Goal: Task Accomplishment & Management: Manage account settings

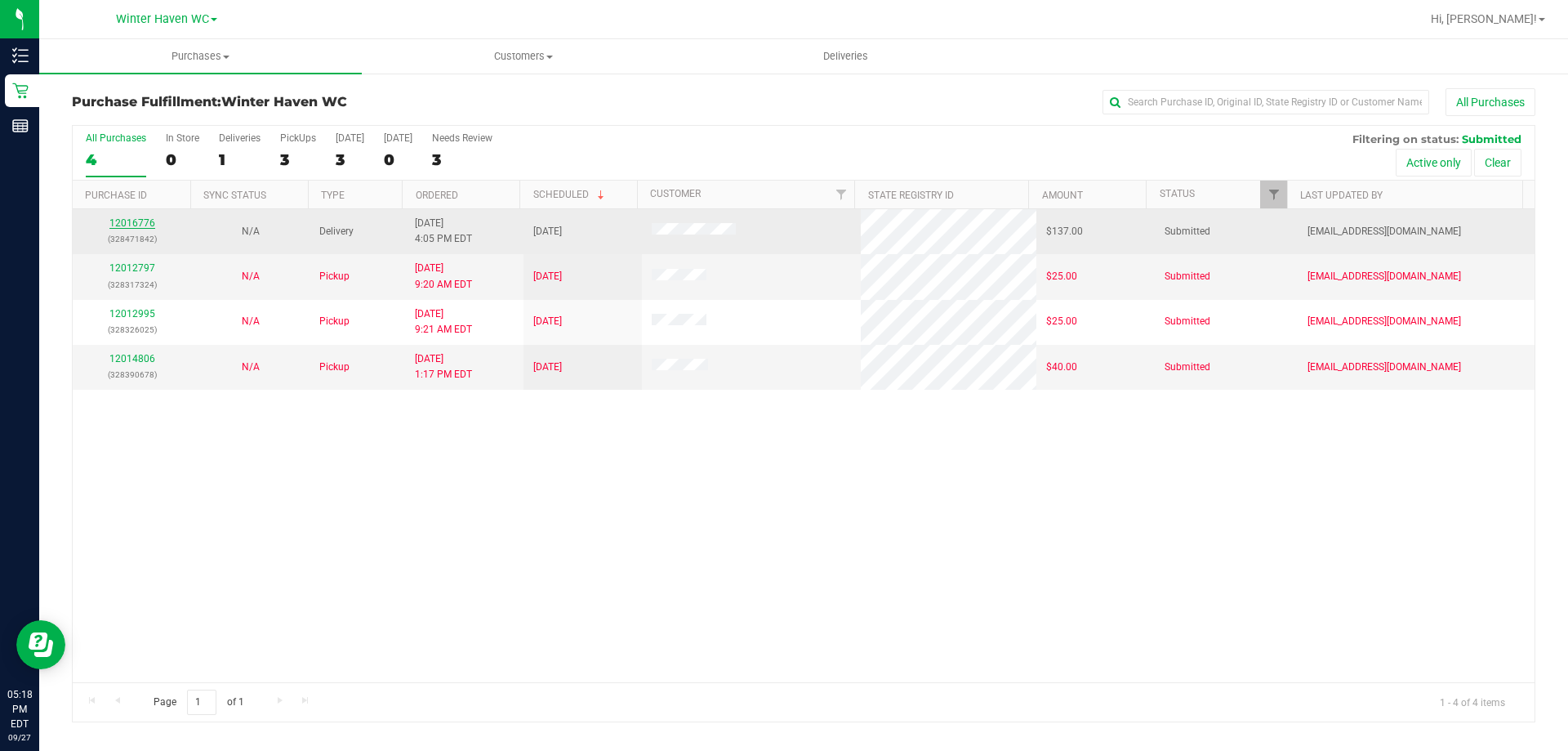
click at [133, 222] on link "12016776" at bounding box center [132, 223] width 46 height 12
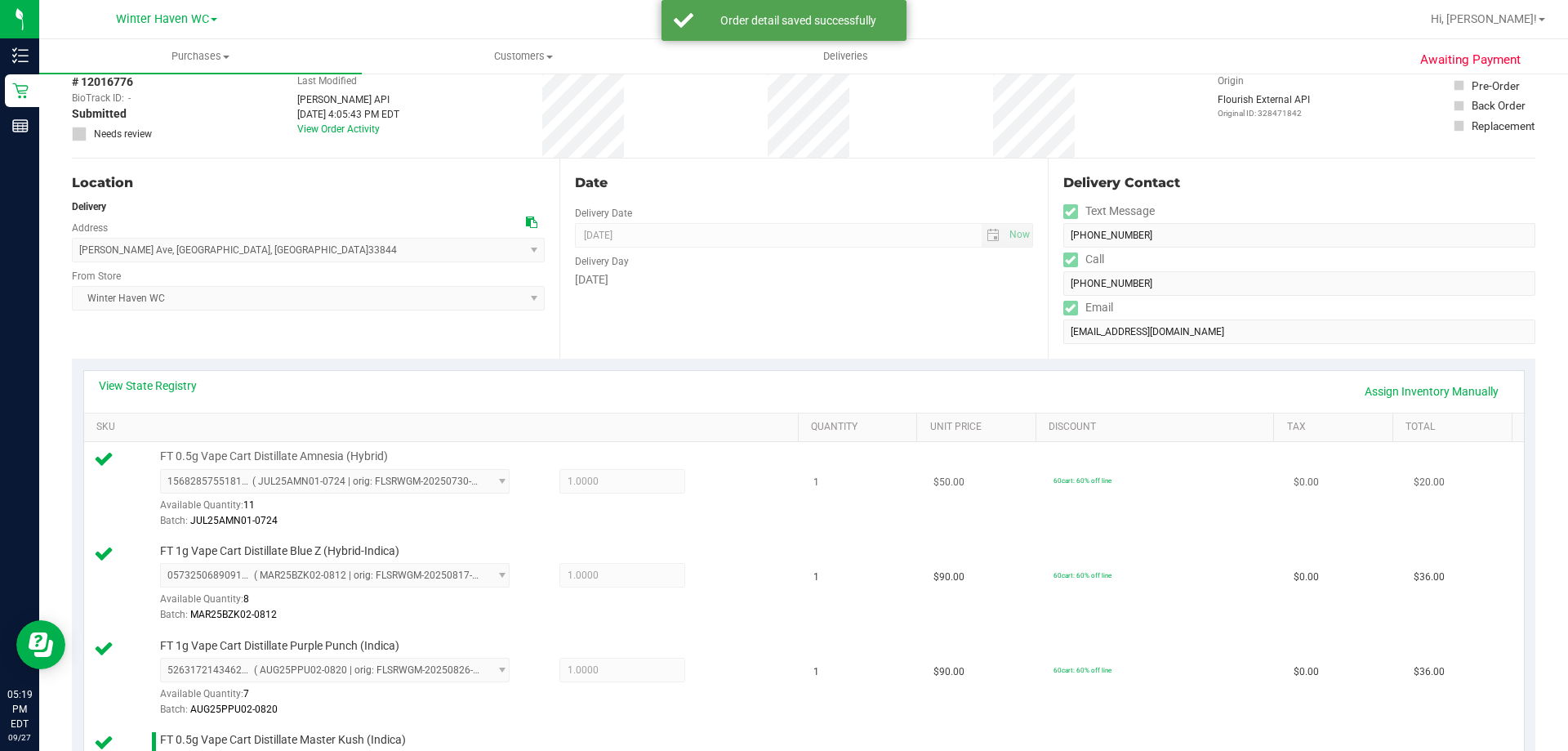
scroll to position [572, 0]
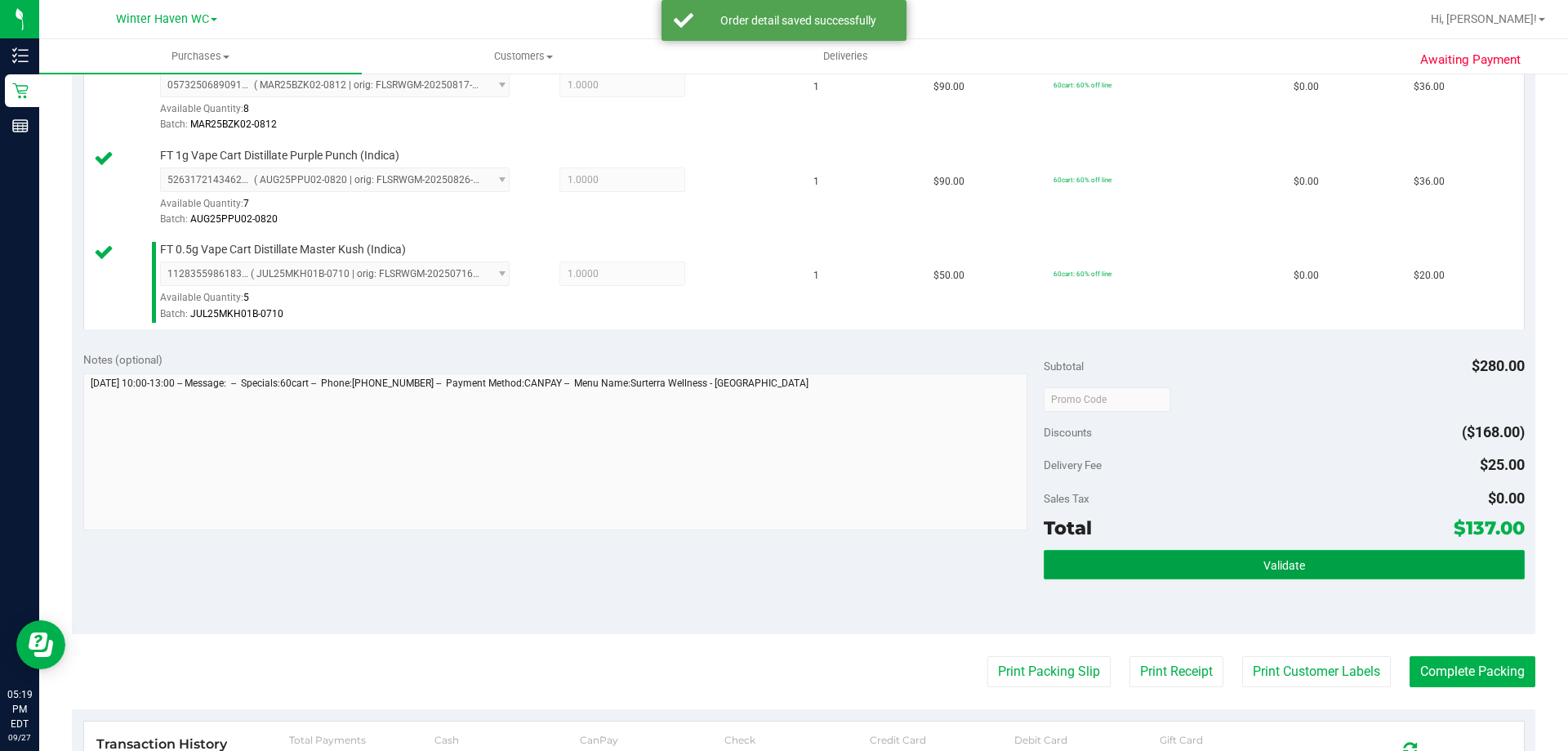
click at [1176, 566] on button "Validate" at bounding box center [1284, 565] width 480 height 29
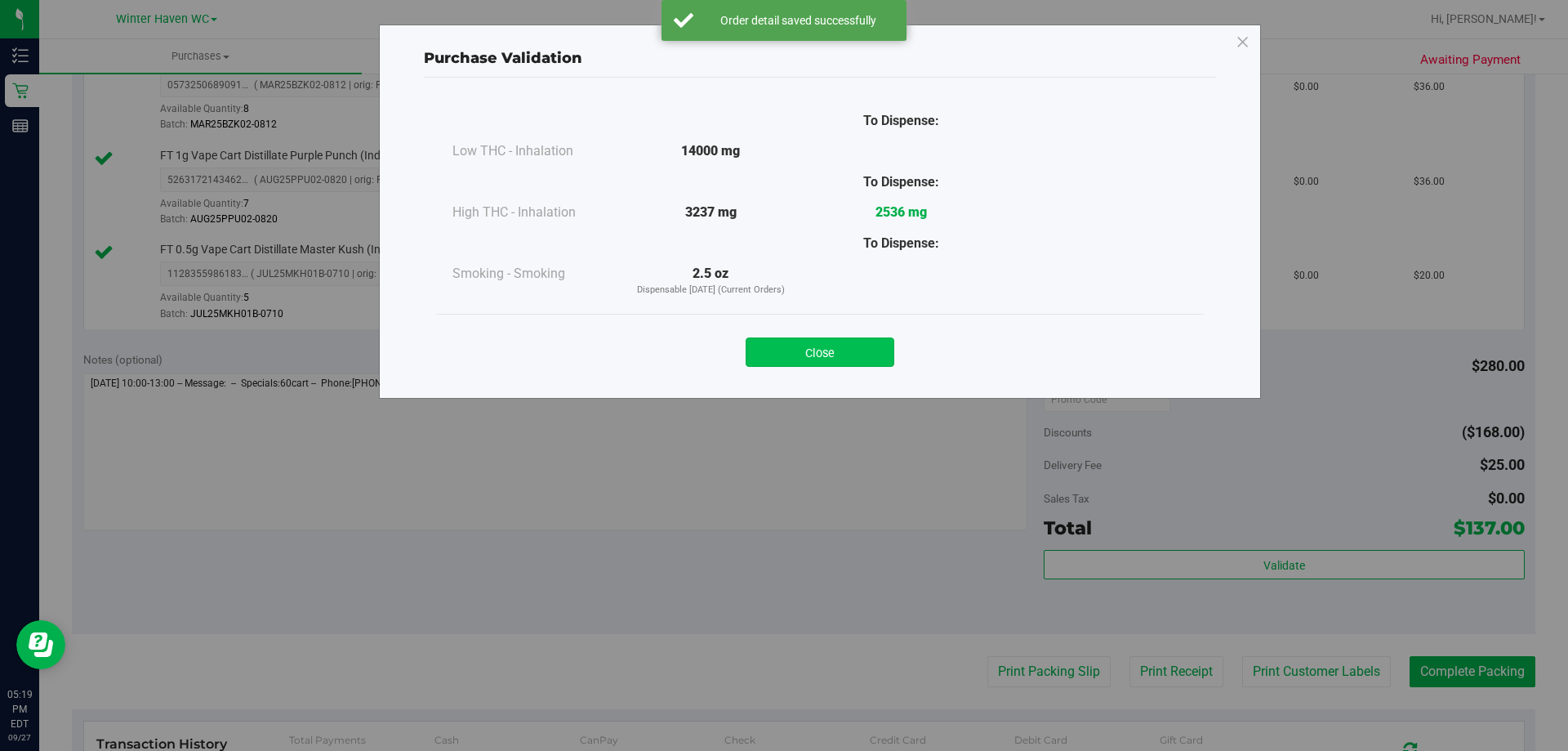
click at [810, 356] on button "Close" at bounding box center [820, 352] width 149 height 29
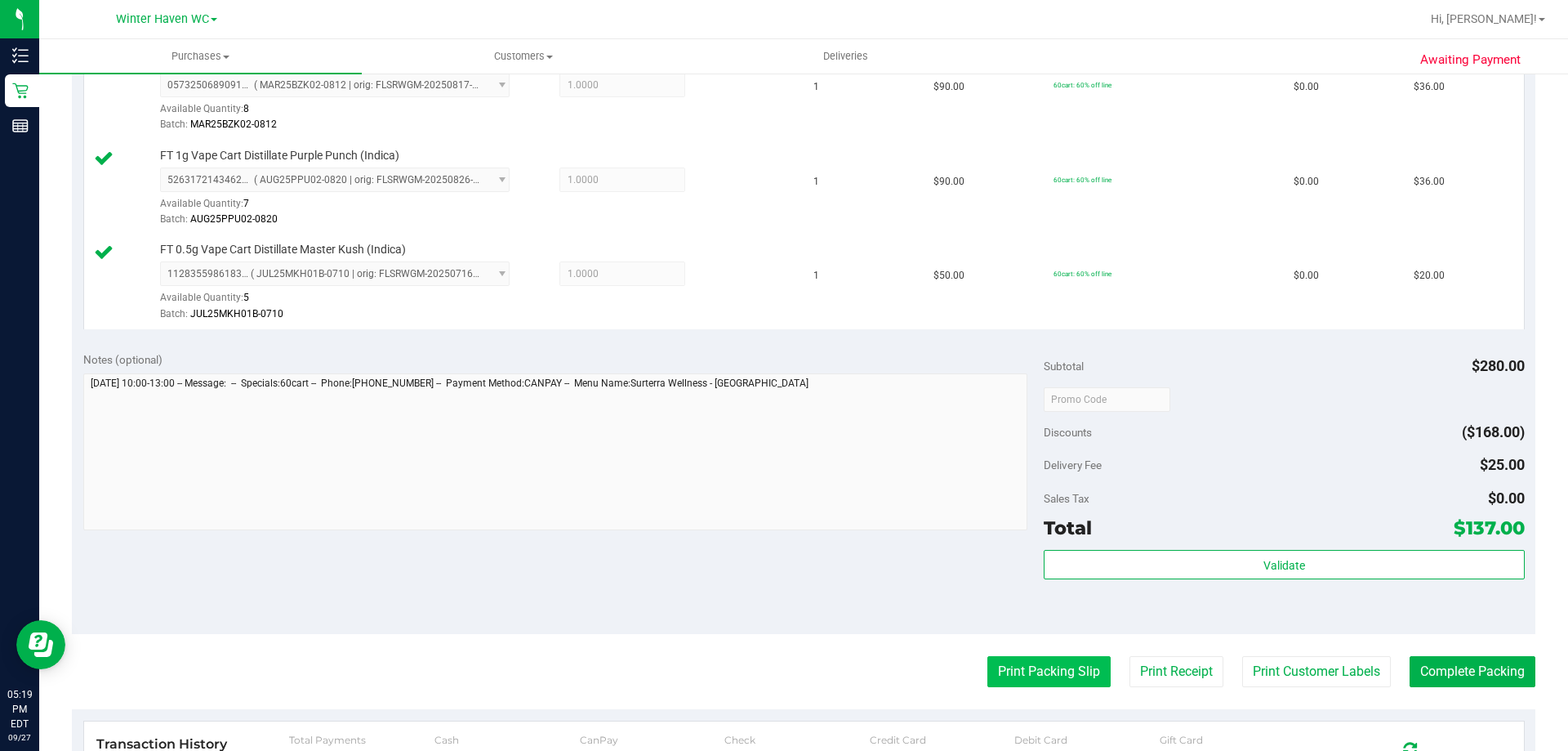
click at [1026, 670] on button "Print Packing Slip" at bounding box center [1049, 672] width 124 height 31
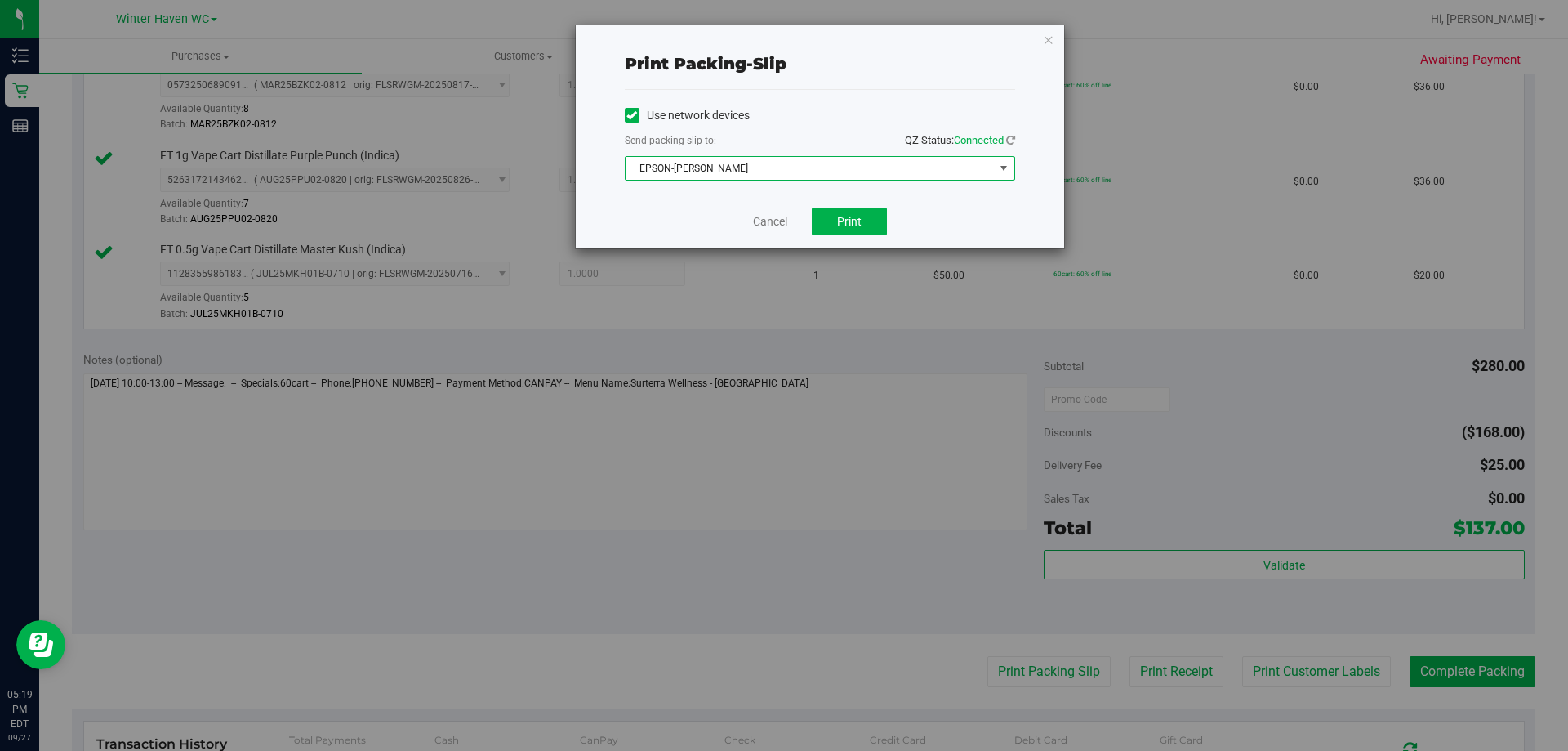
click at [761, 169] on span "EPSON-[PERSON_NAME]" at bounding box center [809, 168] width 369 height 23
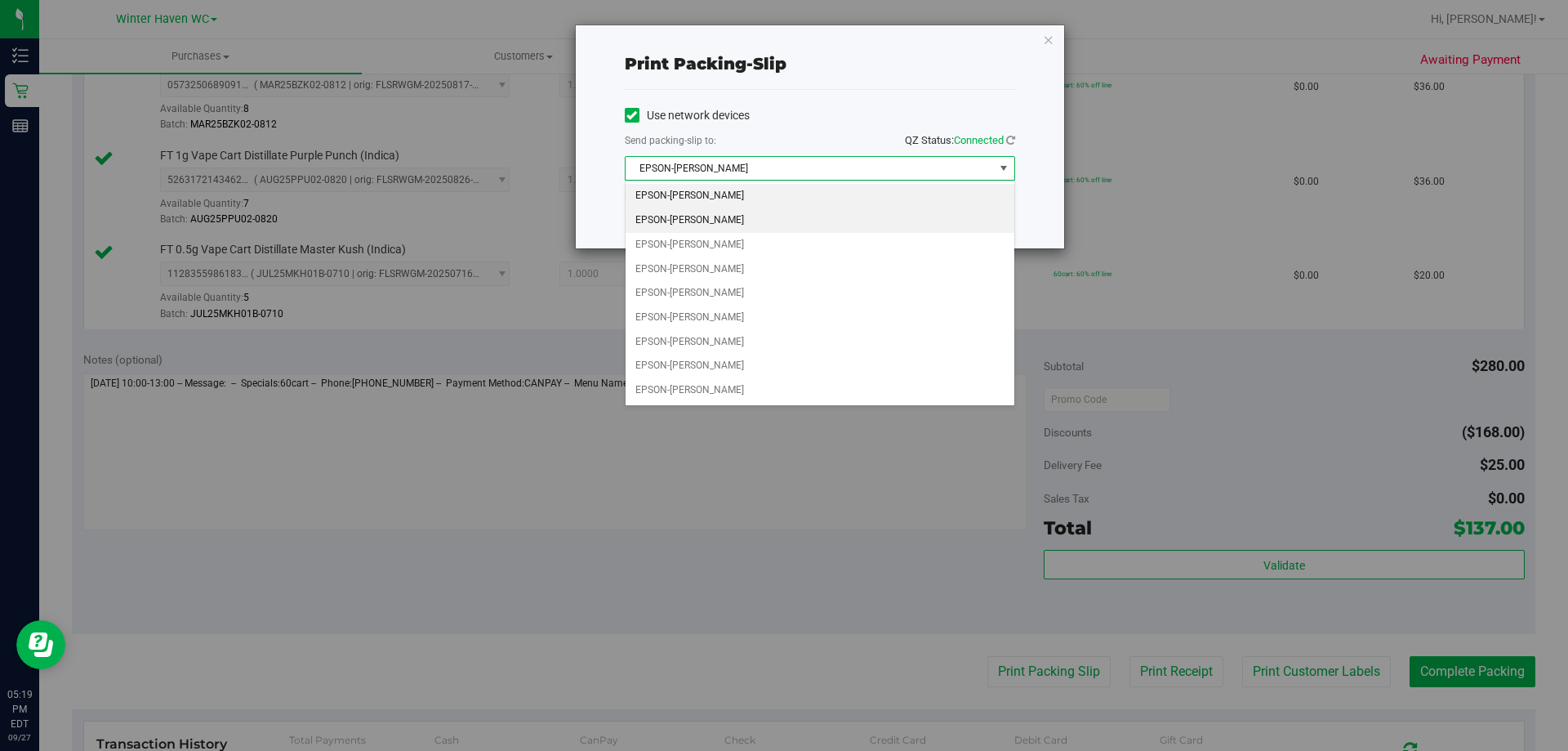
click at [741, 226] on li "EPSON-[PERSON_NAME]" at bounding box center [819, 220] width 389 height 24
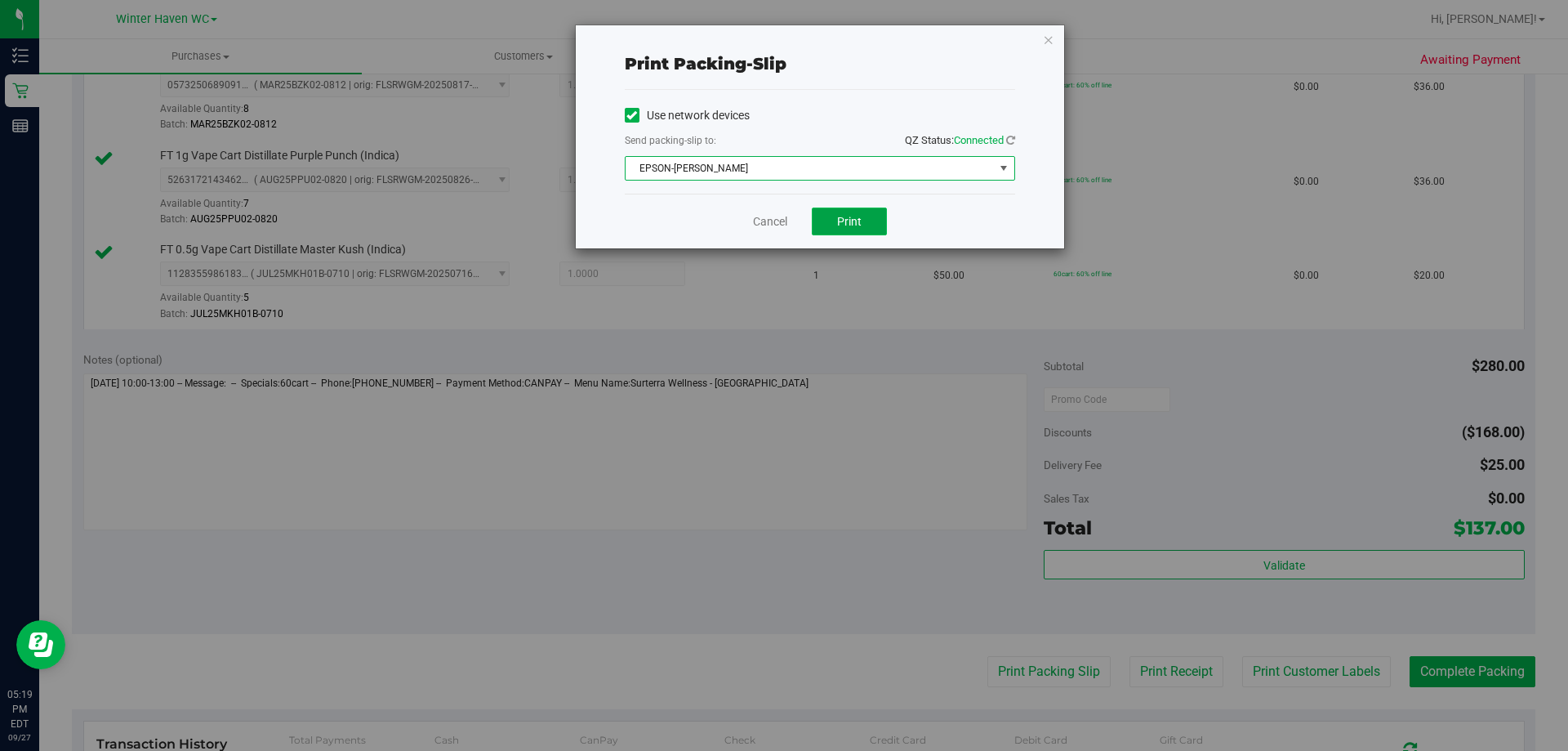
click at [868, 219] on button "Print" at bounding box center [849, 221] width 75 height 28
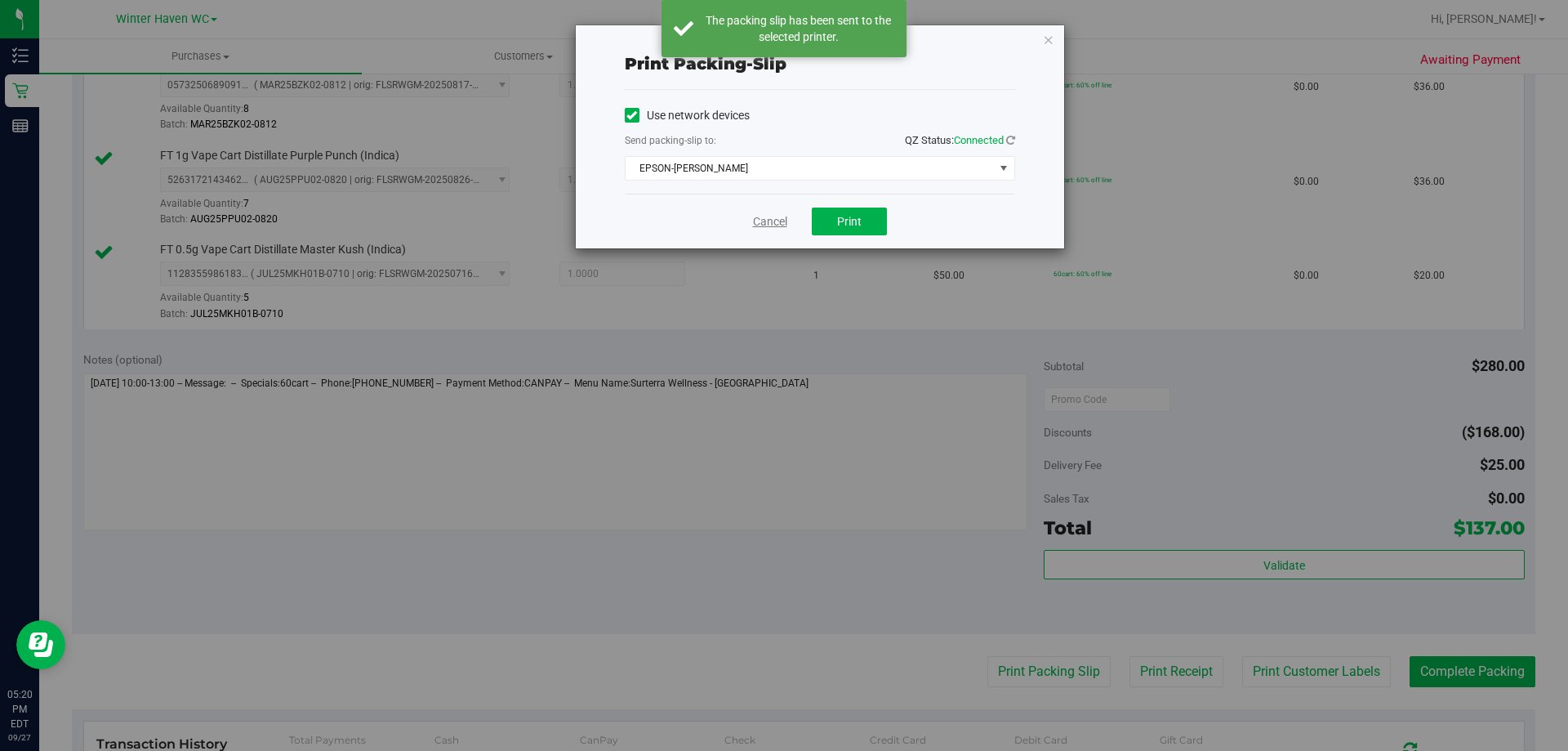
click at [763, 222] on link "Cancel" at bounding box center [770, 222] width 34 height 18
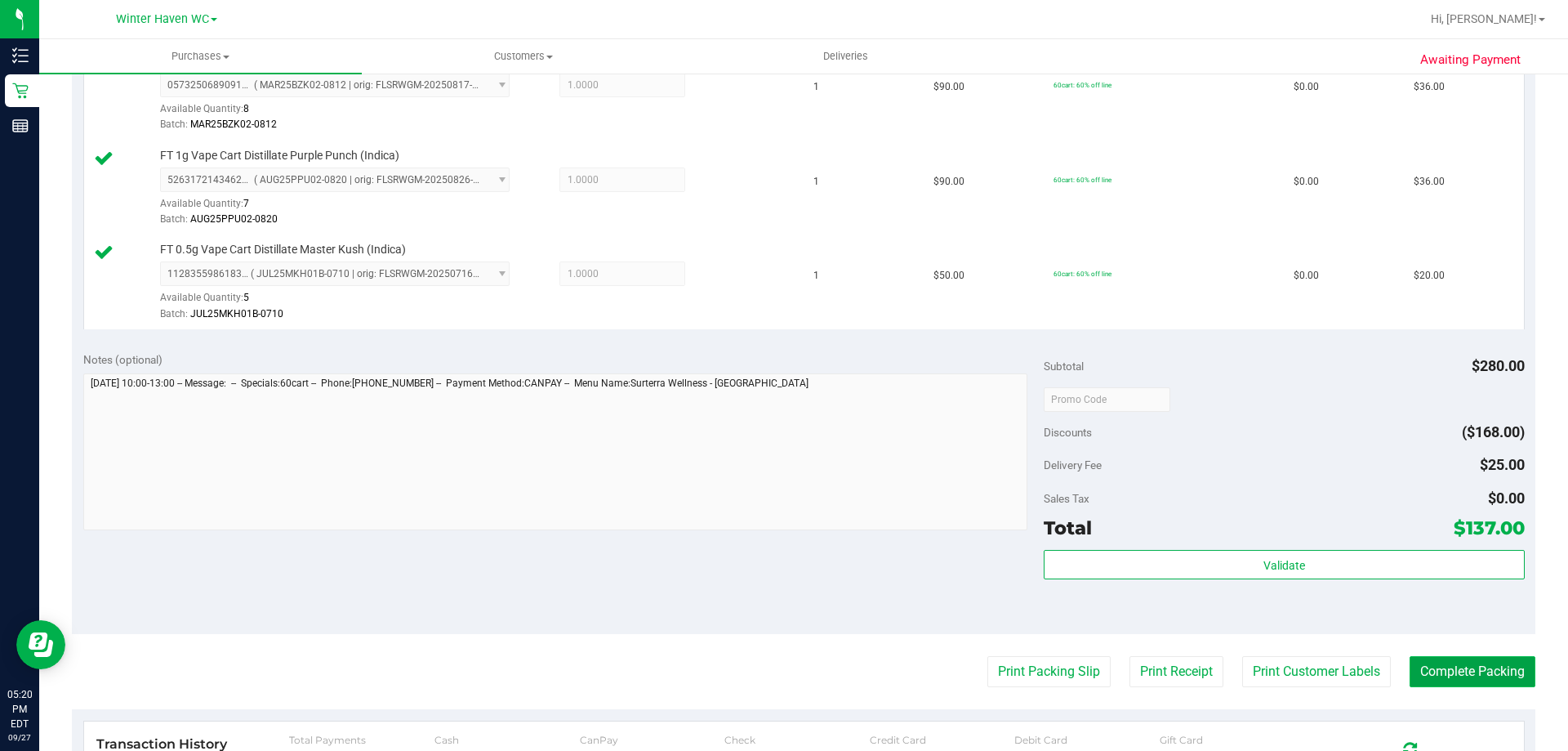
click at [1478, 667] on button "Complete Packing" at bounding box center [1472, 672] width 125 height 31
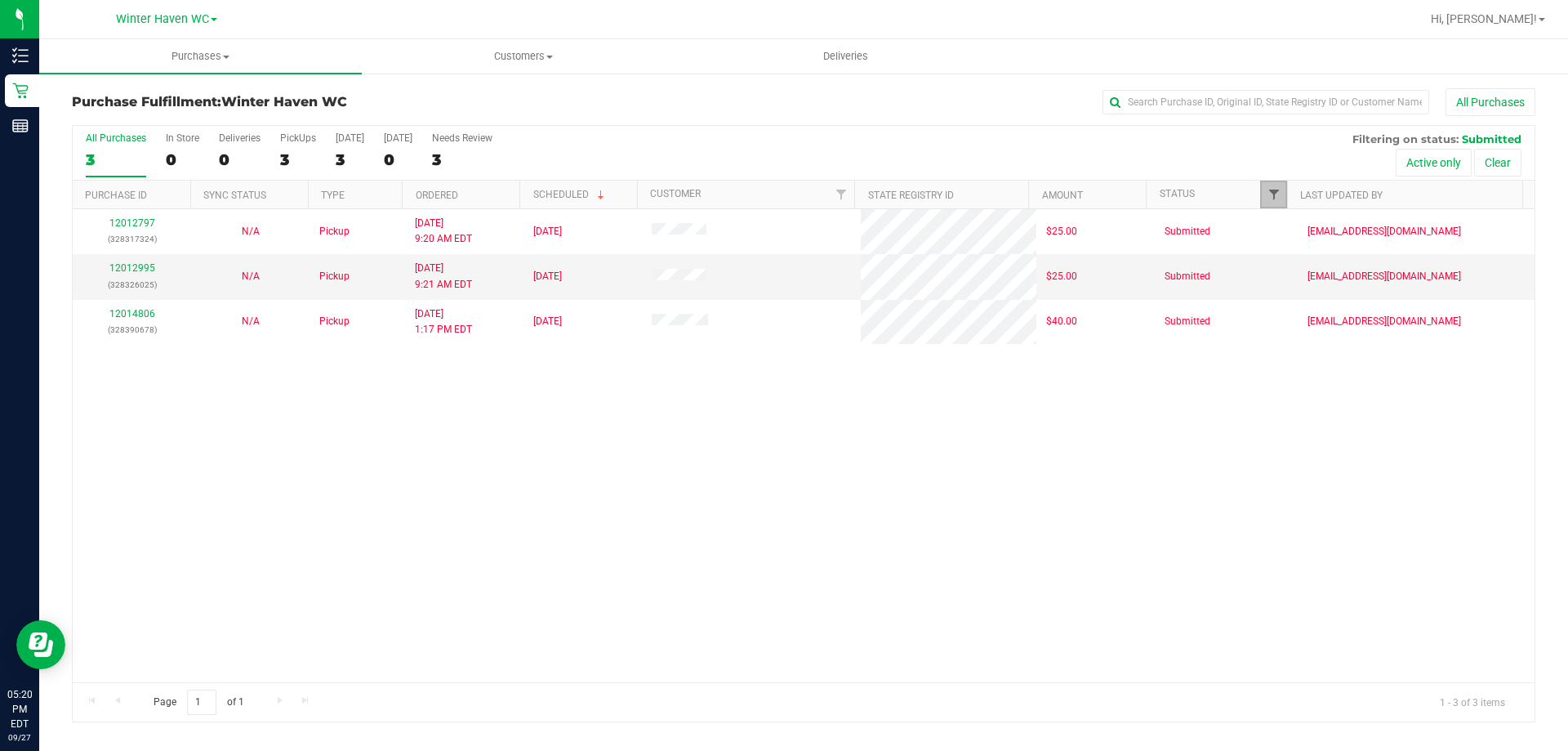
click at [1270, 192] on span "Filter" at bounding box center [1274, 195] width 13 height 13
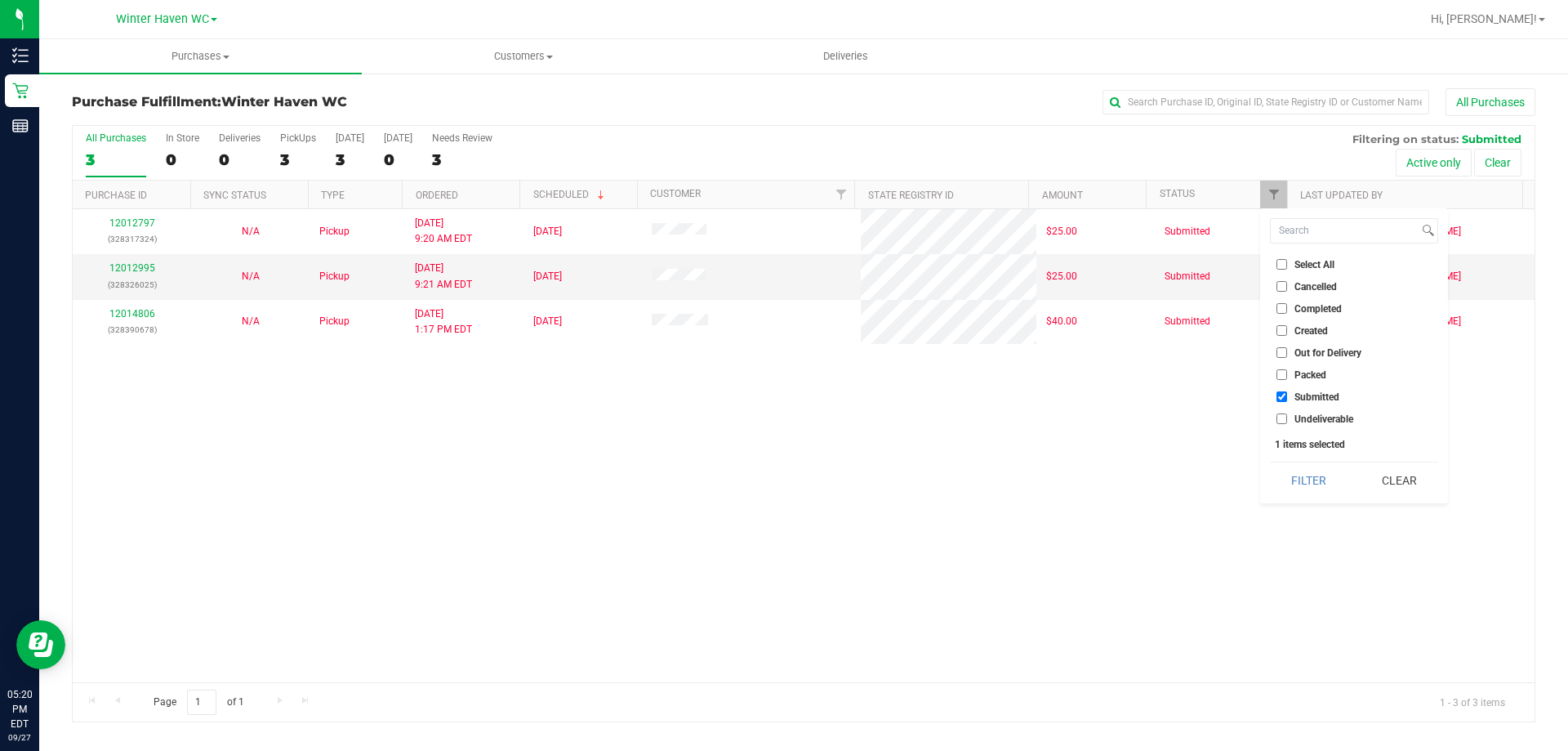
click at [1278, 372] on input "Packed" at bounding box center [1281, 375] width 11 height 11
checkbox input "true"
click at [1305, 487] on button "Filter" at bounding box center [1309, 480] width 79 height 36
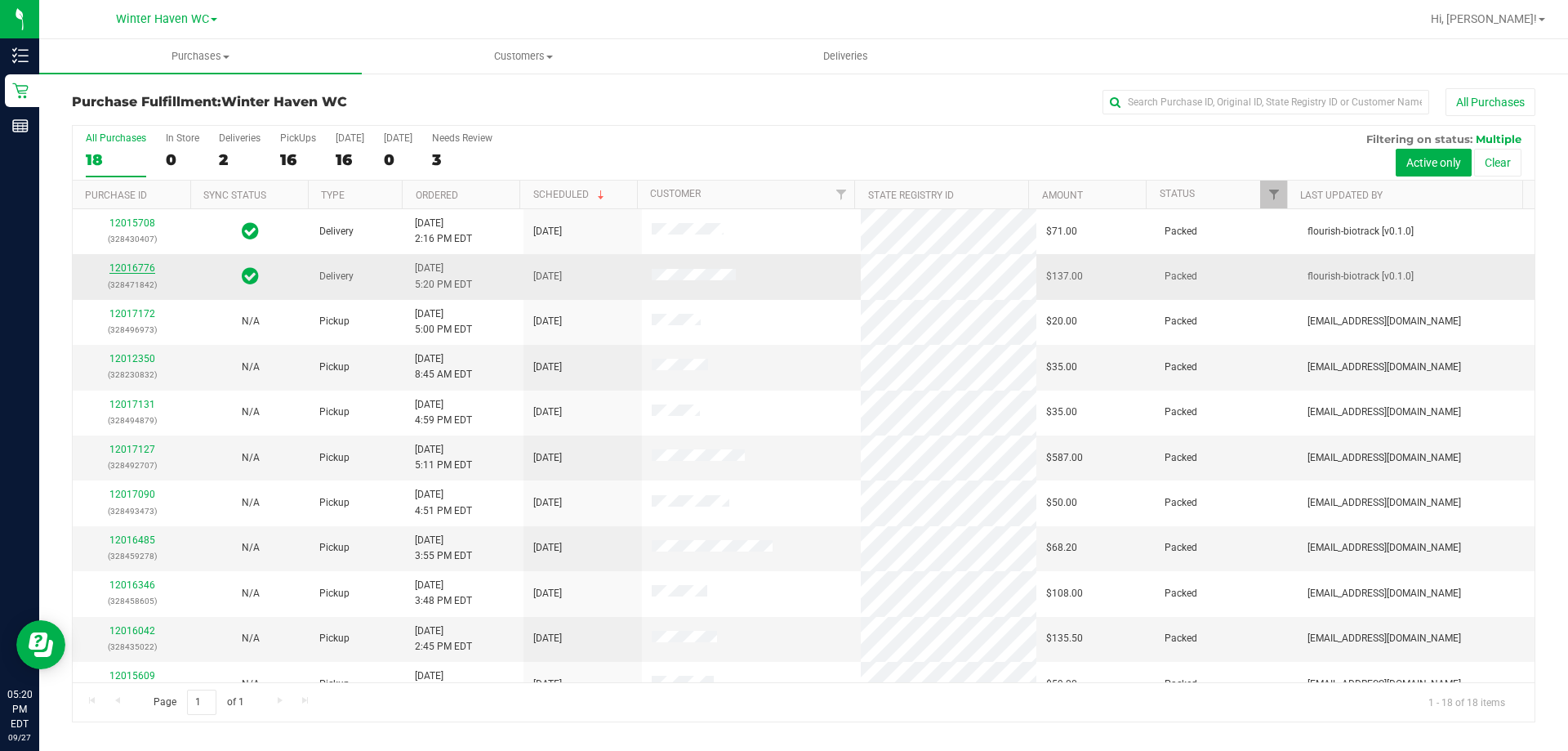
click at [140, 268] on link "12016776" at bounding box center [132, 268] width 46 height 12
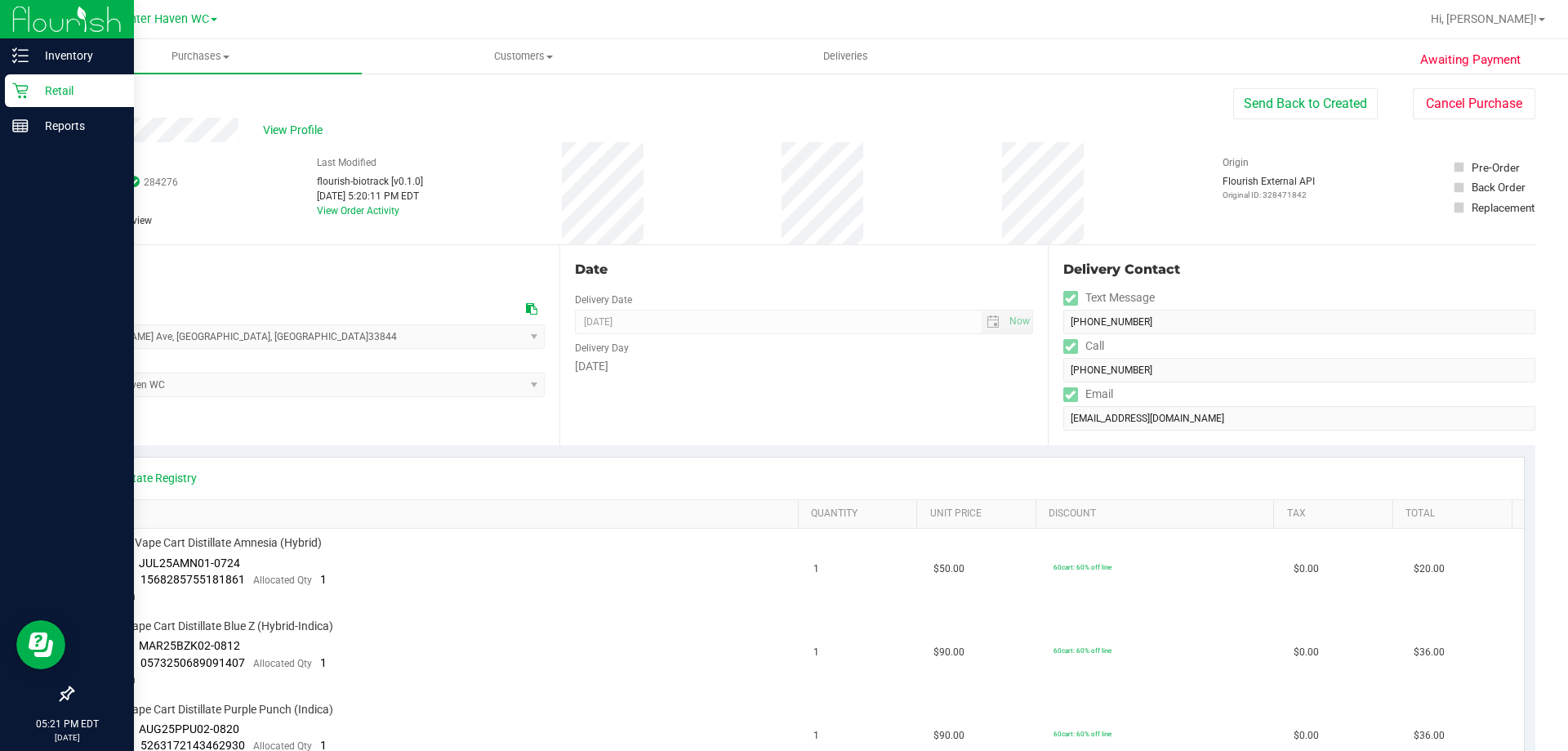
click at [52, 86] on p "Retail" at bounding box center [77, 90] width 98 height 19
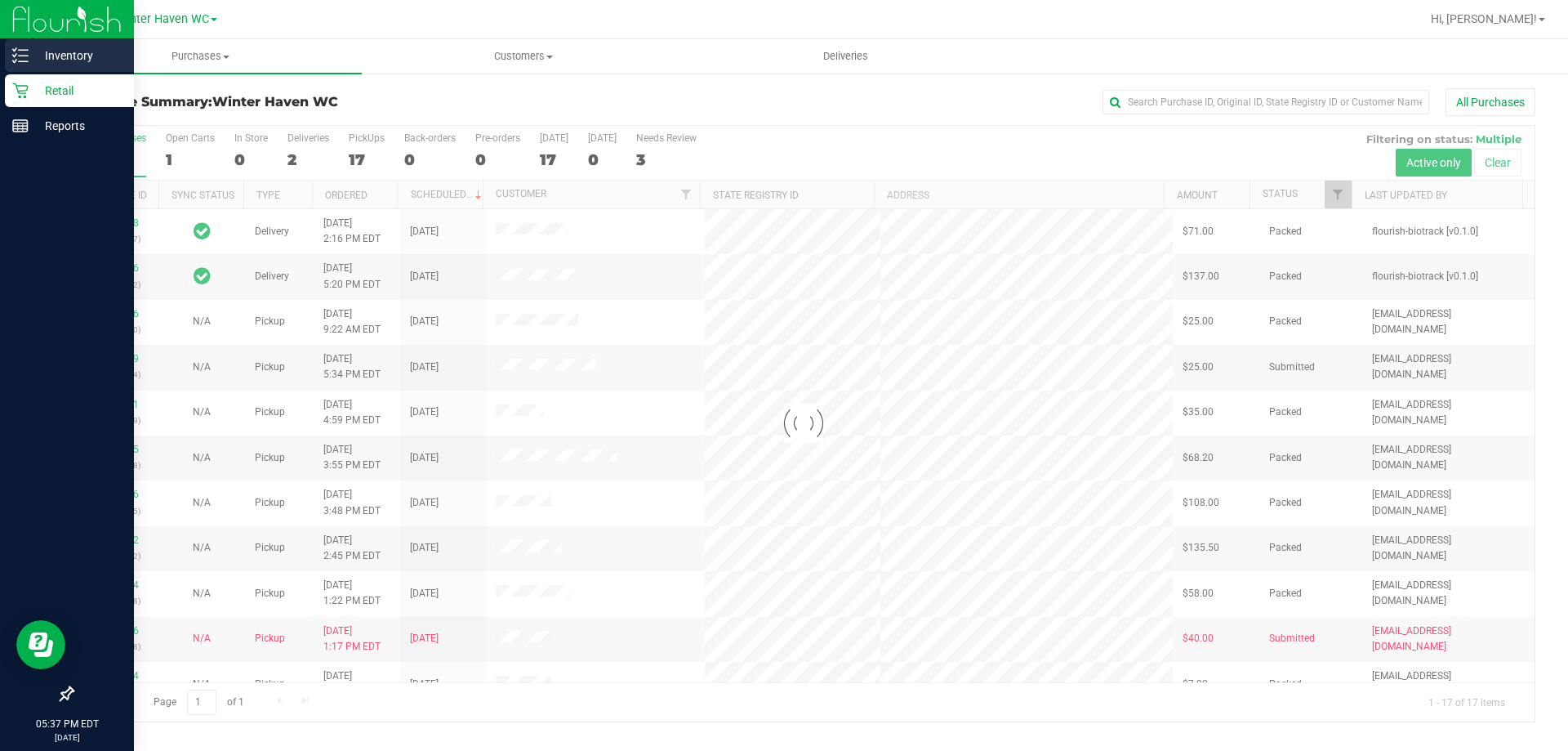
click at [79, 54] on p "Inventory" at bounding box center [77, 55] width 98 height 19
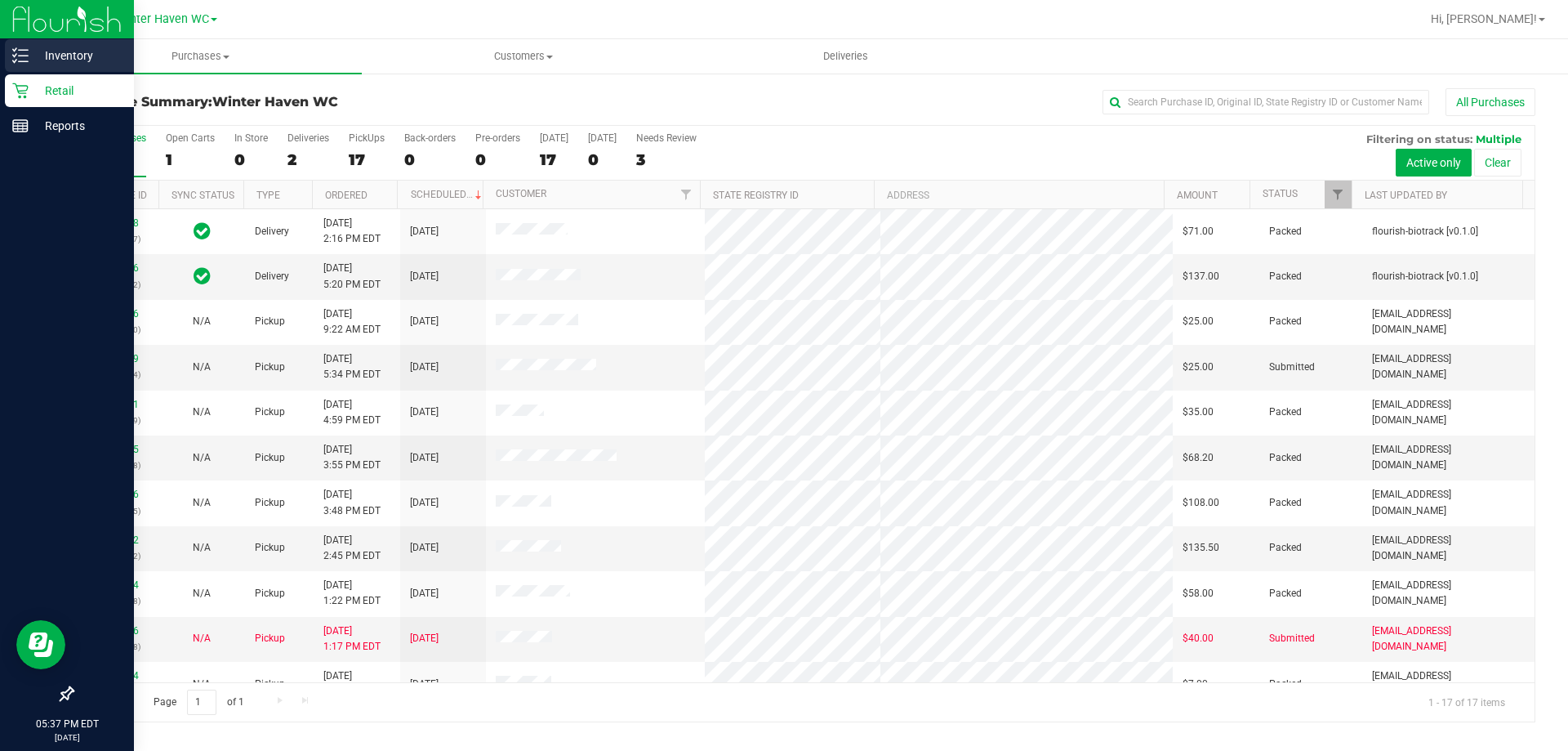
click at [58, 57] on p "Inventory" at bounding box center [77, 55] width 98 height 19
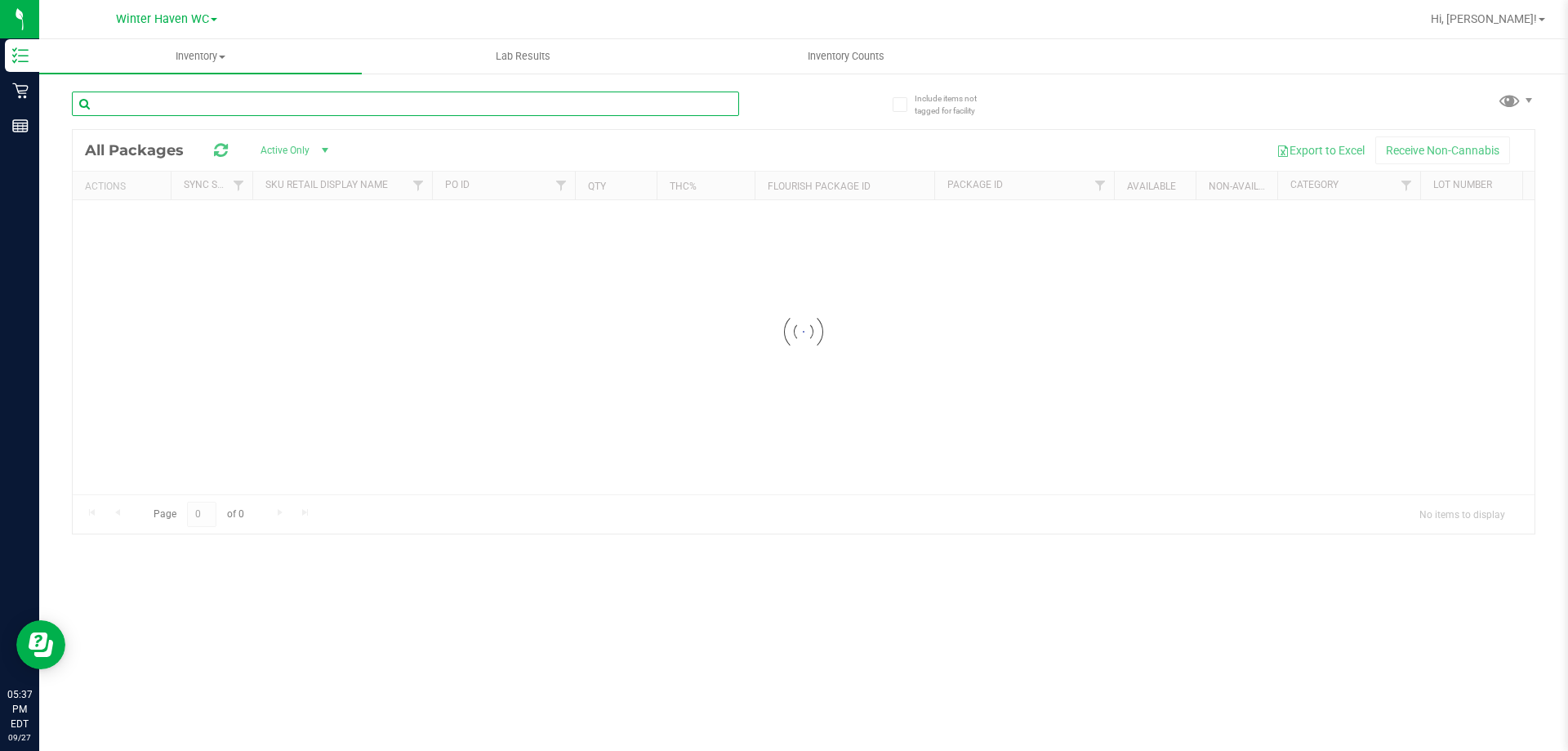
click at [147, 108] on input "text" at bounding box center [405, 103] width 667 height 24
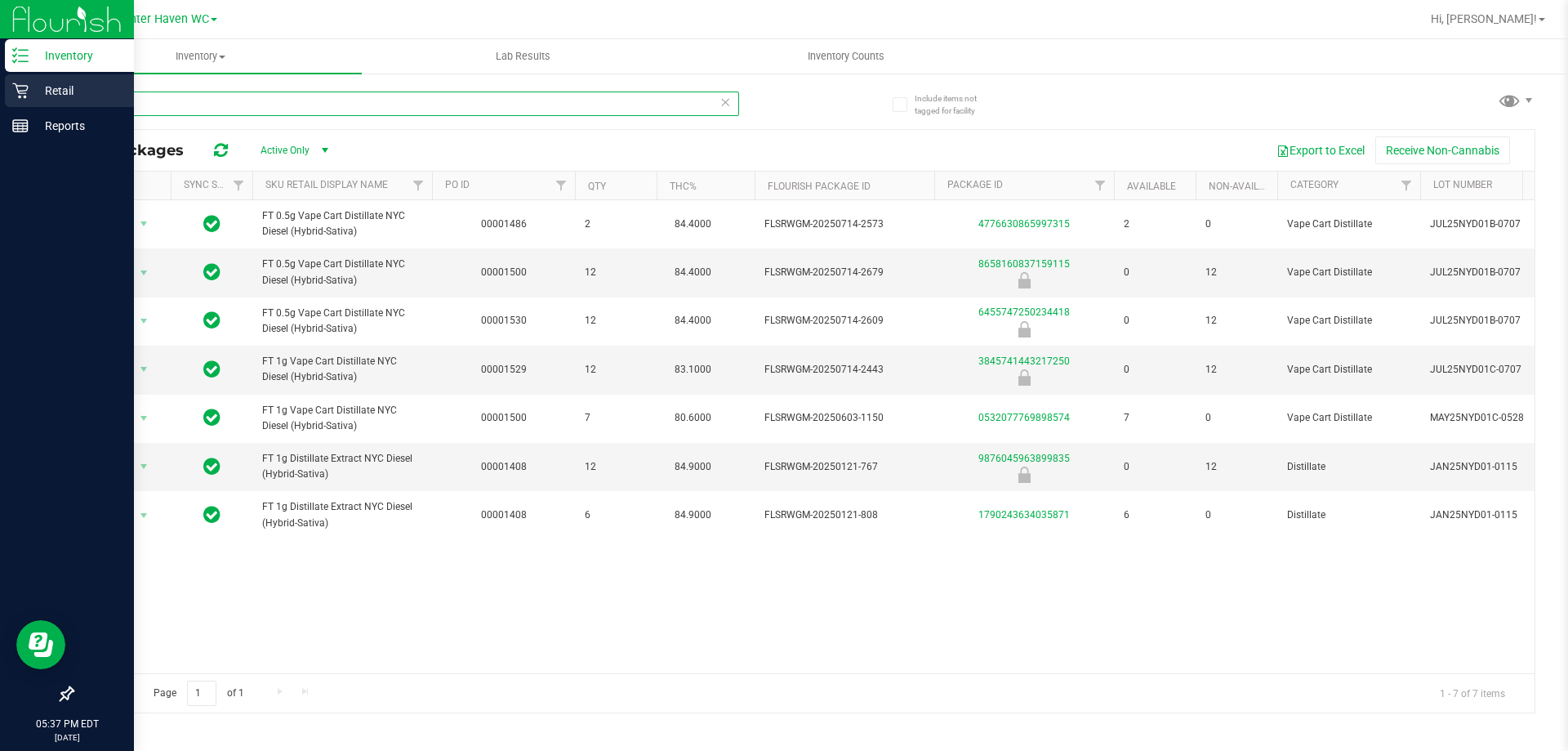
type input "nyd"
click at [62, 88] on p "Retail" at bounding box center [77, 90] width 98 height 19
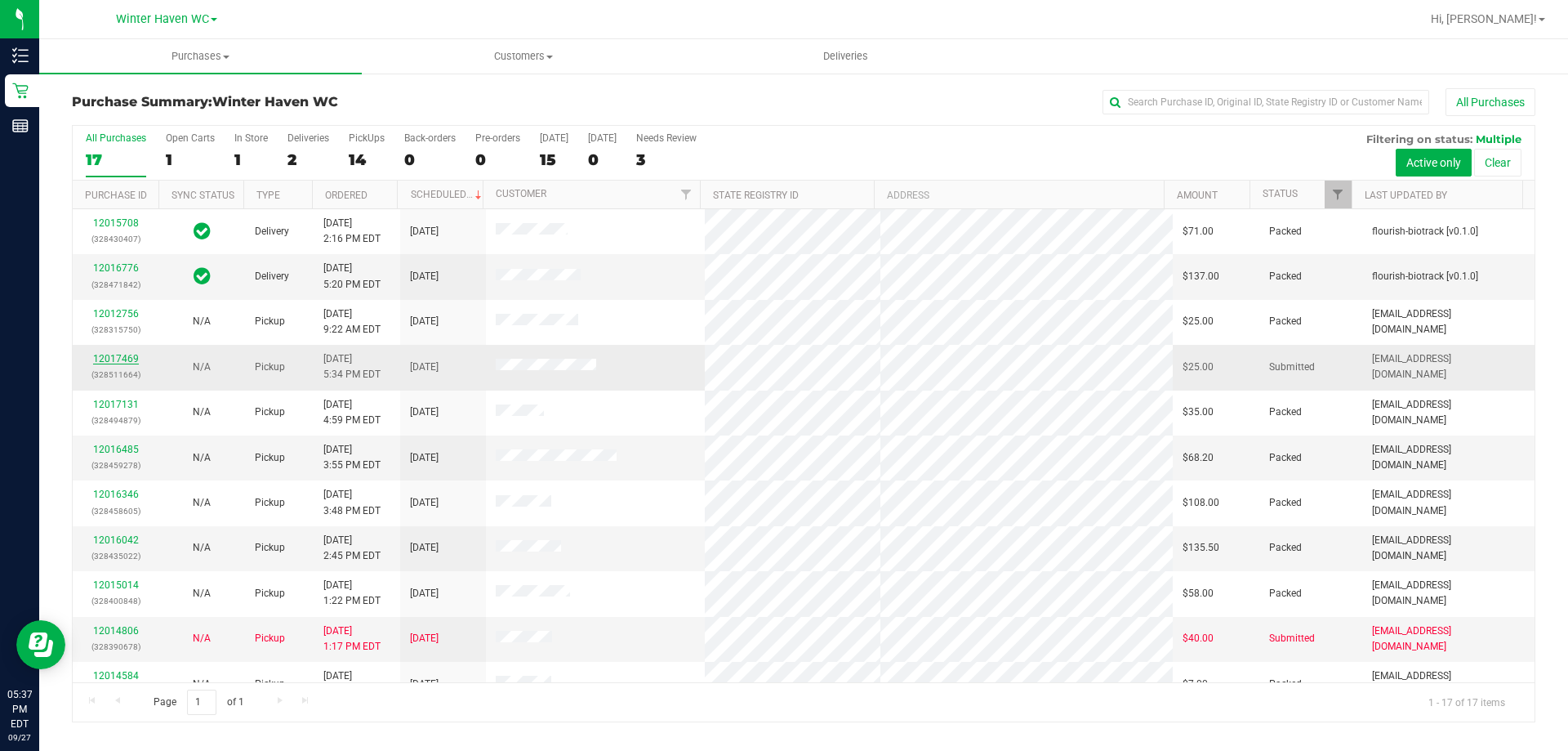
click at [115, 359] on link "12017469" at bounding box center [115, 359] width 46 height 12
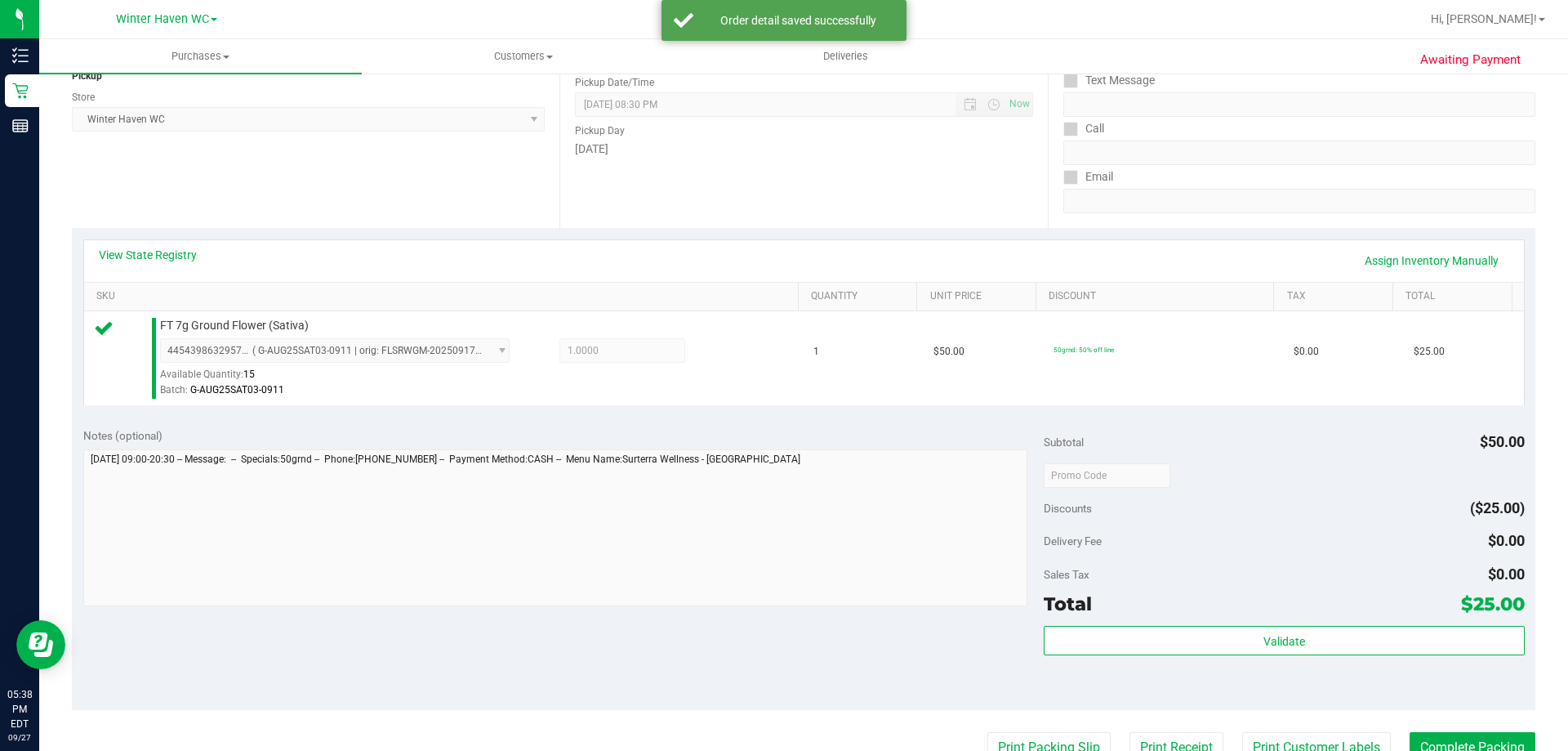
scroll to position [585, 0]
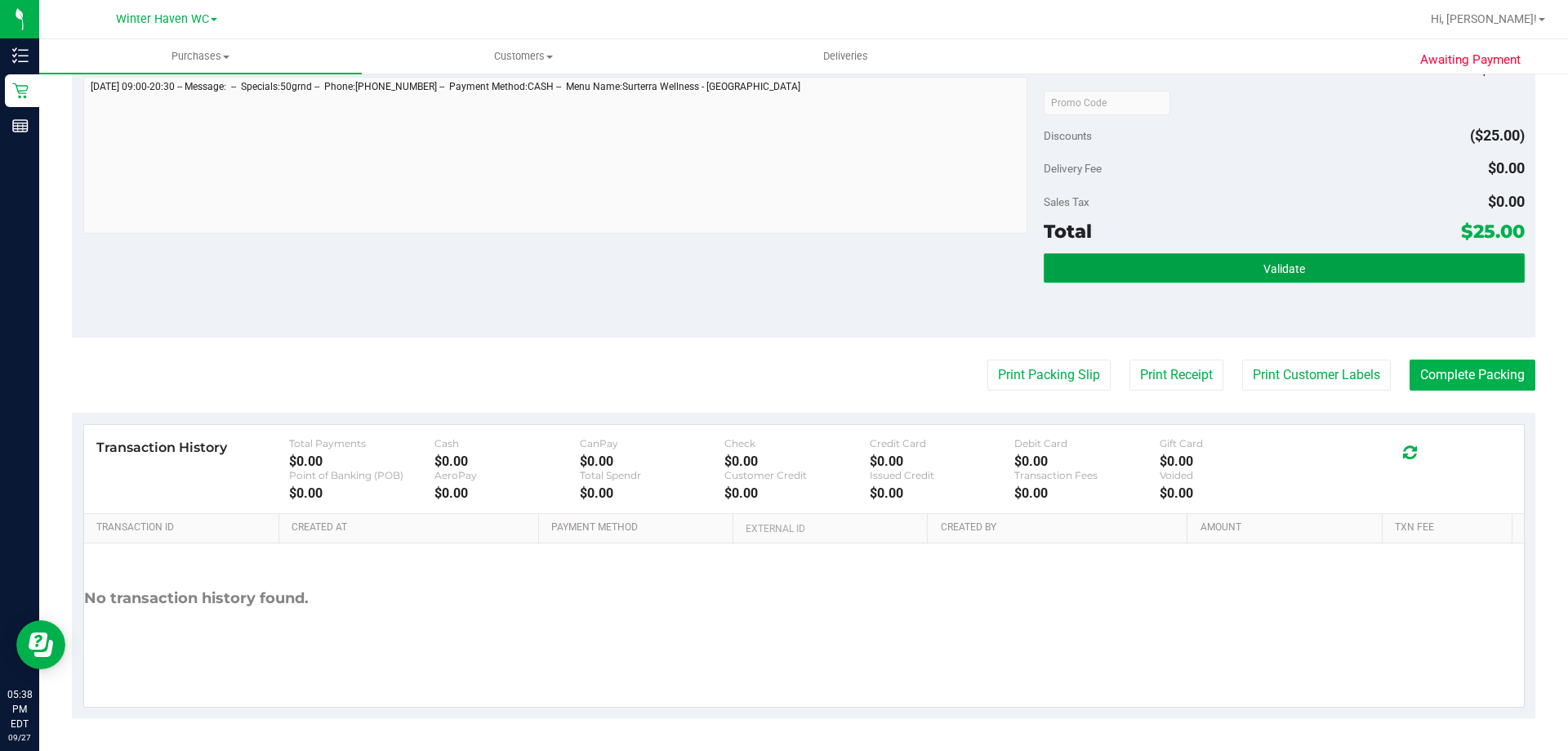
click at [1312, 260] on button "Validate" at bounding box center [1284, 268] width 480 height 29
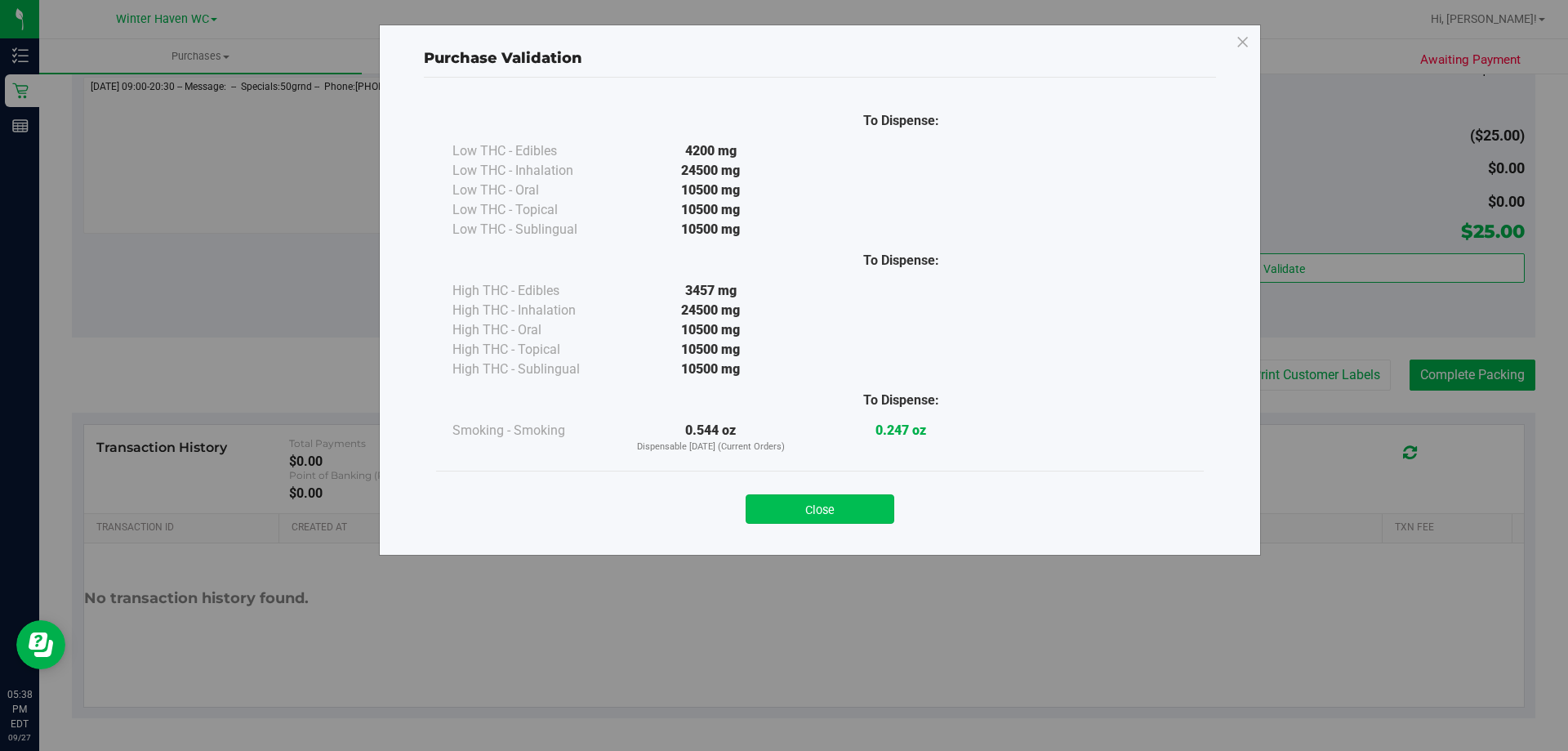
click at [821, 503] on button "Close" at bounding box center [820, 508] width 149 height 29
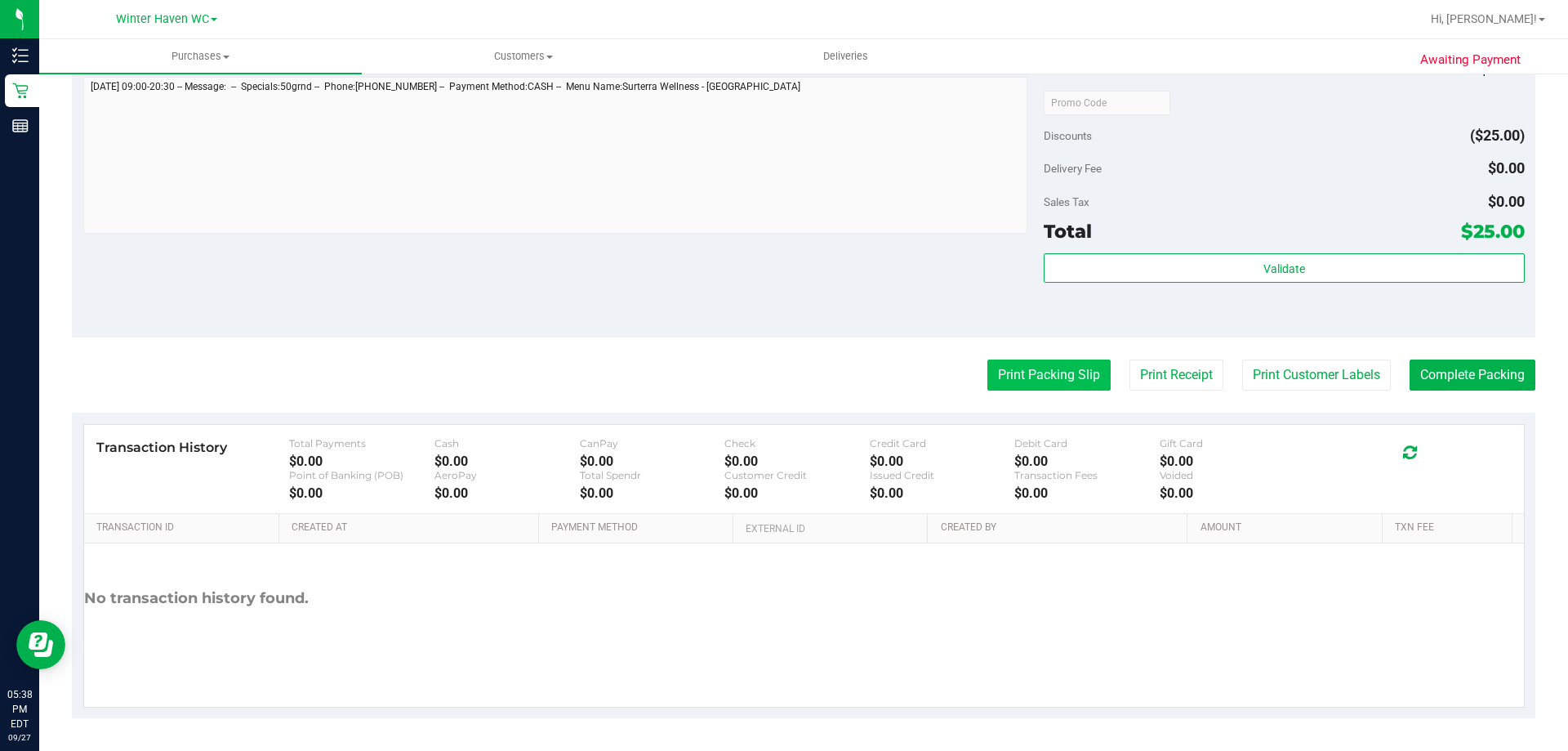
click at [1040, 373] on button "Print Packing Slip" at bounding box center [1049, 375] width 124 height 31
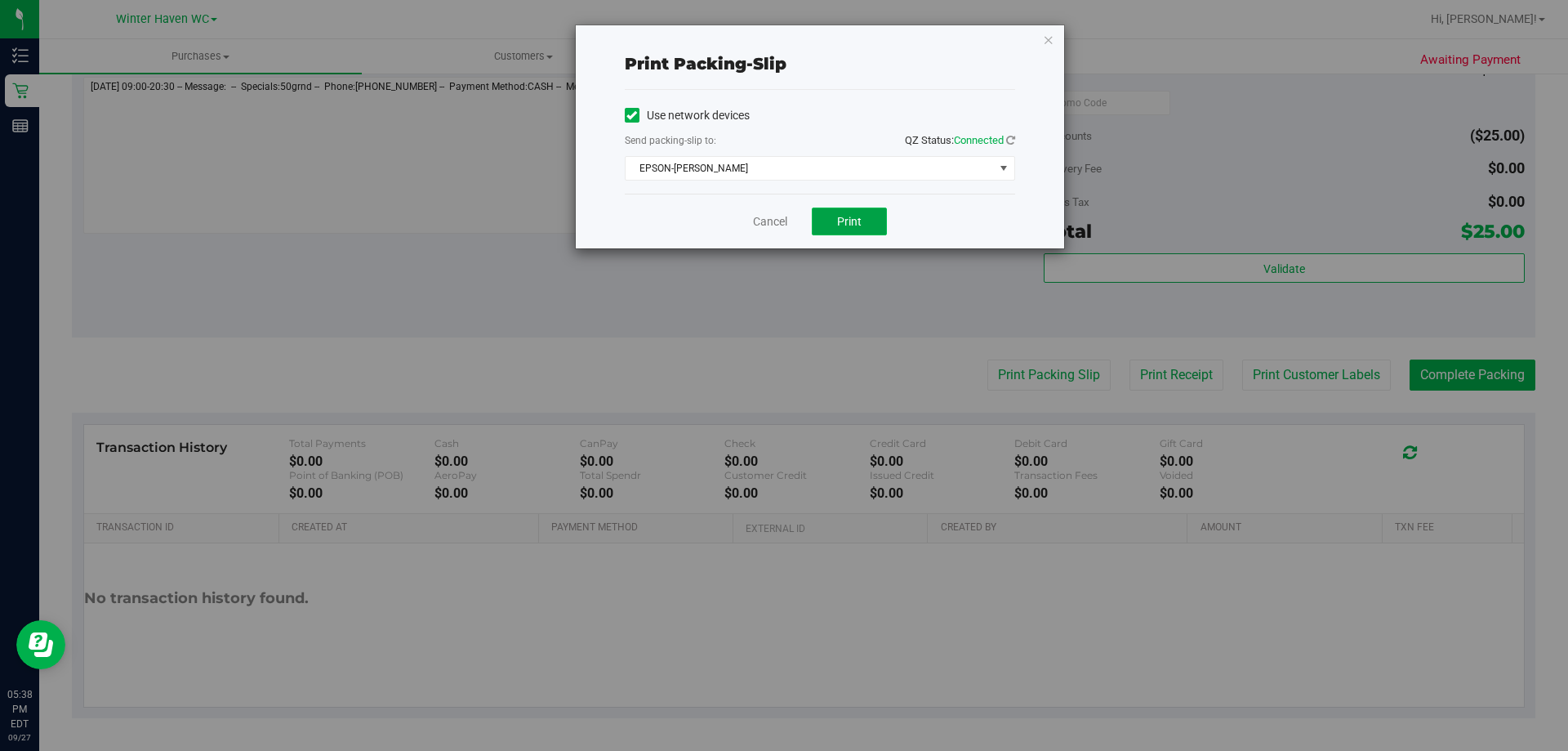
click at [849, 220] on span "Print" at bounding box center [848, 222] width 24 height 13
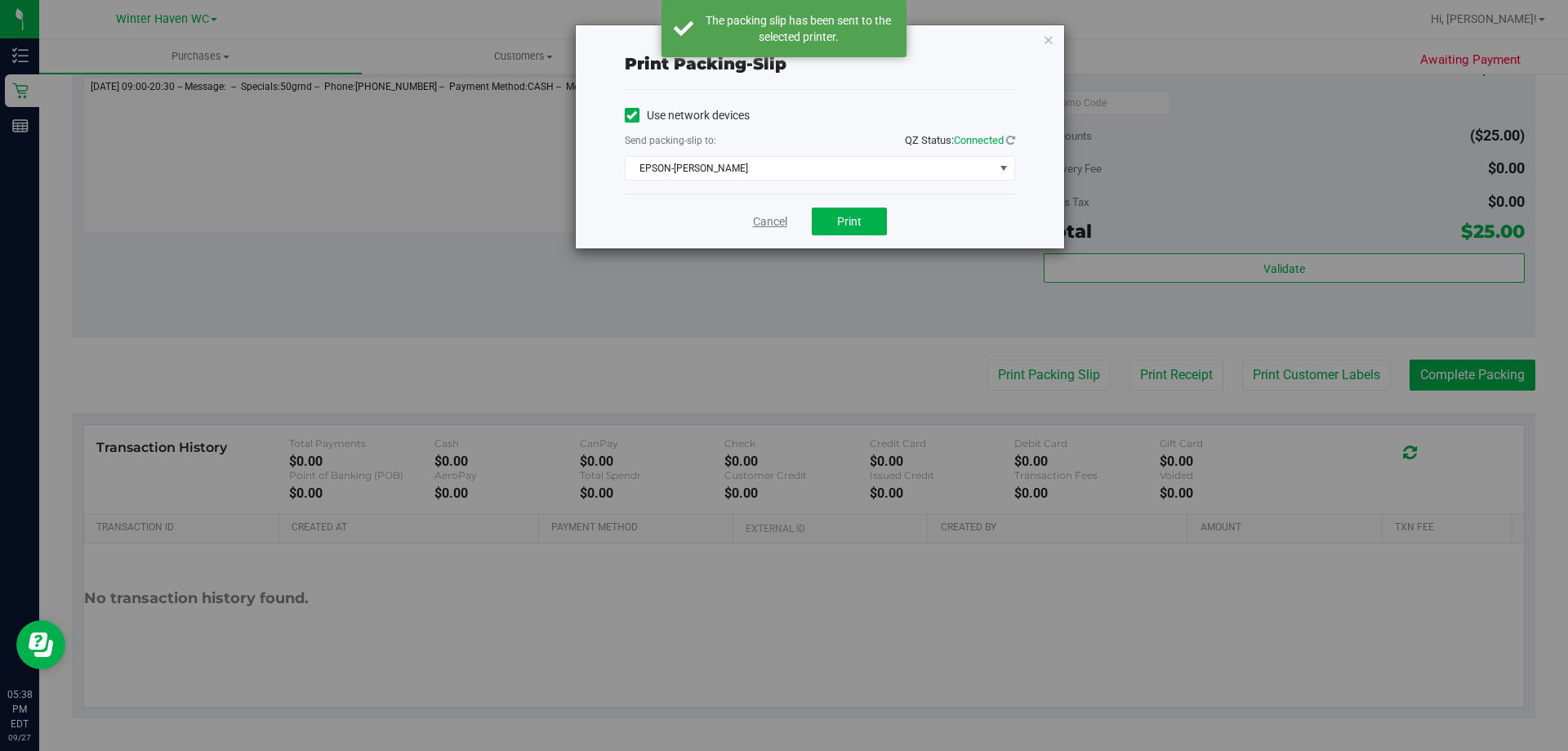
click at [774, 223] on link "Cancel" at bounding box center [770, 222] width 34 height 18
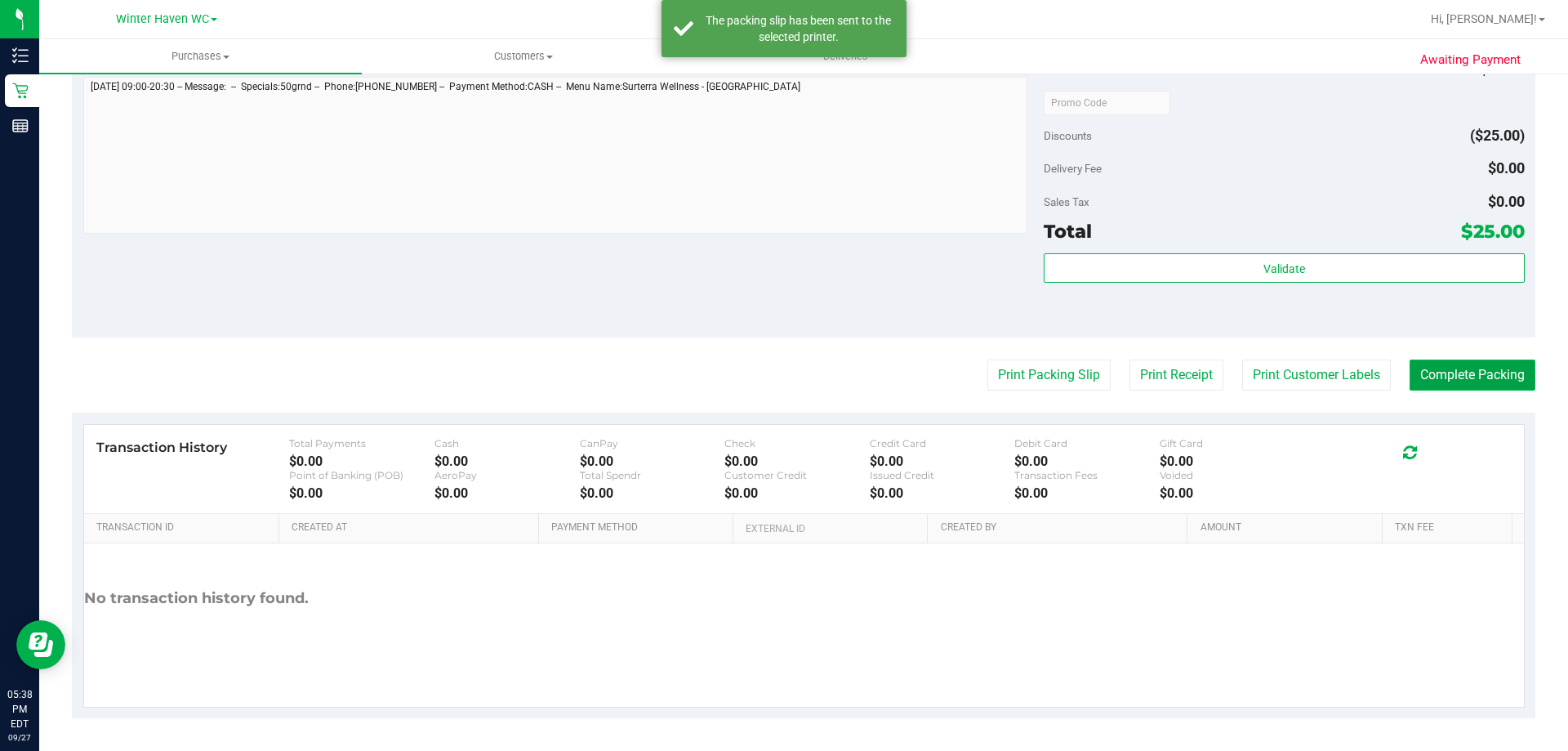
click at [1473, 369] on button "Complete Packing" at bounding box center [1472, 375] width 125 height 31
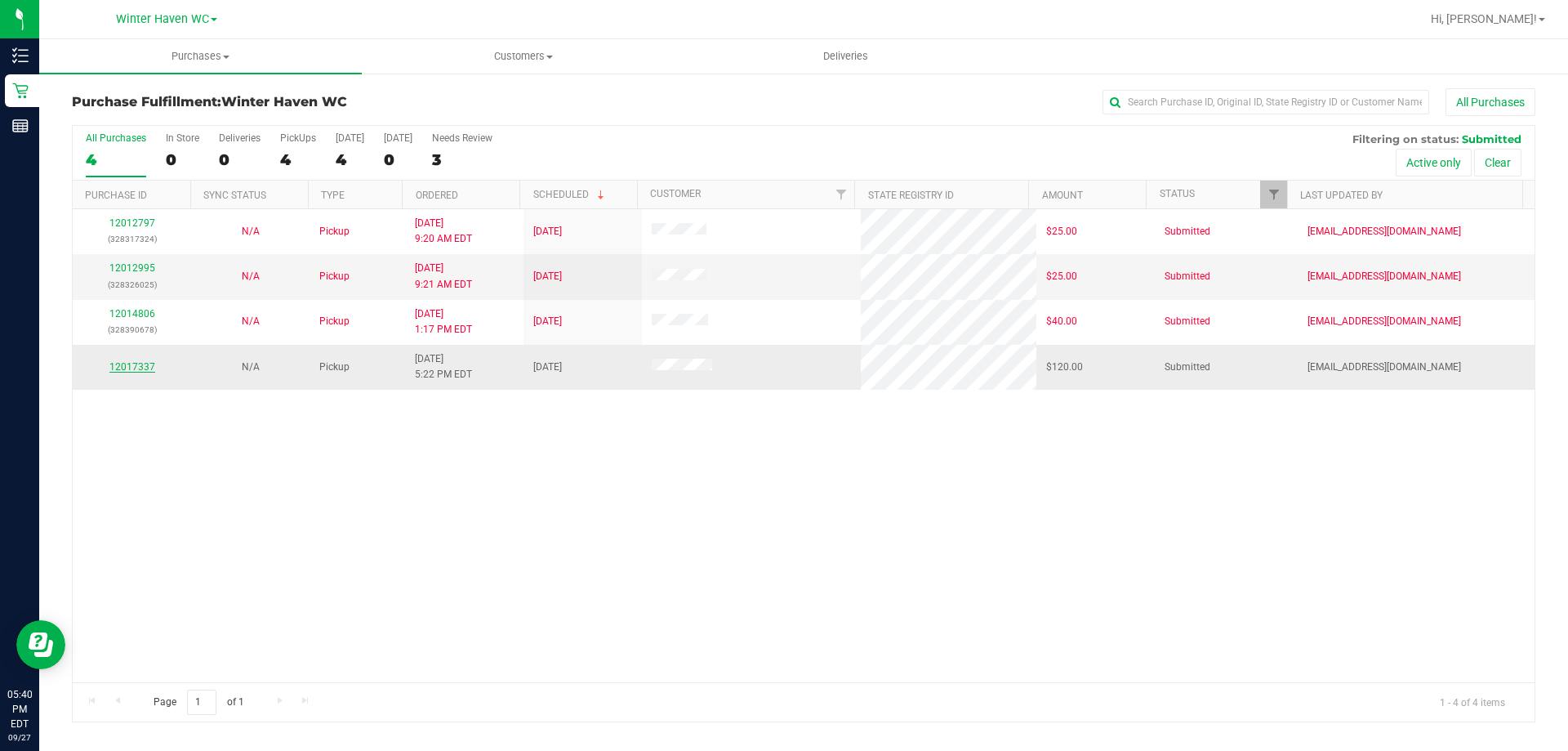
click at [125, 366] on link "12017337" at bounding box center [132, 367] width 46 height 12
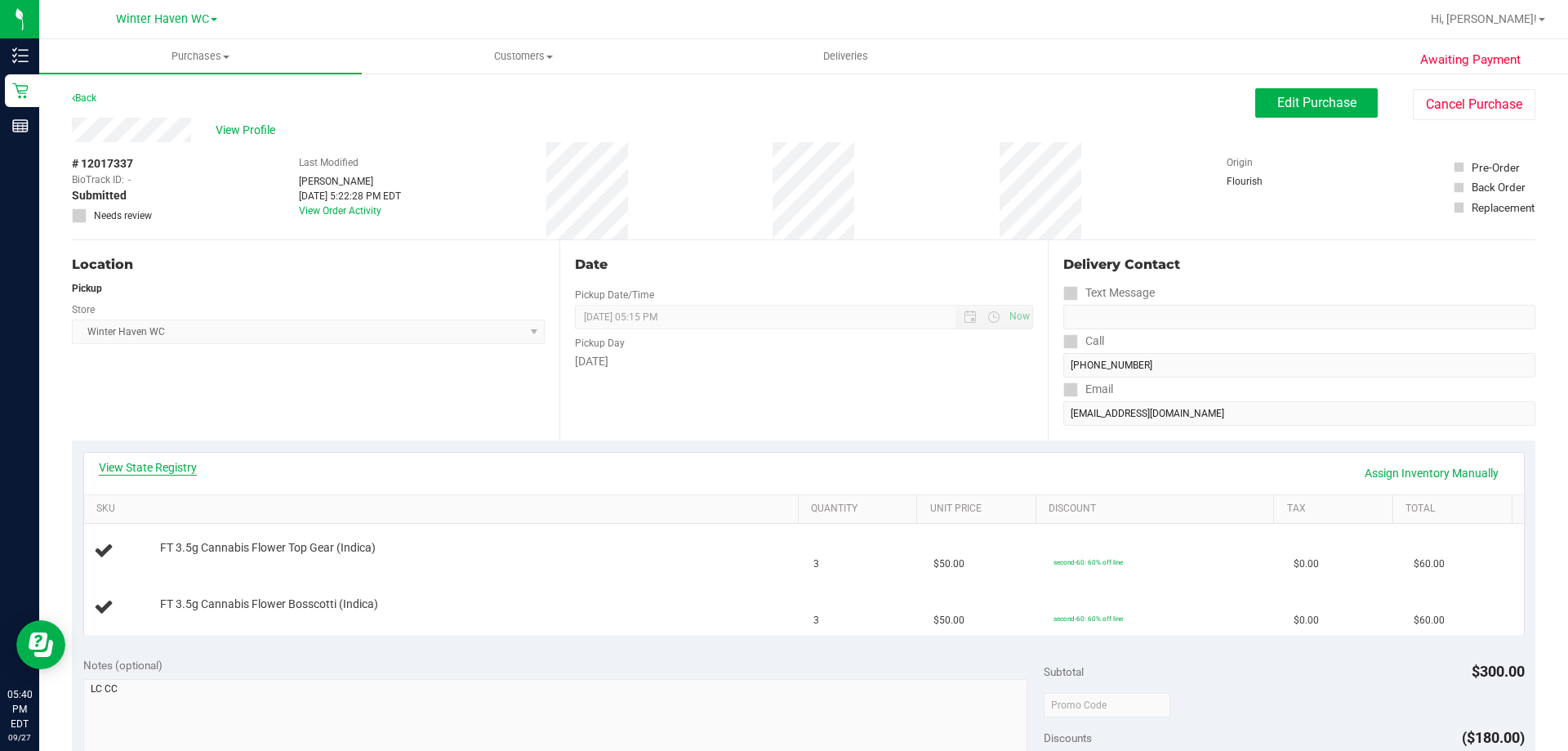
click at [169, 467] on link "View State Registry" at bounding box center [147, 467] width 98 height 17
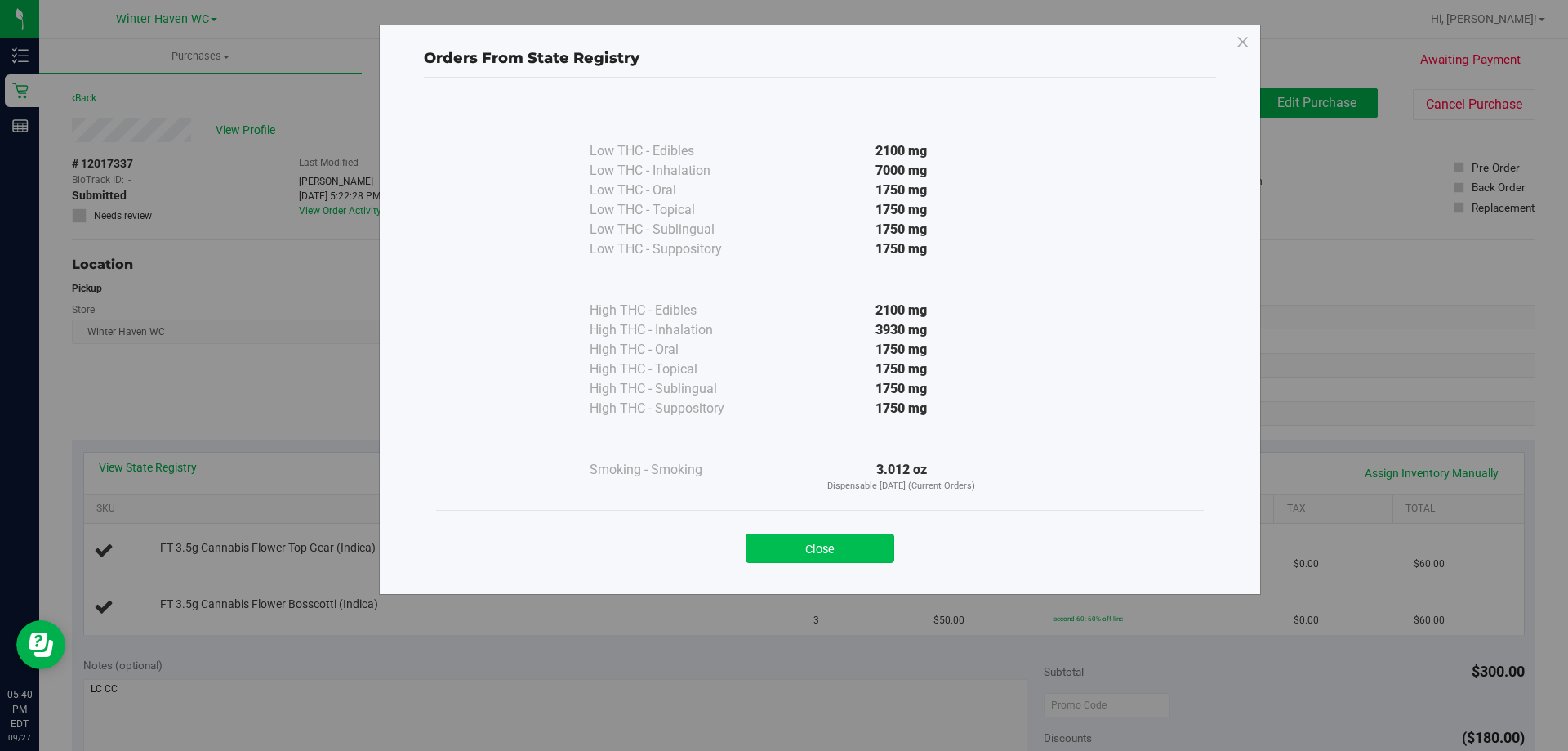
click at [875, 548] on button "Close" at bounding box center [820, 548] width 149 height 29
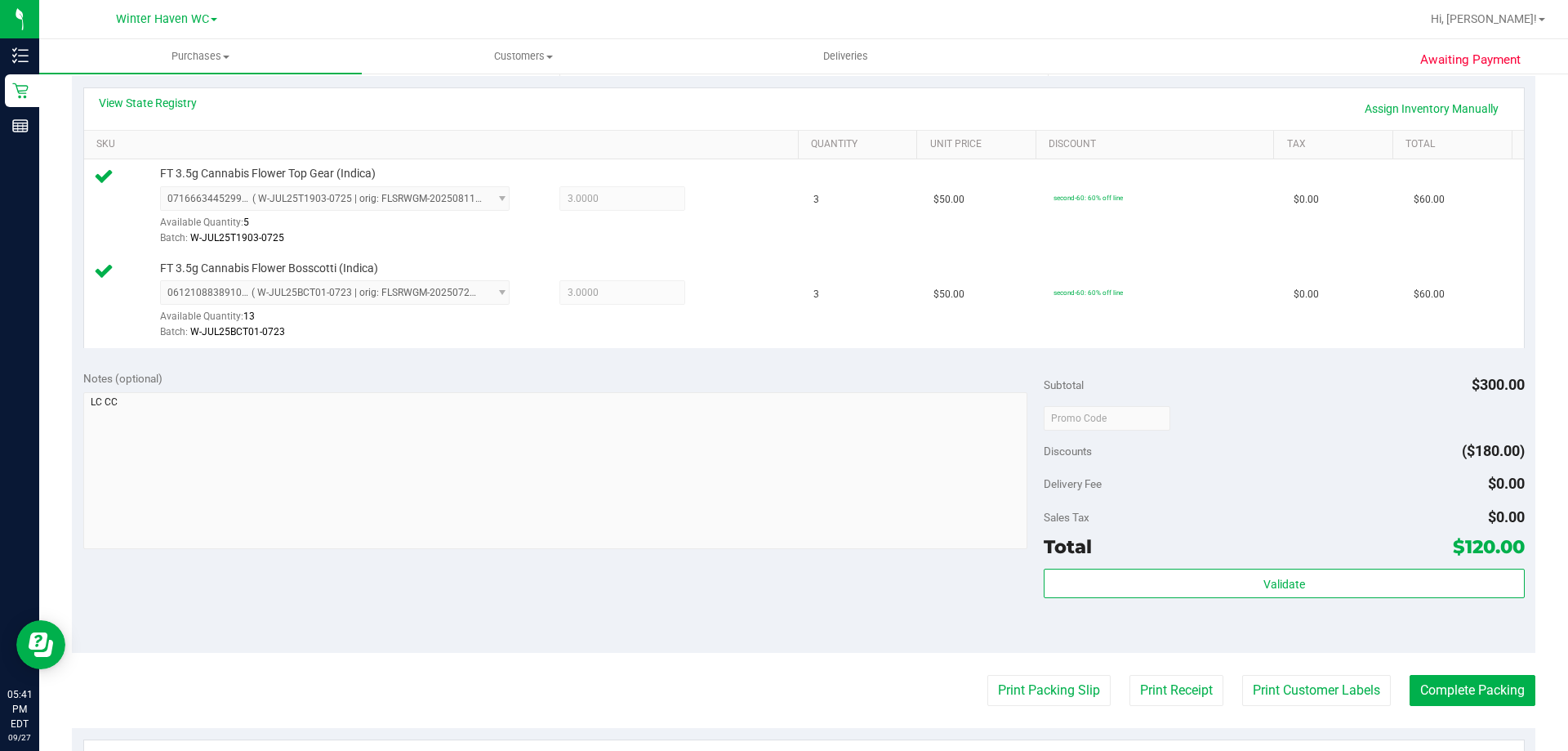
scroll to position [408, 0]
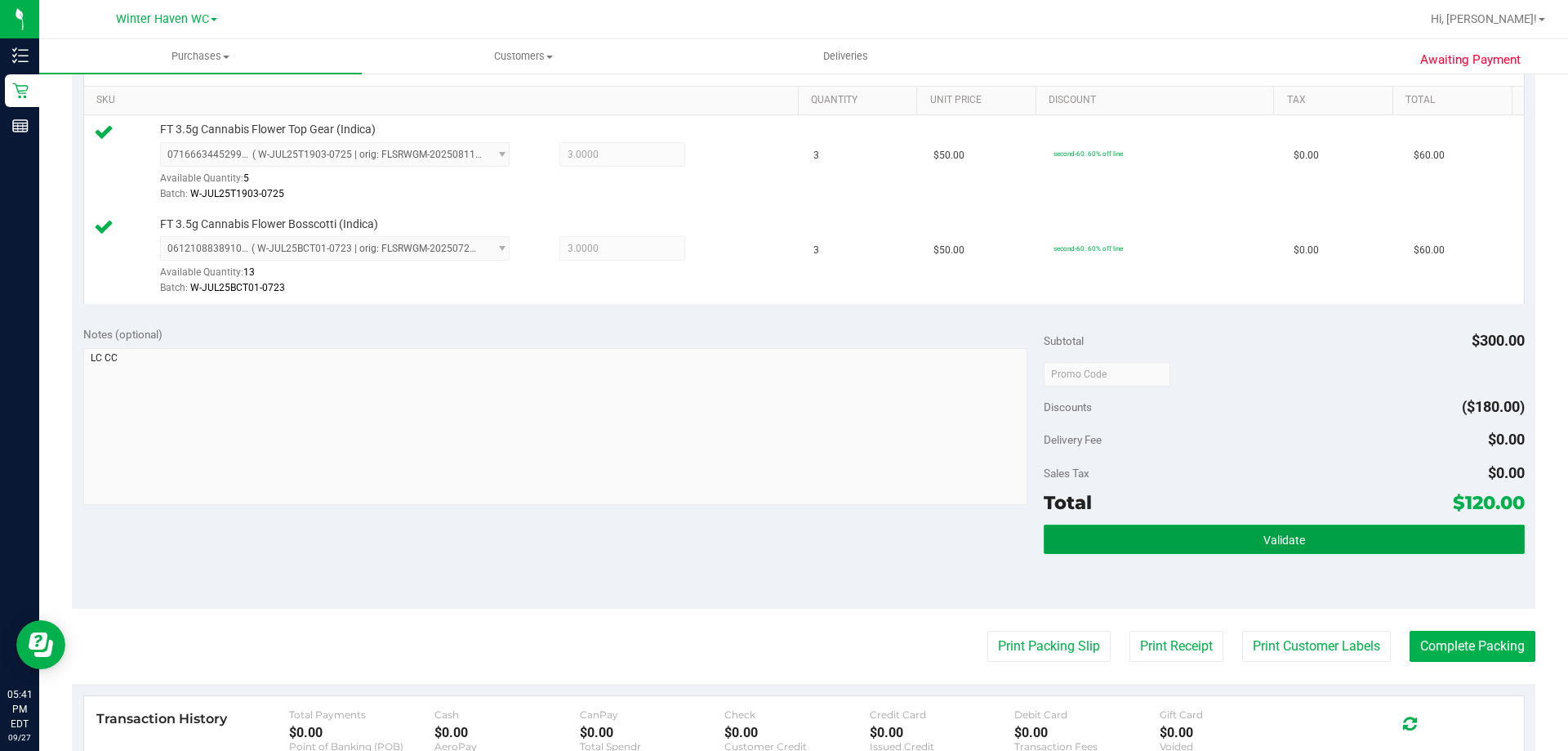
click at [1373, 543] on button "Validate" at bounding box center [1284, 539] width 480 height 29
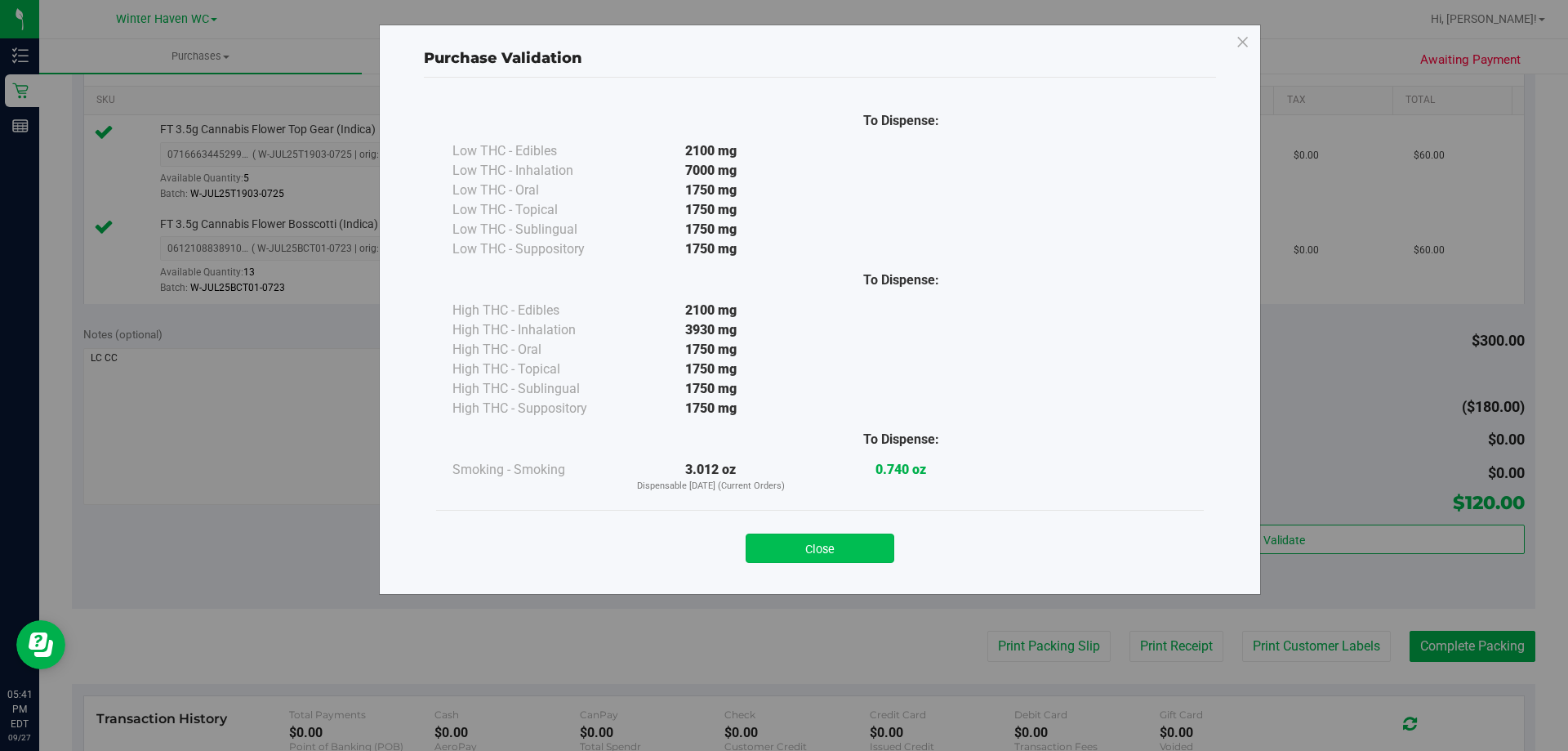
click at [839, 548] on button "Close" at bounding box center [820, 548] width 149 height 29
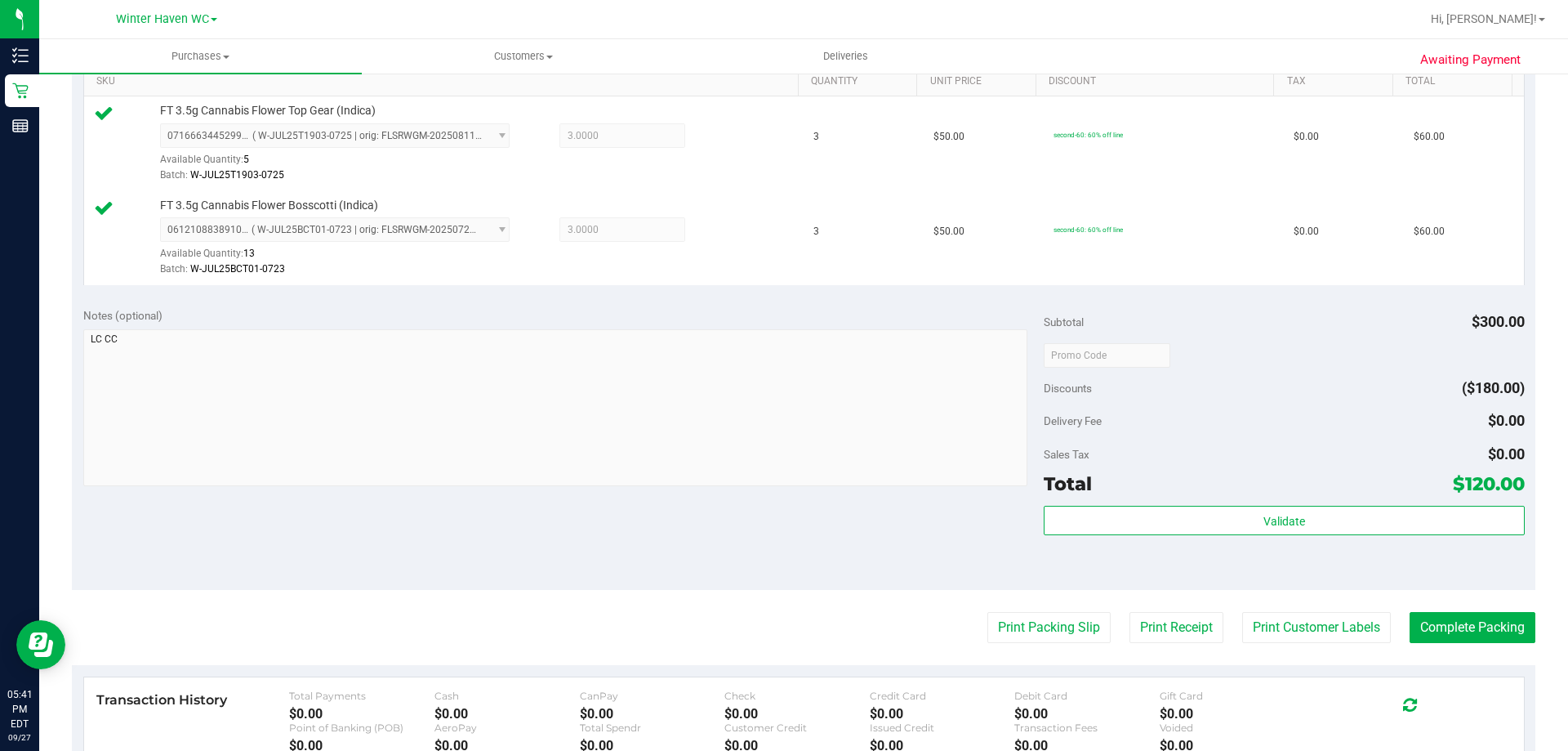
scroll to position [654, 0]
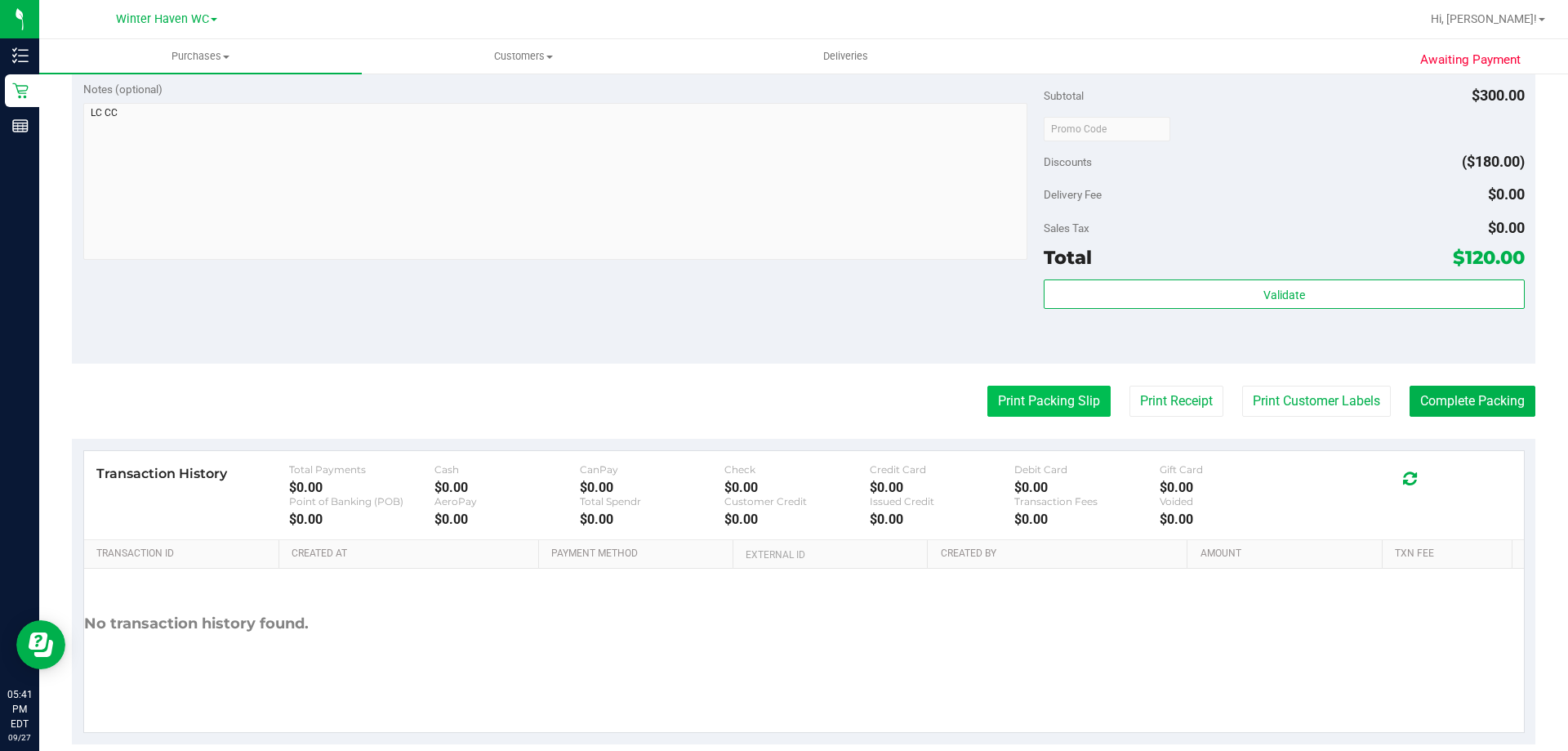
click at [1028, 393] on button "Print Packing Slip" at bounding box center [1049, 401] width 124 height 31
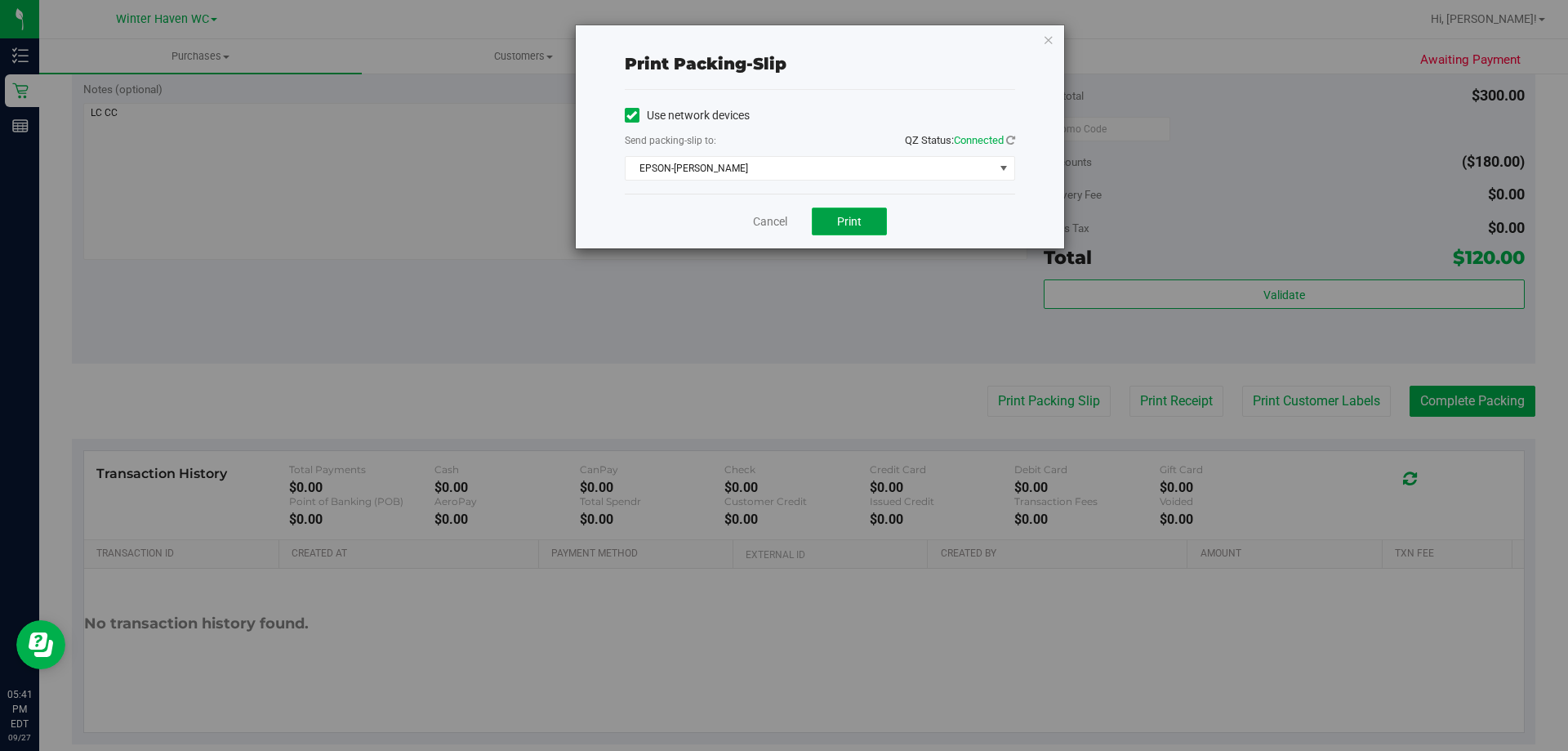
click at [844, 221] on span "Print" at bounding box center [848, 222] width 24 height 13
click at [771, 223] on link "Cancel" at bounding box center [770, 222] width 34 height 18
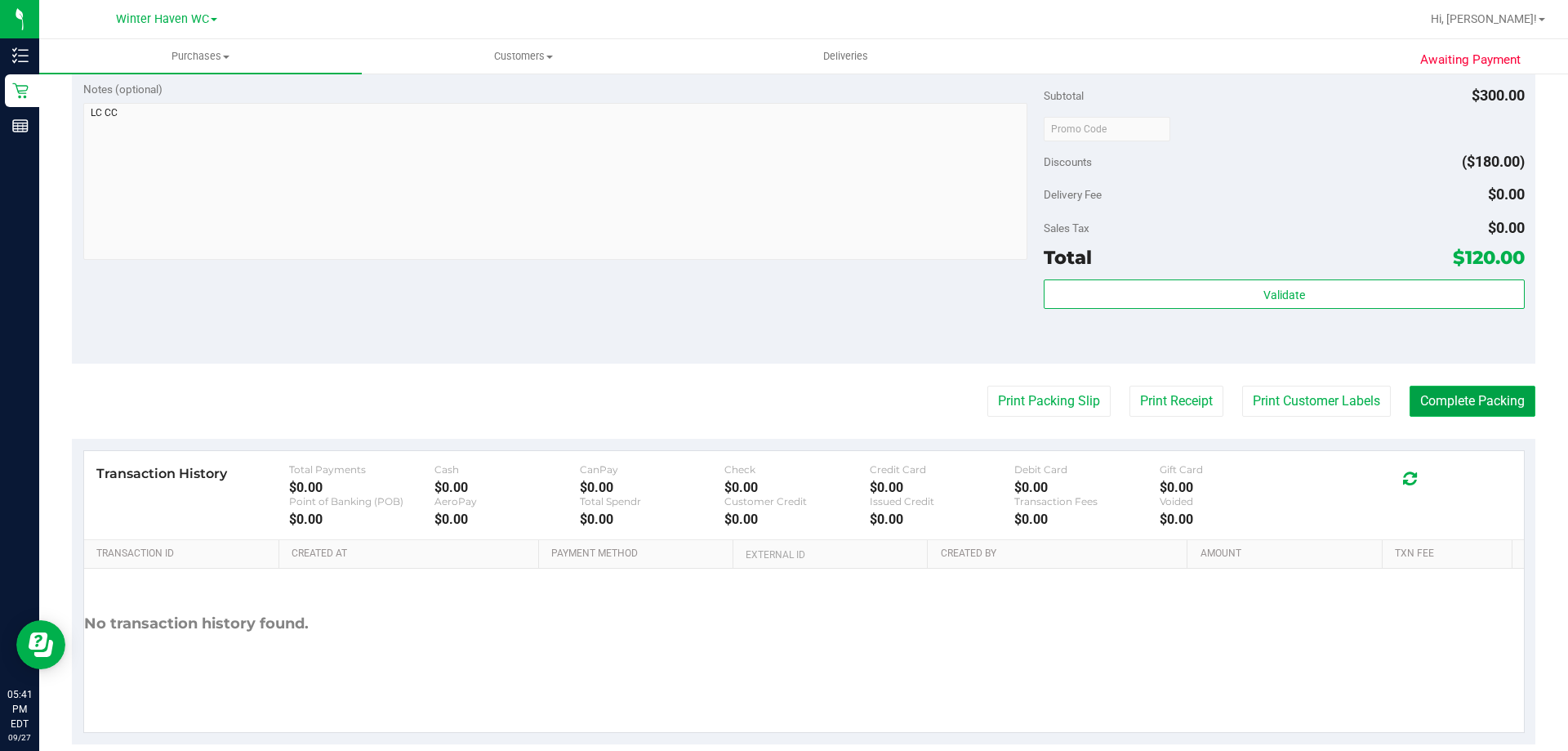
click at [1490, 406] on button "Complete Packing" at bounding box center [1472, 401] width 125 height 31
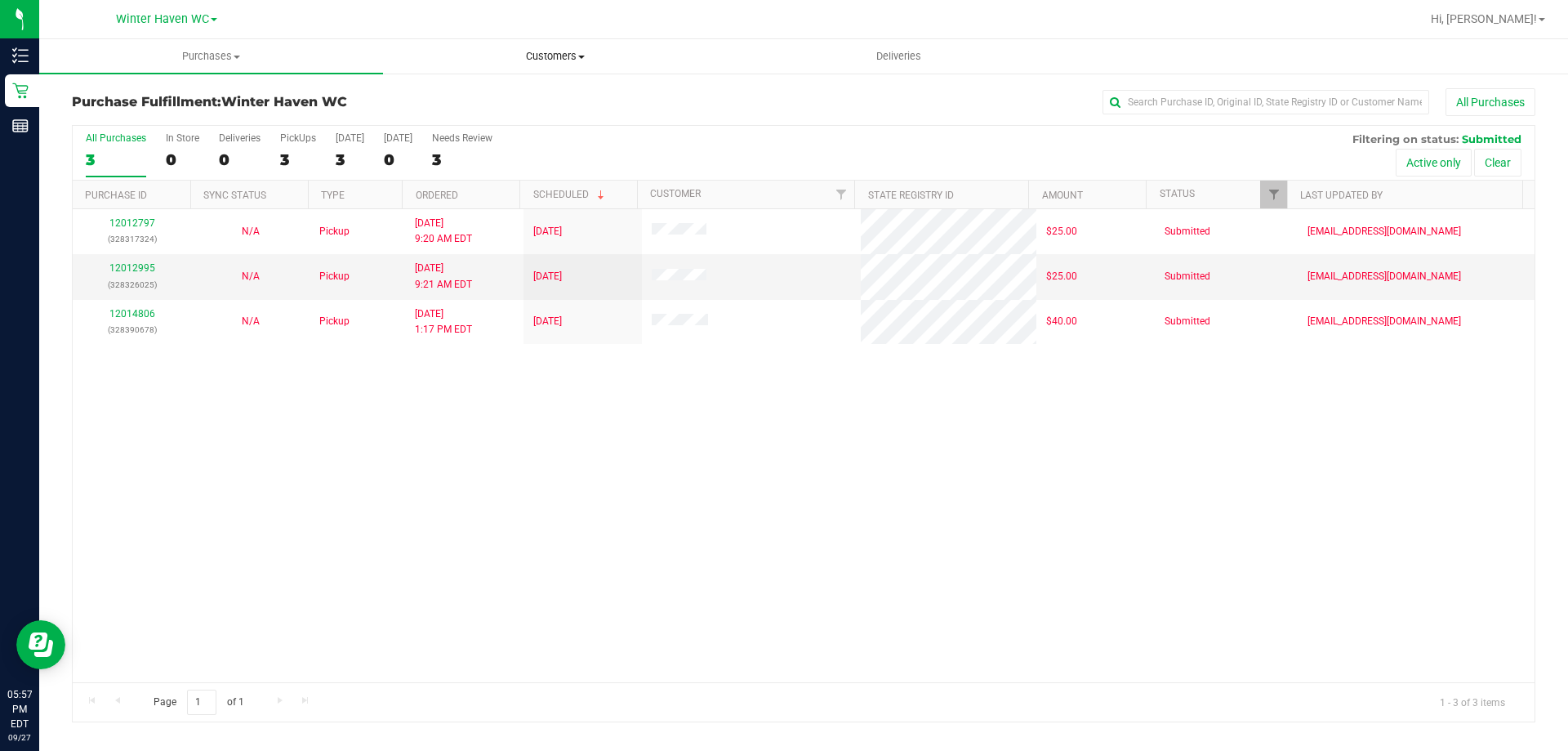
click at [574, 54] on span "Customers" at bounding box center [554, 57] width 342 height 15
click at [515, 94] on li "All customers" at bounding box center [554, 98] width 344 height 19
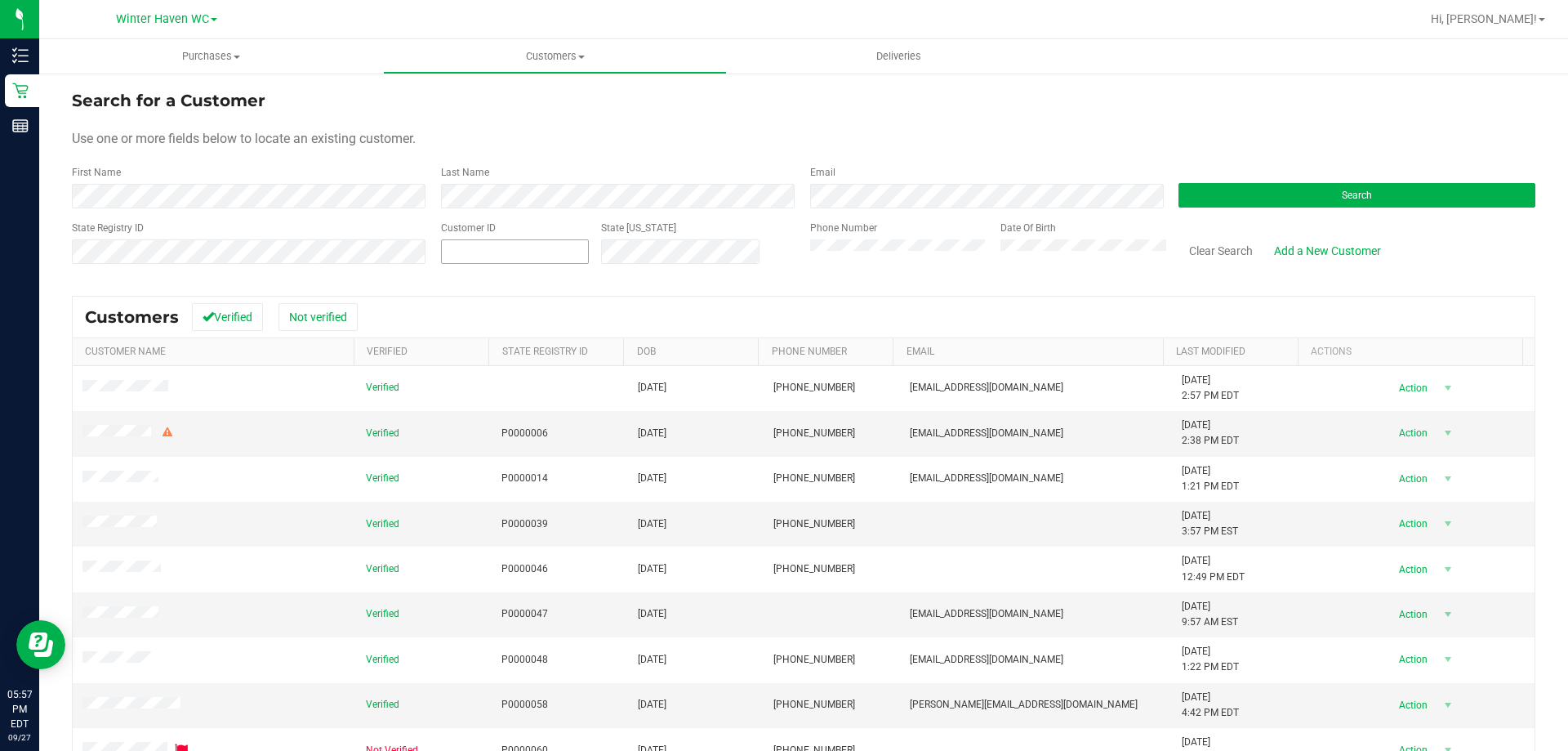
click at [527, 254] on span at bounding box center [515, 251] width 148 height 24
type input "145066"
click at [1341, 192] on span "Search" at bounding box center [1357, 196] width 30 height 12
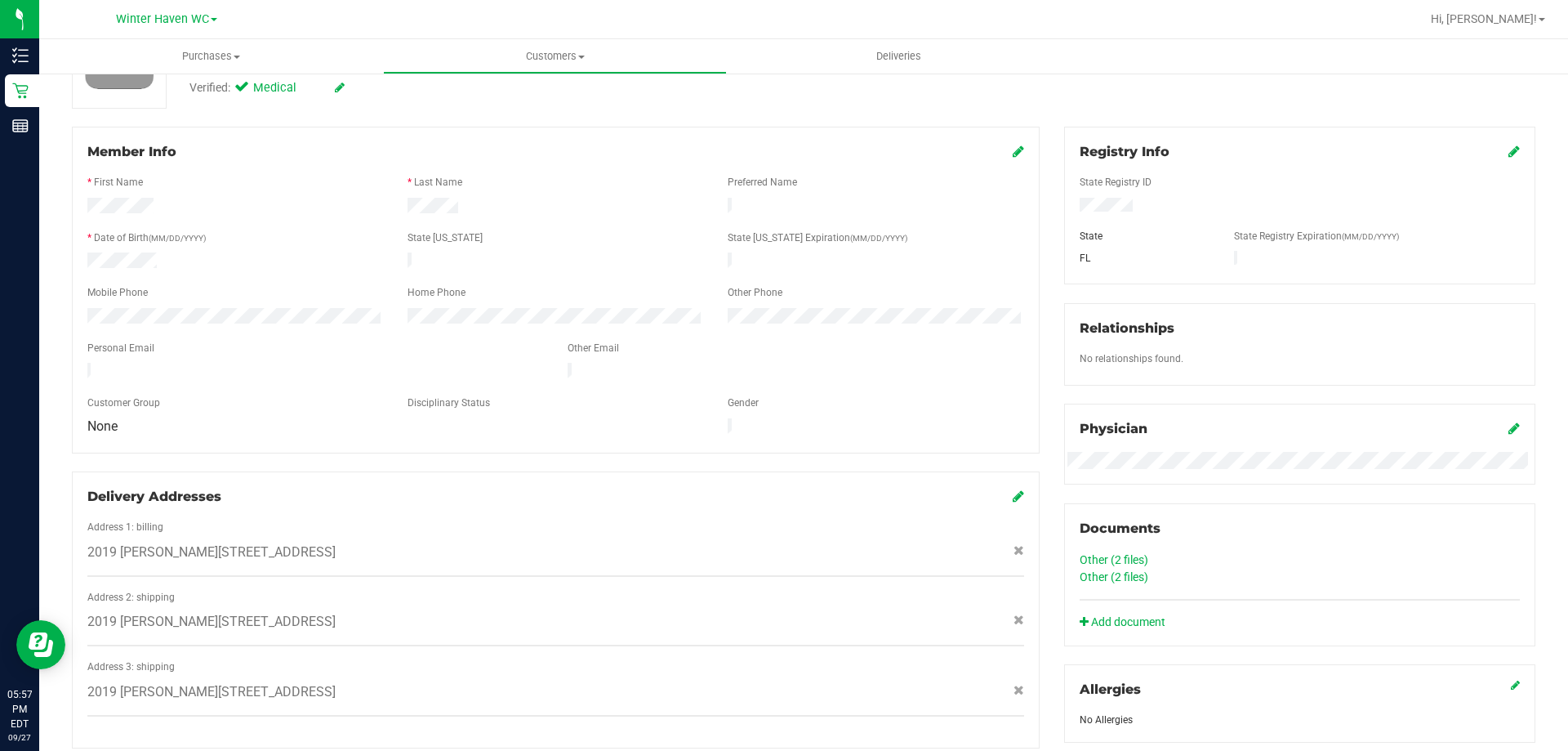
scroll to position [450, 0]
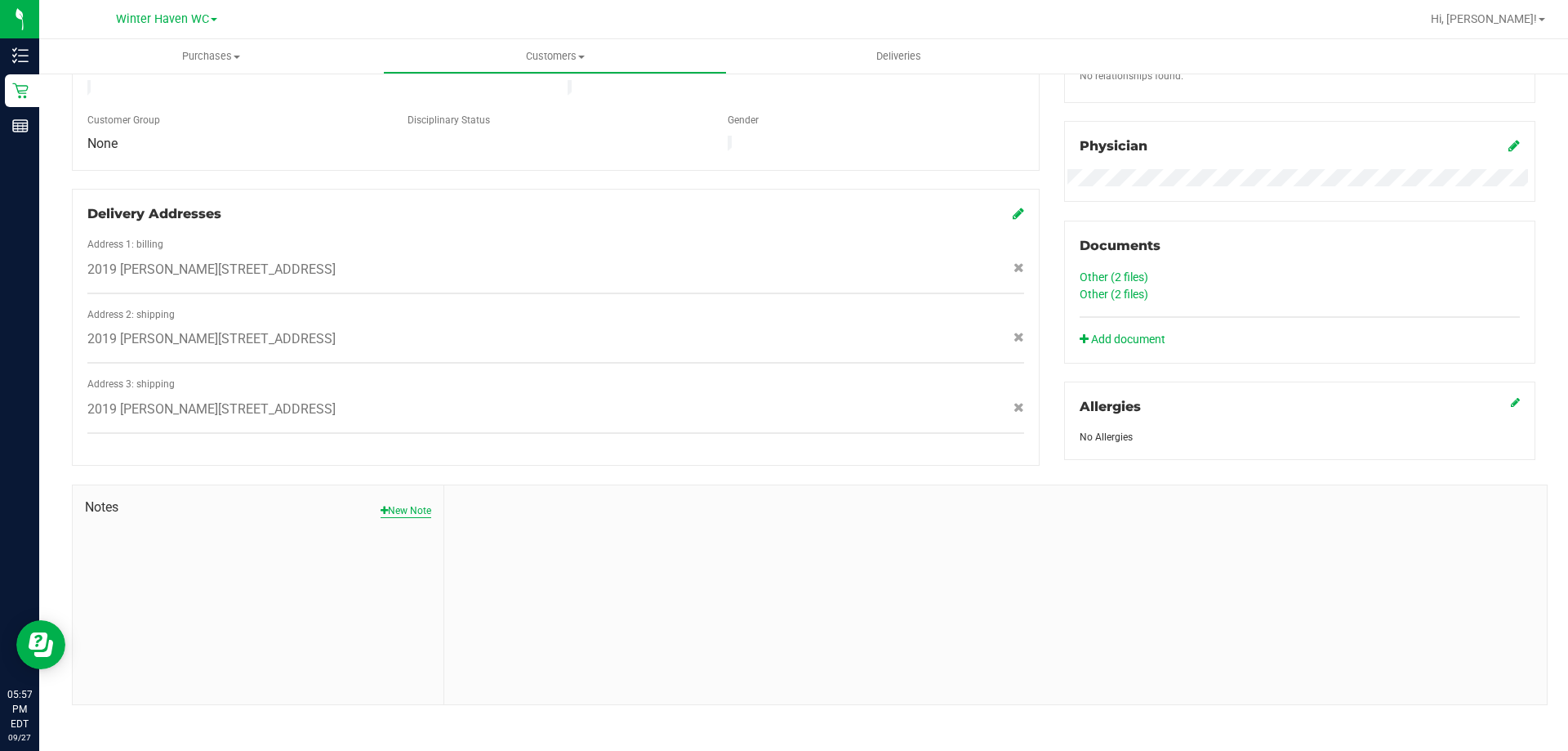
click at [404, 503] on button "New Note" at bounding box center [405, 511] width 51 height 15
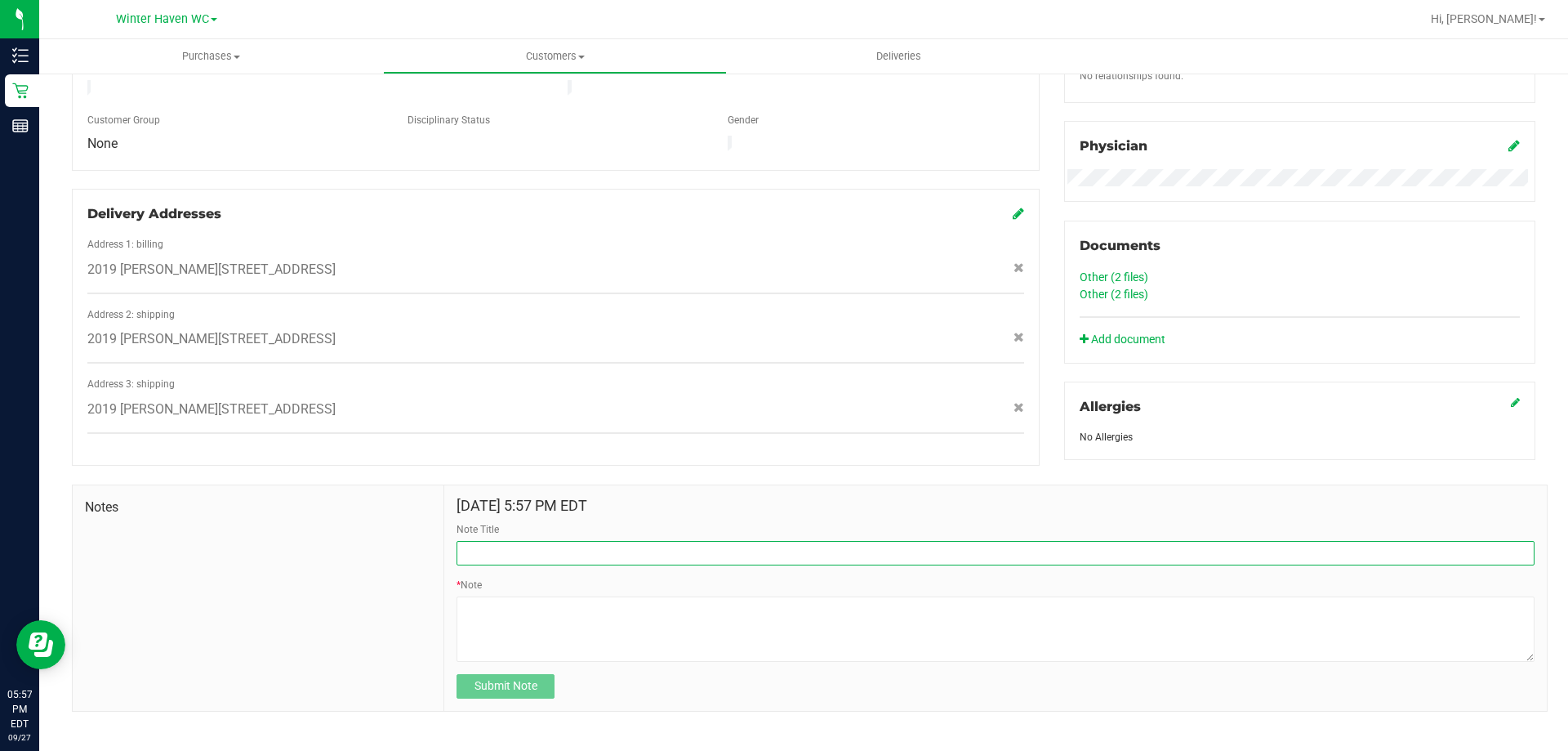
click at [486, 544] on input "Note Title" at bounding box center [995, 553] width 1078 height 24
type input "Returned JLE dispo pen"
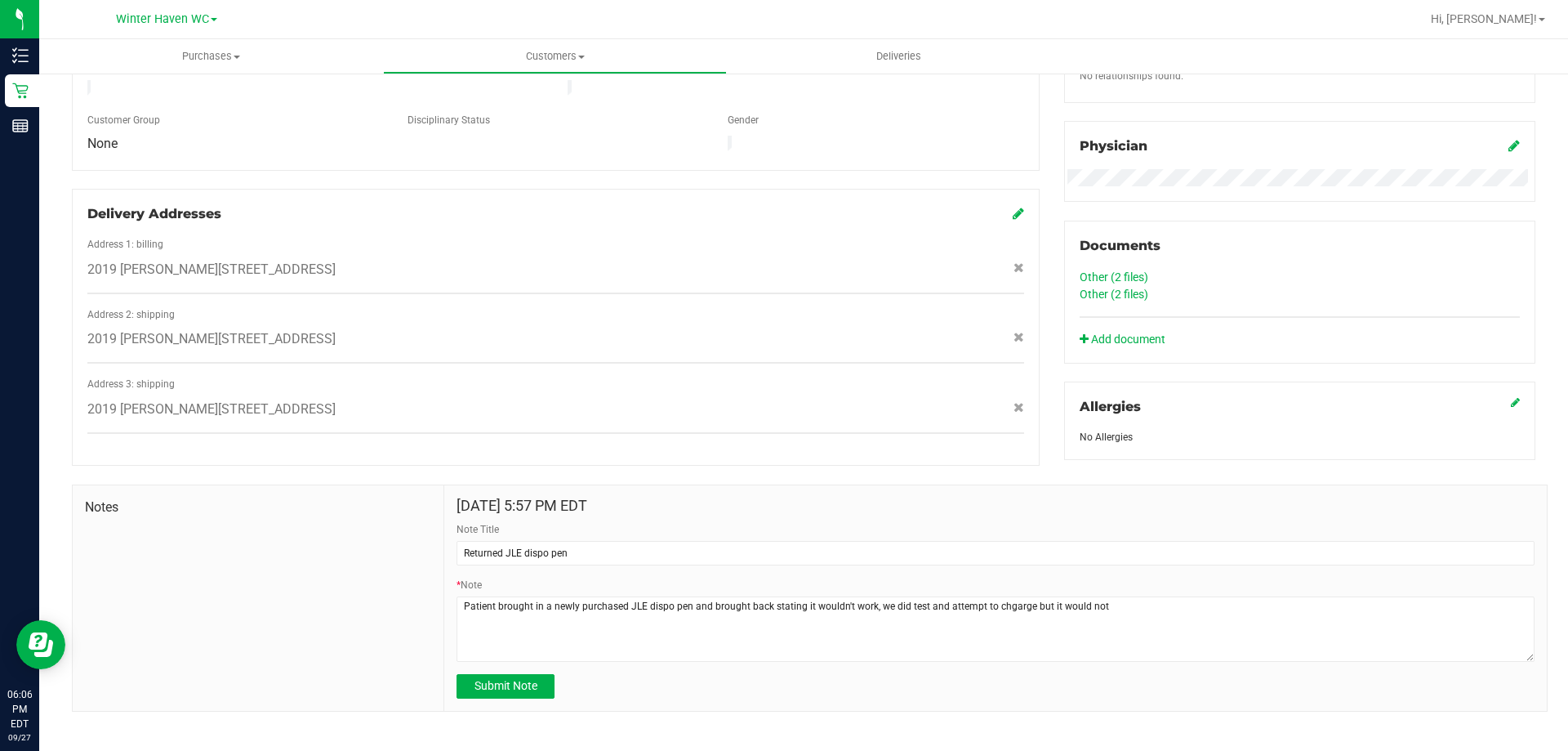
drag, startPoint x: 1000, startPoint y: 598, endPoint x: 1064, endPoint y: 227, distance: 376.5
click at [1064, 227] on div "Documents Other (2 files) Other (2 files) Add document" at bounding box center [1300, 292] width 471 height 143
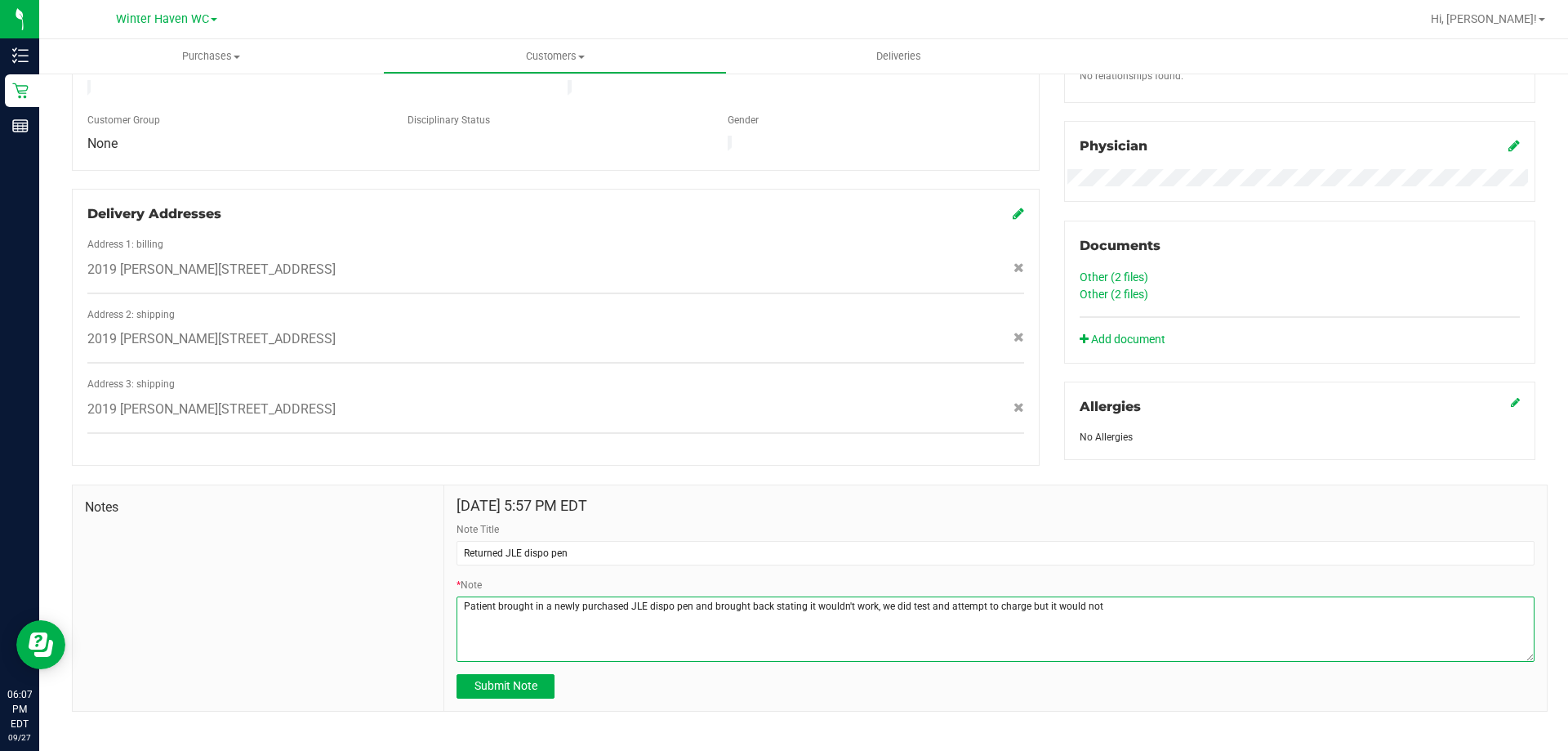
click at [1096, 603] on textarea "* Note" at bounding box center [995, 629] width 1078 height 65
type textarea "Patient brought in a newly purchased JLE dispo pen and brought back stating it …"
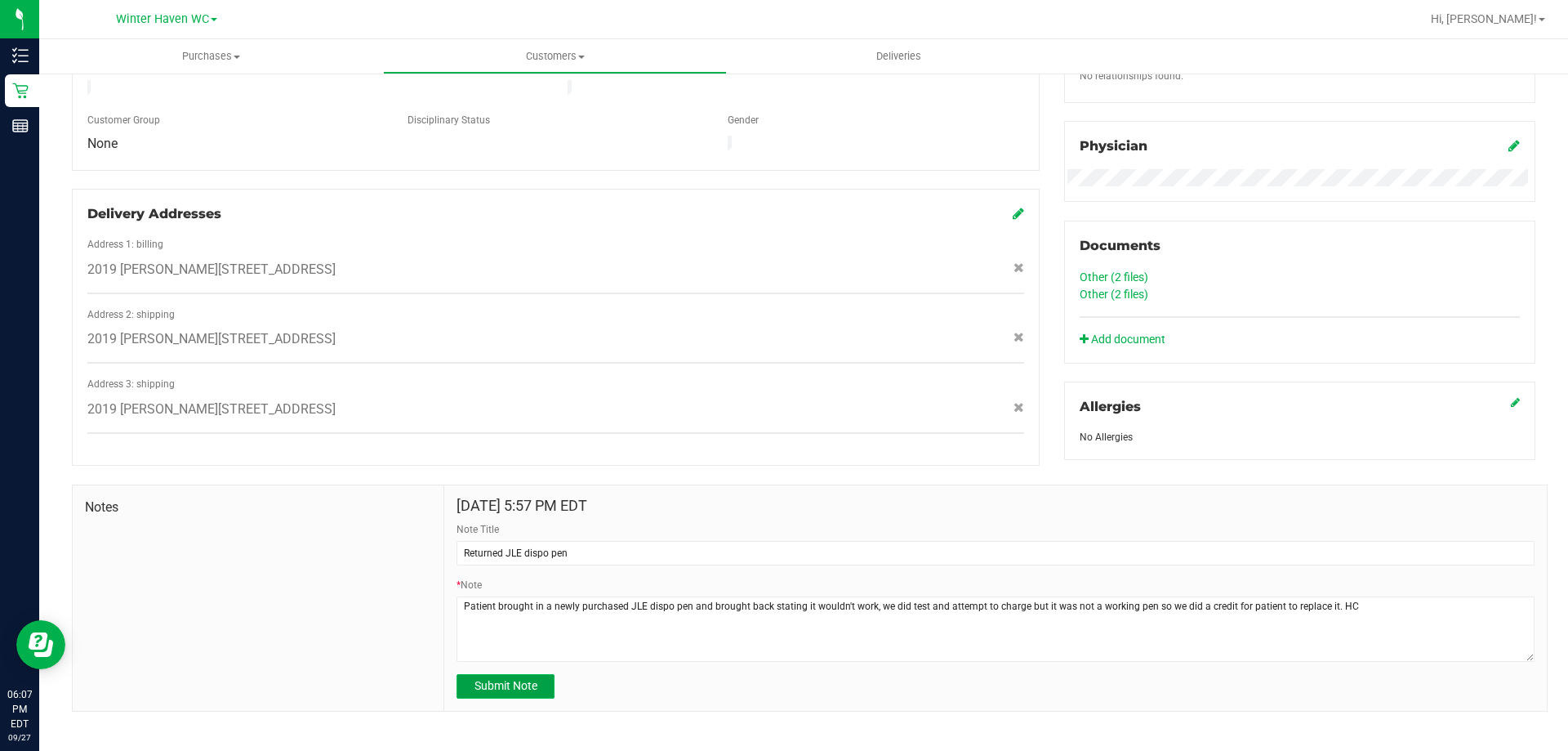
click at [526, 679] on span "Submit Note" at bounding box center [506, 686] width 63 height 13
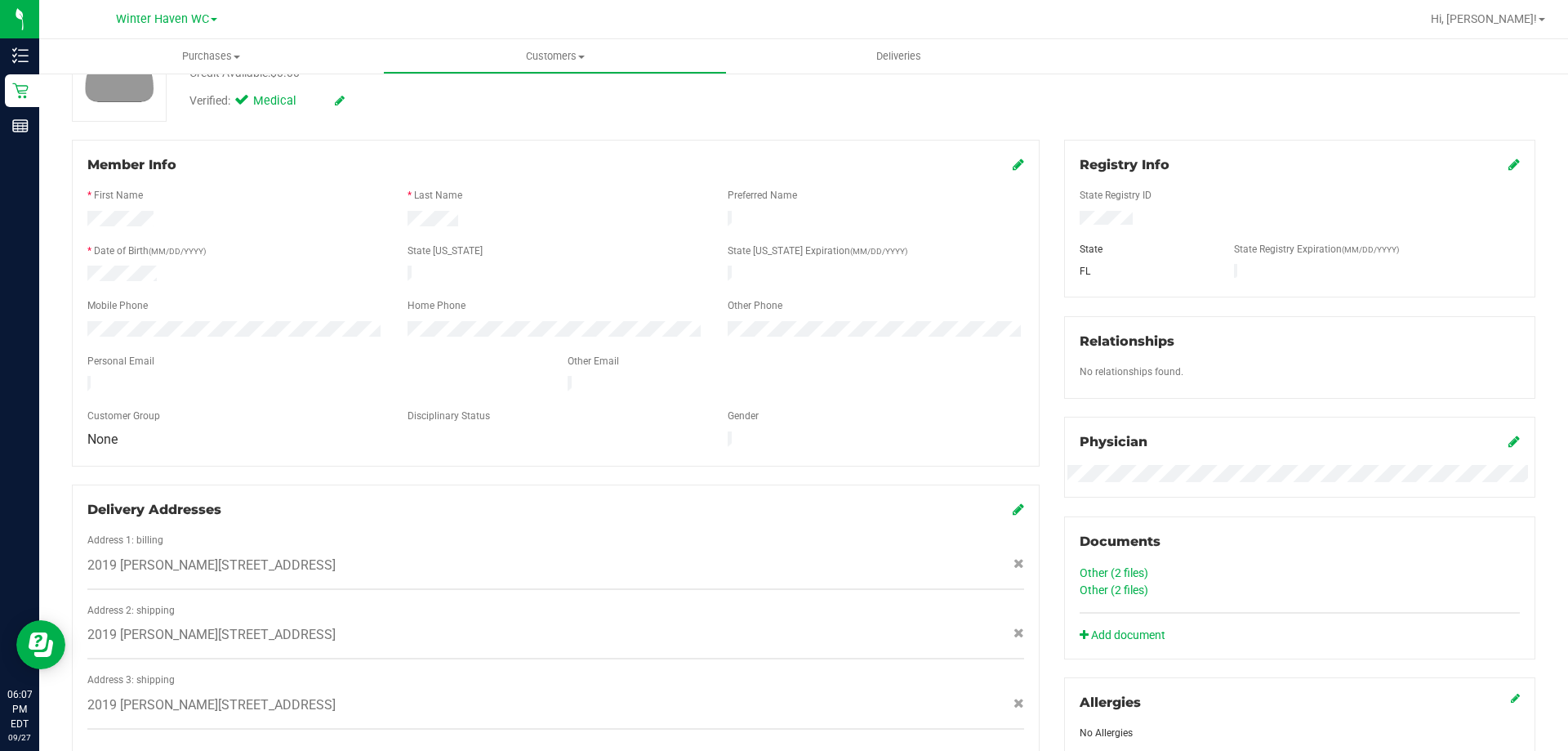
scroll to position [0, 0]
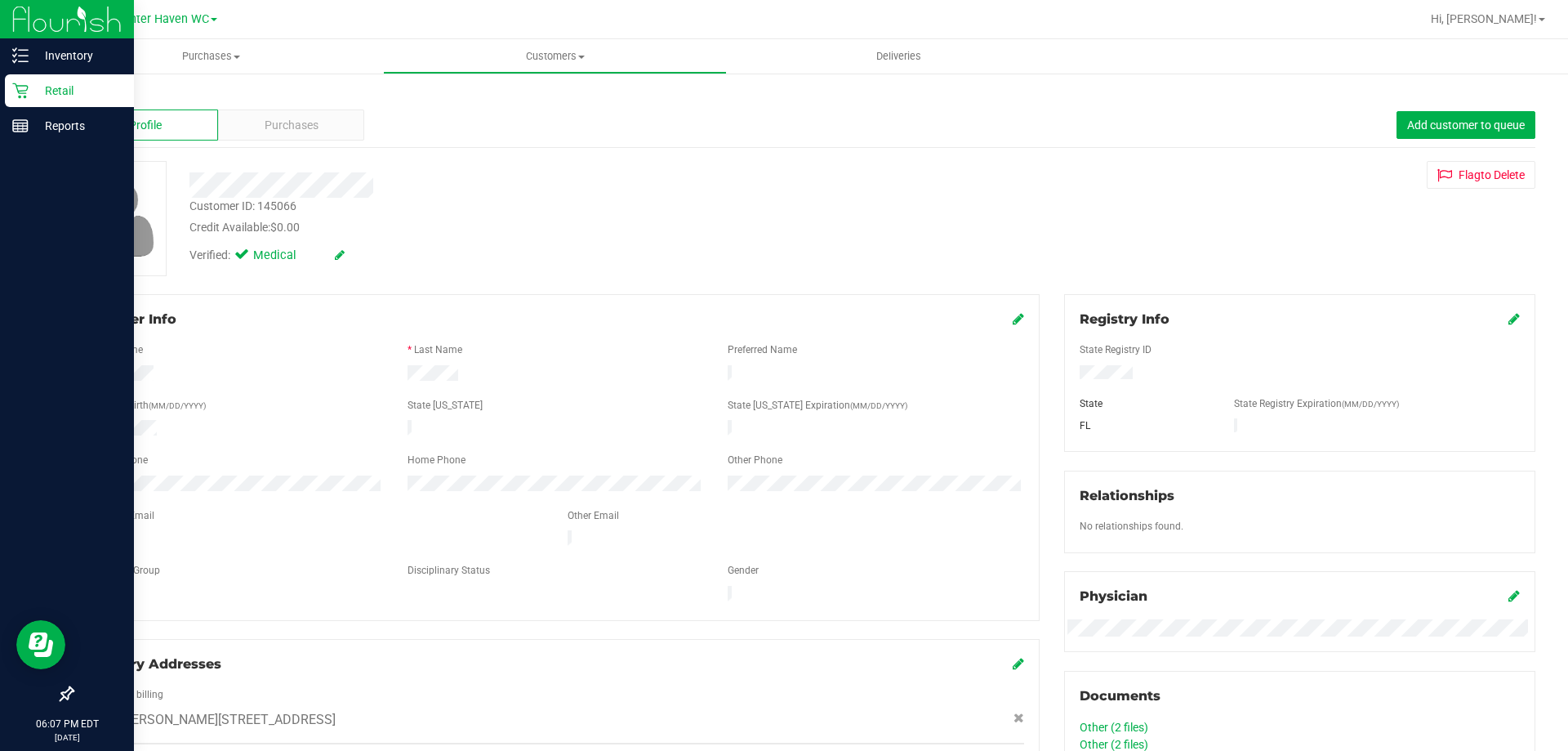
click at [49, 87] on p "Retail" at bounding box center [77, 90] width 98 height 19
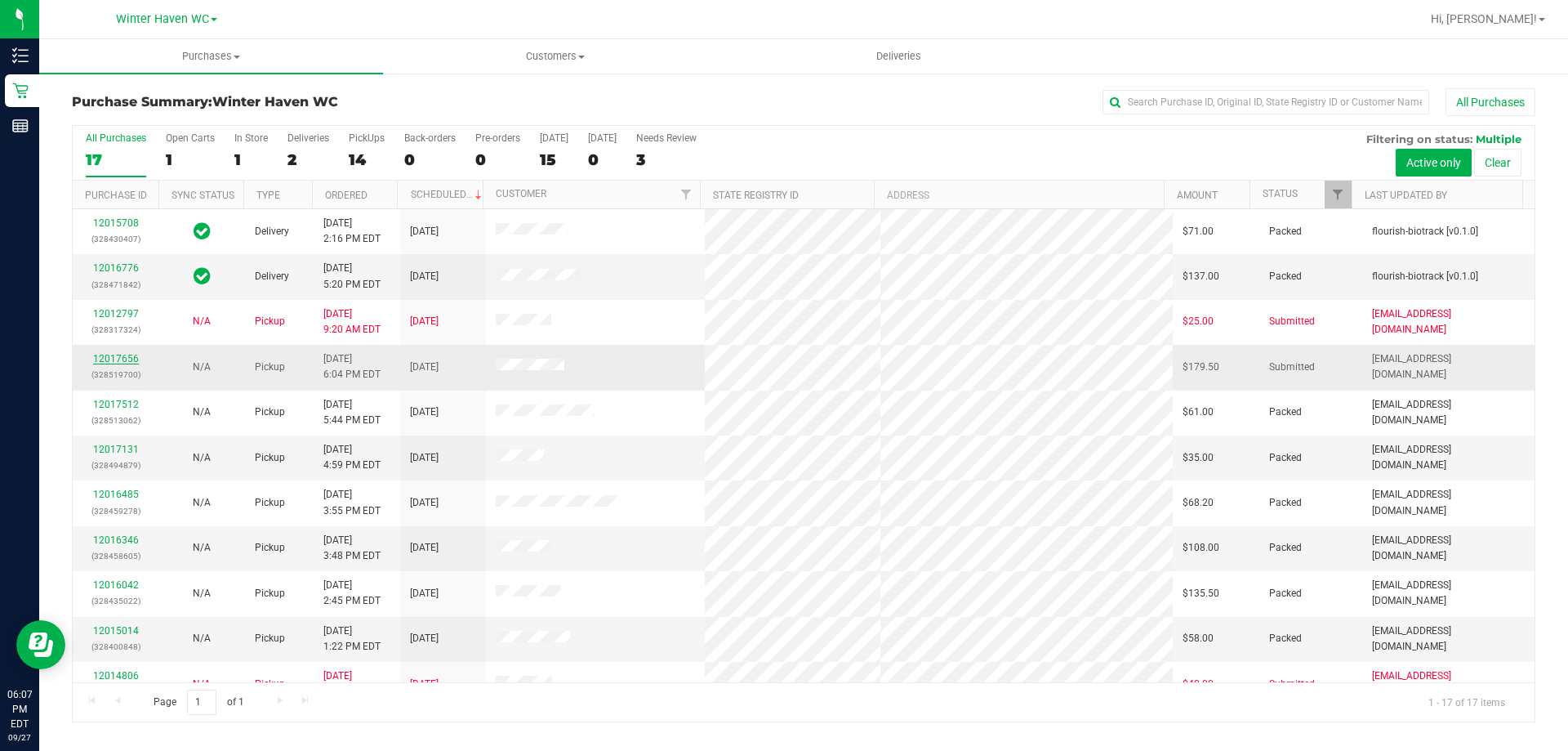
click at [109, 357] on link "12017656" at bounding box center [115, 359] width 46 height 12
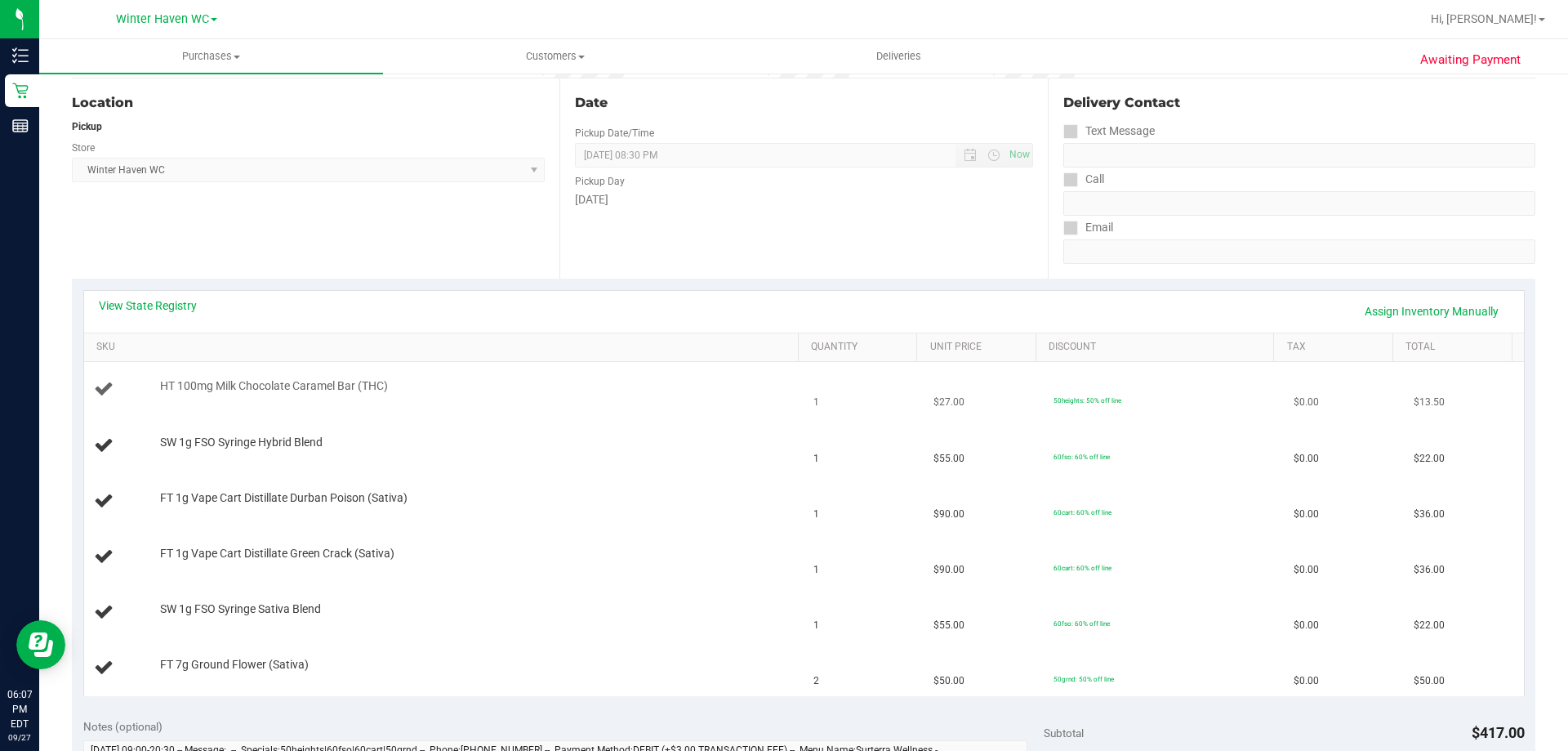
scroll to position [163, 0]
click at [165, 305] on link "View State Registry" at bounding box center [147, 304] width 98 height 17
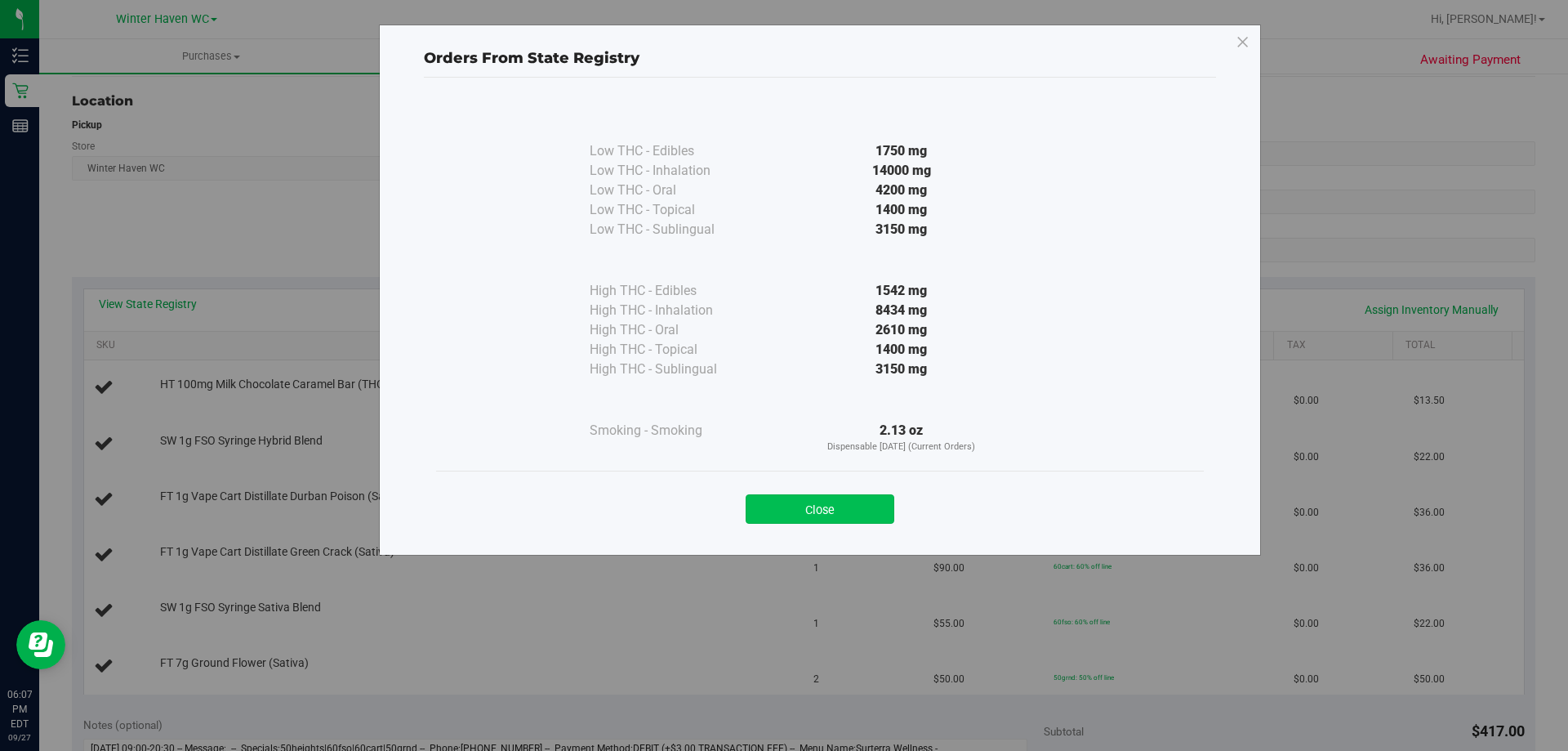
click at [857, 499] on button "Close" at bounding box center [820, 508] width 149 height 29
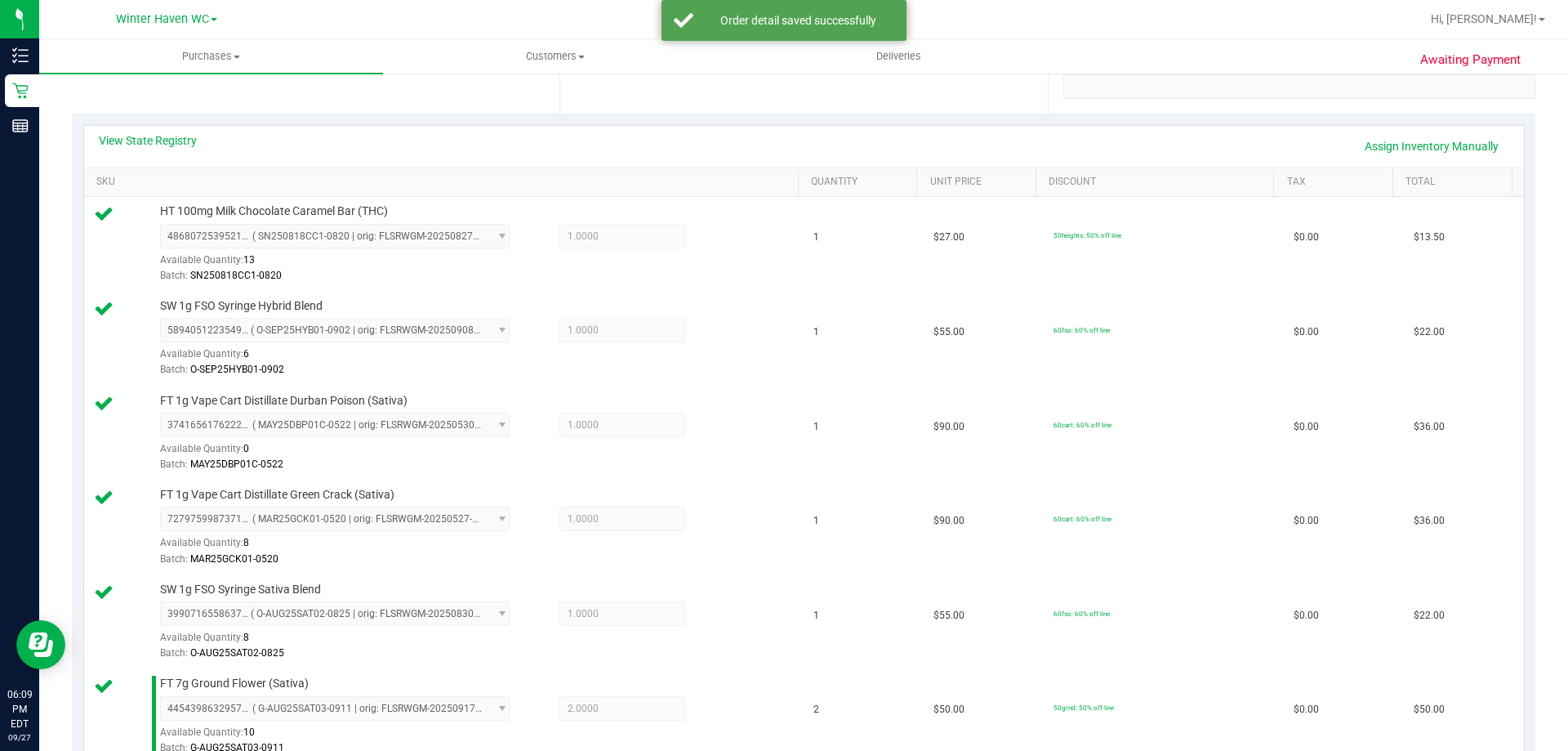
scroll to position [735, 0]
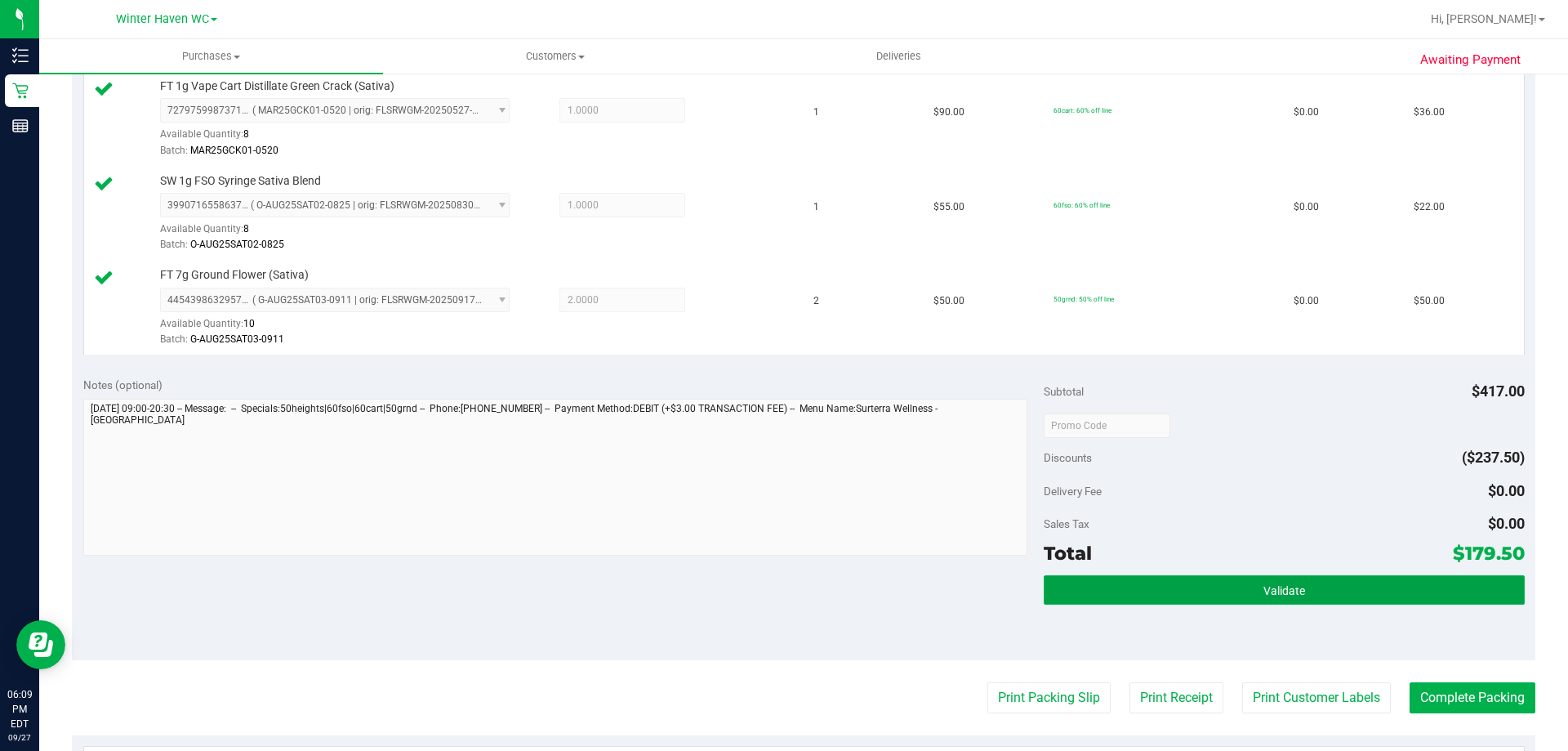
click at [1267, 601] on button "Validate" at bounding box center [1284, 590] width 480 height 29
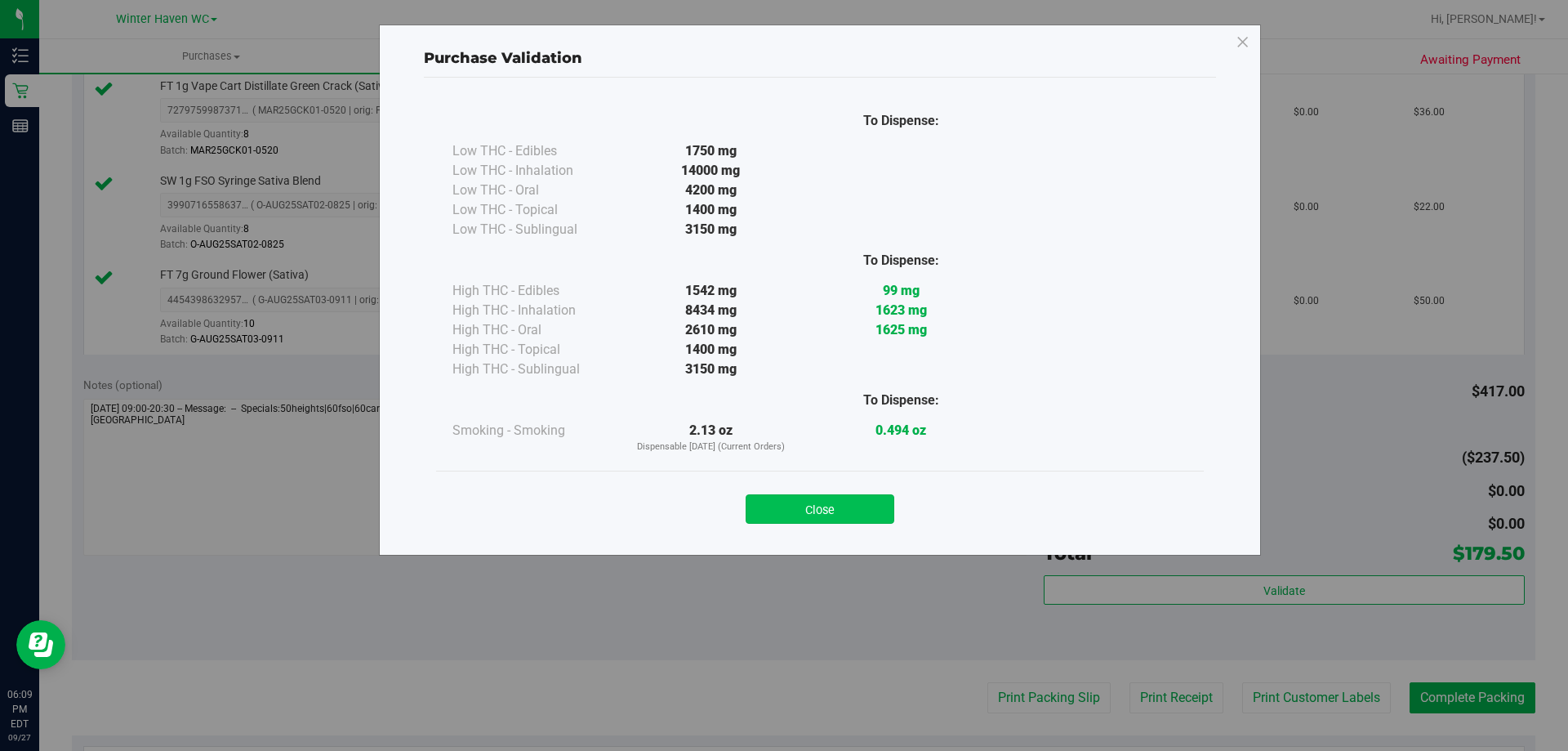
click at [827, 515] on button "Close" at bounding box center [820, 508] width 149 height 29
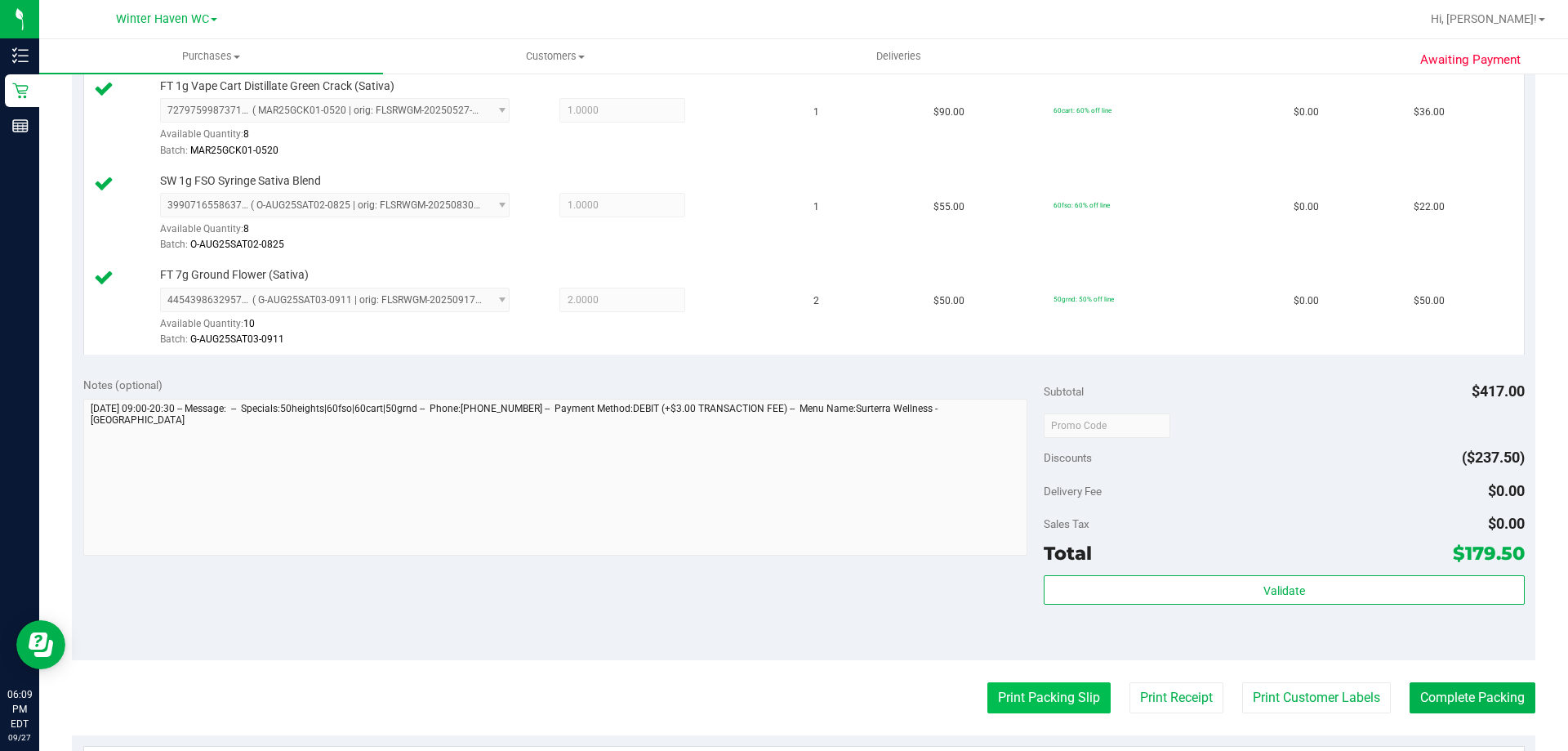
click at [1023, 692] on button "Print Packing Slip" at bounding box center [1049, 697] width 124 height 31
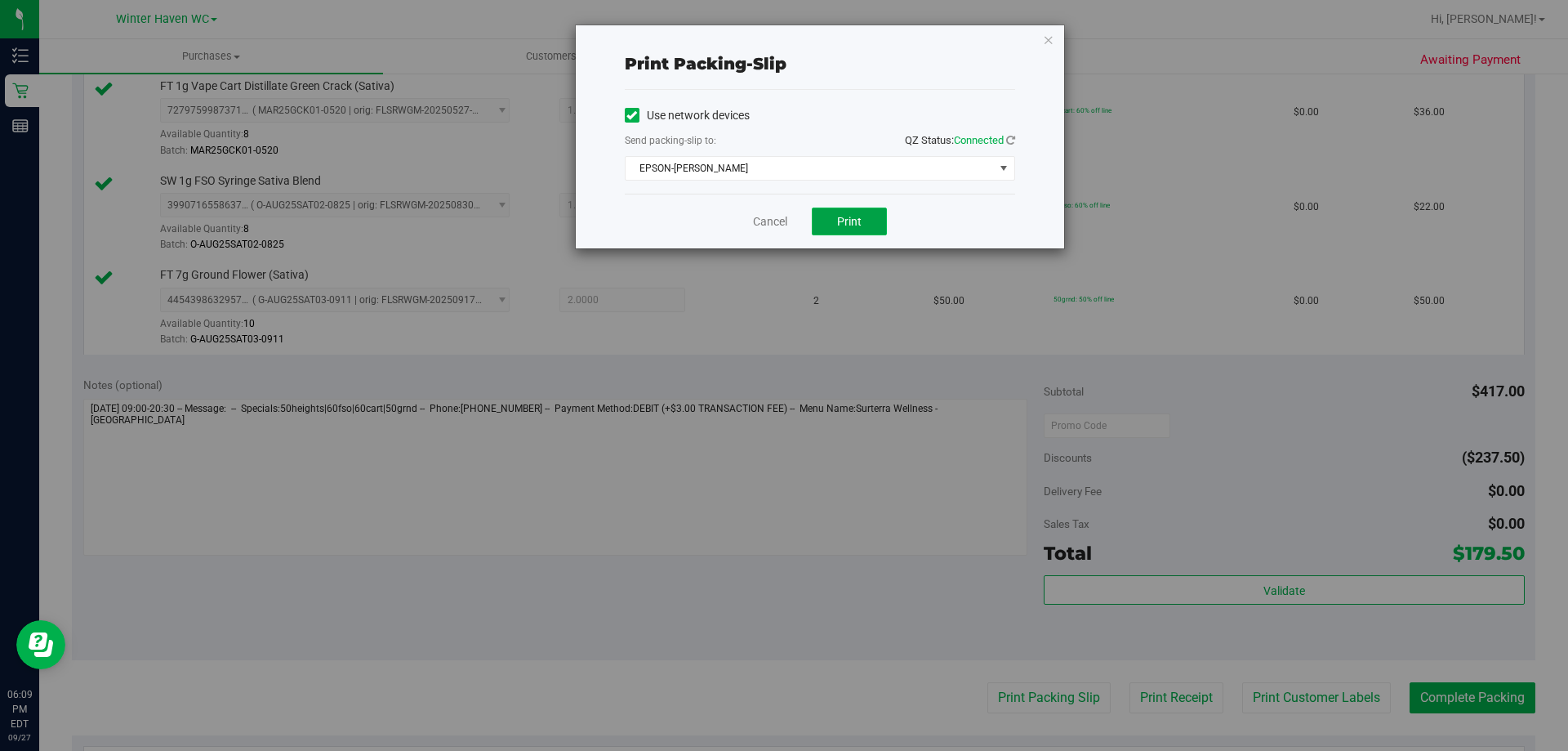
click at [841, 225] on span "Print" at bounding box center [848, 222] width 24 height 13
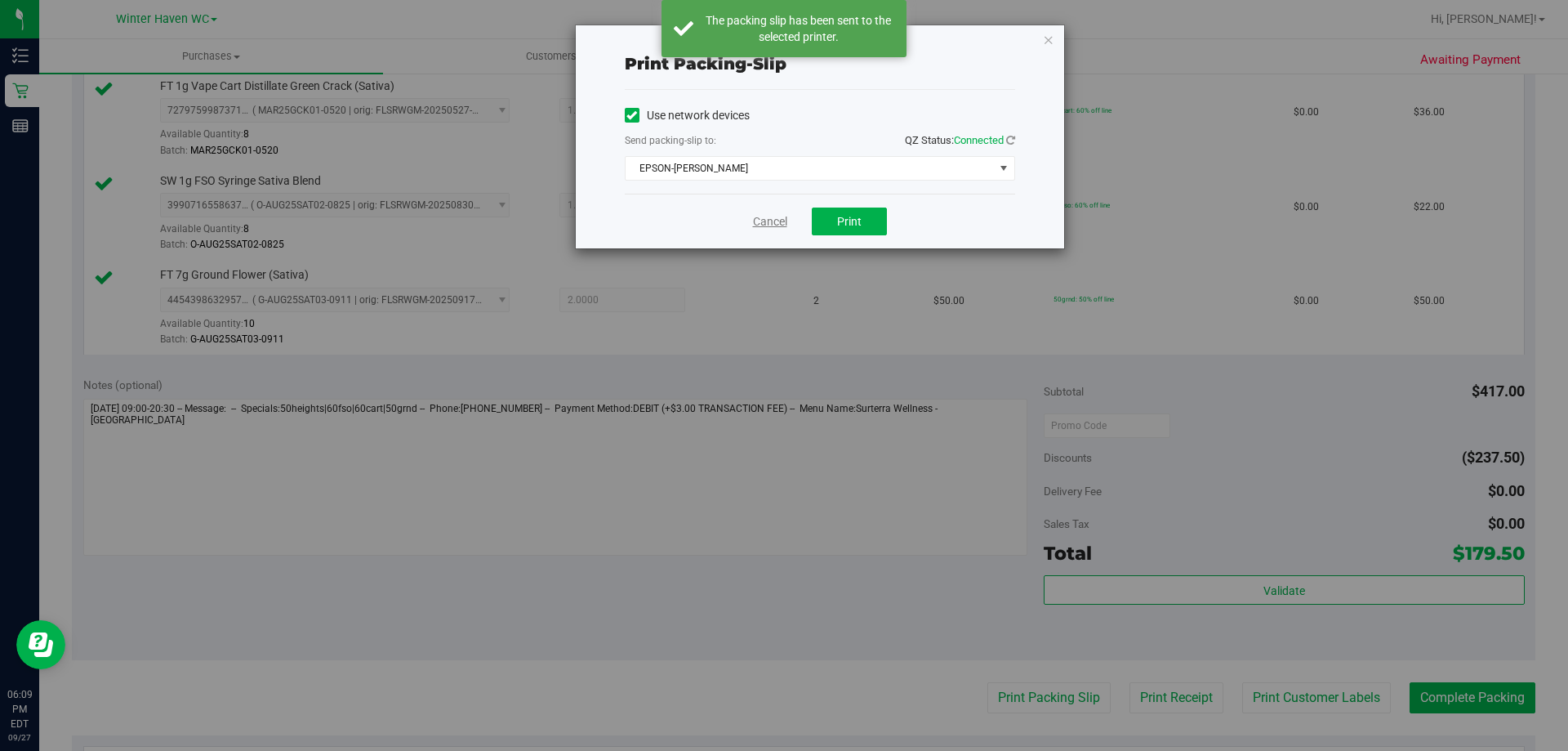
click at [765, 223] on link "Cancel" at bounding box center [770, 222] width 34 height 18
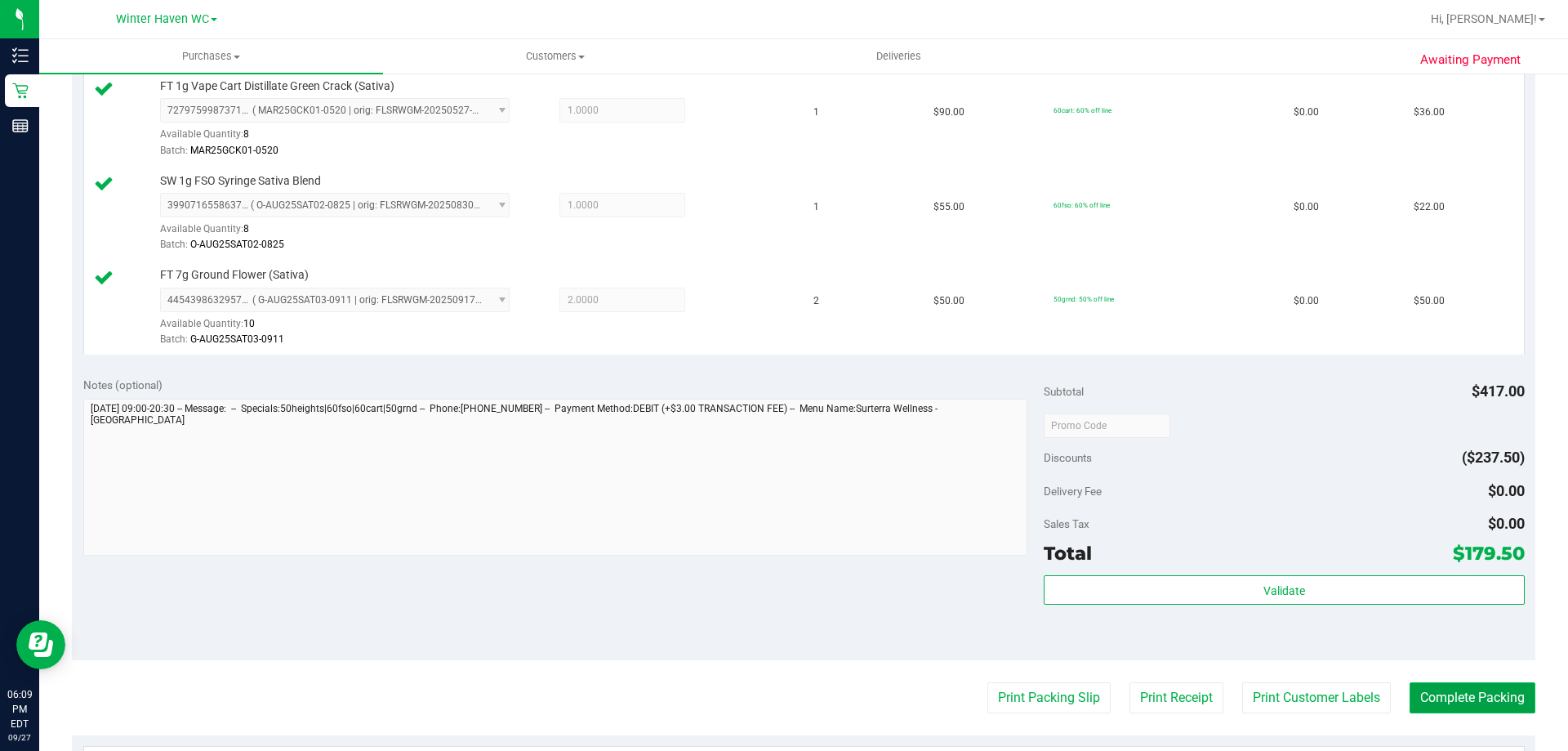
click at [1463, 697] on button "Complete Packing" at bounding box center [1472, 697] width 125 height 31
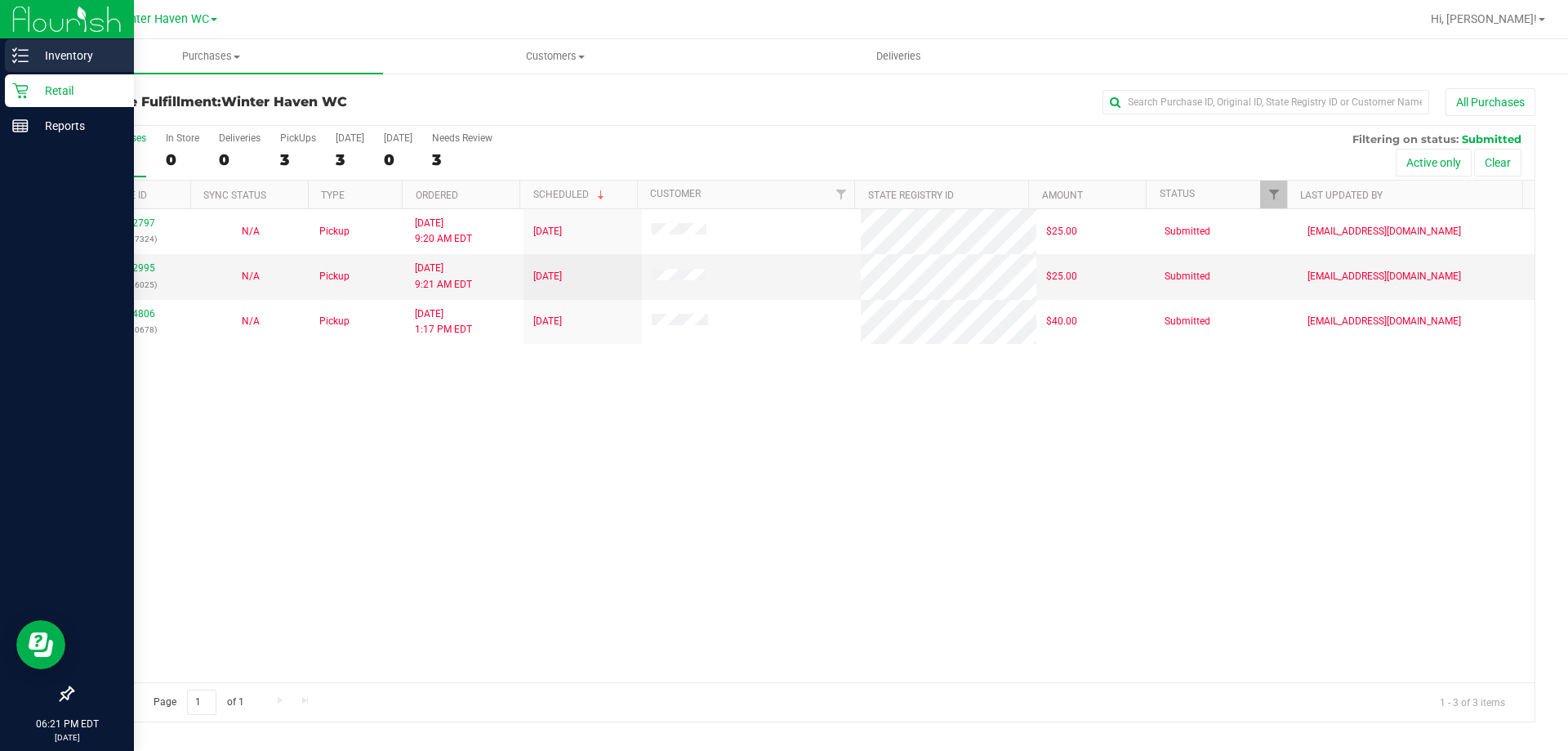
click at [71, 54] on p "Inventory" at bounding box center [77, 55] width 98 height 19
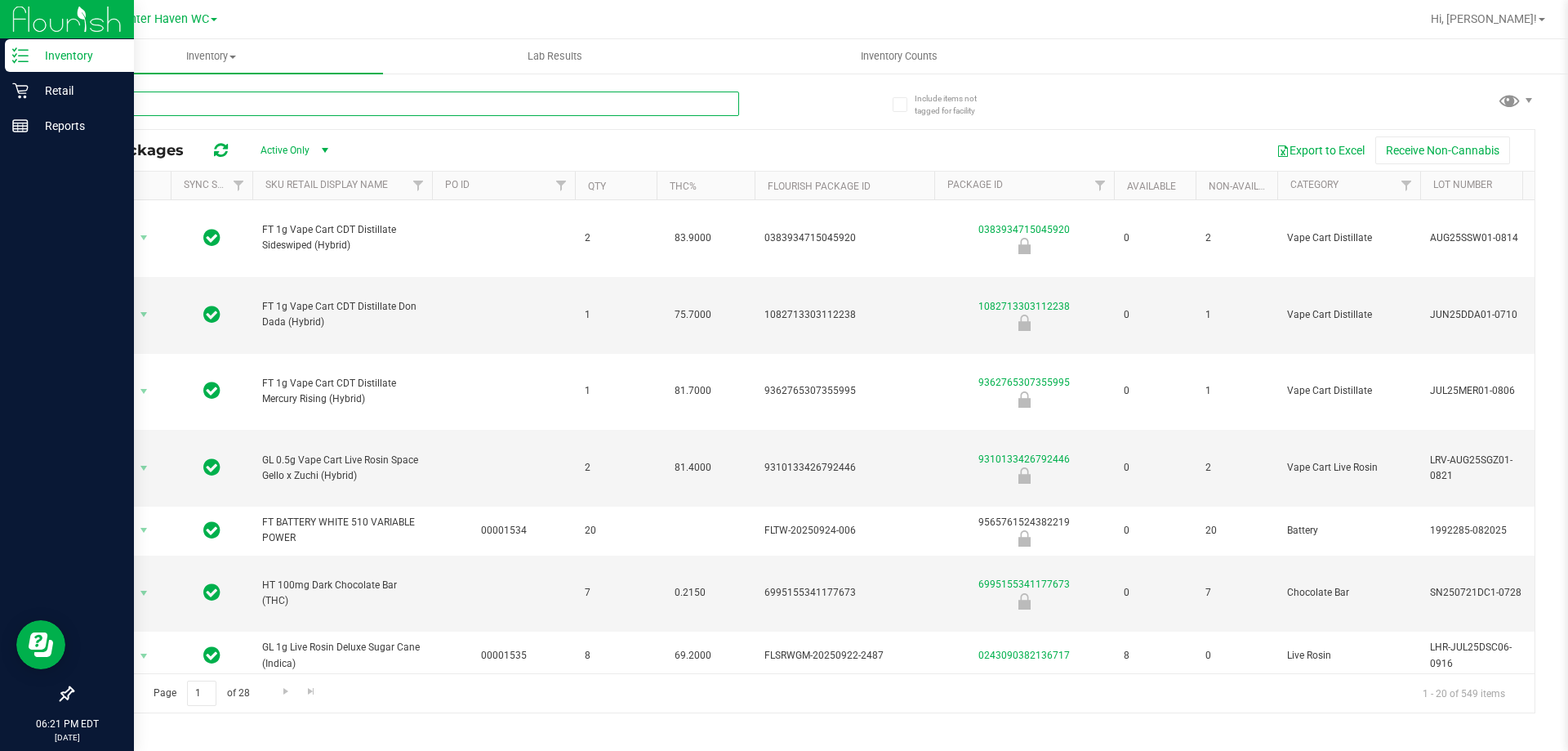
click at [130, 106] on input "text" at bounding box center [405, 103] width 667 height 24
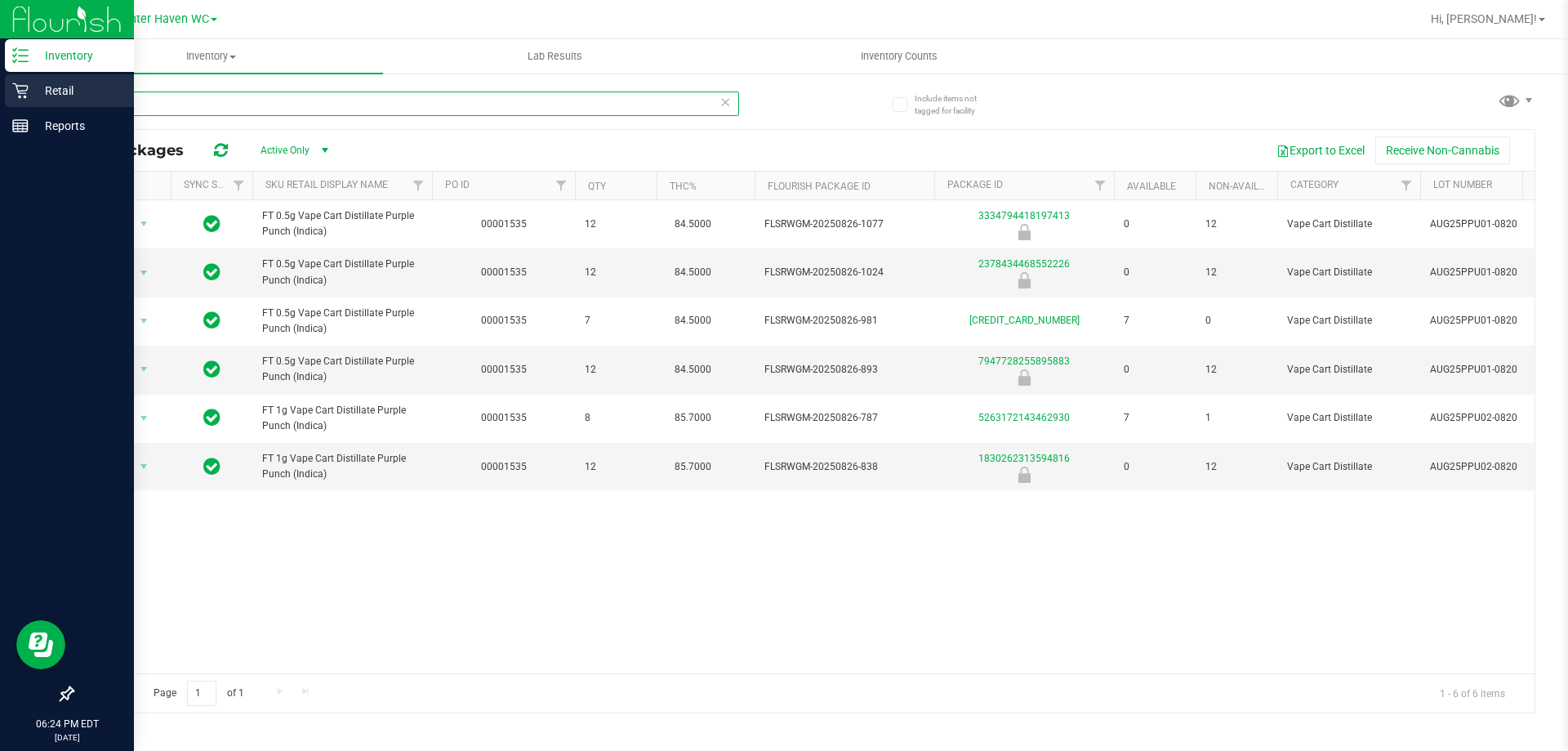
type input "punch"
click at [54, 88] on p "Retail" at bounding box center [77, 90] width 98 height 19
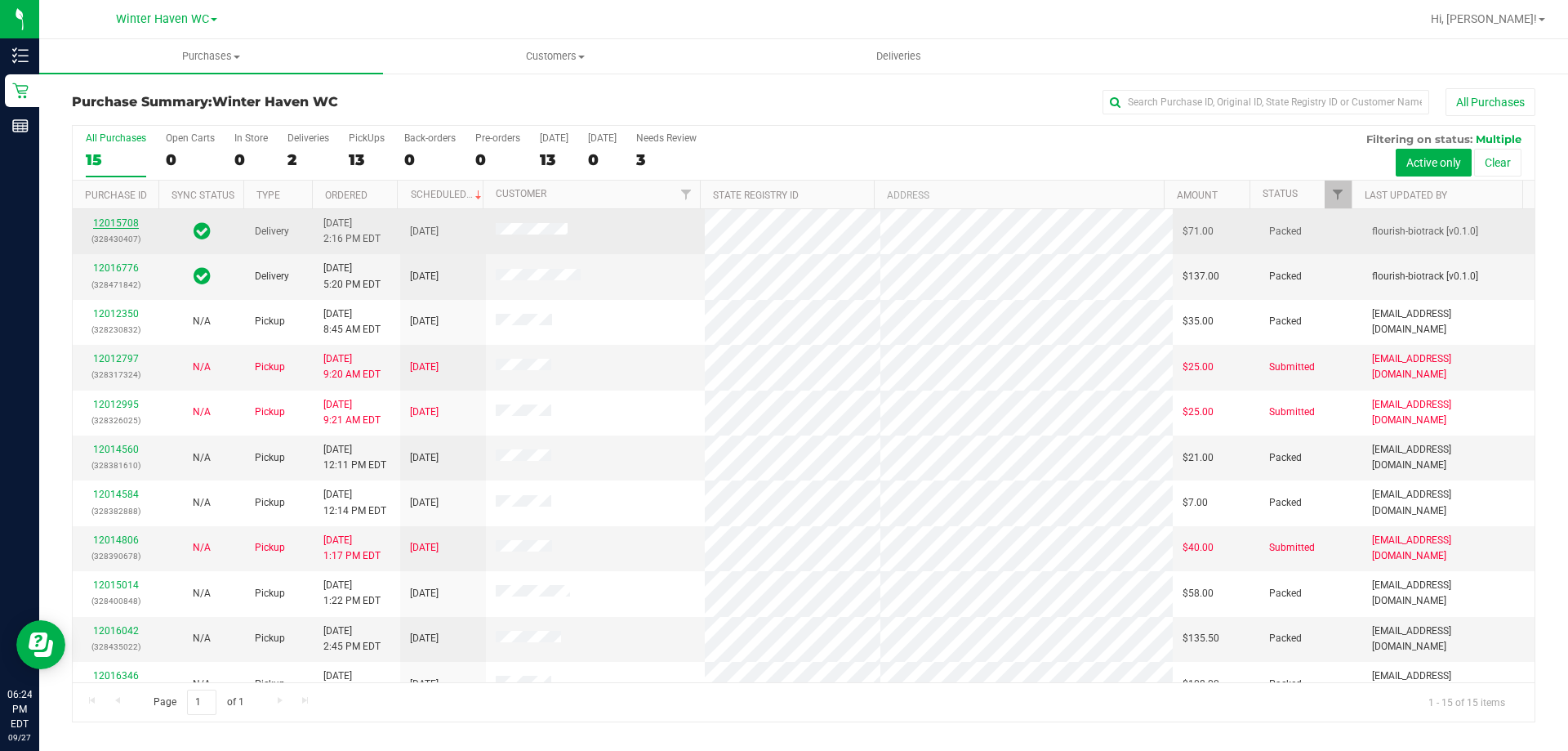
click at [121, 224] on link "12015708" at bounding box center [115, 223] width 46 height 12
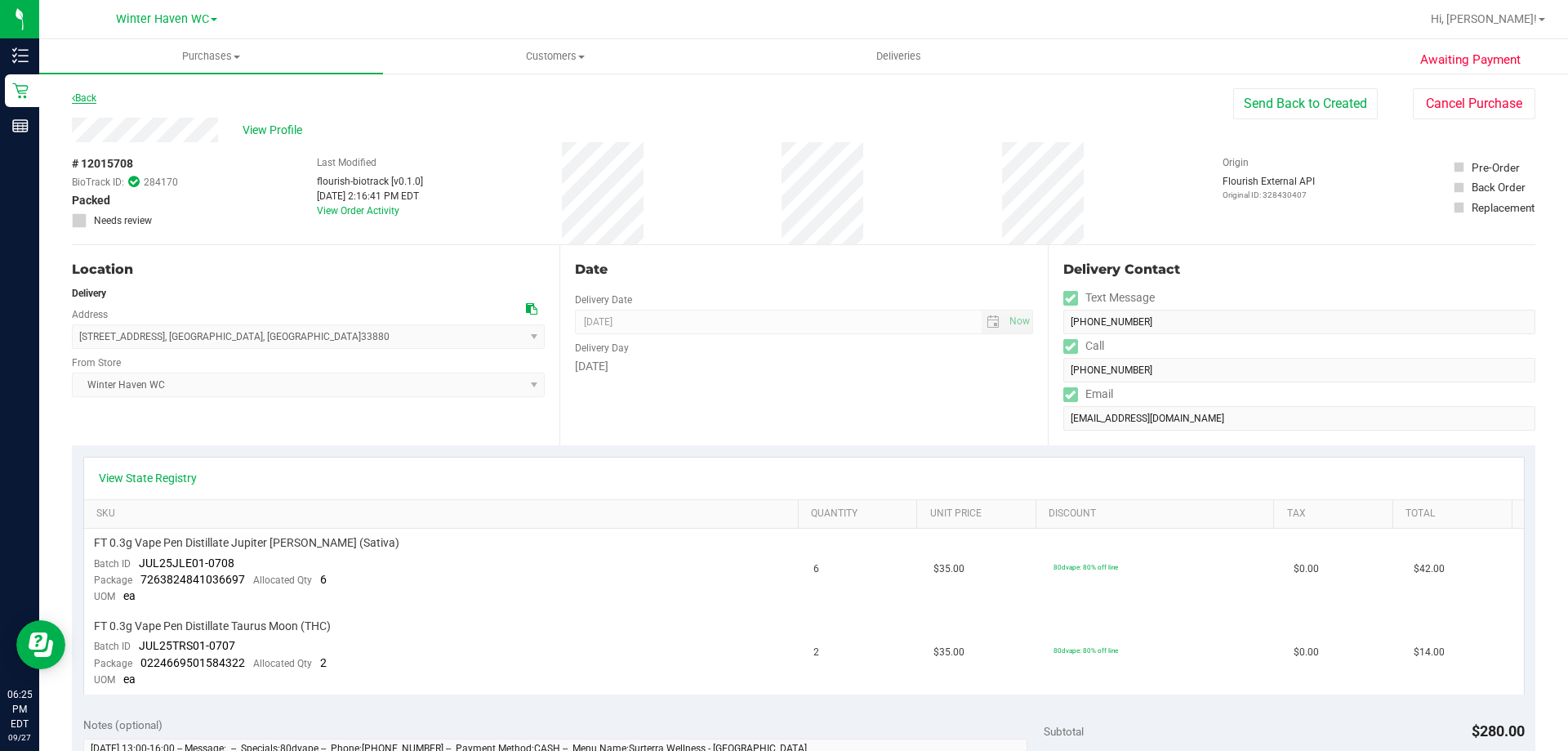
click at [94, 97] on link "Back" at bounding box center [84, 98] width 24 height 12
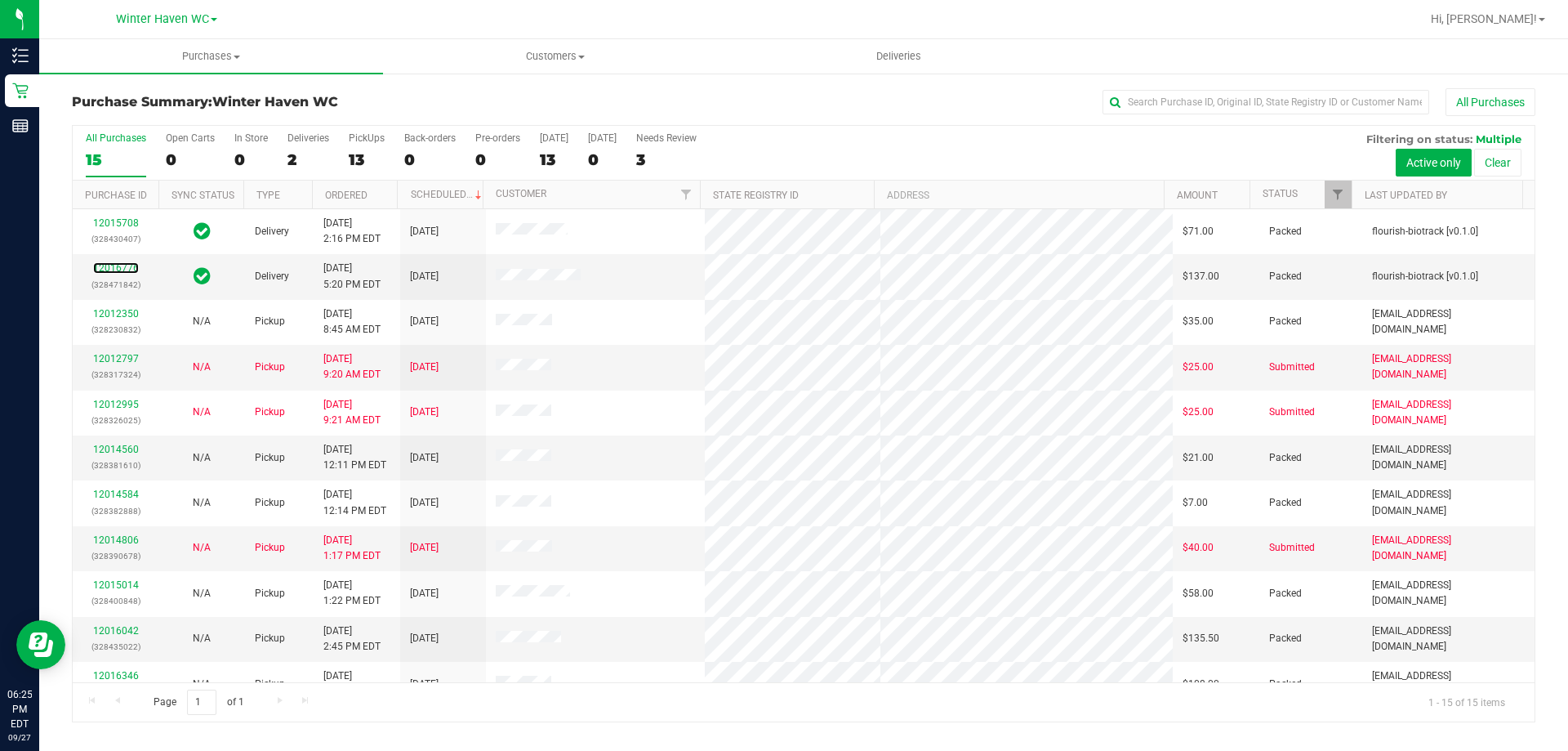
click at [117, 270] on link "12016776" at bounding box center [115, 268] width 46 height 12
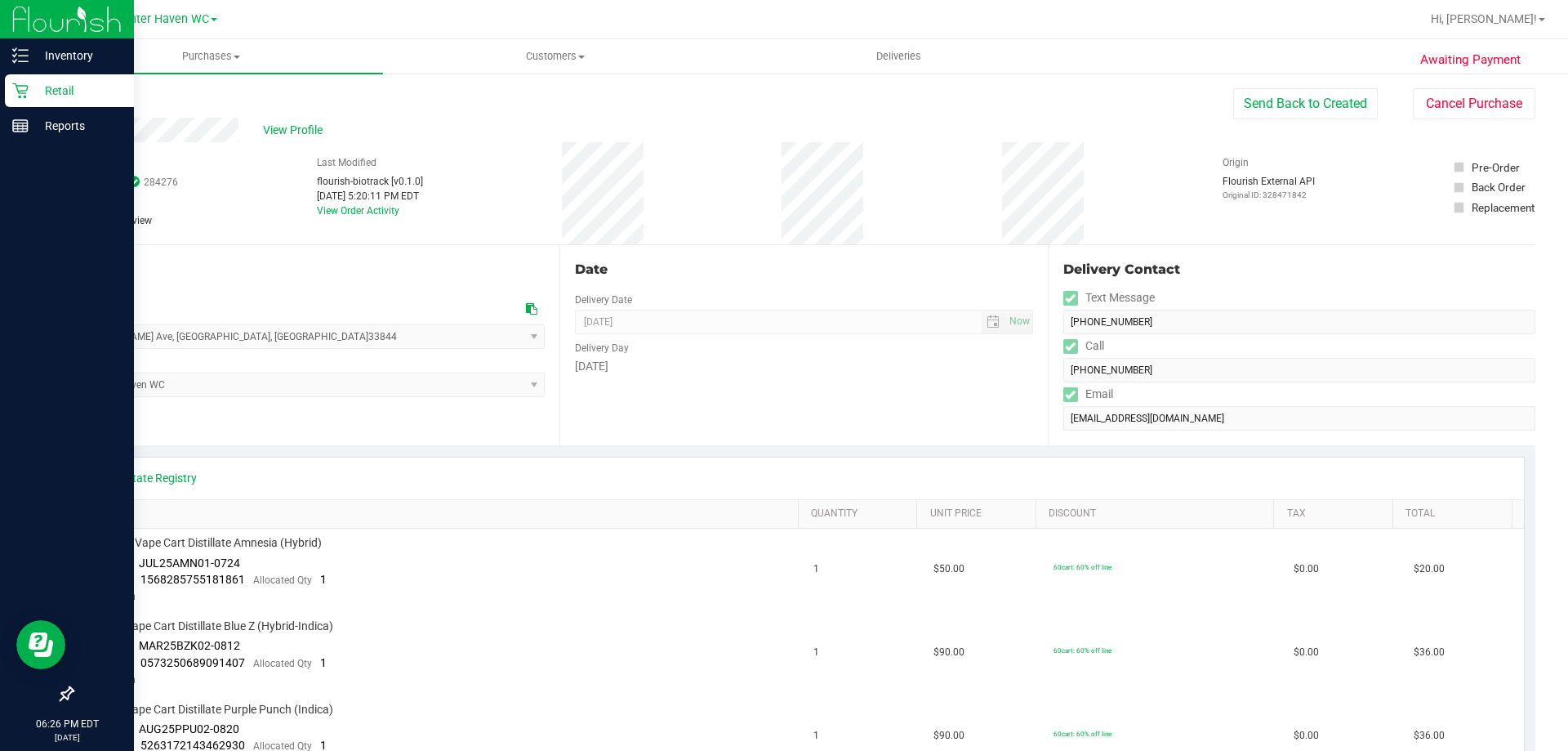
click at [59, 91] on p "Retail" at bounding box center [77, 90] width 98 height 19
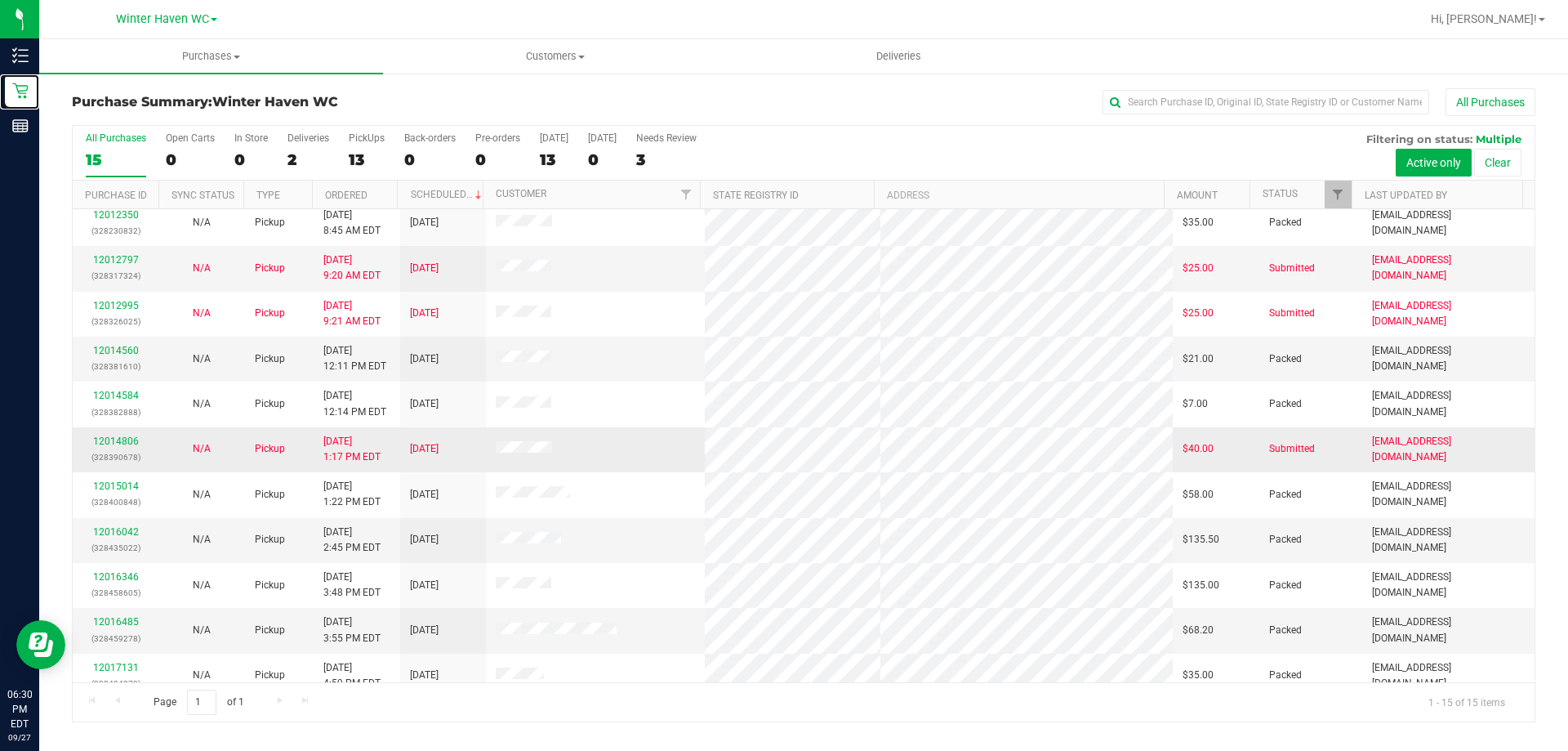
scroll to position [205, 0]
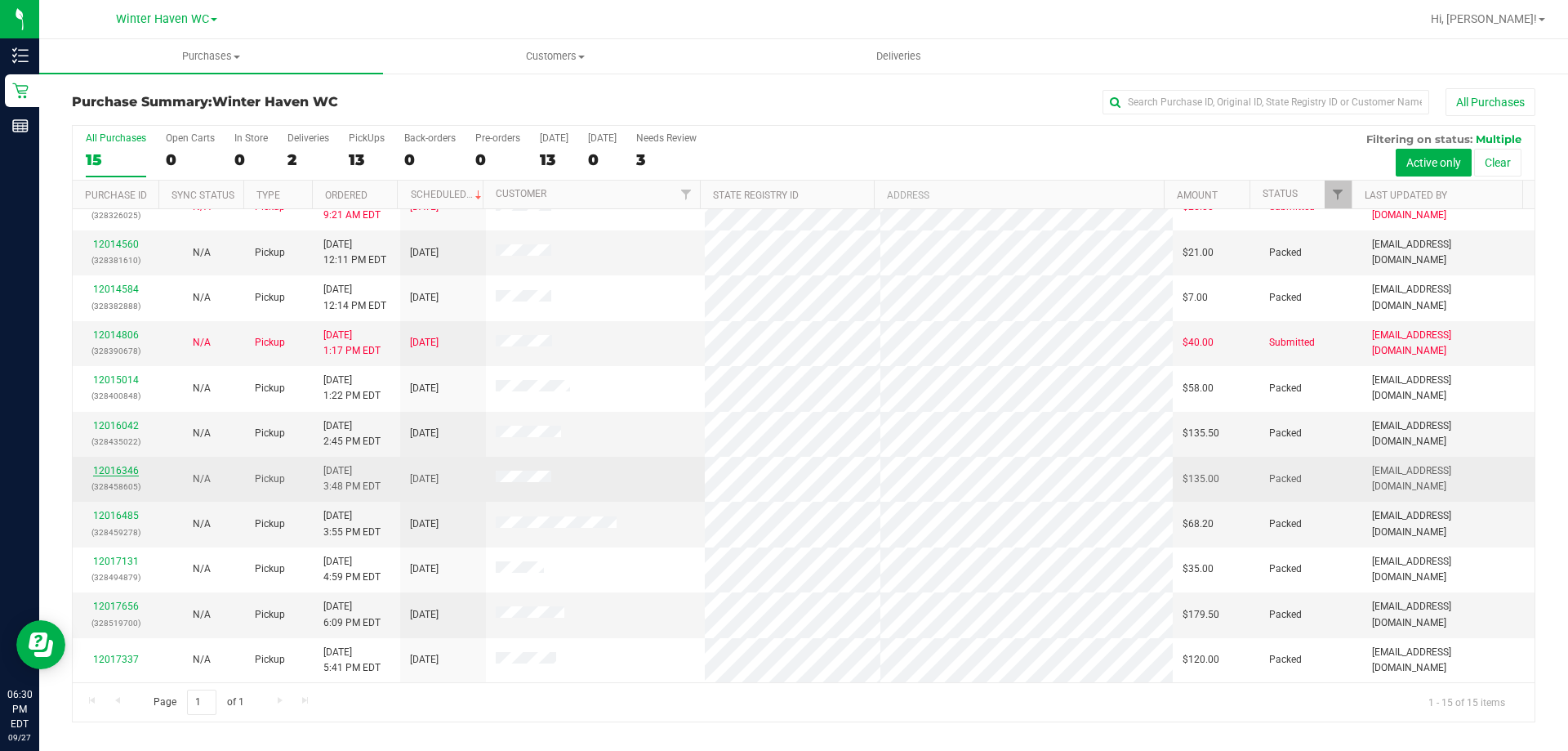
click at [115, 471] on link "12016346" at bounding box center [115, 471] width 46 height 12
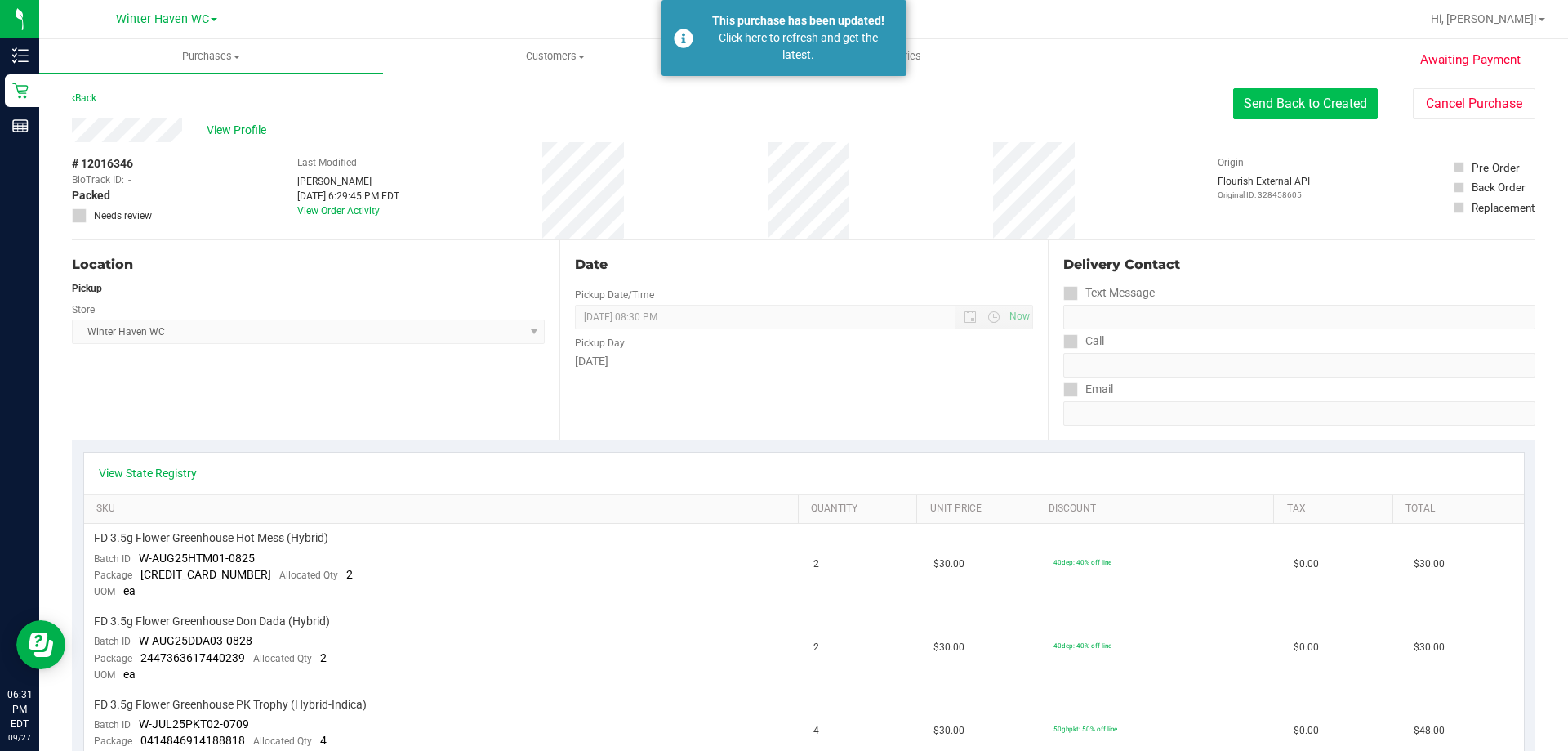
click at [1263, 105] on button "Send Back to Created" at bounding box center [1305, 104] width 145 height 31
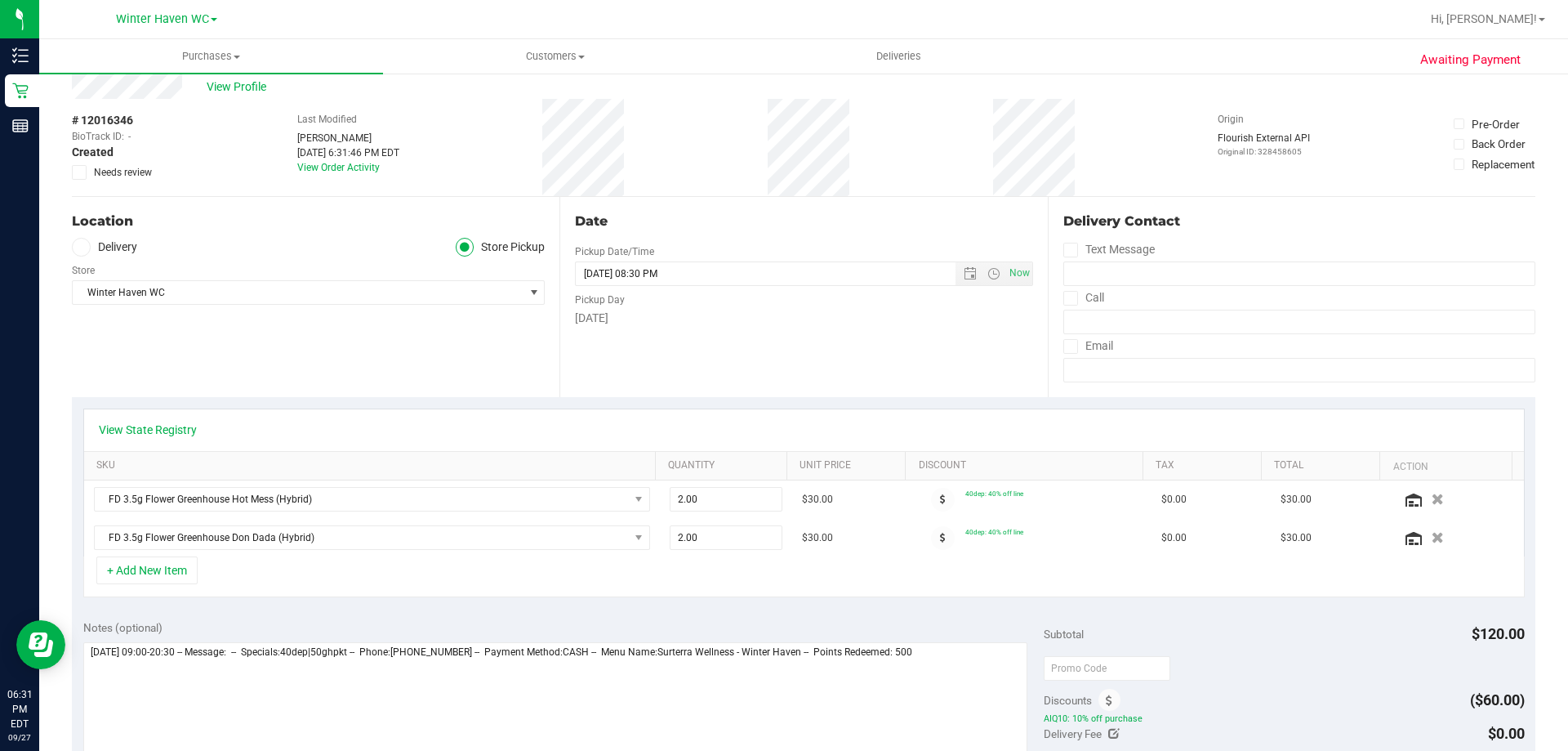
scroll to position [82, 0]
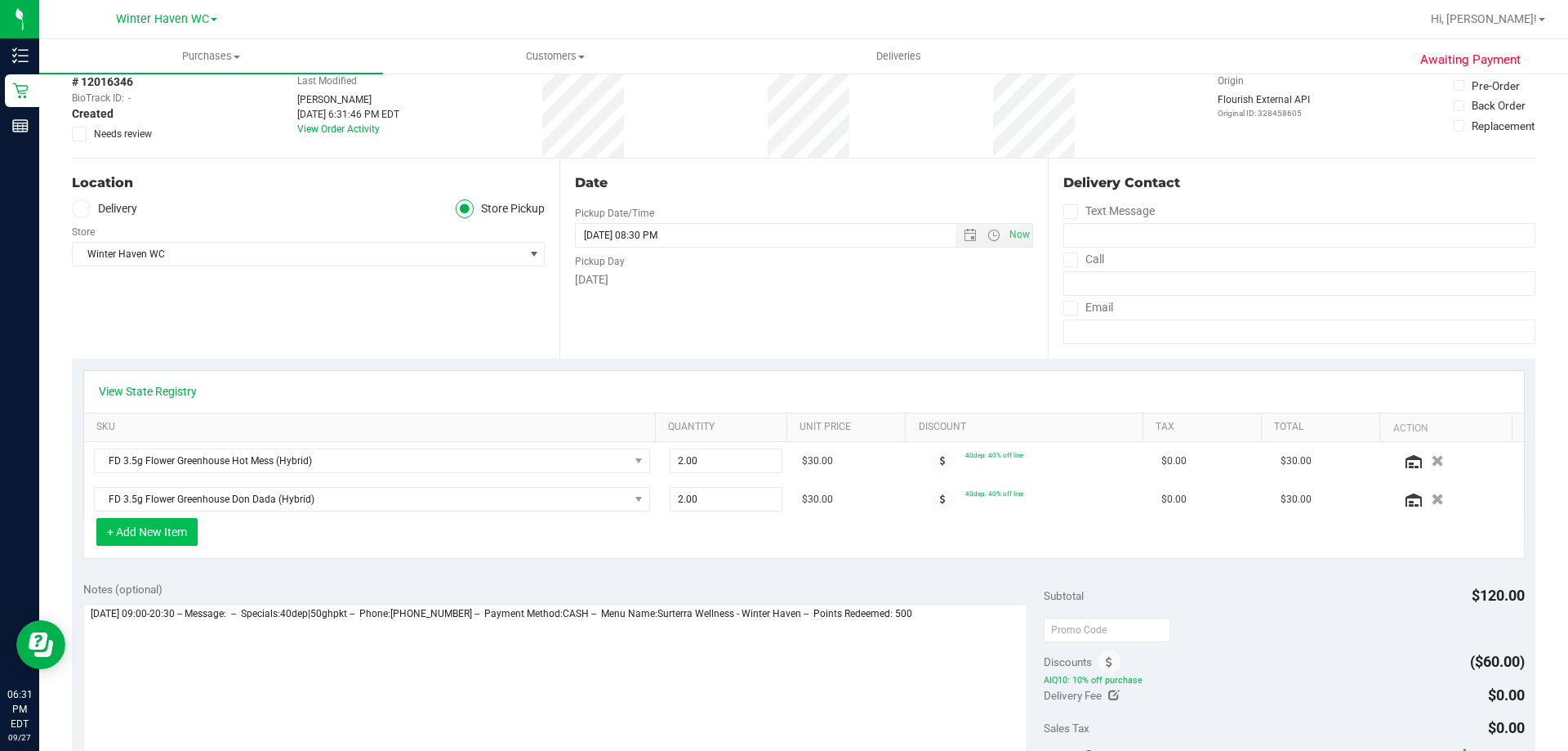
click at [147, 524] on button "+ Add New Item" at bounding box center [146, 531] width 101 height 28
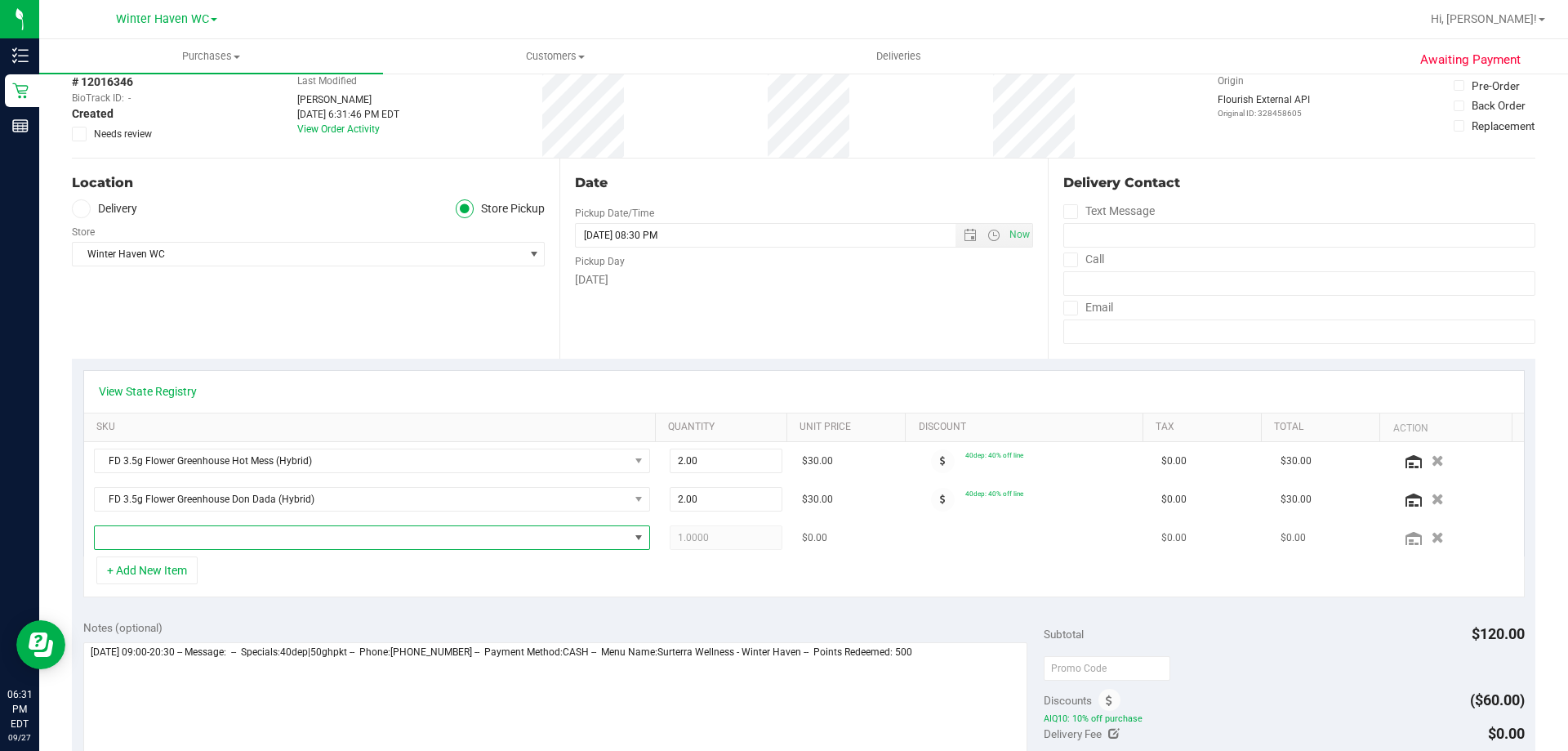
click at [135, 544] on span "NO DATA FOUND" at bounding box center [361, 537] width 534 height 23
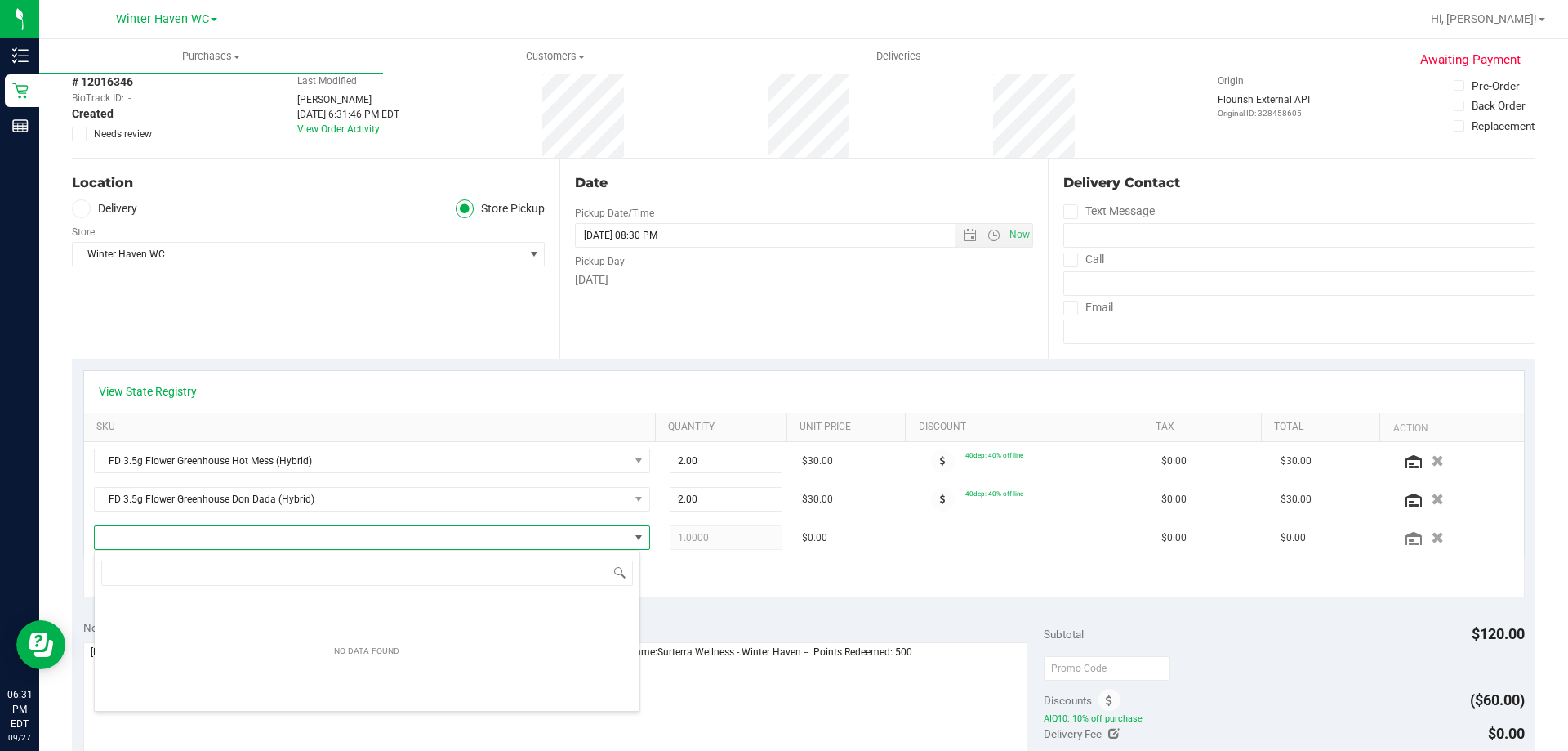
scroll to position [24, 542]
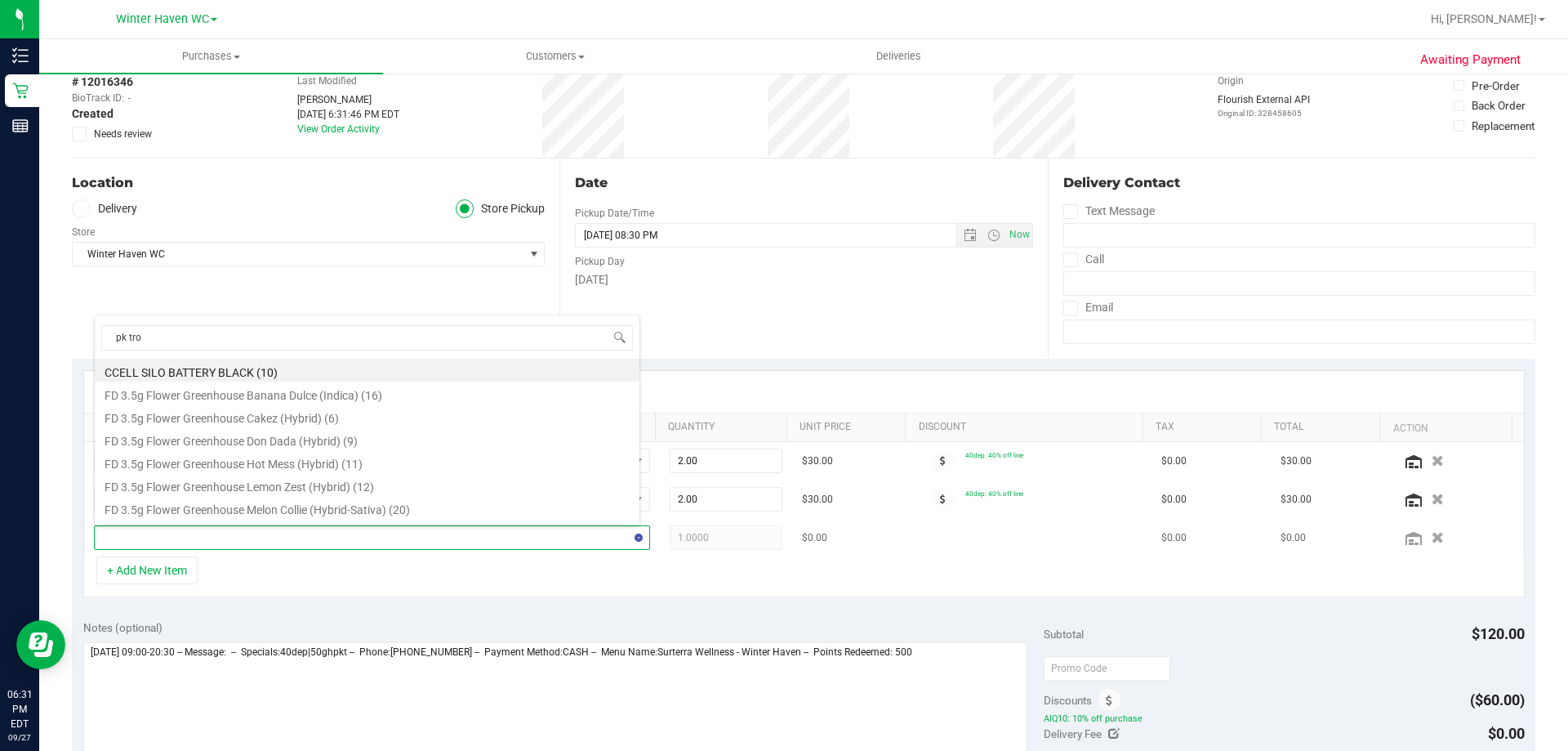
type input "pk trop"
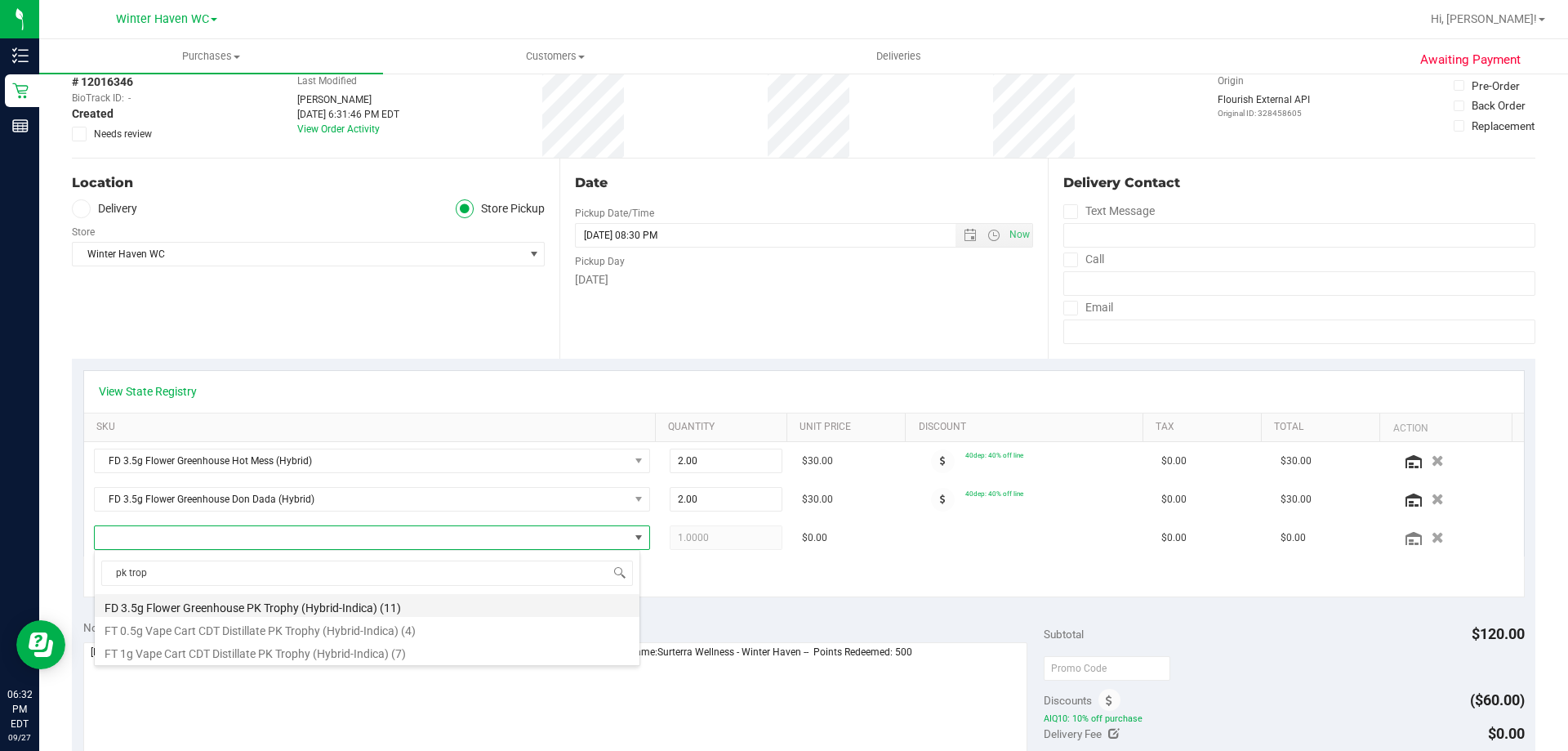
click at [333, 606] on li "FD 3.5g Flower Greenhouse PK Trophy (Hybrid-Indica) (11)" at bounding box center [367, 605] width 545 height 23
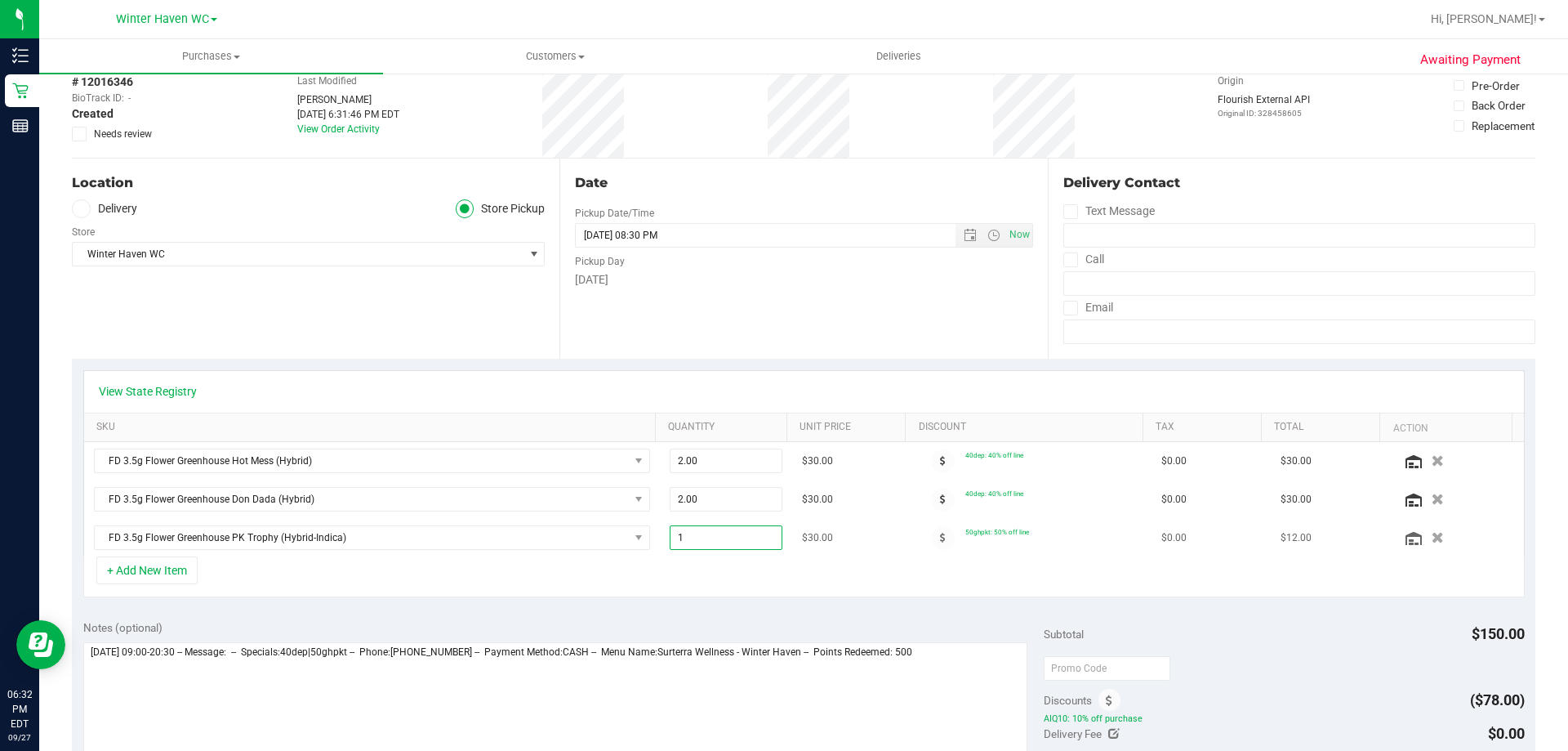
click at [687, 535] on span "1.00 1" at bounding box center [726, 537] width 114 height 24
drag, startPoint x: 687, startPoint y: 535, endPoint x: 637, endPoint y: 542, distance: 50.5
click at [637, 542] on tr "FD 3.5g Flower Greenhouse PK Trophy (Hybrid-Indica) 1.00 1 $30.00 50ghpkt: 50% …" at bounding box center [804, 537] width 1439 height 38
type input "4"
type input "4.00"
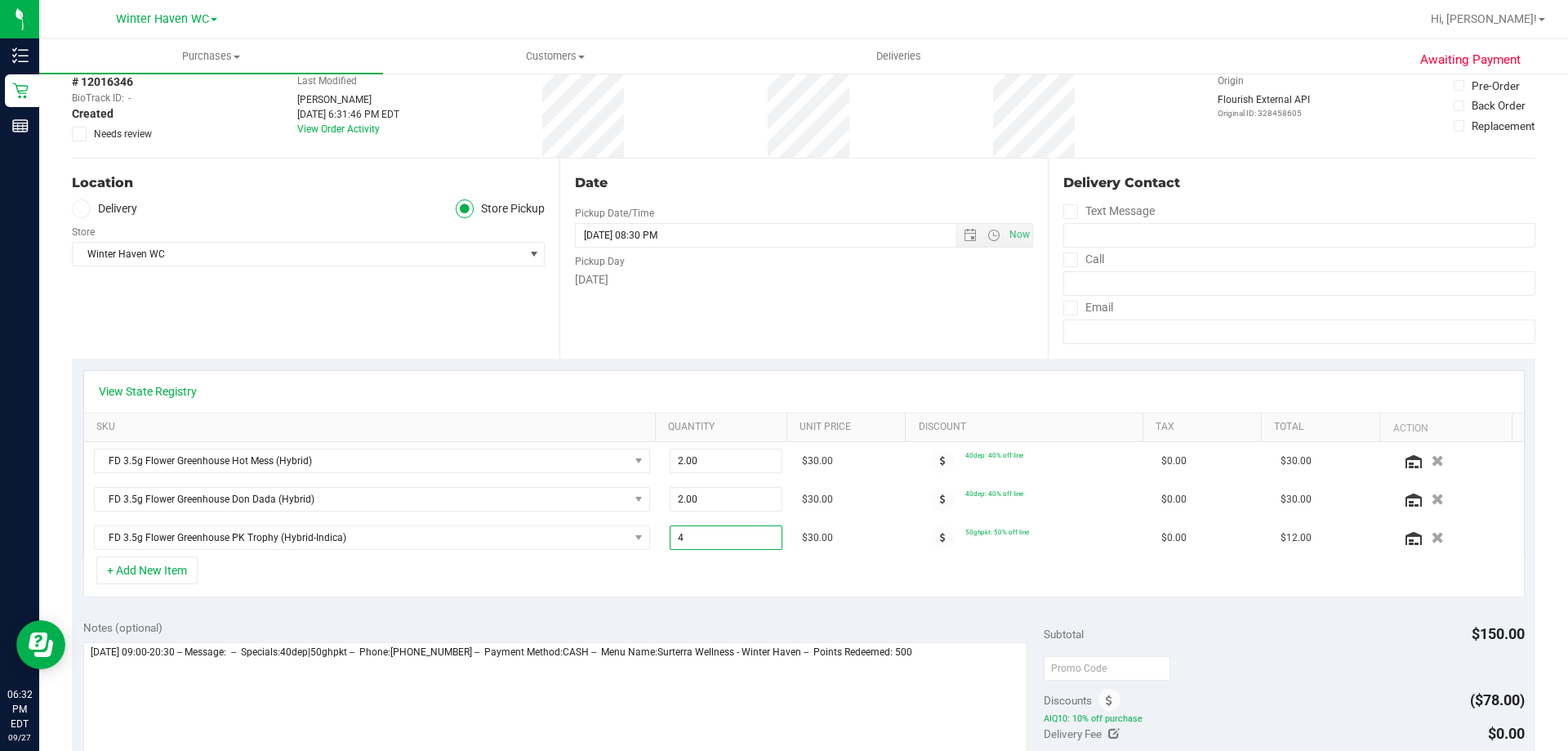
click at [861, 342] on div "Date Pickup Date/Time 09/27/2025 Now 09/27/2025 08:30 PM Now Pickup Day Saturday" at bounding box center [802, 258] width 487 height 200
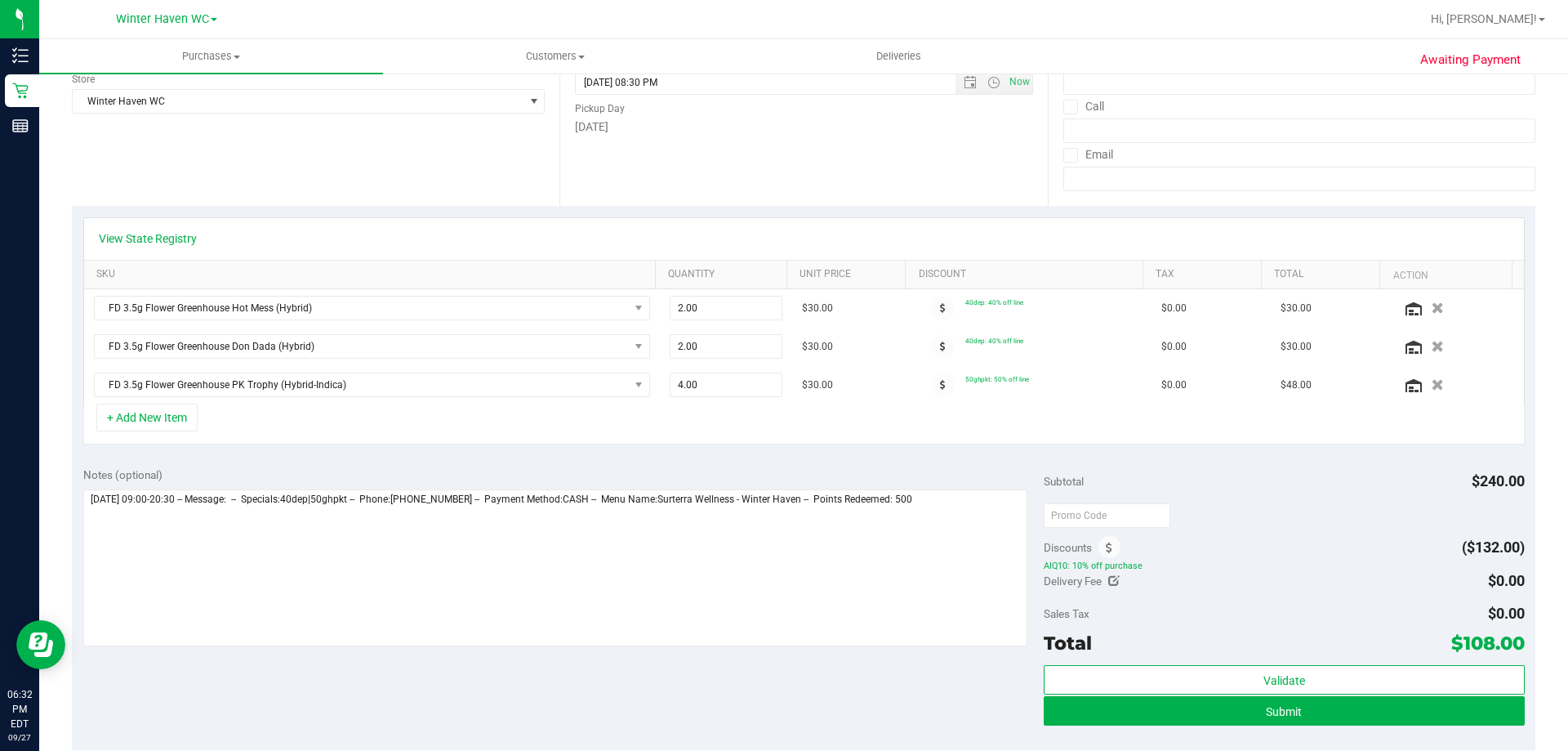
scroll to position [572, 0]
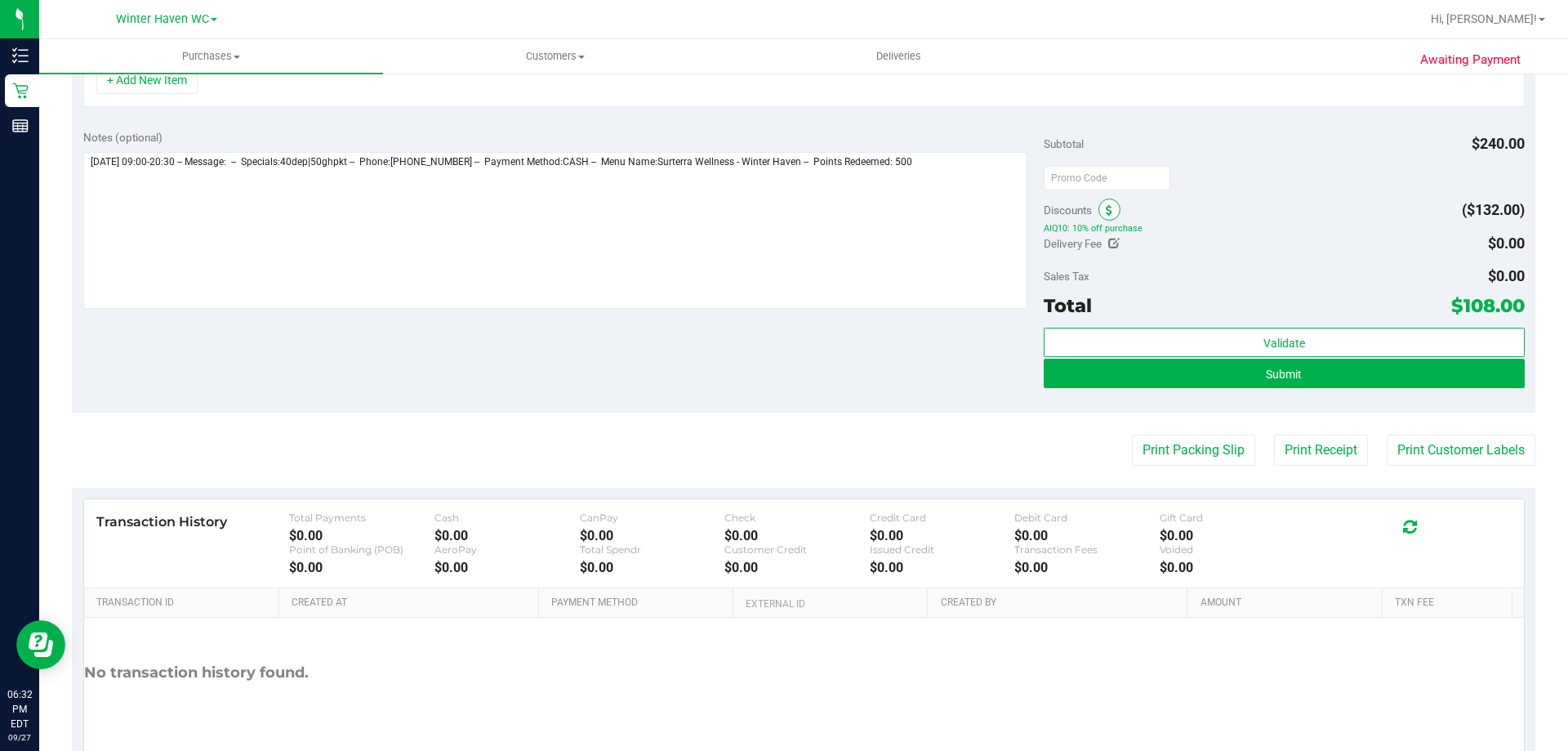
click at [1106, 212] on icon at bounding box center [1109, 211] width 7 height 12
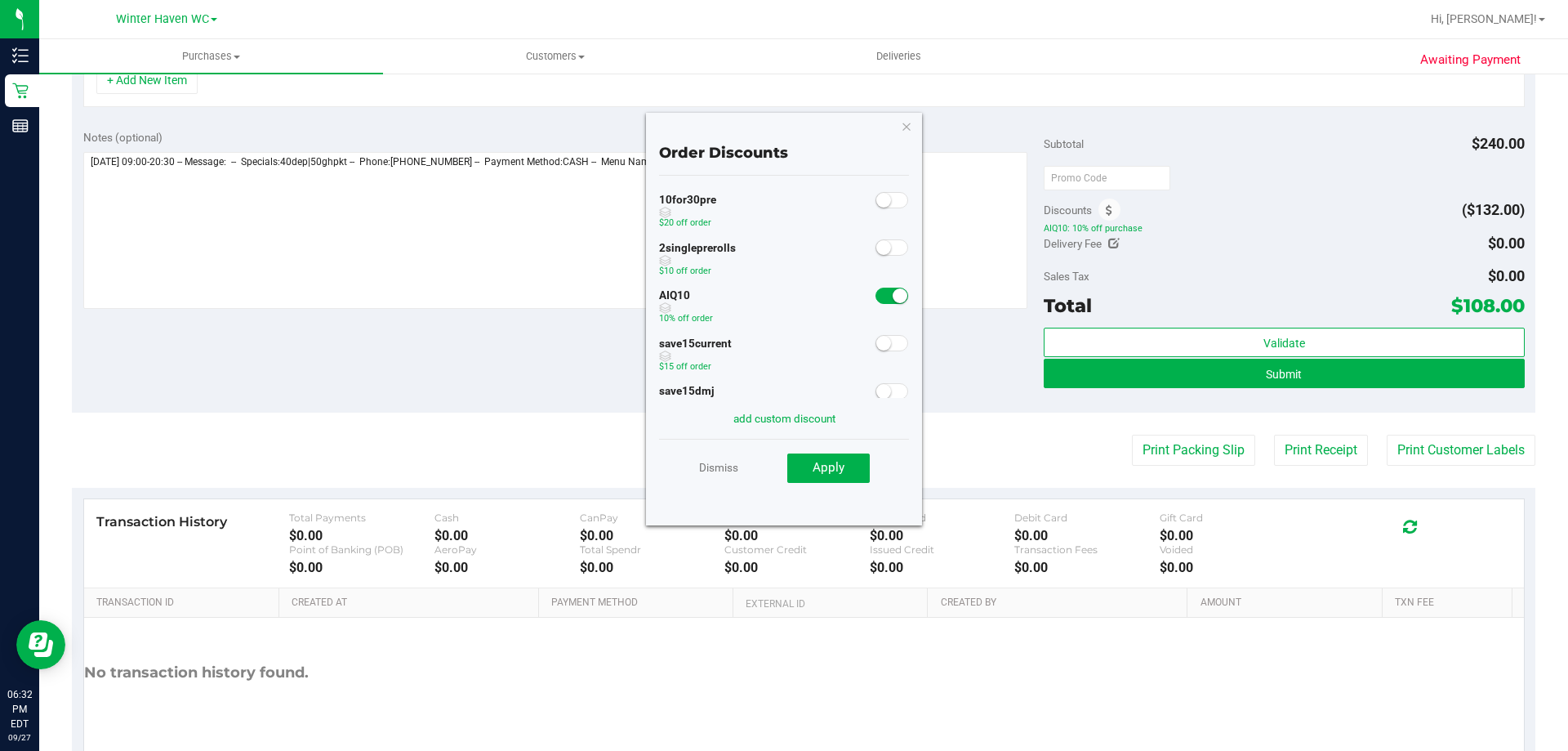
click at [875, 293] on span at bounding box center [891, 296] width 33 height 17
click at [834, 460] on span "Apply" at bounding box center [828, 467] width 32 height 15
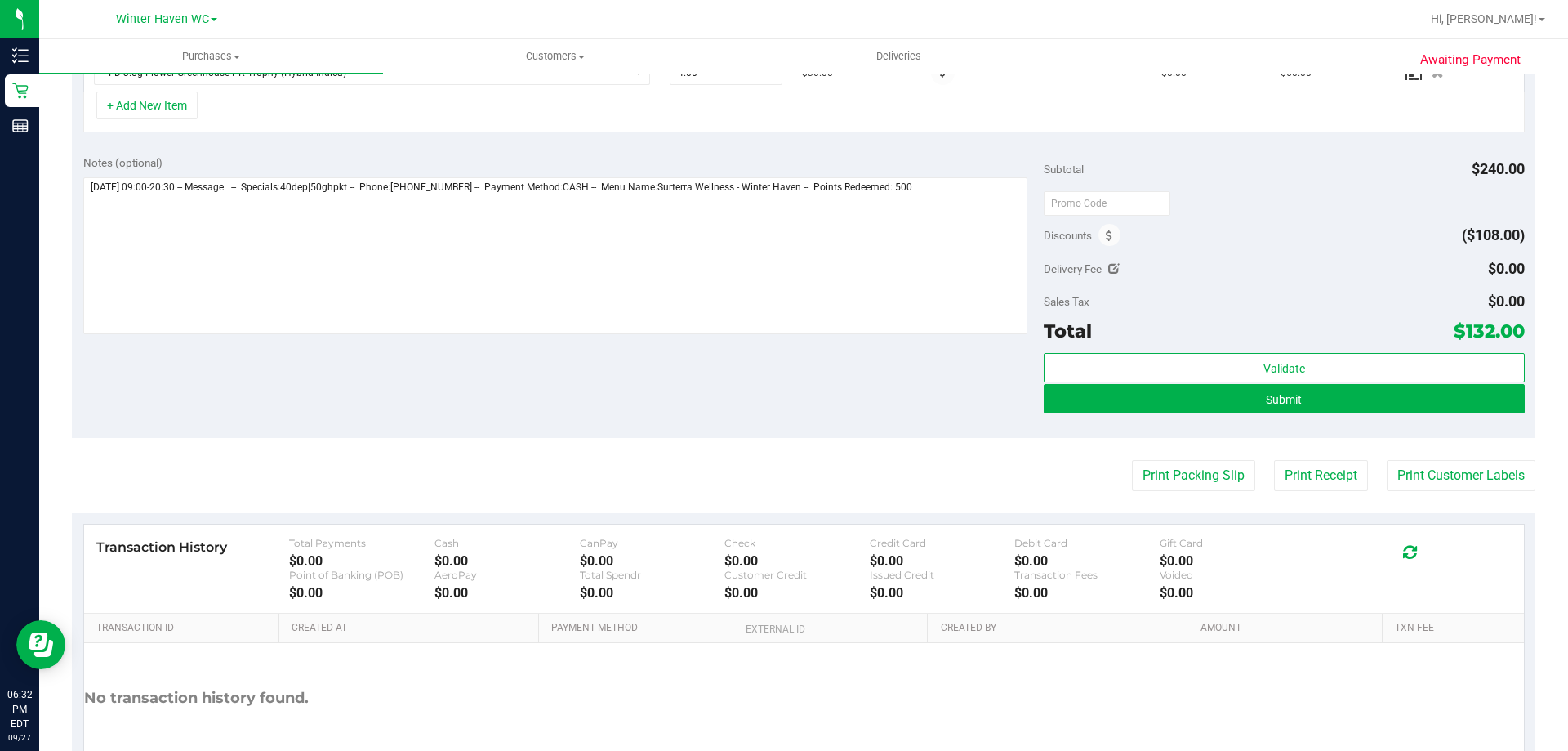
scroll to position [0, 0]
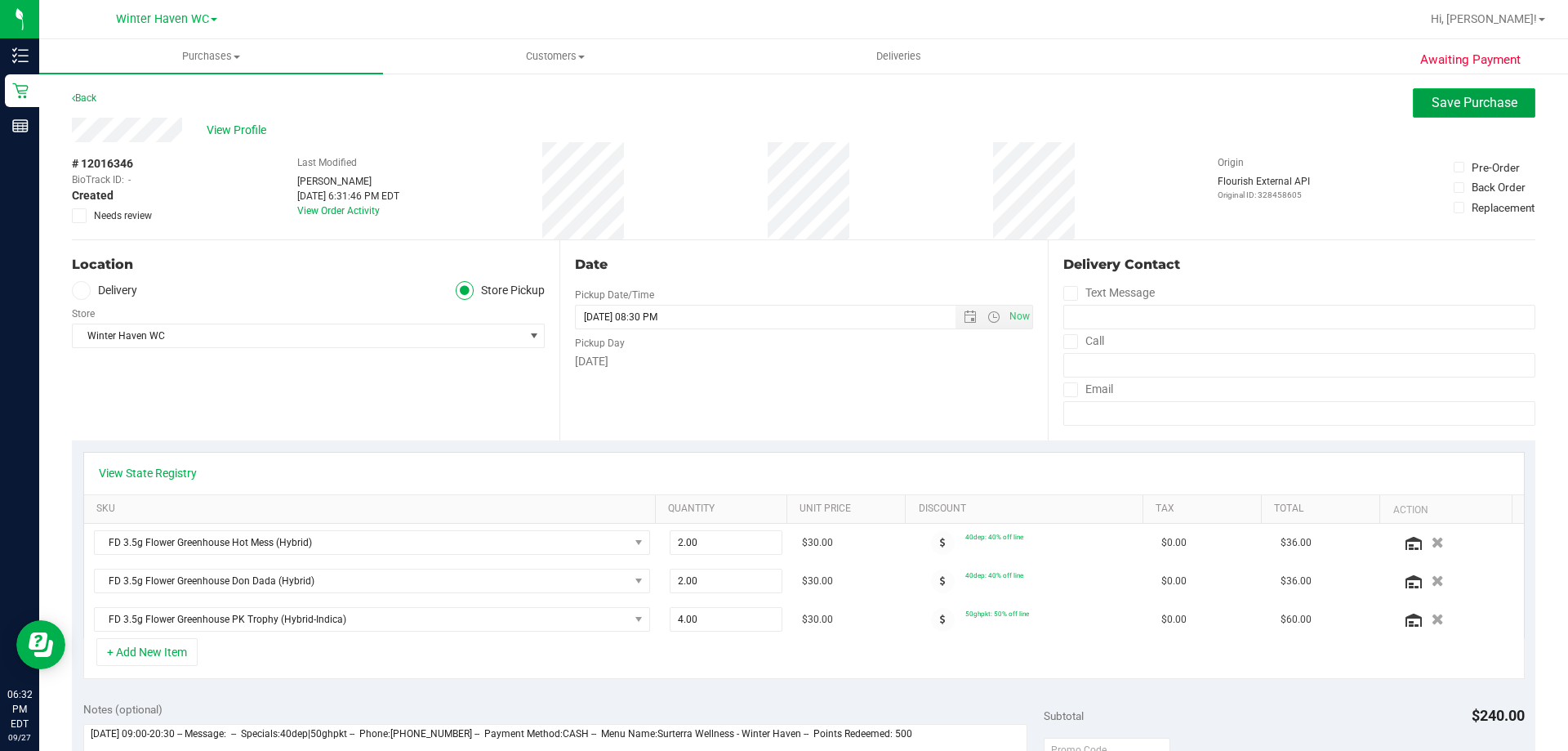
click at [1444, 104] on span "Save Purchase" at bounding box center [1474, 102] width 86 height 16
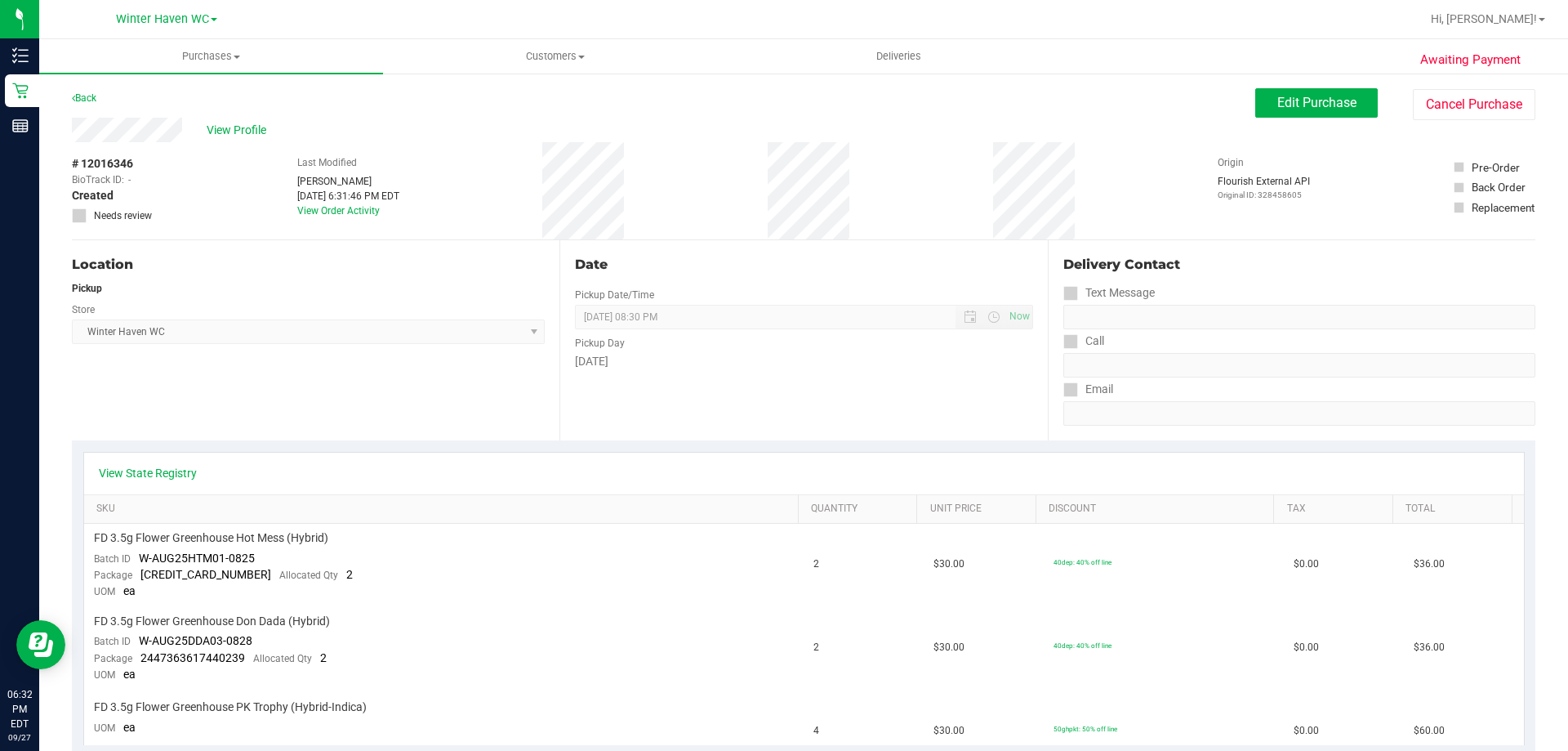
scroll to position [408, 0]
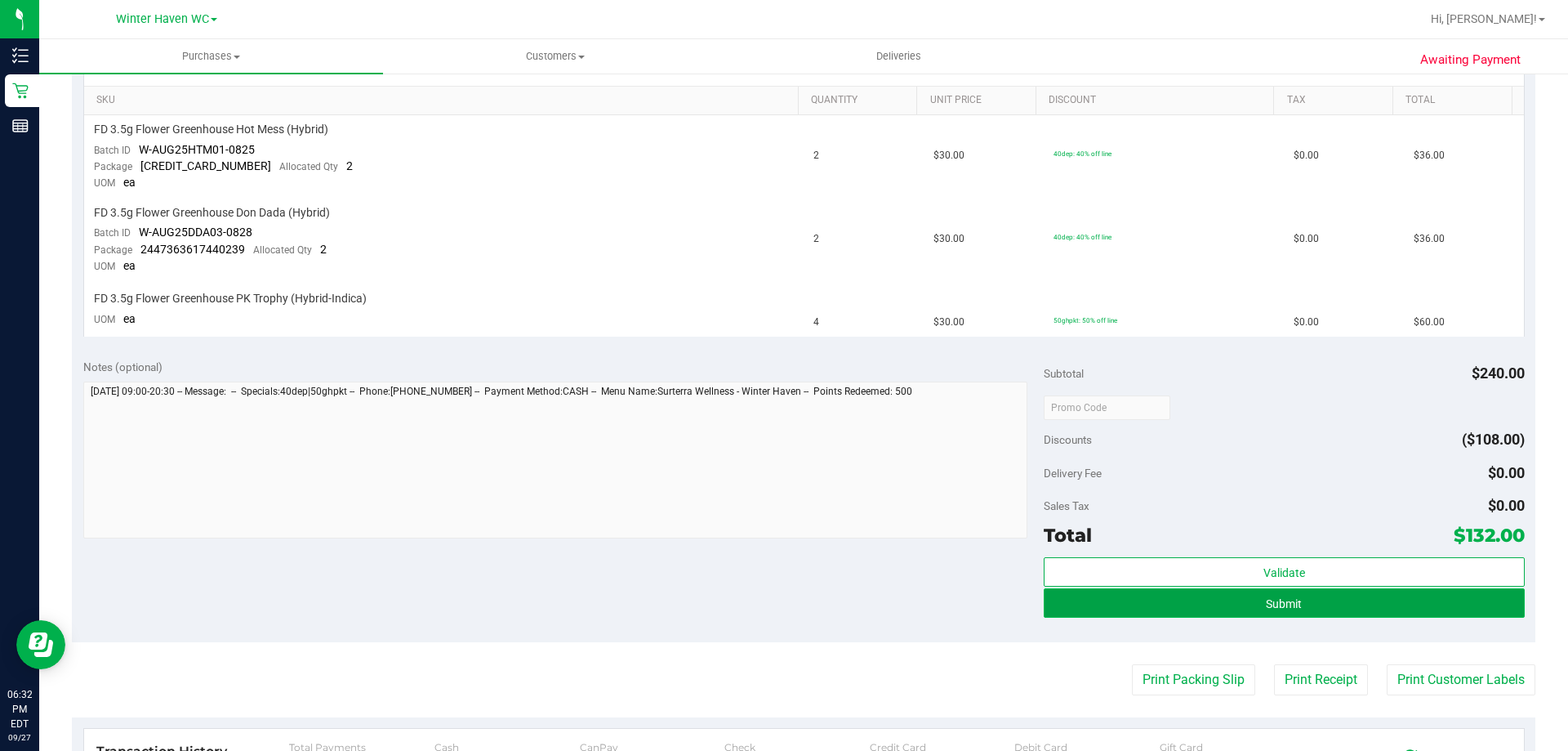
click at [1310, 600] on button "Submit" at bounding box center [1284, 602] width 480 height 29
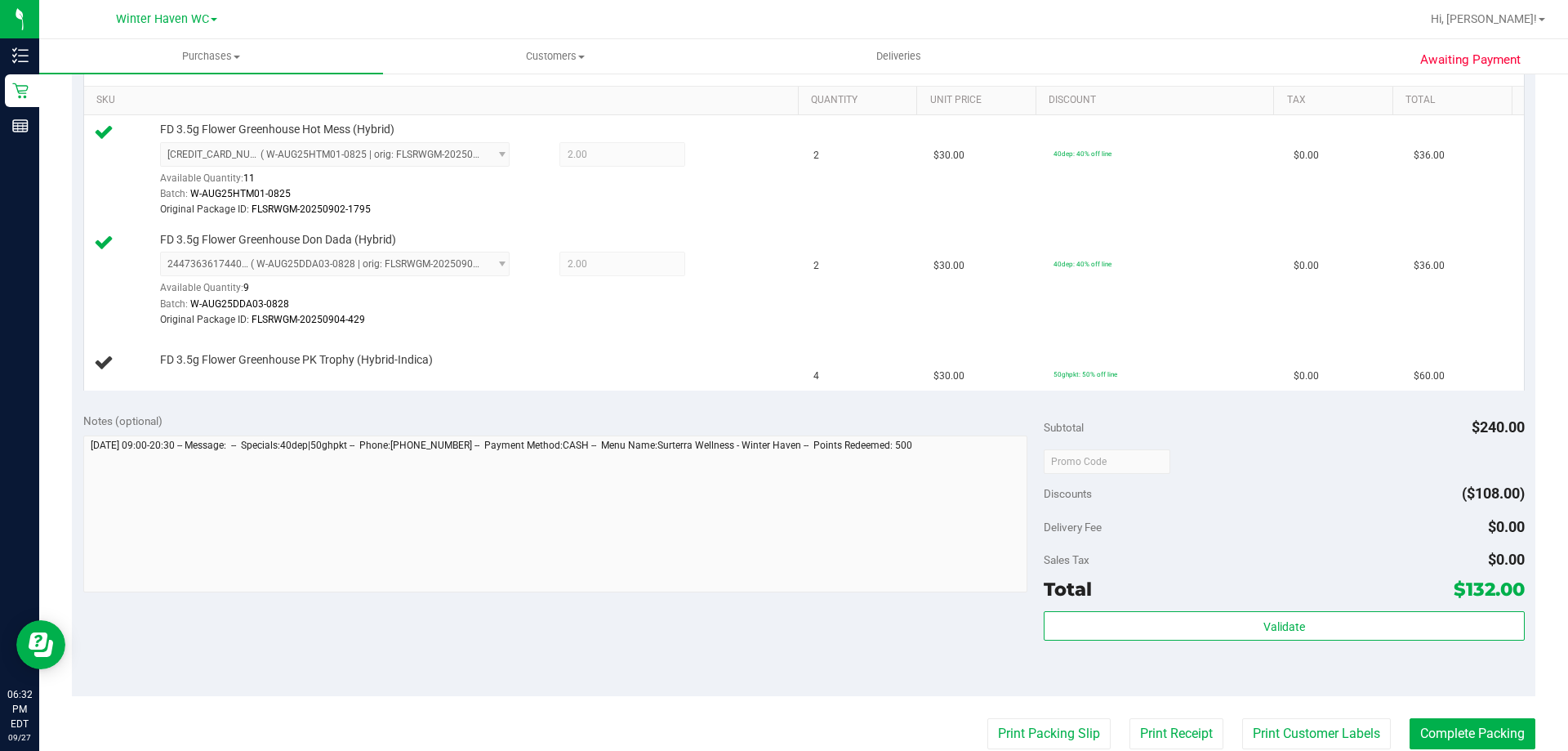
scroll to position [0, 0]
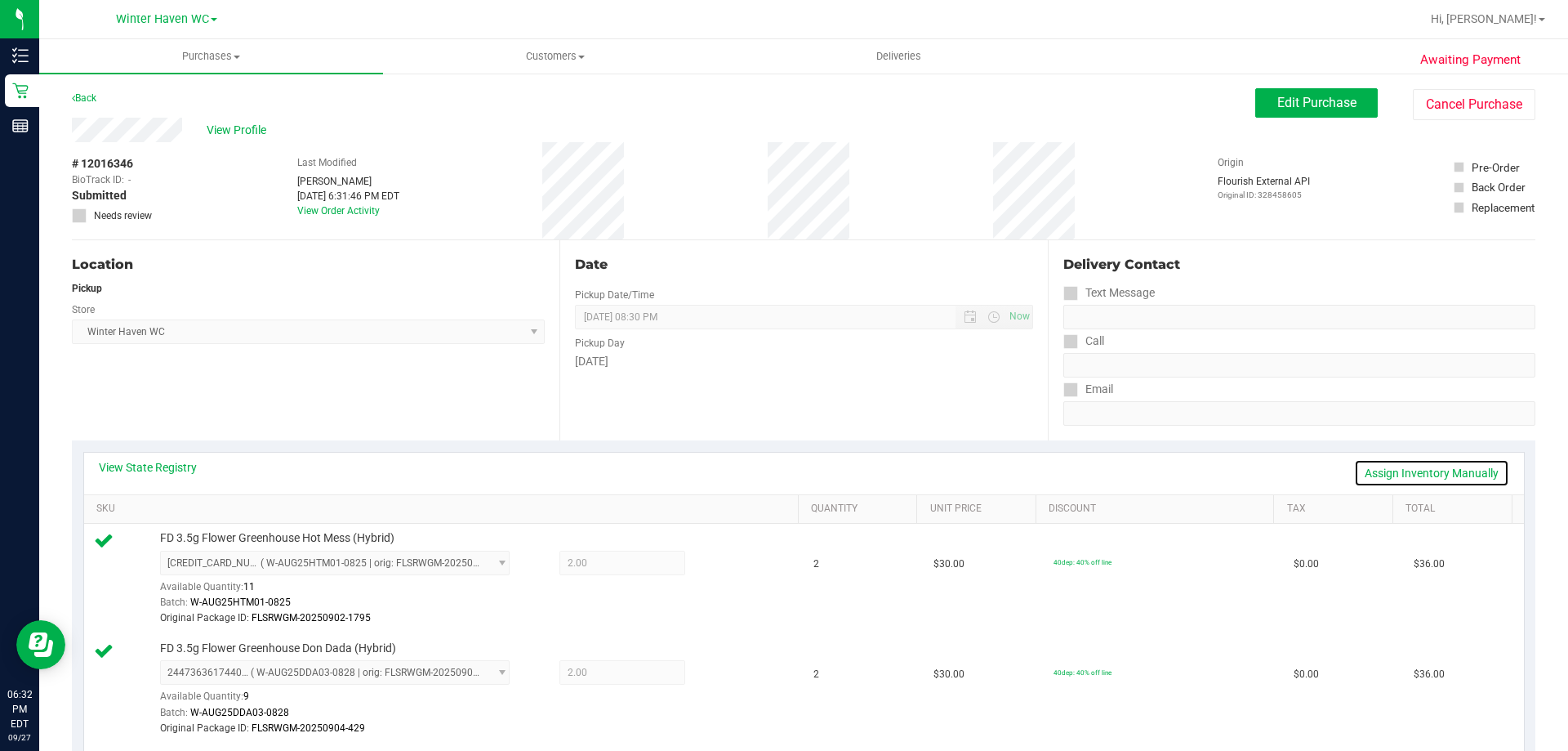
click at [1409, 473] on link "Assign Inventory Manually" at bounding box center [1432, 473] width 155 height 28
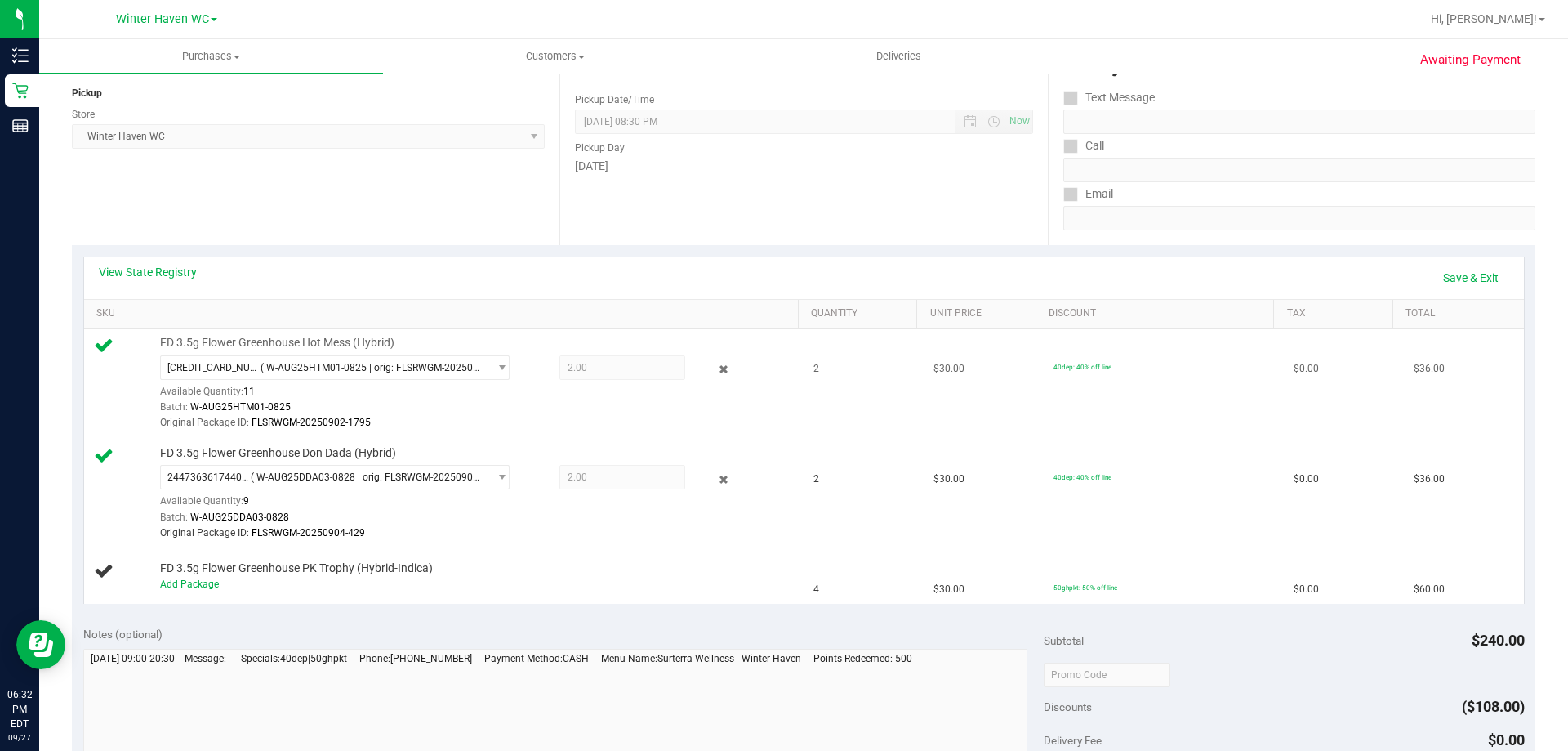
scroll to position [408, 0]
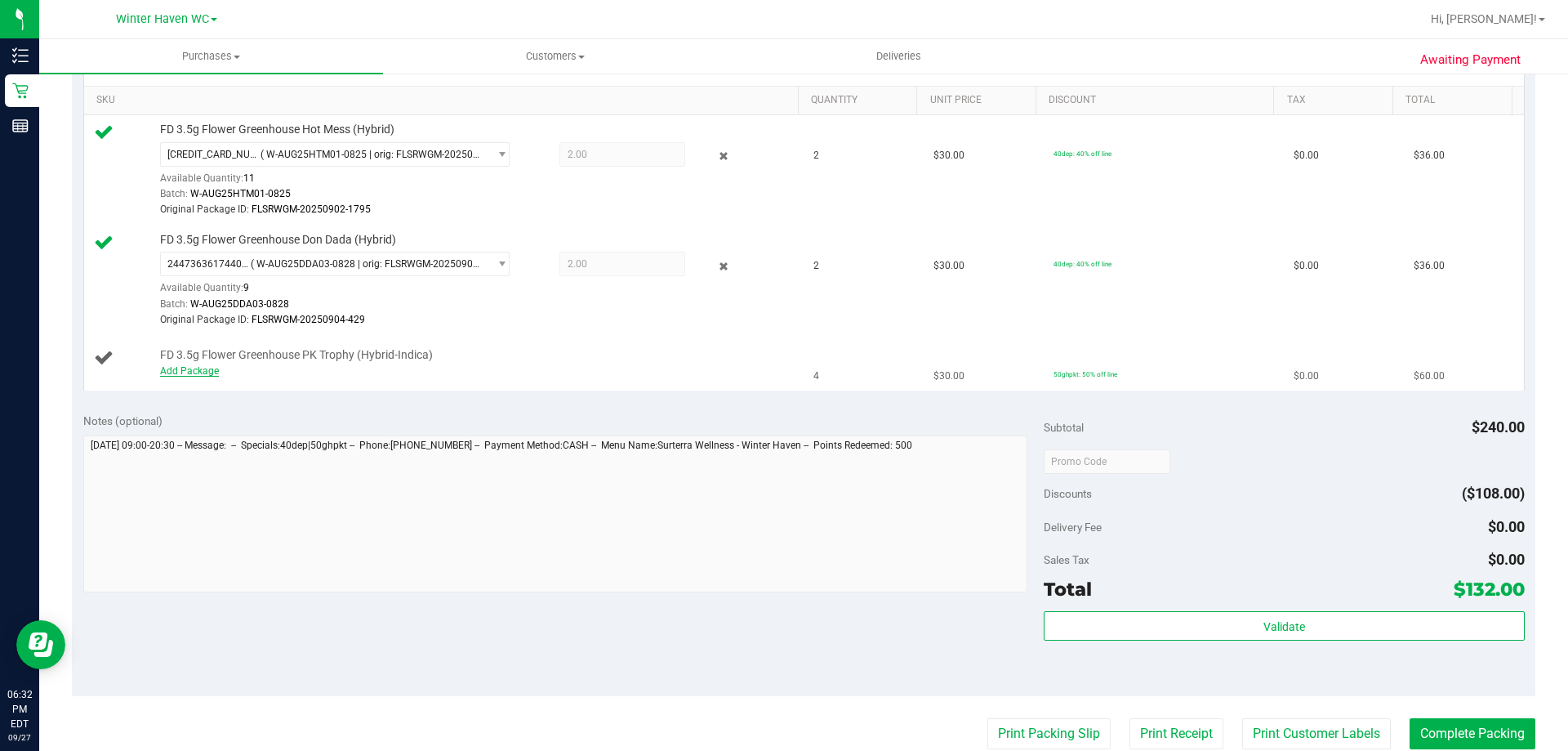
click at [190, 368] on link "Add Package" at bounding box center [189, 371] width 59 height 12
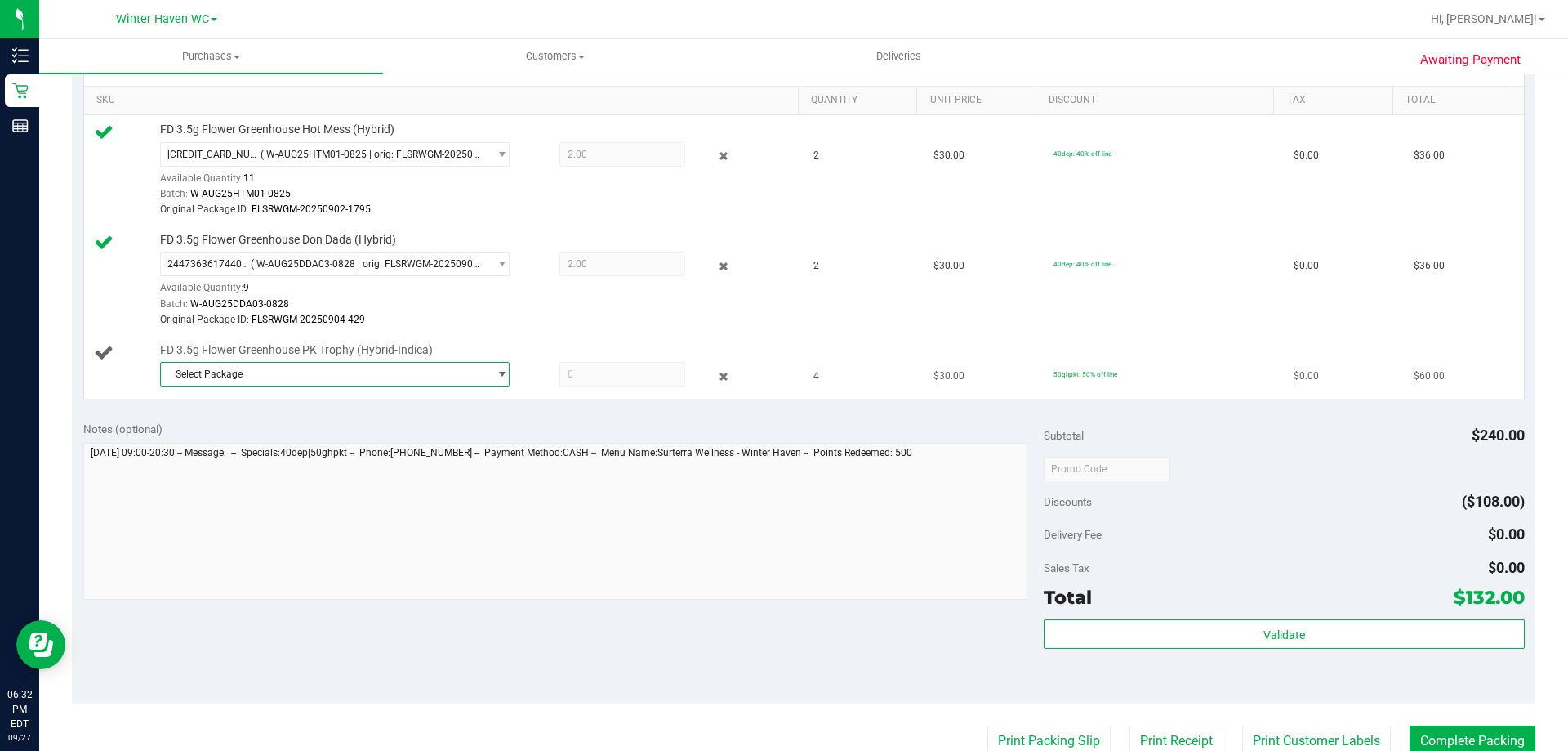
click at [232, 368] on span "Select Package" at bounding box center [324, 374] width 328 height 23
click at [251, 437] on span "0414846914188818" at bounding box center [215, 442] width 91 height 12
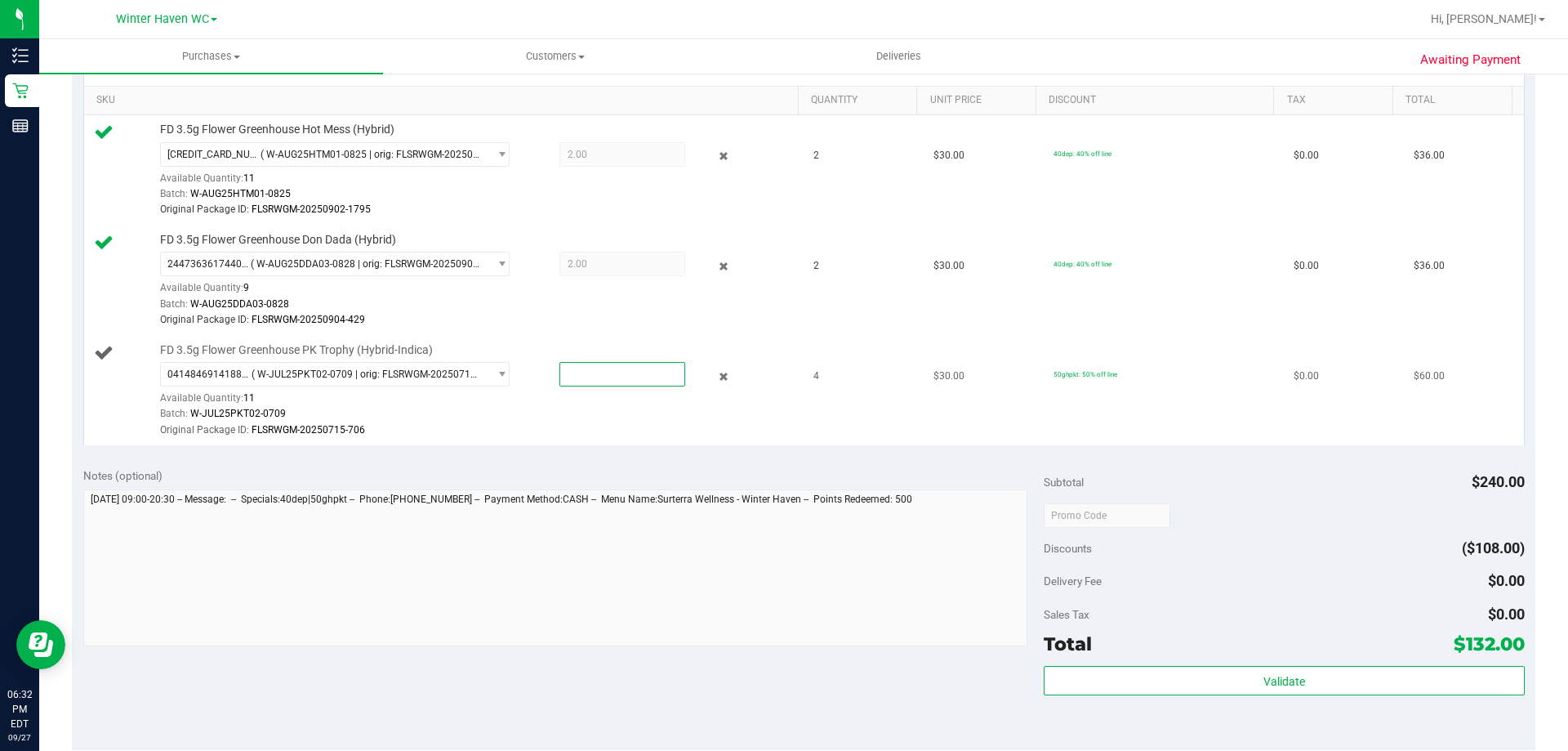
drag, startPoint x: 598, startPoint y: 379, endPoint x: 535, endPoint y: 370, distance: 63.6
click at [535, 370] on div at bounding box center [606, 374] width 158 height 24
type input "4"
type input "4.0000"
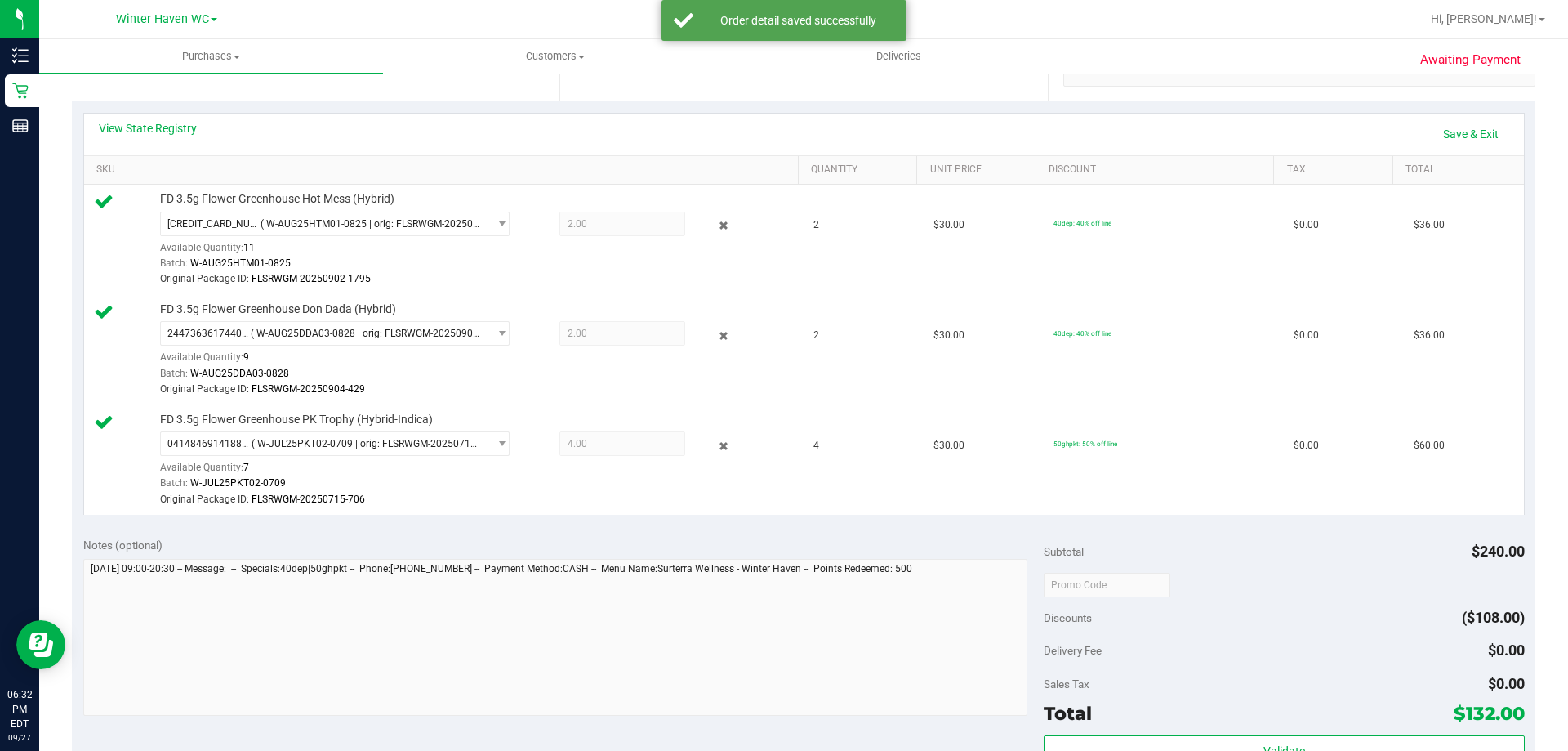
scroll to position [0, 0]
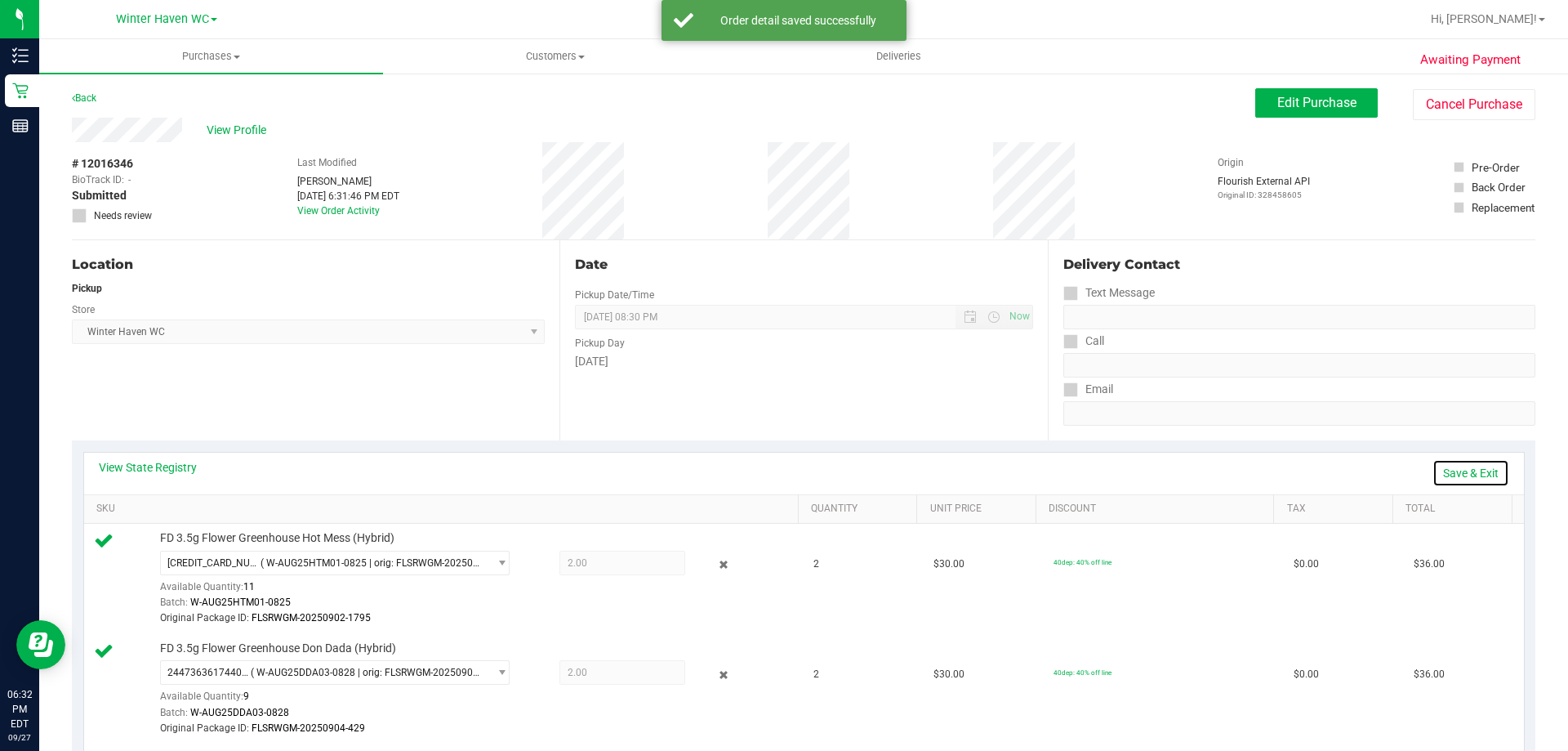
click at [1447, 469] on link "Save & Exit" at bounding box center [1471, 473] width 77 height 28
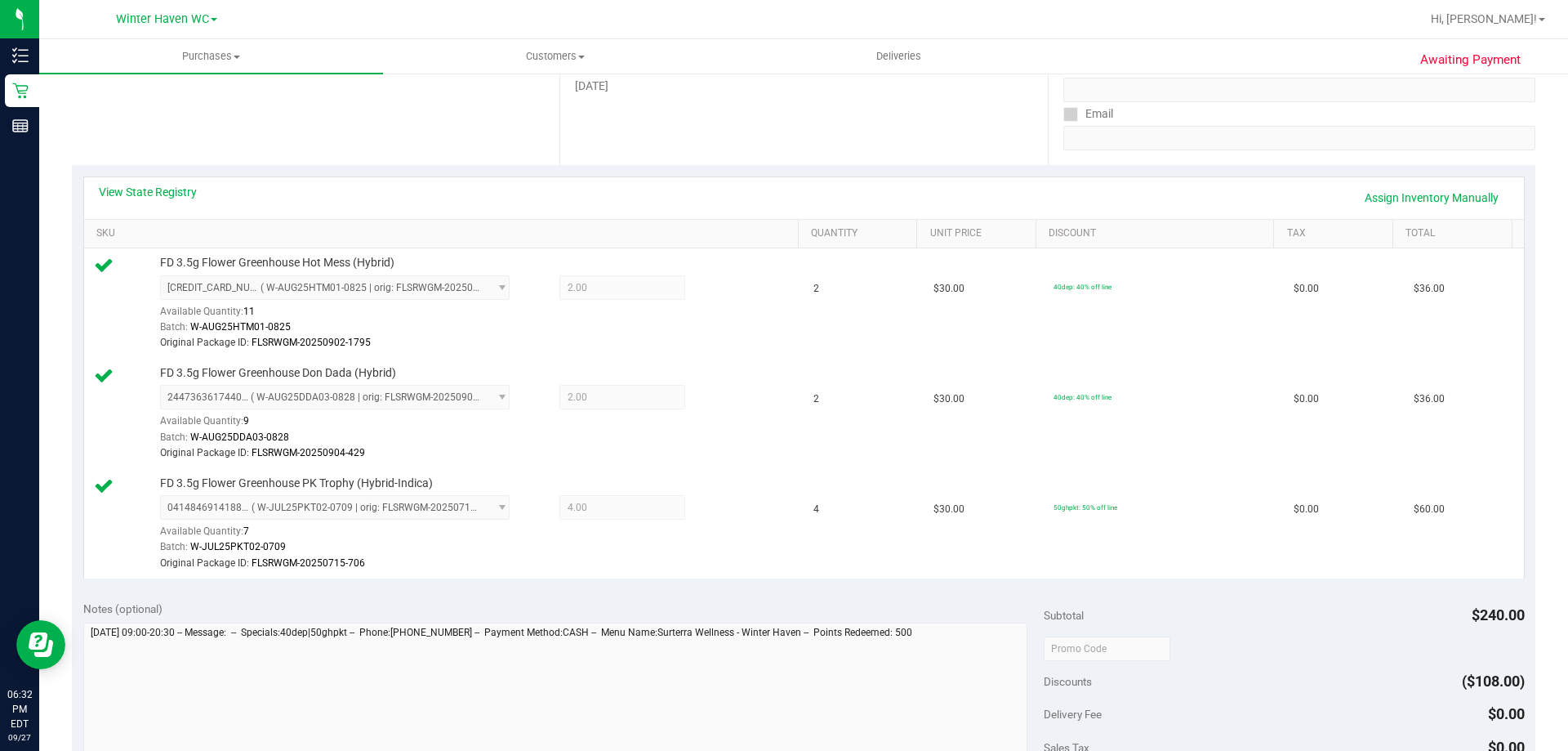
scroll to position [572, 0]
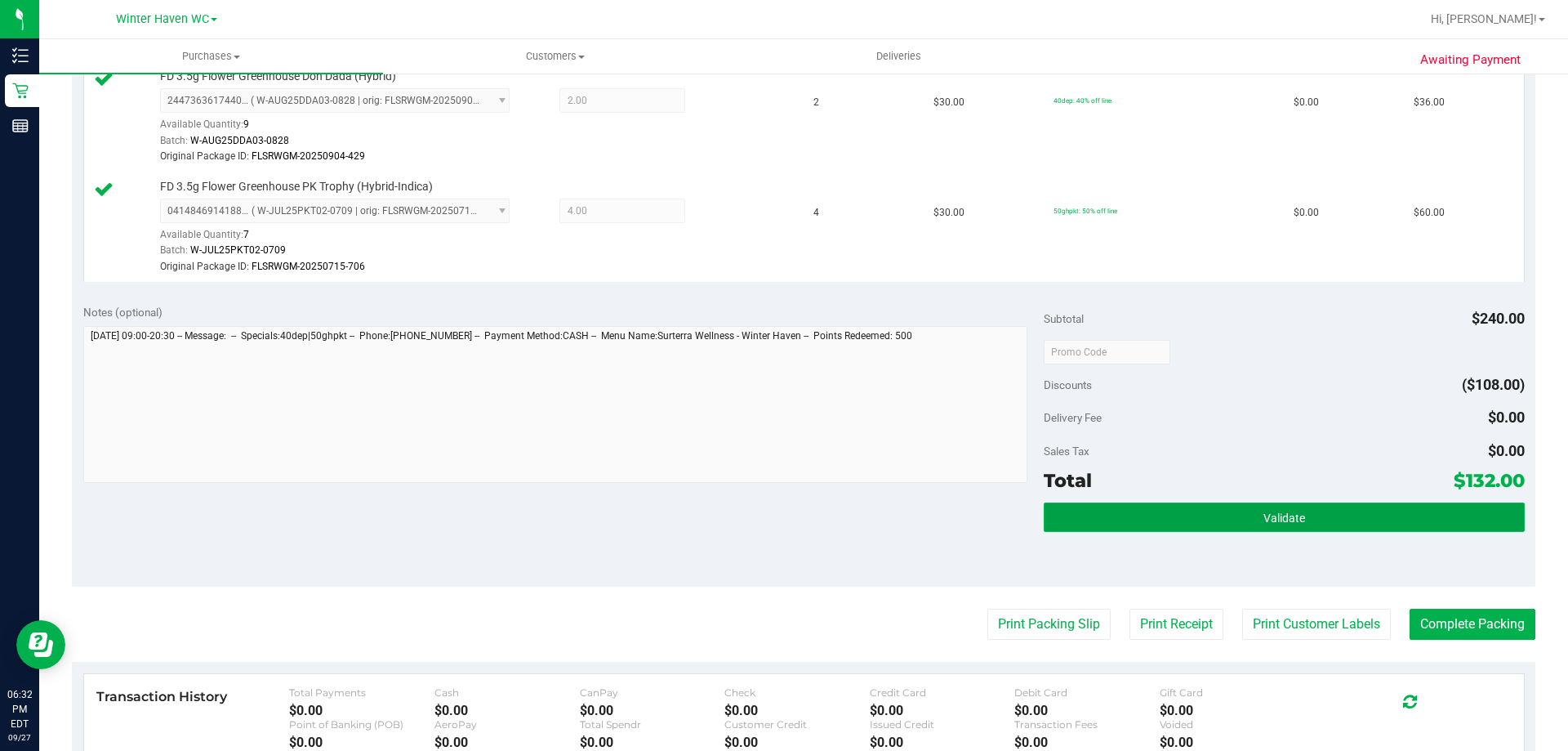
click at [1240, 508] on button "Validate" at bounding box center [1284, 517] width 480 height 29
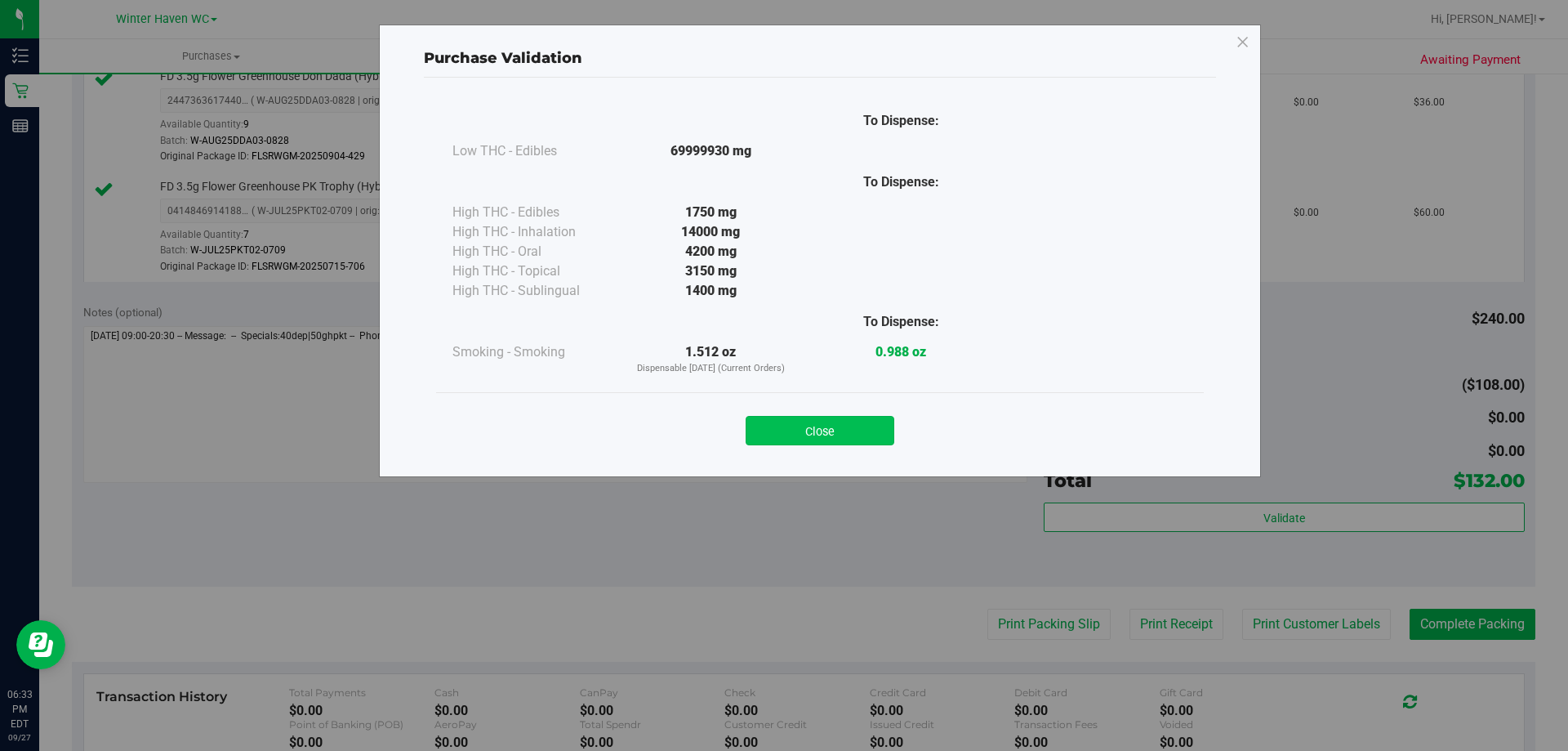
click at [824, 423] on button "Close" at bounding box center [820, 430] width 149 height 29
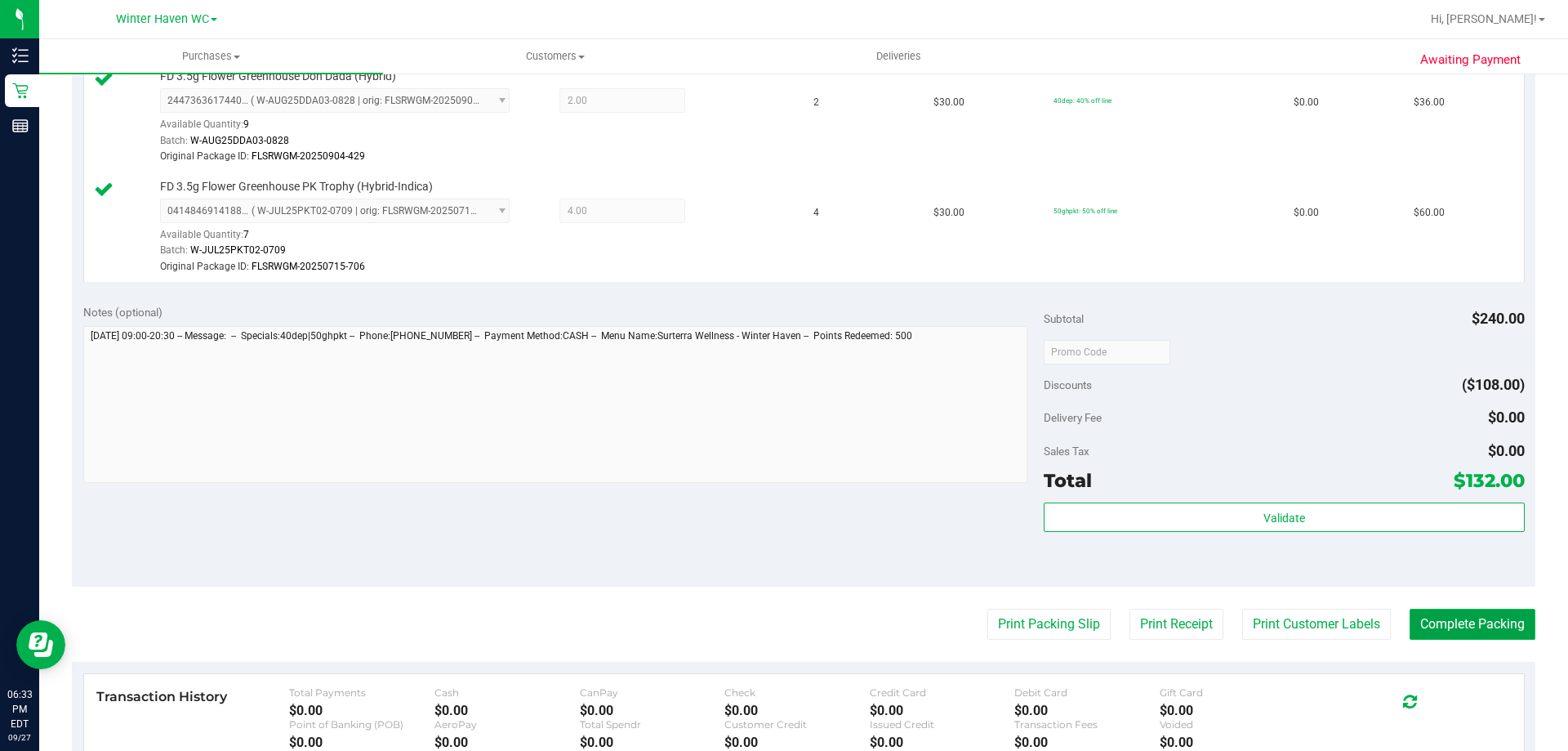
click at [1494, 624] on button "Complete Packing" at bounding box center [1472, 624] width 125 height 31
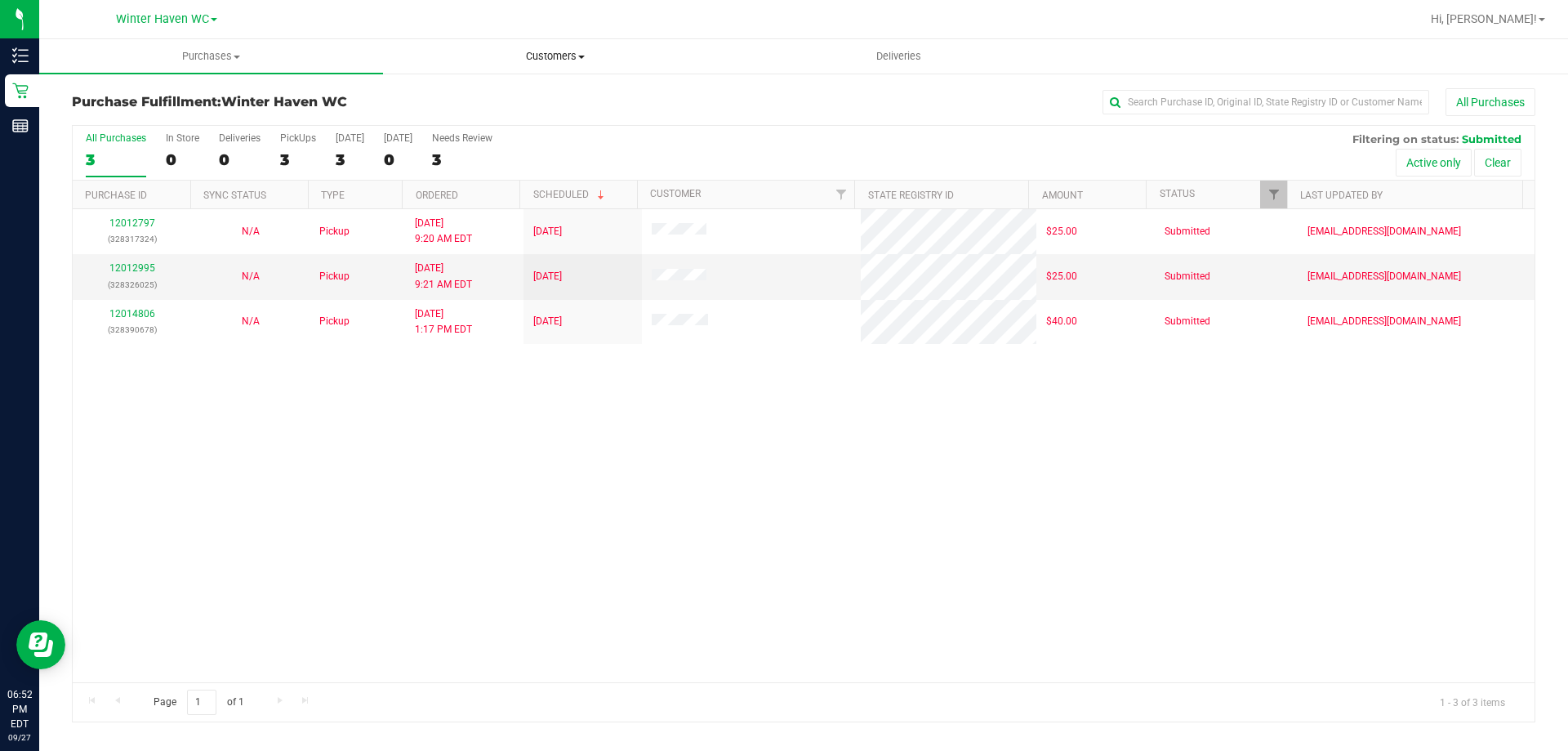
click at [554, 59] on span "Customers" at bounding box center [554, 57] width 342 height 15
click at [496, 101] on span "All customers" at bounding box center [441, 98] width 118 height 14
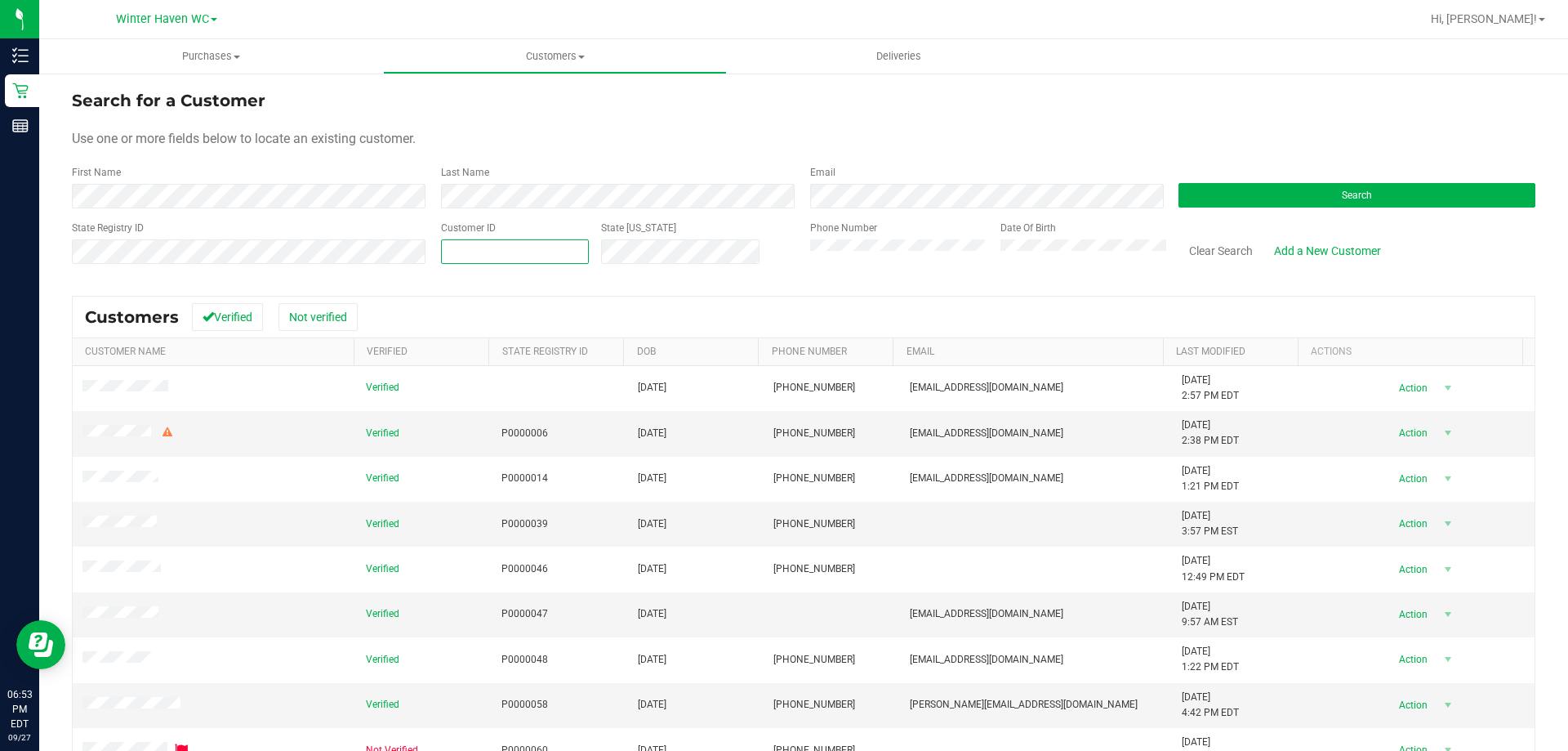
click at [496, 248] on span at bounding box center [515, 251] width 148 height 24
type input "276958"
click at [1379, 202] on button "Search" at bounding box center [1357, 195] width 357 height 24
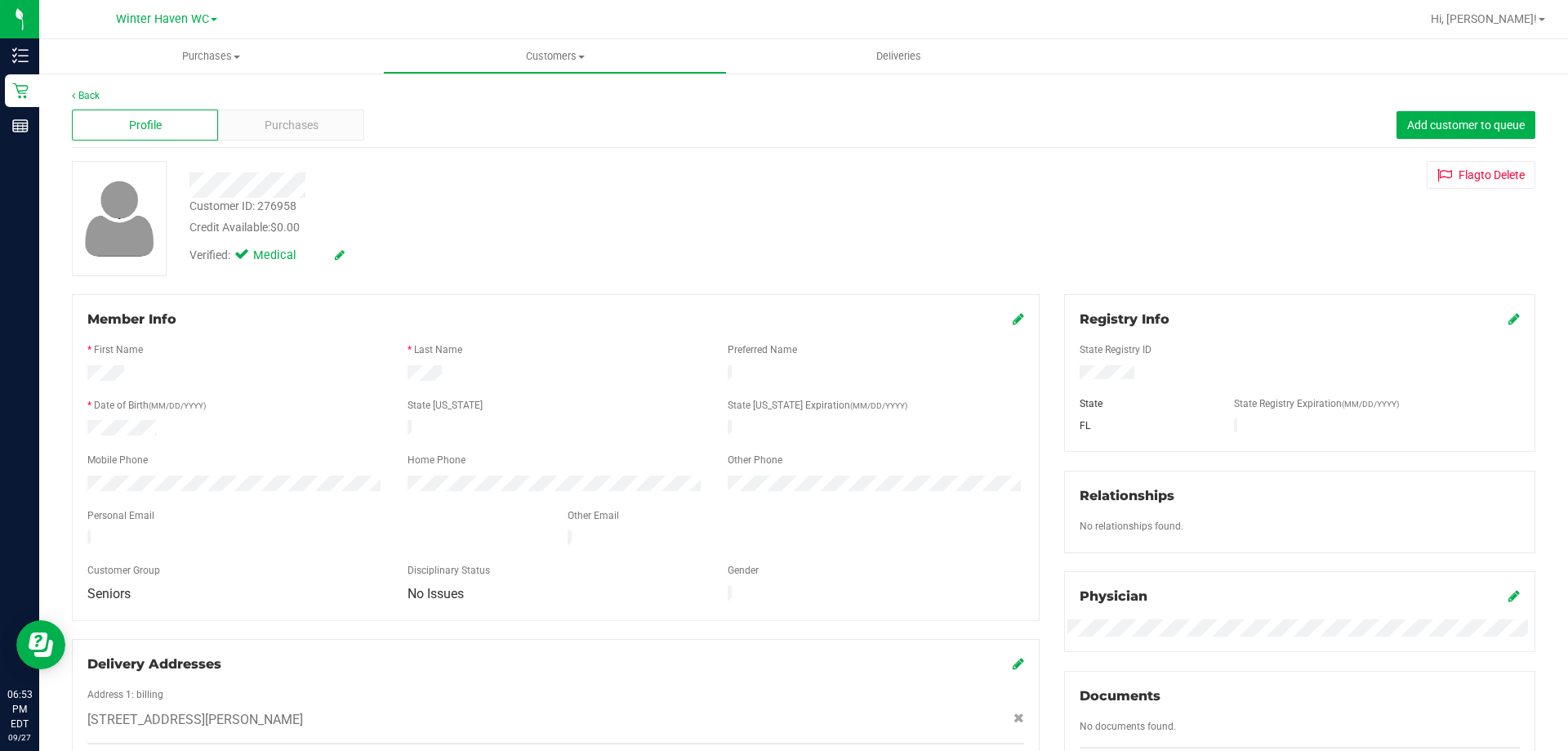
scroll to position [408, 0]
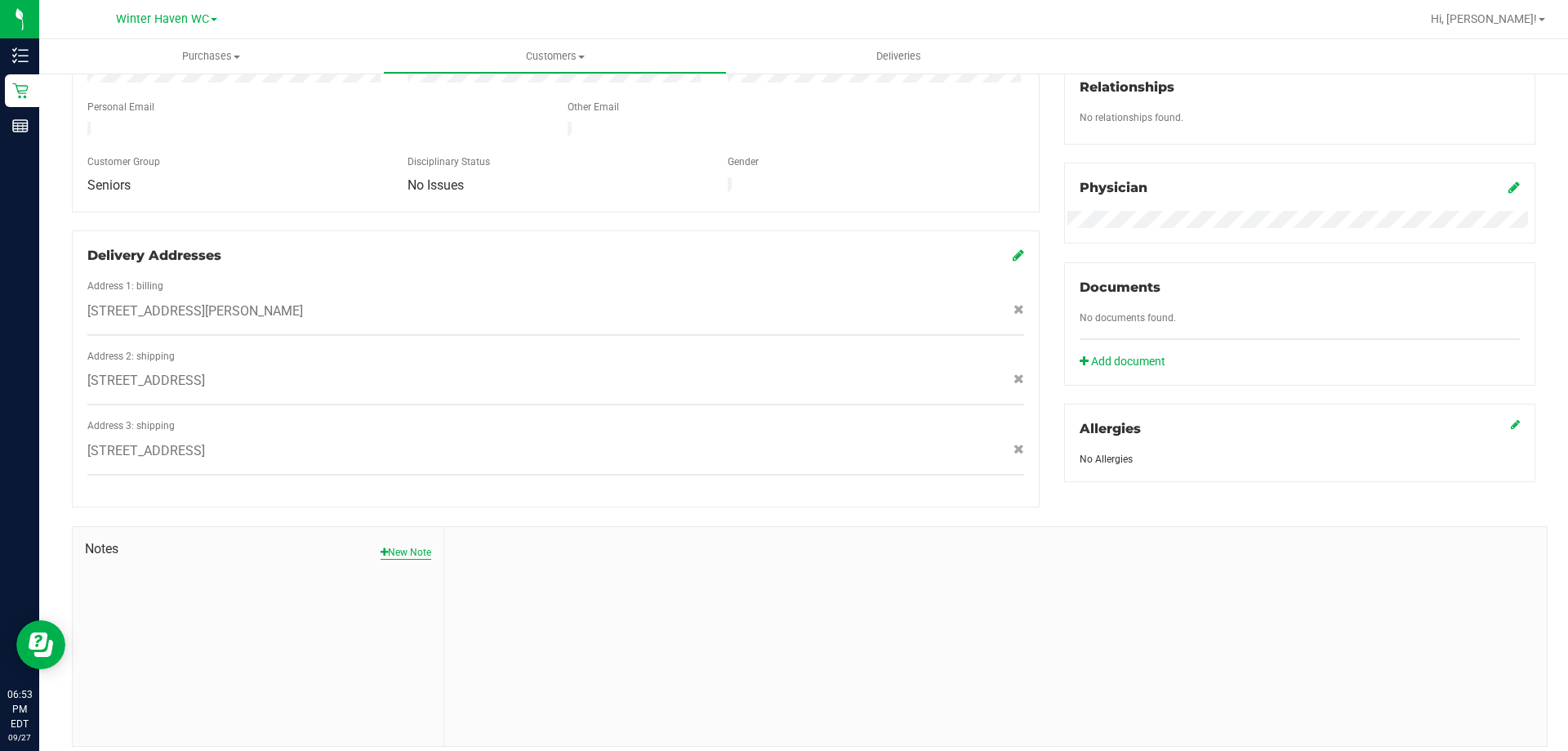
click at [409, 545] on button "New Note" at bounding box center [405, 553] width 51 height 15
click at [513, 583] on input "Note Title" at bounding box center [995, 595] width 1078 height 24
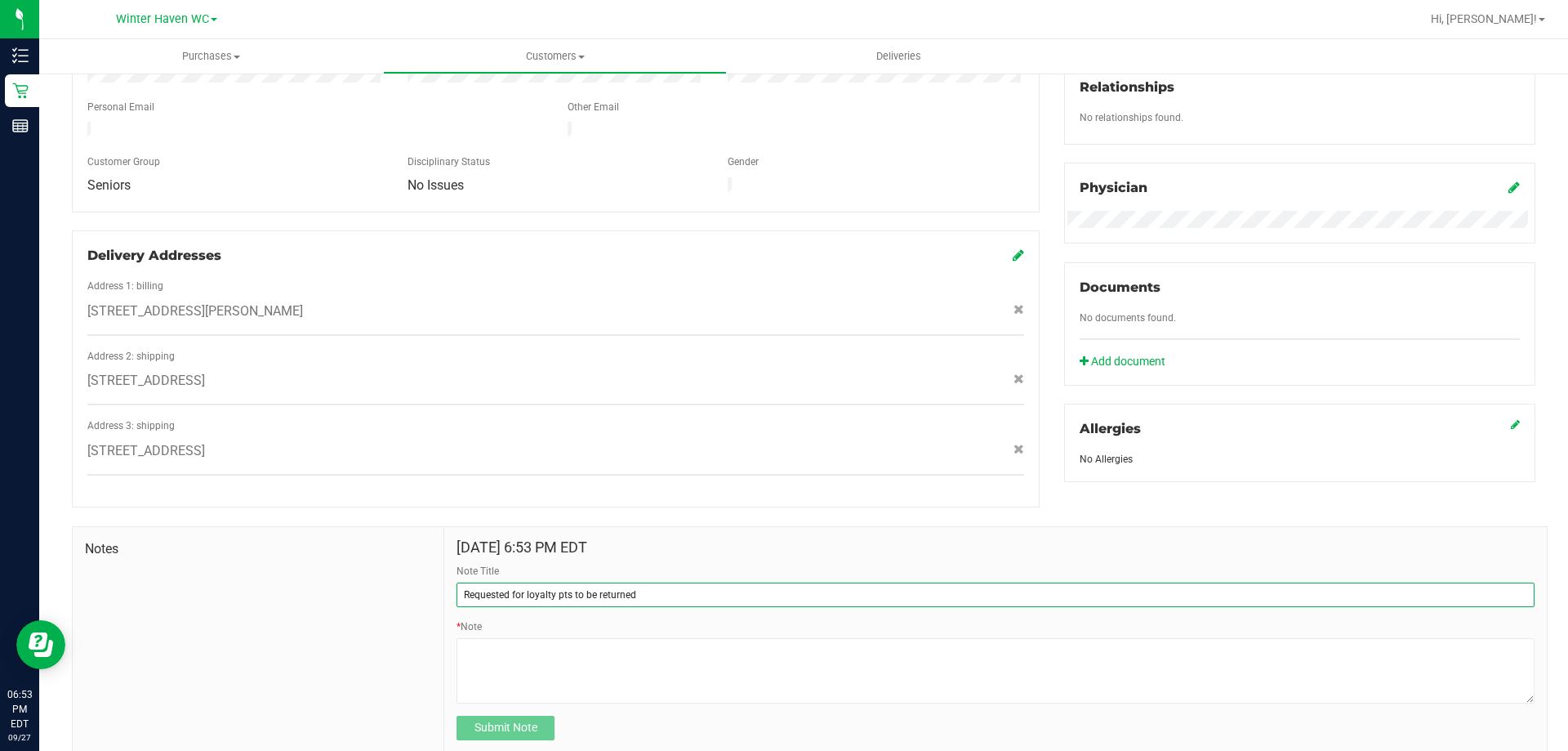
type input "Requested for loyalty pts to be returned"
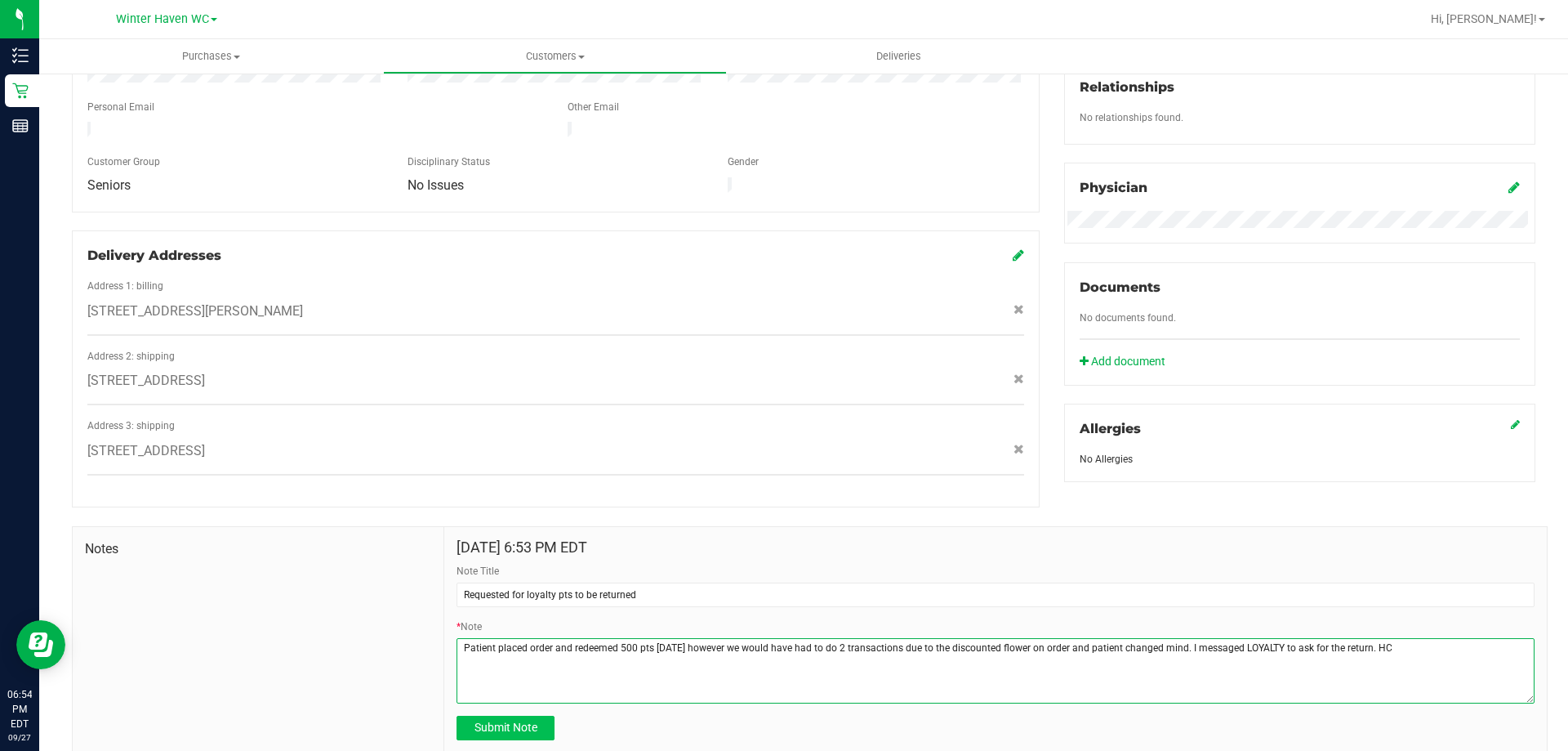
type textarea "Patient placed order and redeemed 500 pts today however we would have had to do…"
click at [510, 721] on span "Submit Note" at bounding box center [506, 728] width 63 height 13
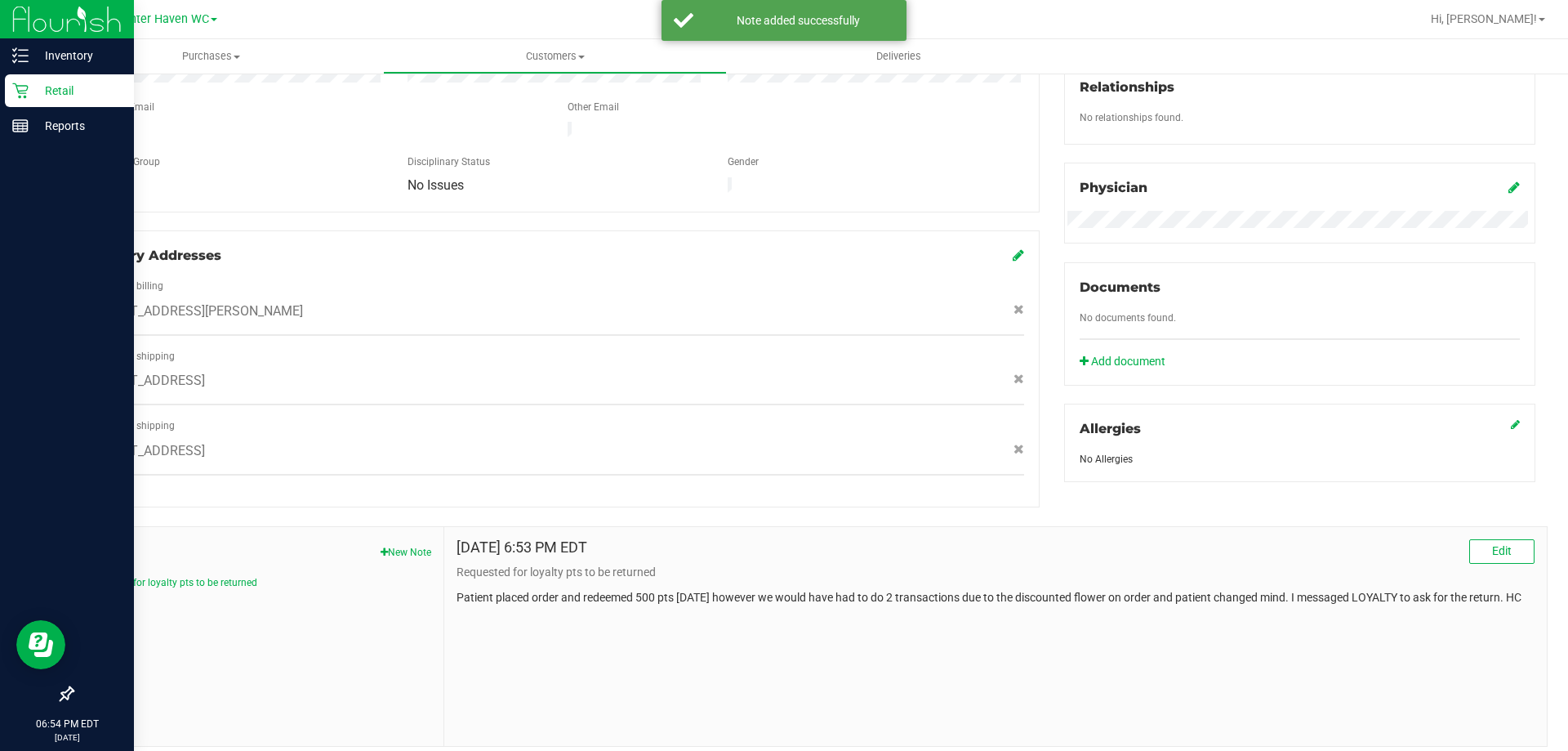
click at [63, 90] on p "Retail" at bounding box center [77, 90] width 98 height 19
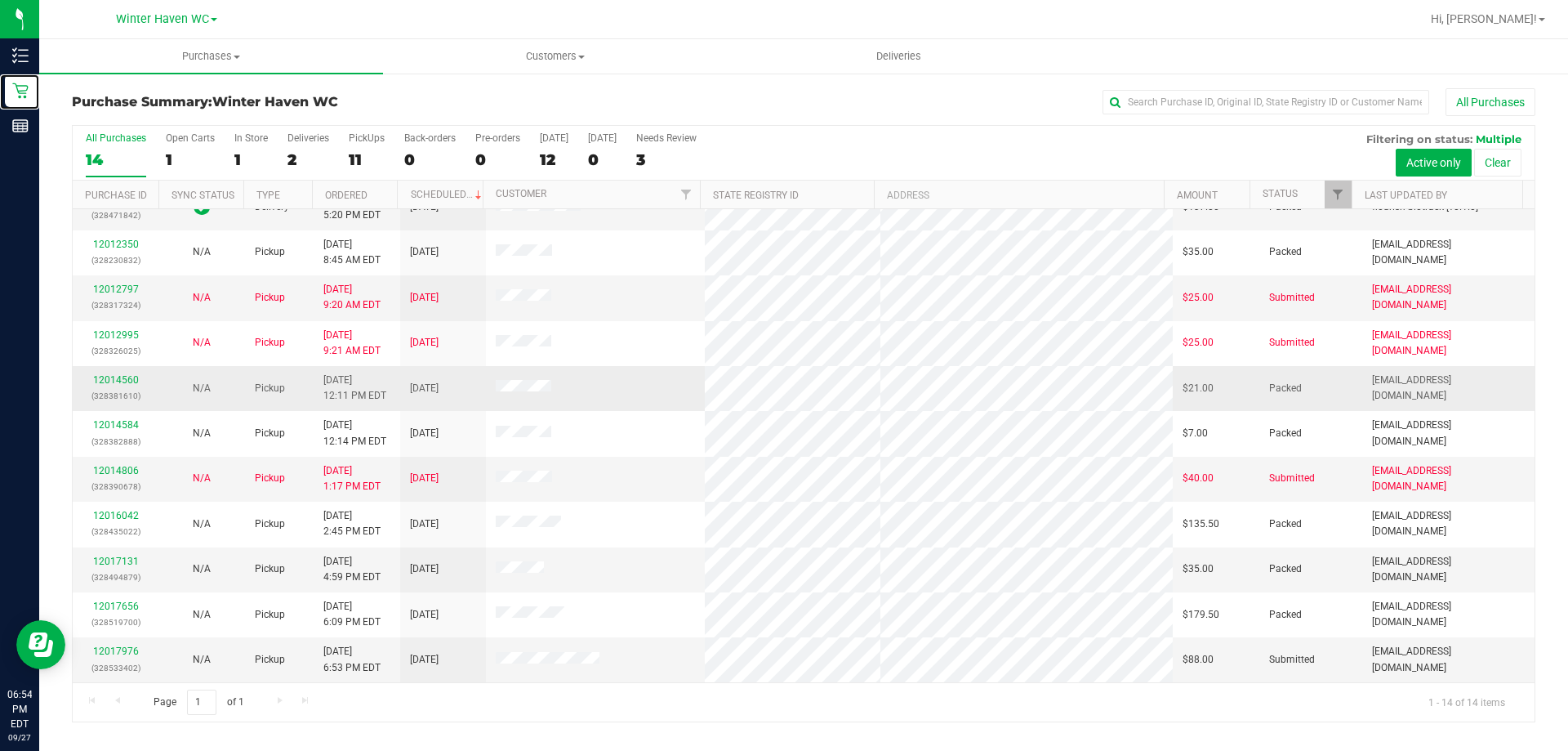
scroll to position [160, 0]
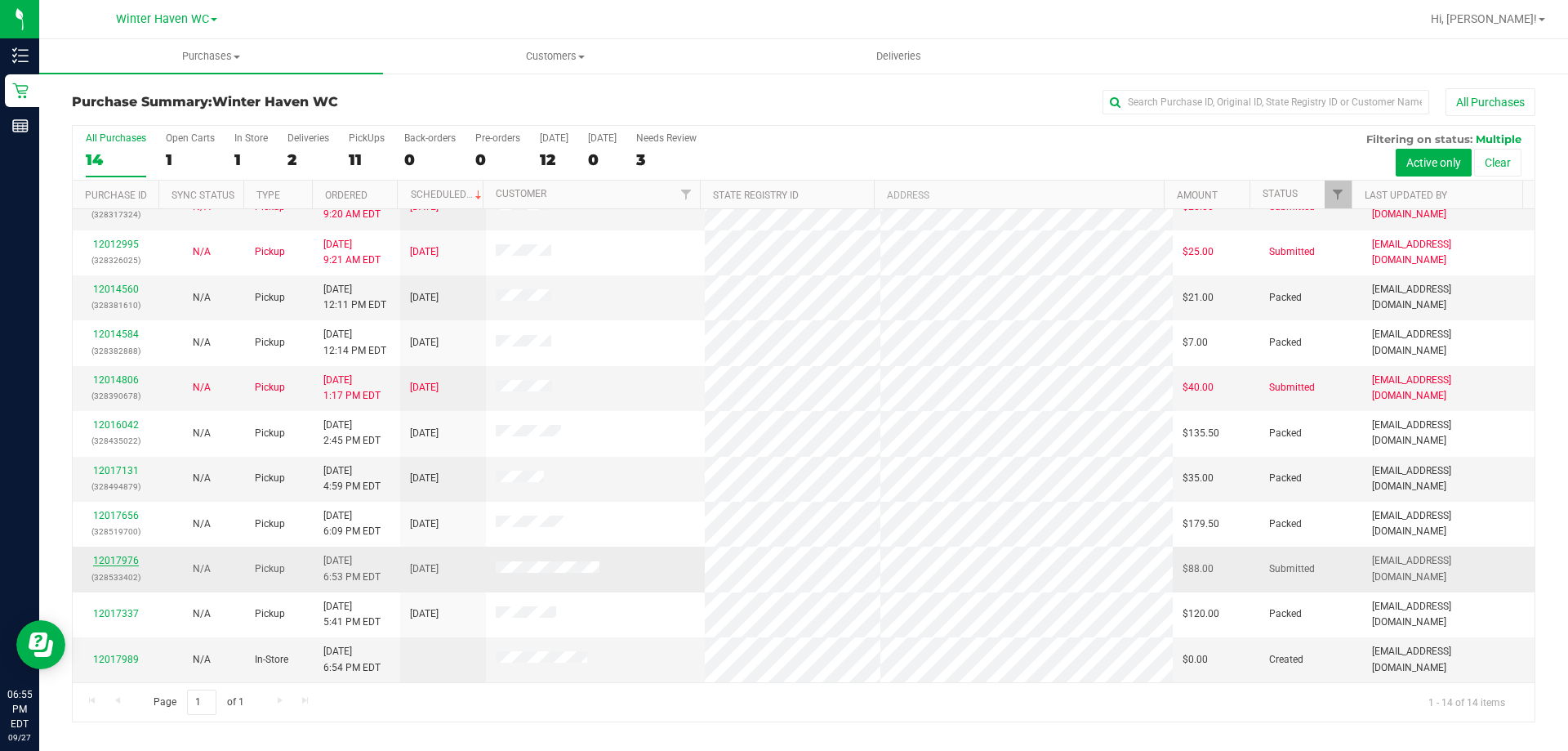
click at [118, 558] on link "12017976" at bounding box center [115, 560] width 46 height 12
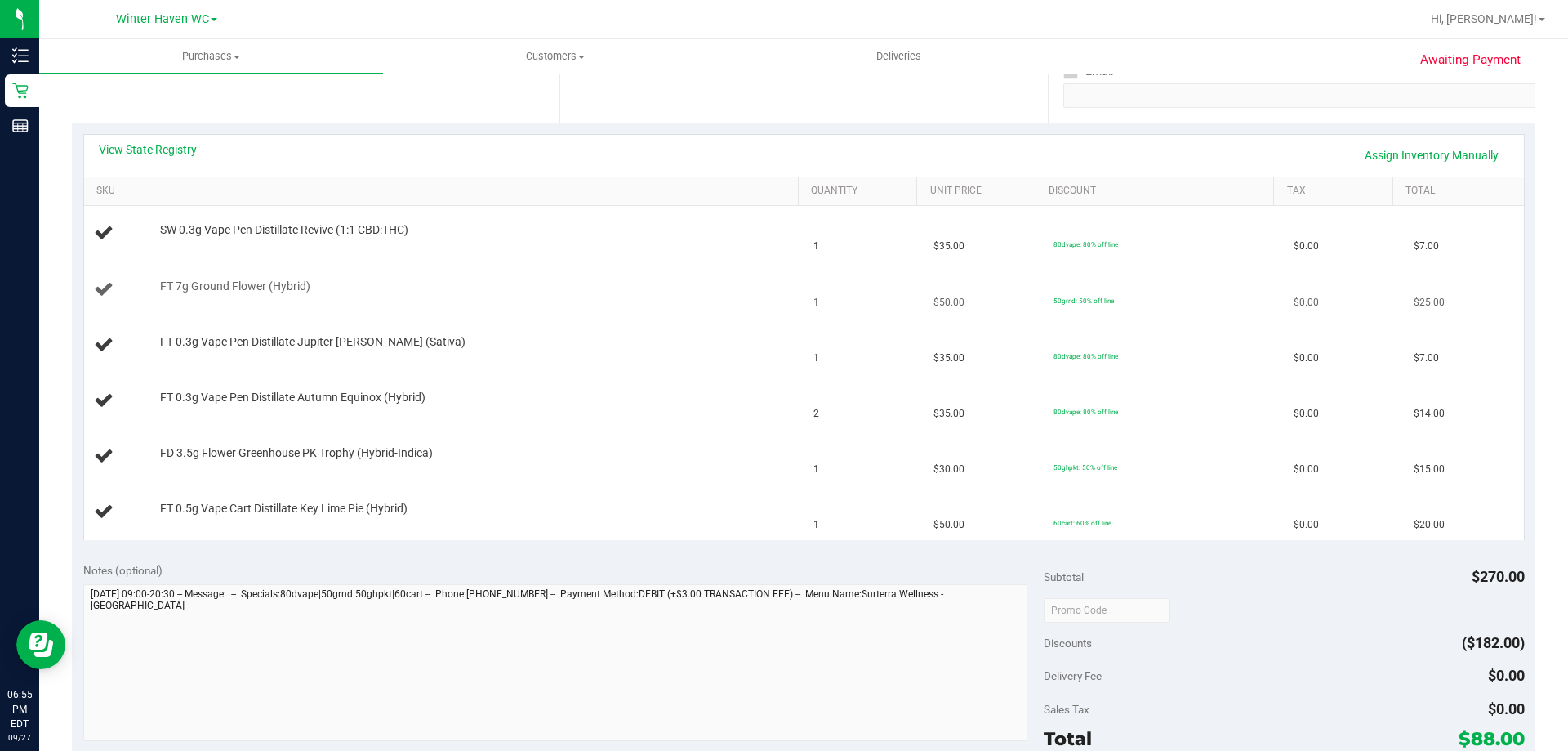
scroll to position [327, 0]
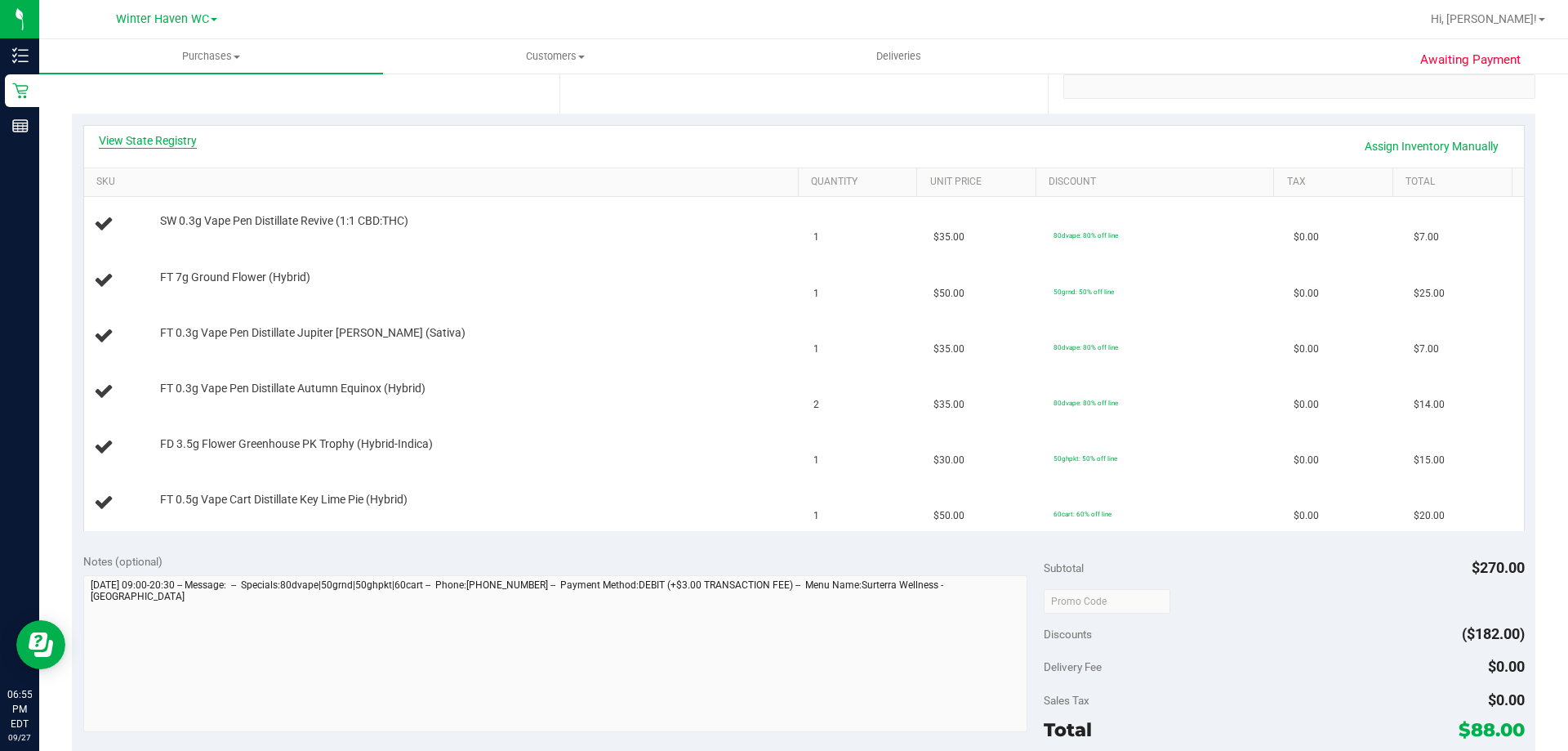
click at [150, 140] on link "View State Registry" at bounding box center [147, 140] width 98 height 17
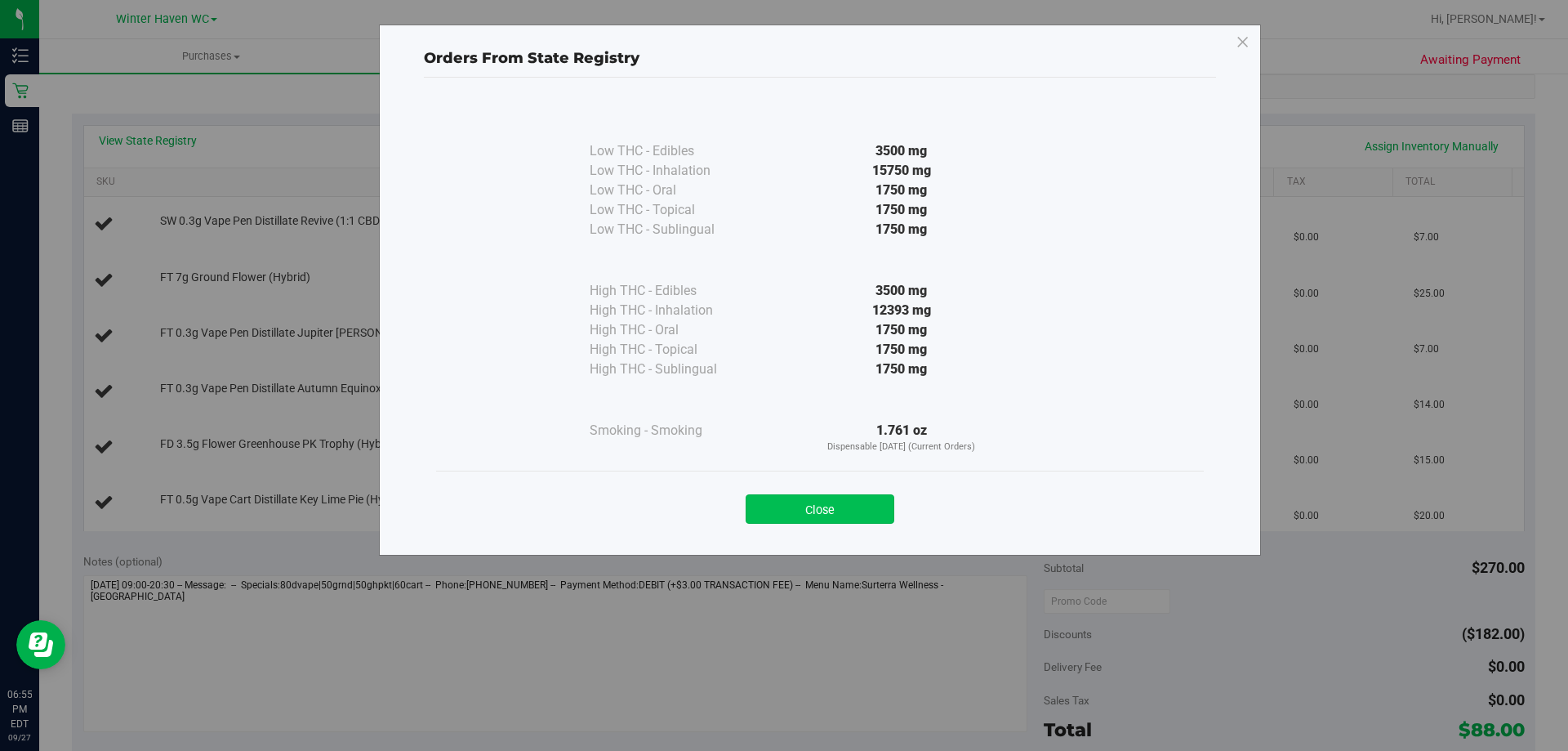
click at [870, 506] on button "Close" at bounding box center [820, 508] width 149 height 29
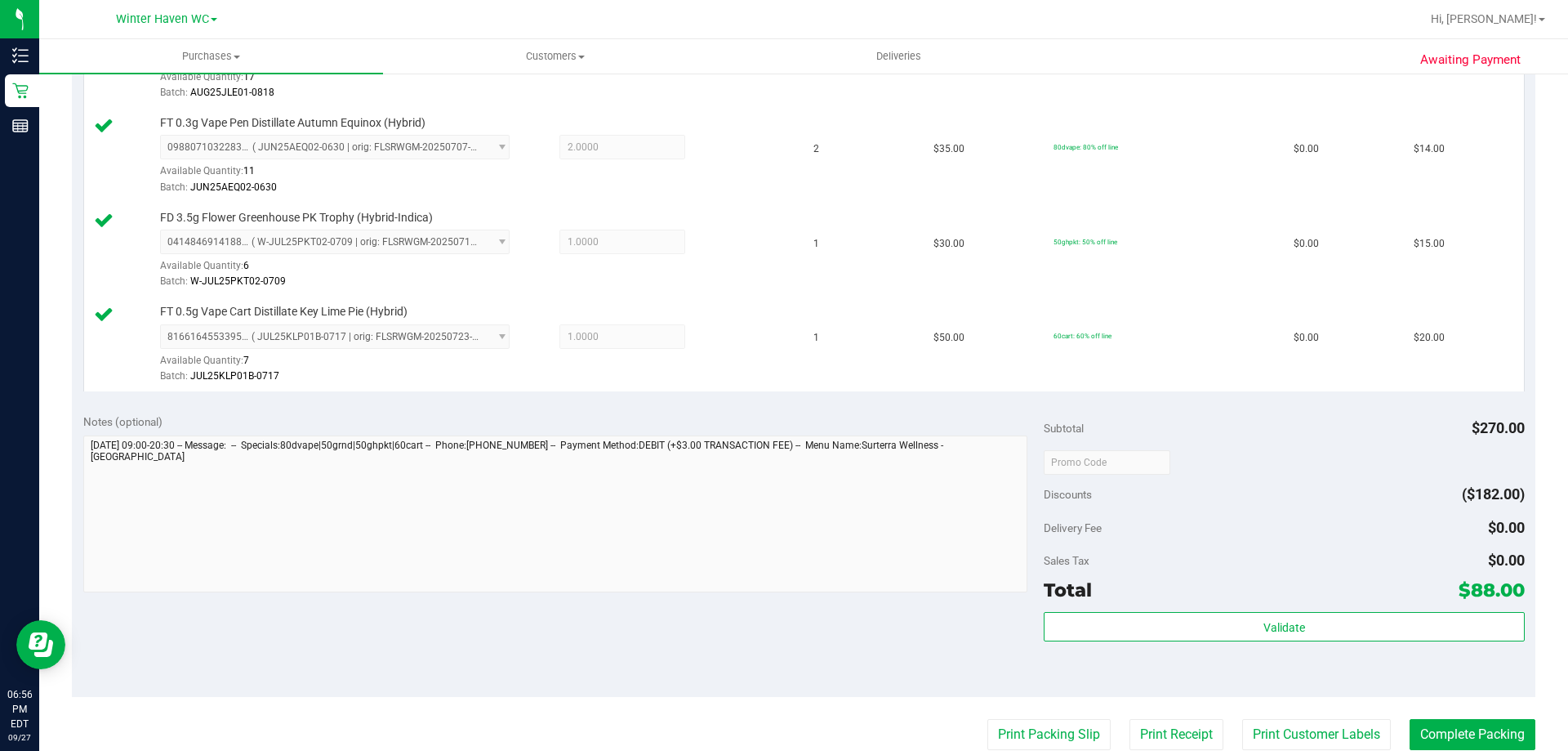
scroll to position [817, 0]
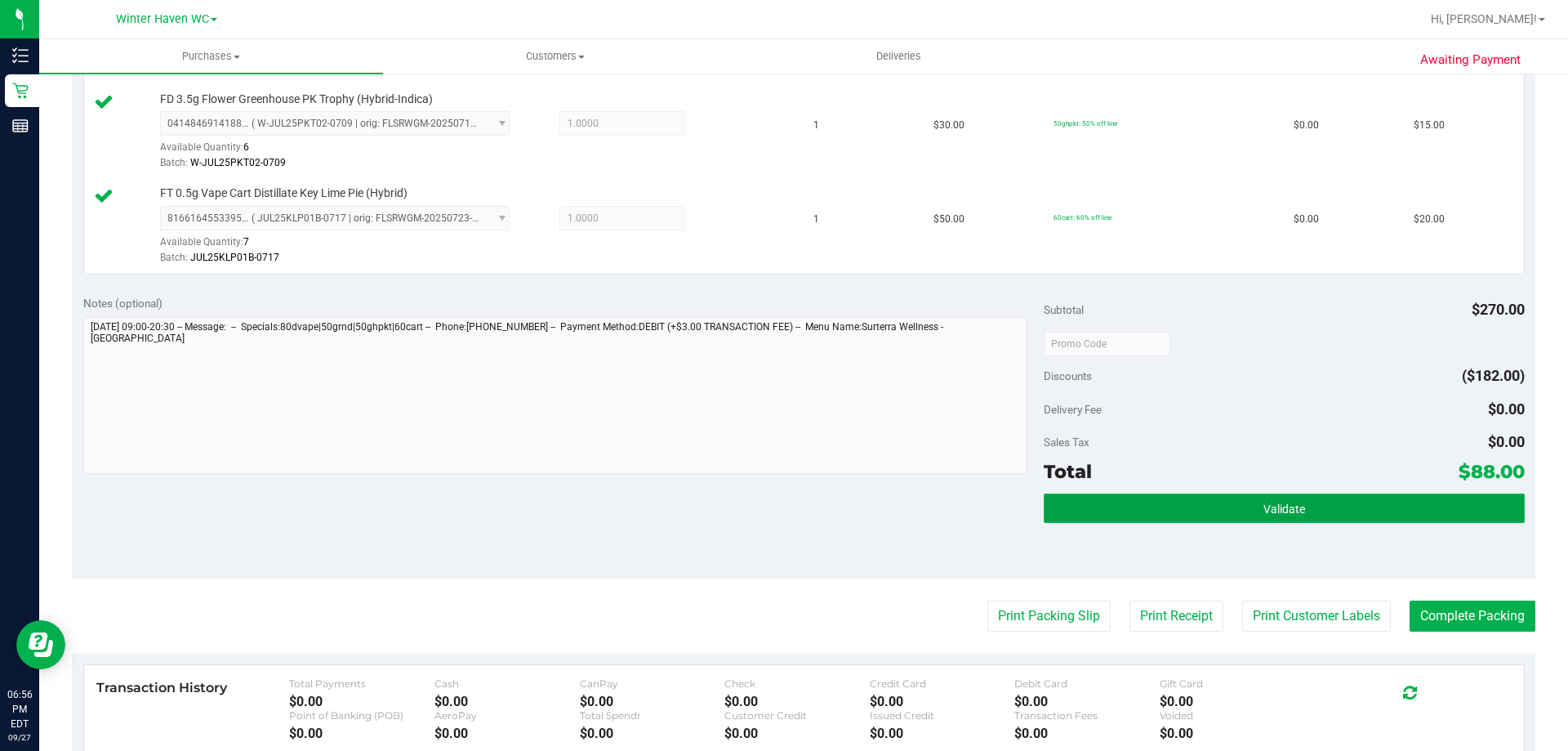
click at [1317, 501] on button "Validate" at bounding box center [1284, 508] width 480 height 29
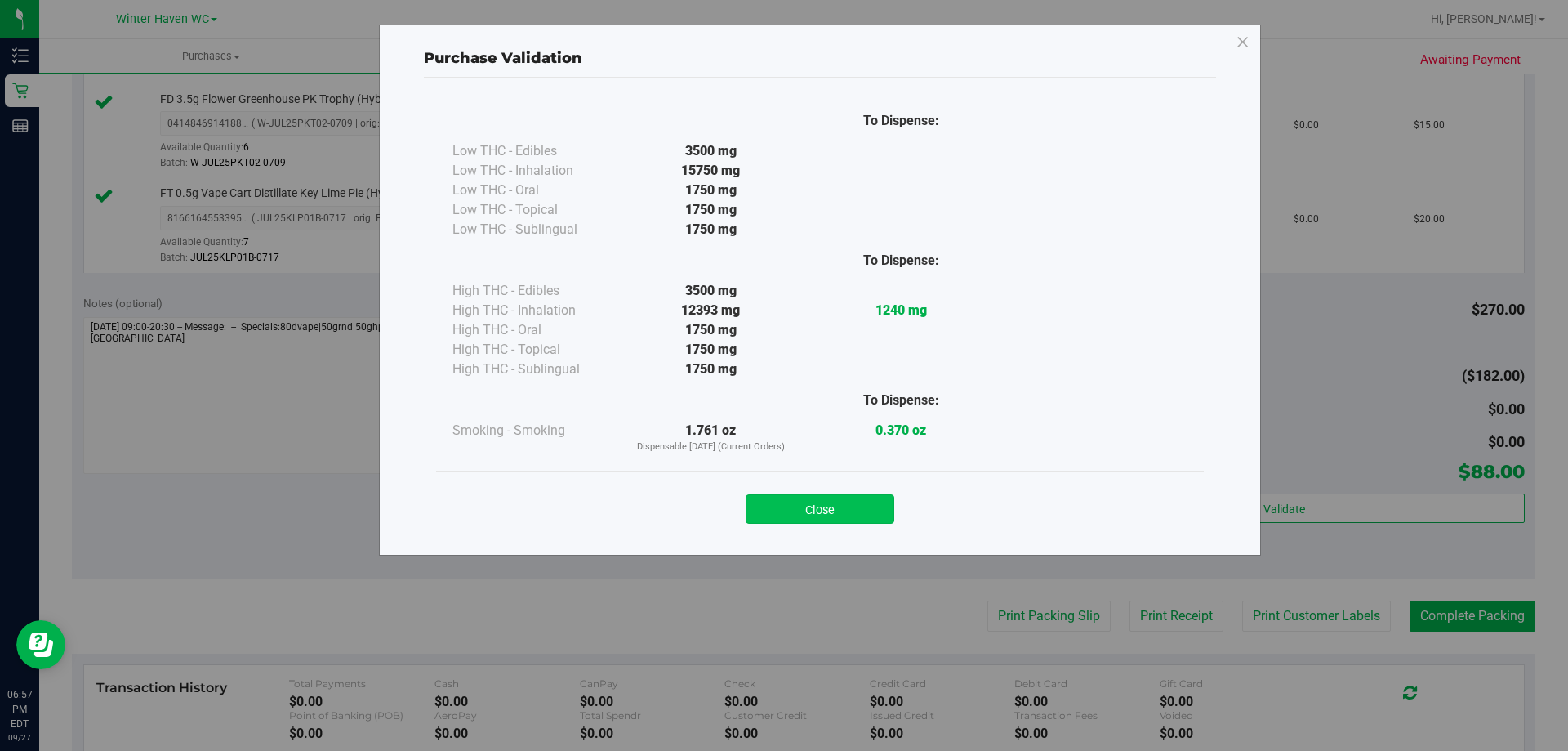
click at [832, 503] on button "Close" at bounding box center [820, 508] width 149 height 29
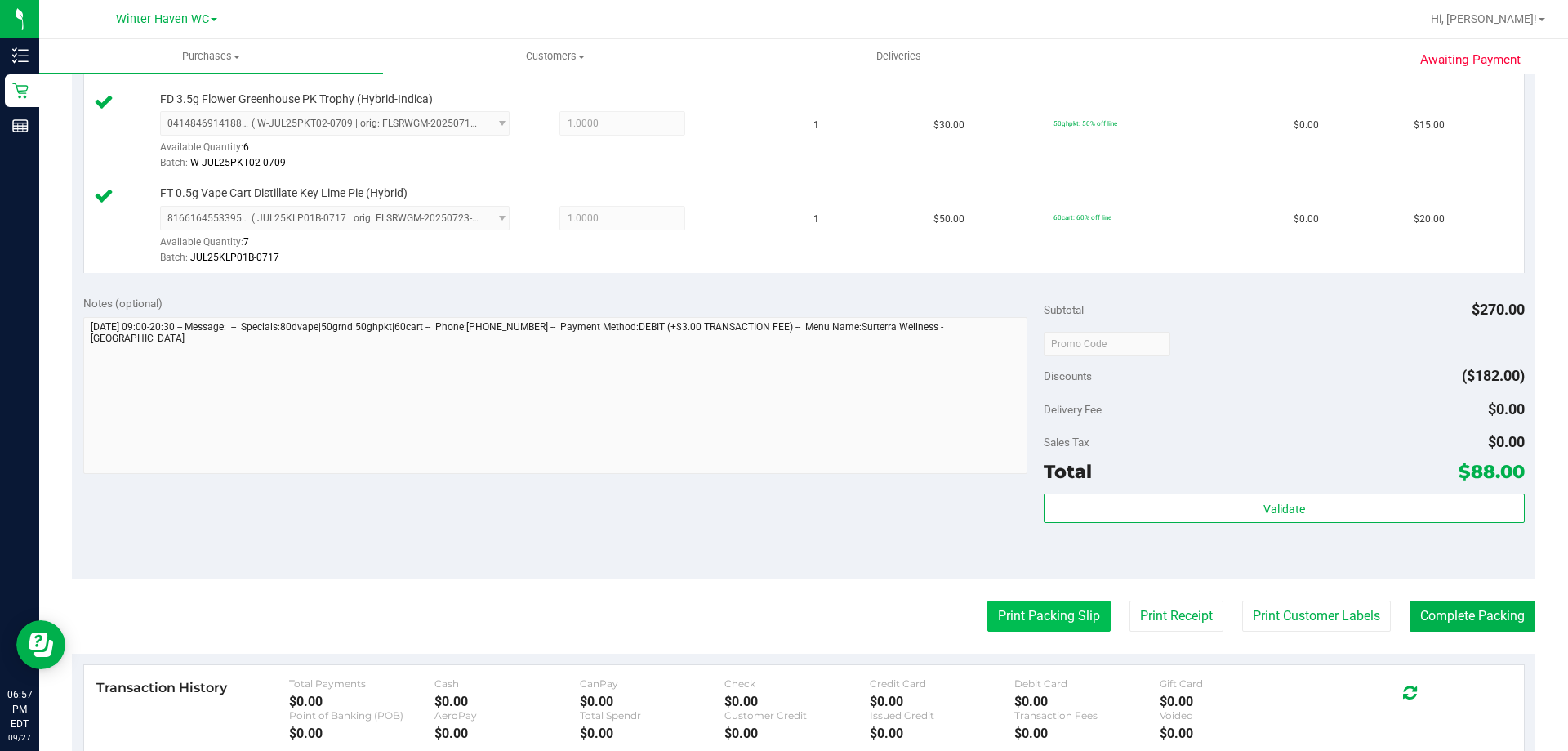
click at [1046, 605] on button "Print Packing Slip" at bounding box center [1049, 616] width 124 height 31
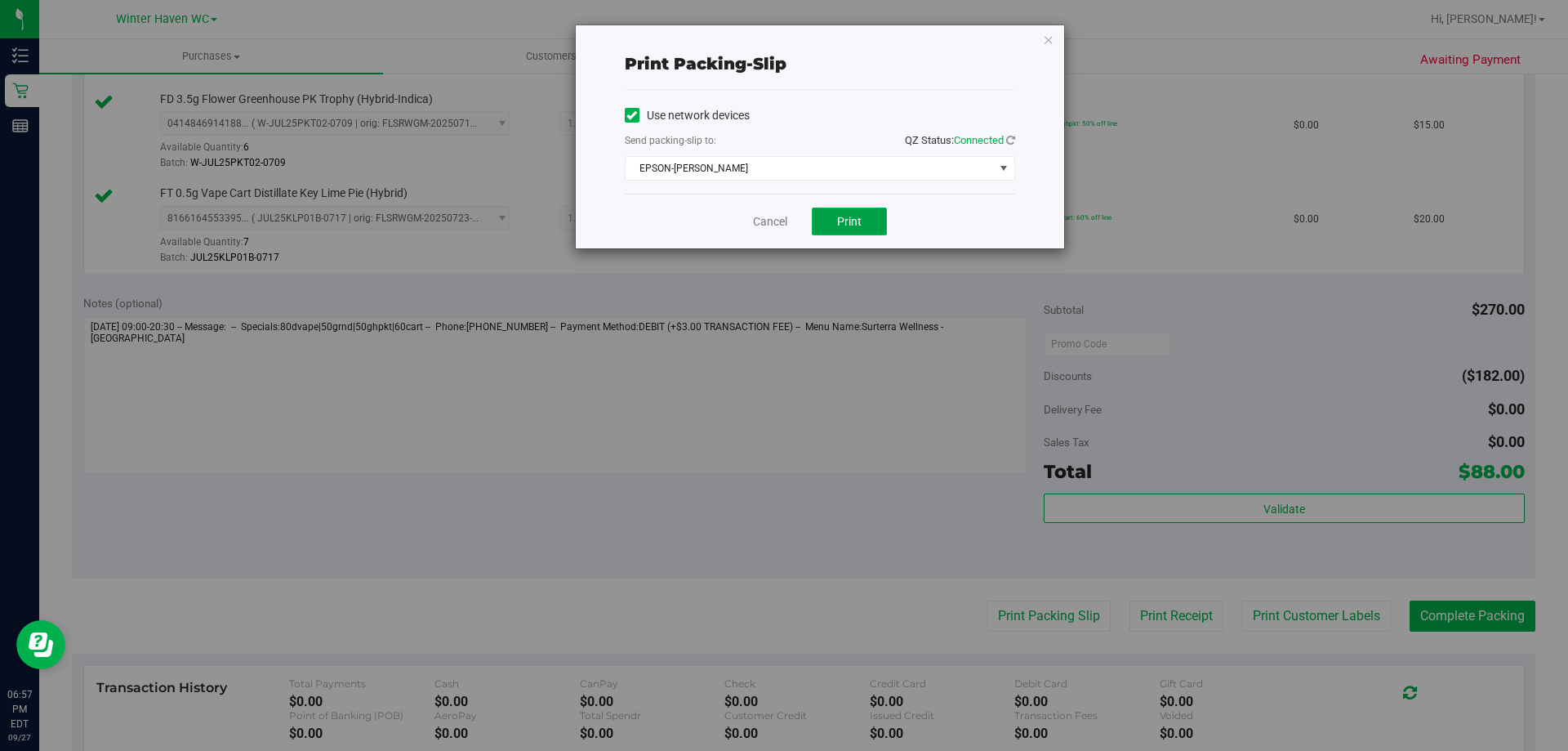
click at [842, 215] on span "Print" at bounding box center [848, 222] width 24 height 13
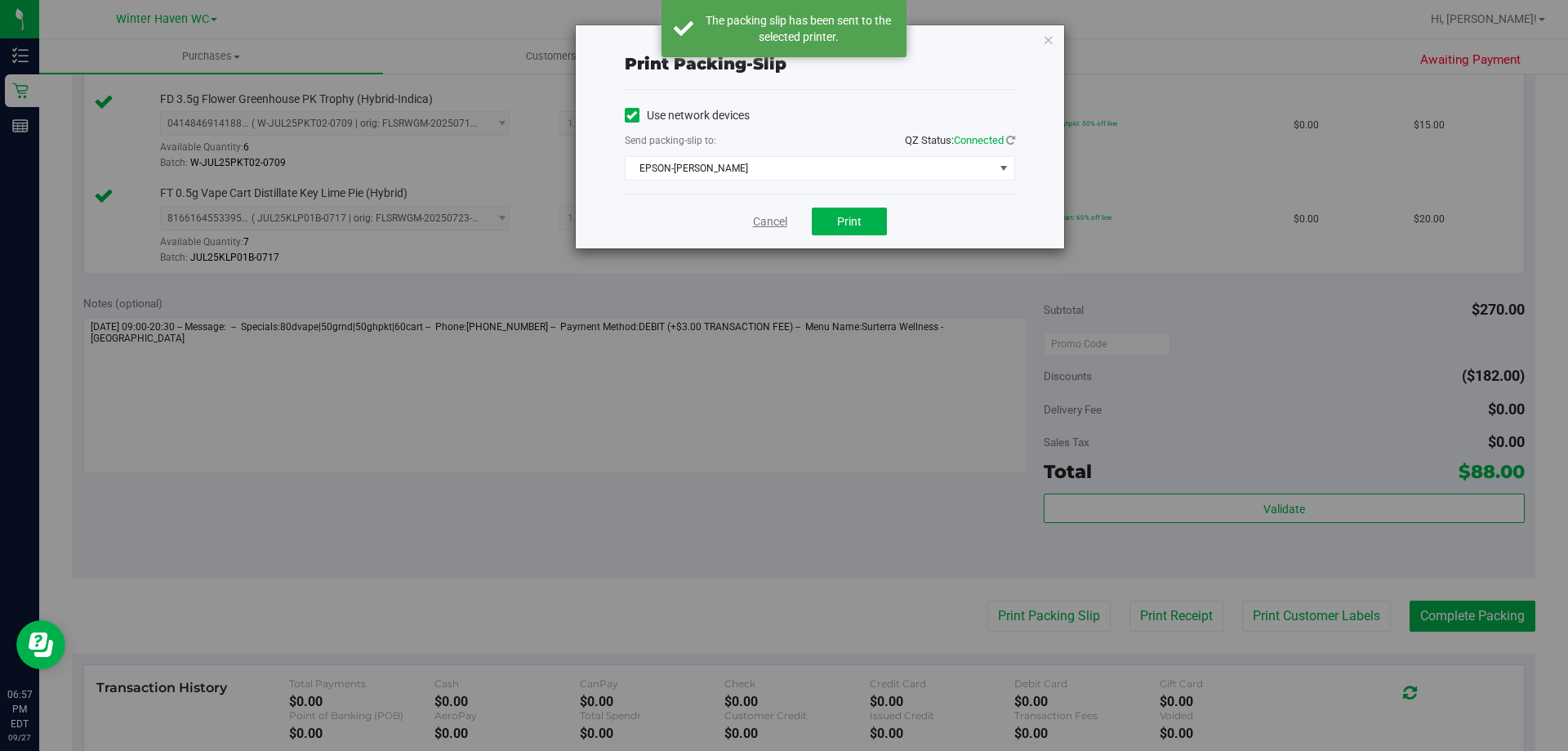
click at [778, 222] on link "Cancel" at bounding box center [770, 222] width 34 height 18
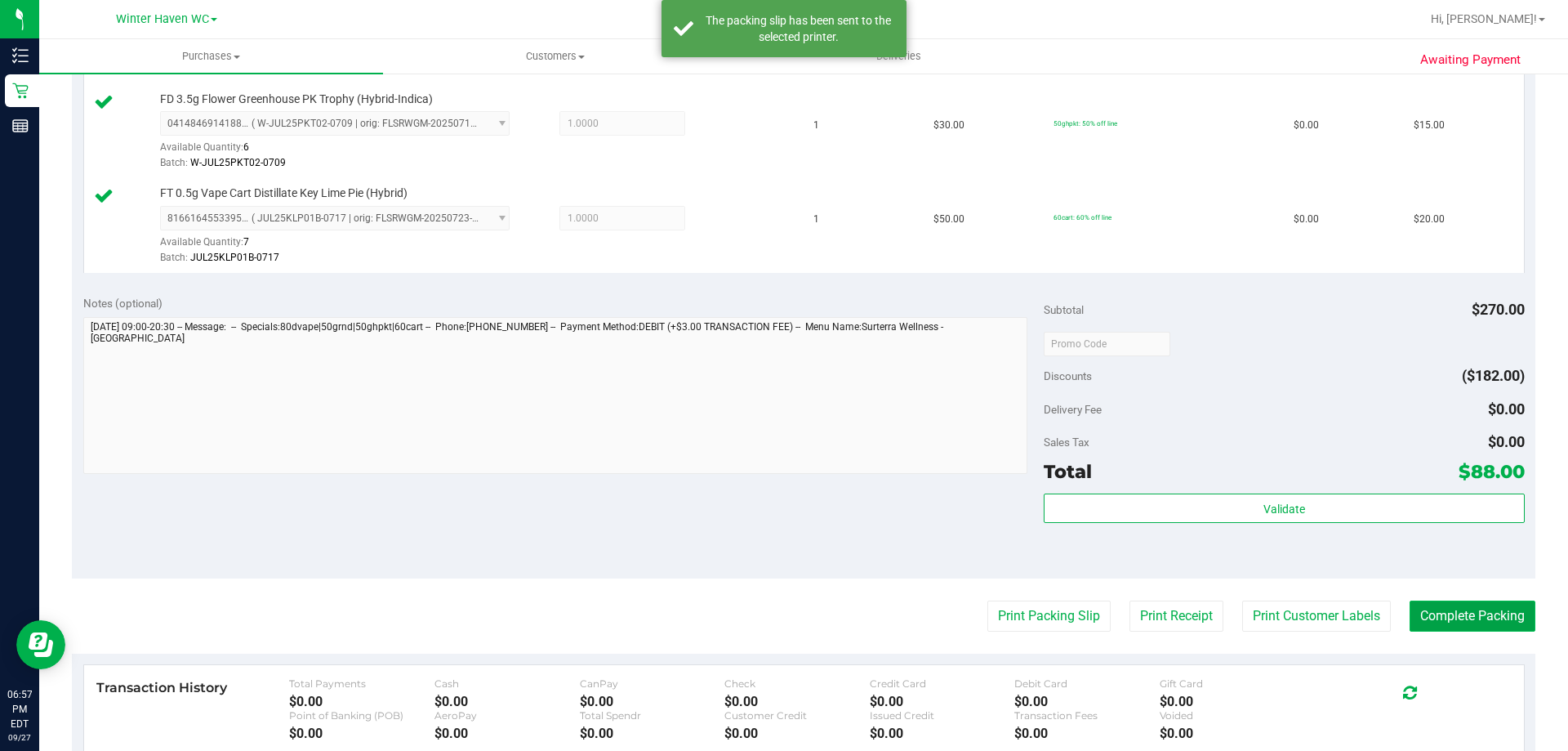
click at [1472, 618] on button "Complete Packing" at bounding box center [1472, 616] width 125 height 31
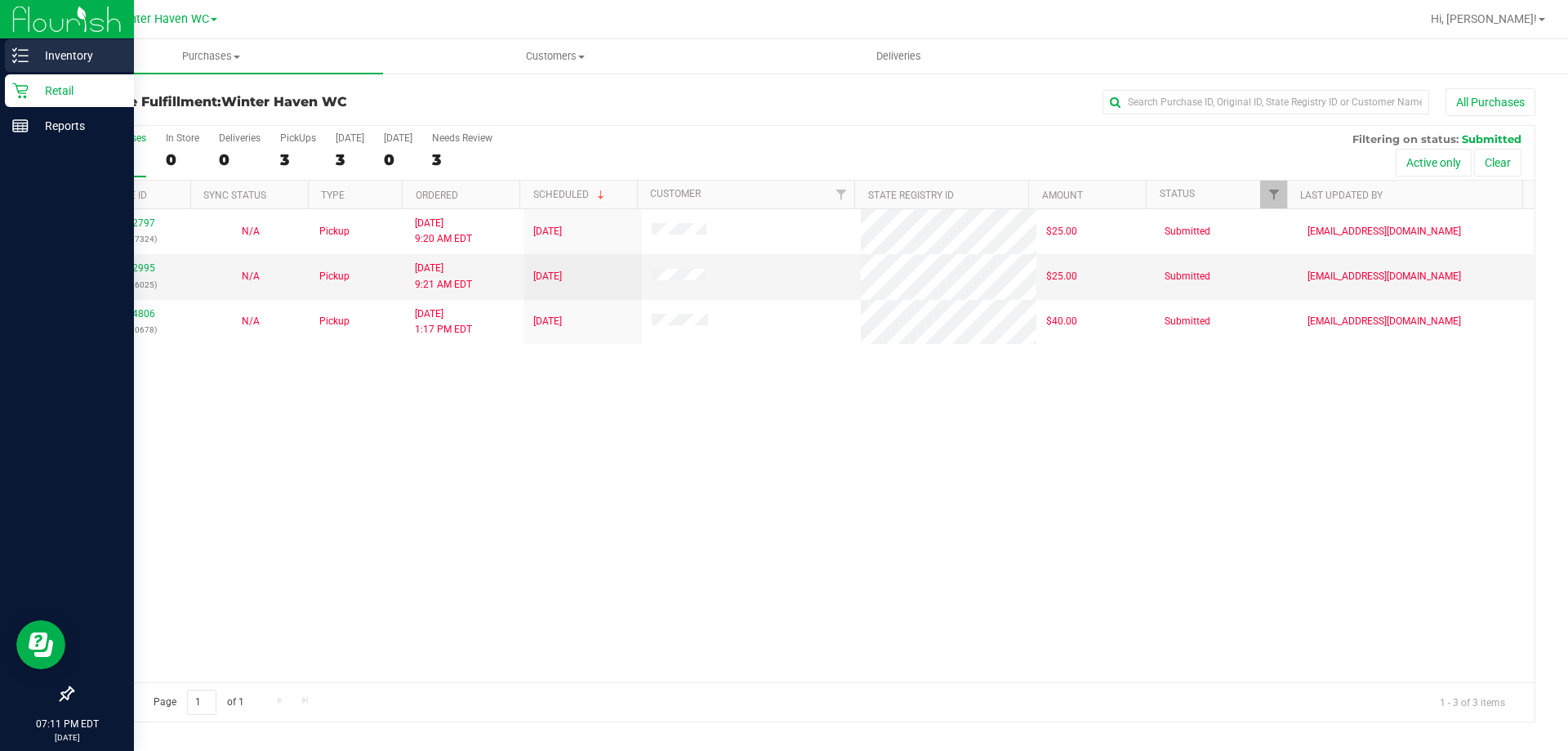
click at [88, 54] on p "Inventory" at bounding box center [77, 55] width 98 height 19
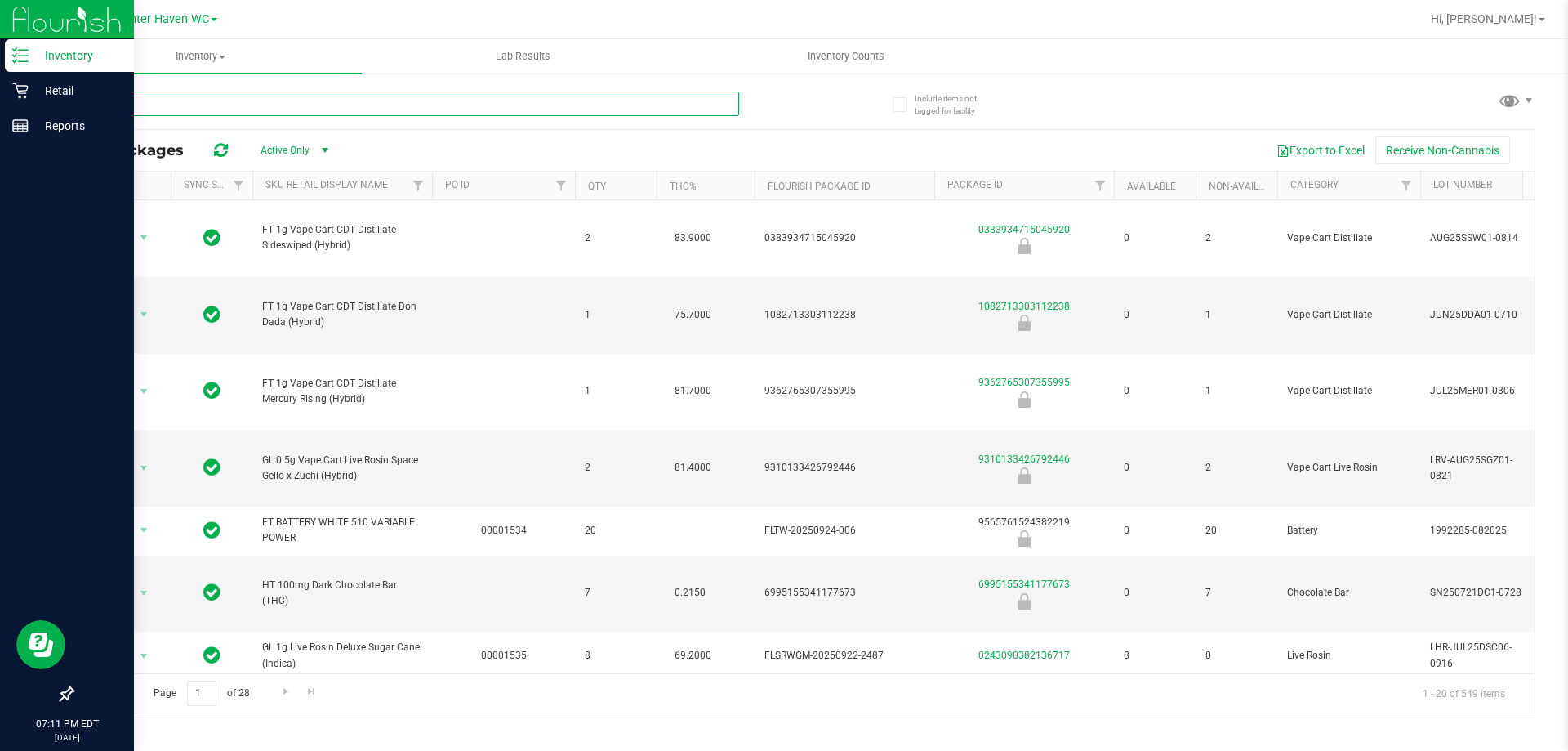
click at [172, 104] on input "text" at bounding box center [405, 103] width 667 height 24
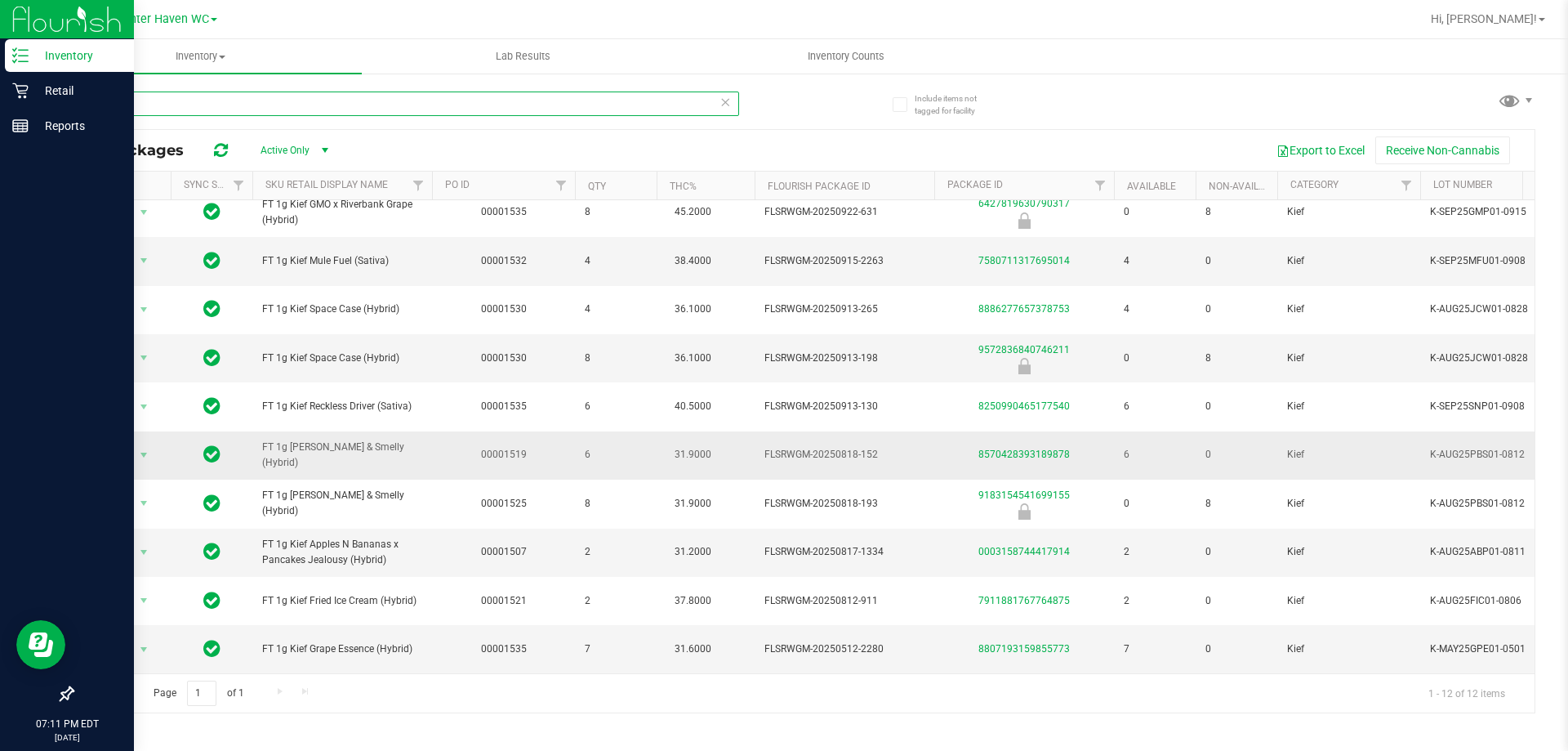
scroll to position [121, 0]
type input "kief"
click at [65, 89] on p "Retail" at bounding box center [77, 90] width 98 height 19
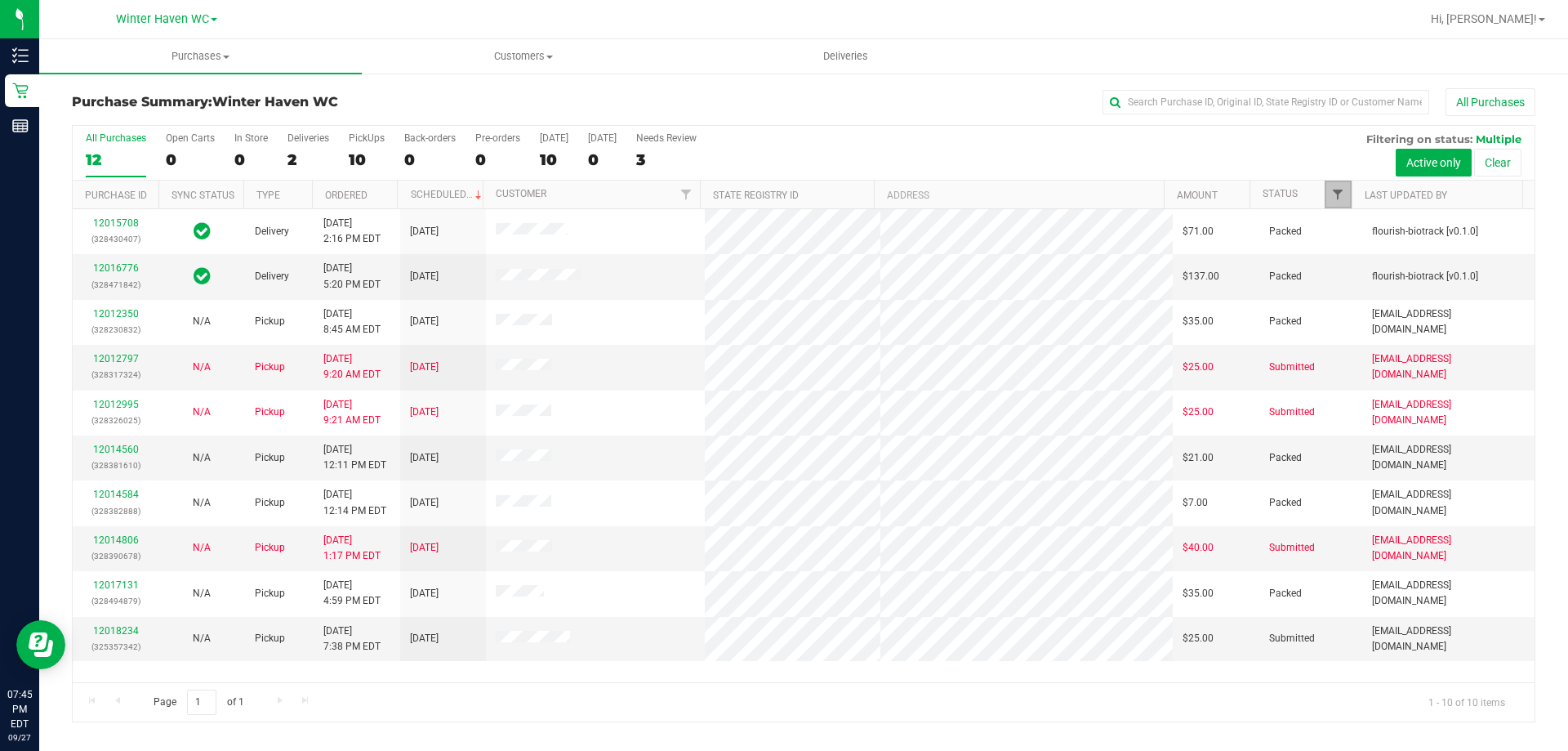
click at [1344, 195] on span "Filter" at bounding box center [1338, 195] width 13 height 13
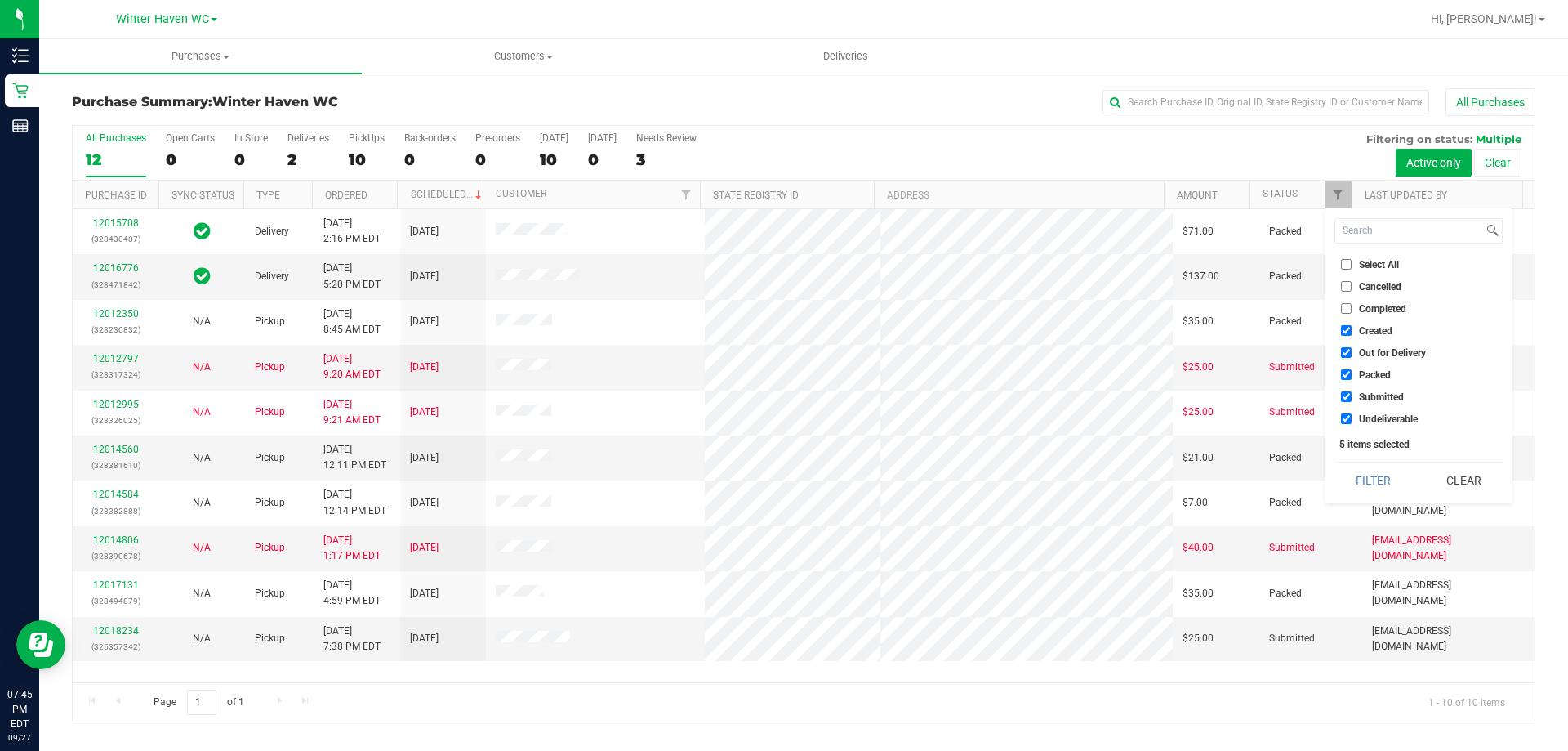
drag, startPoint x: 1345, startPoint y: 310, endPoint x: 1362, endPoint y: 371, distance: 63.3
click at [1345, 310] on input "Completed" at bounding box center [1346, 308] width 11 height 11
checkbox input "true"
click at [1367, 478] on button "Filter" at bounding box center [1373, 480] width 79 height 36
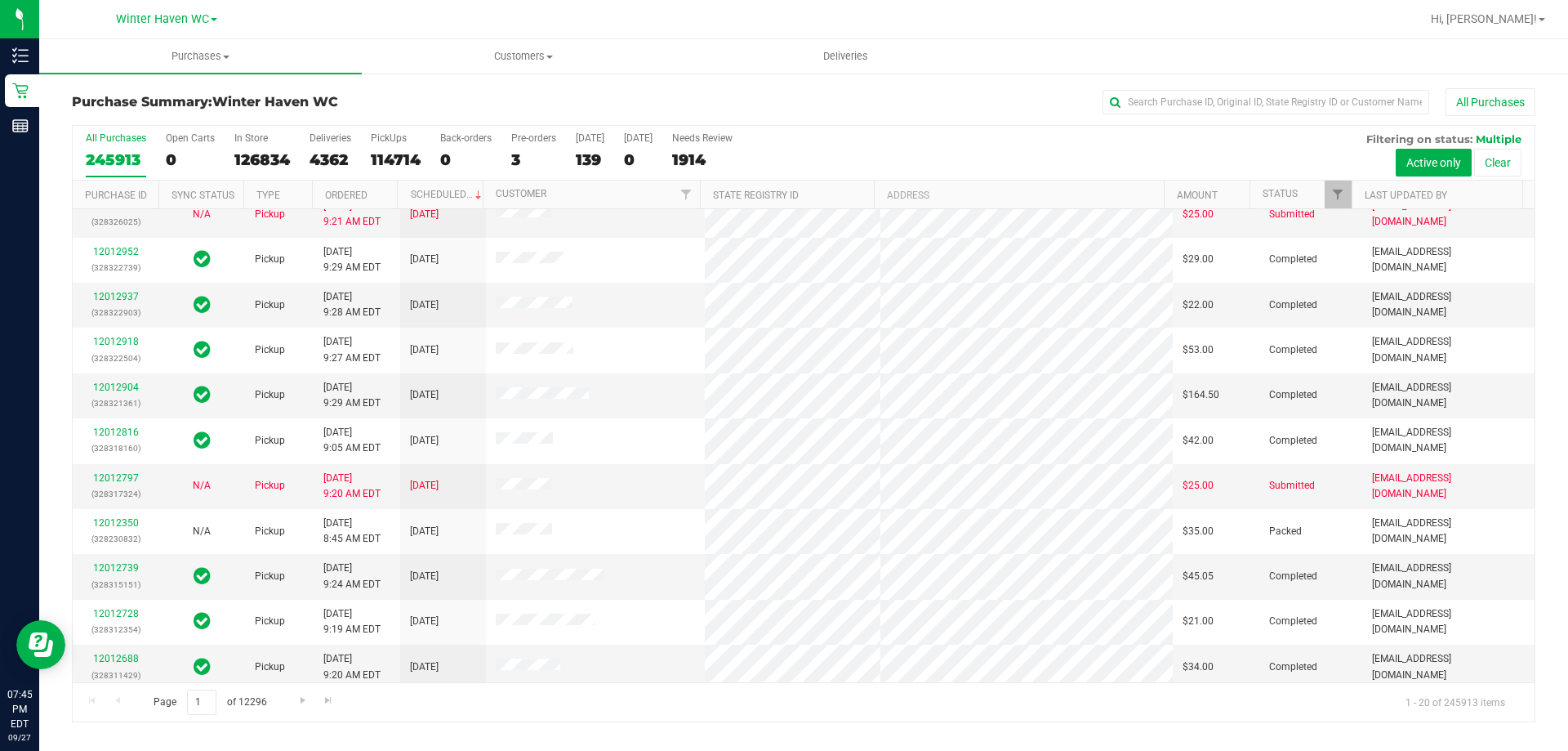
scroll to position [163, 0]
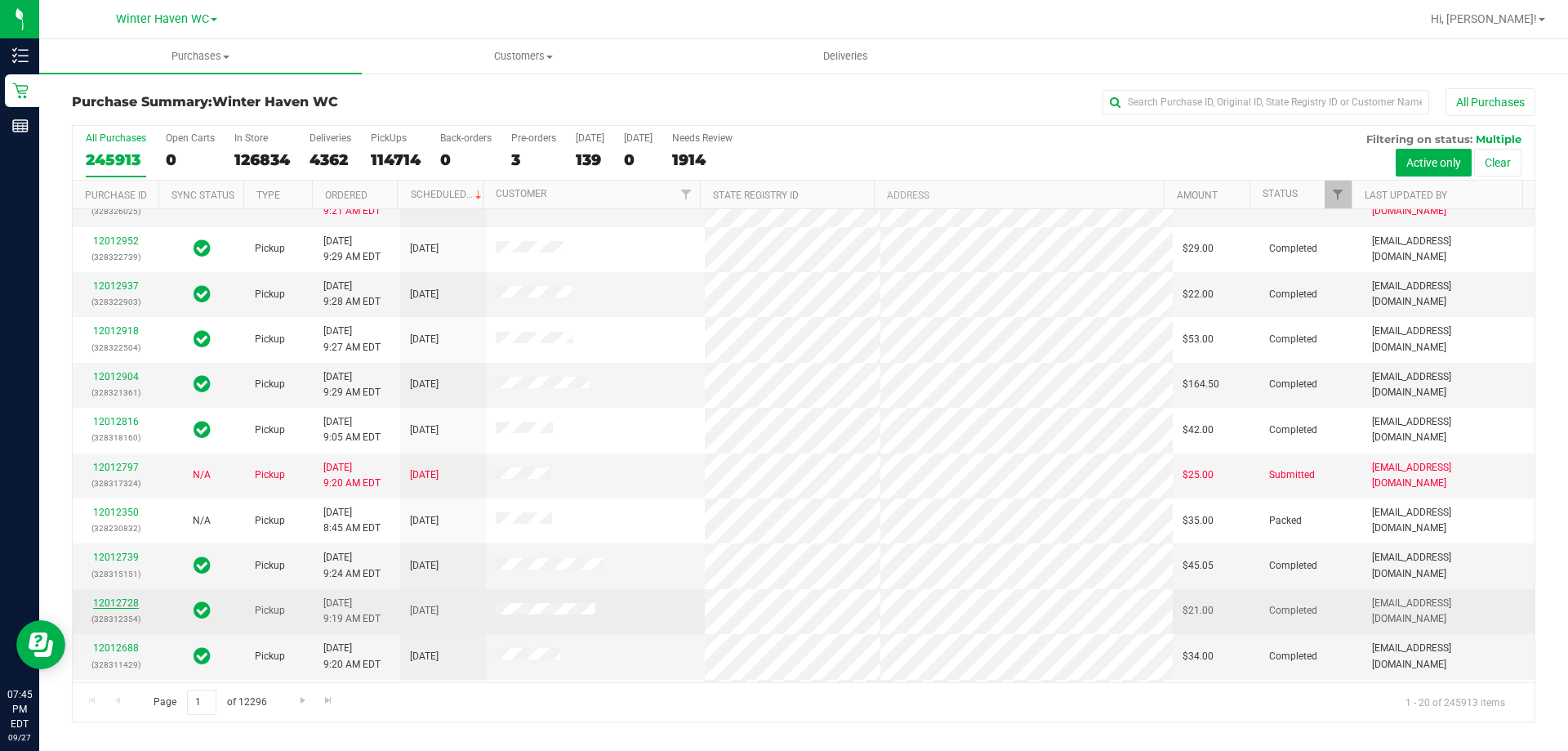
click at [123, 601] on link "12012728" at bounding box center [115, 603] width 46 height 12
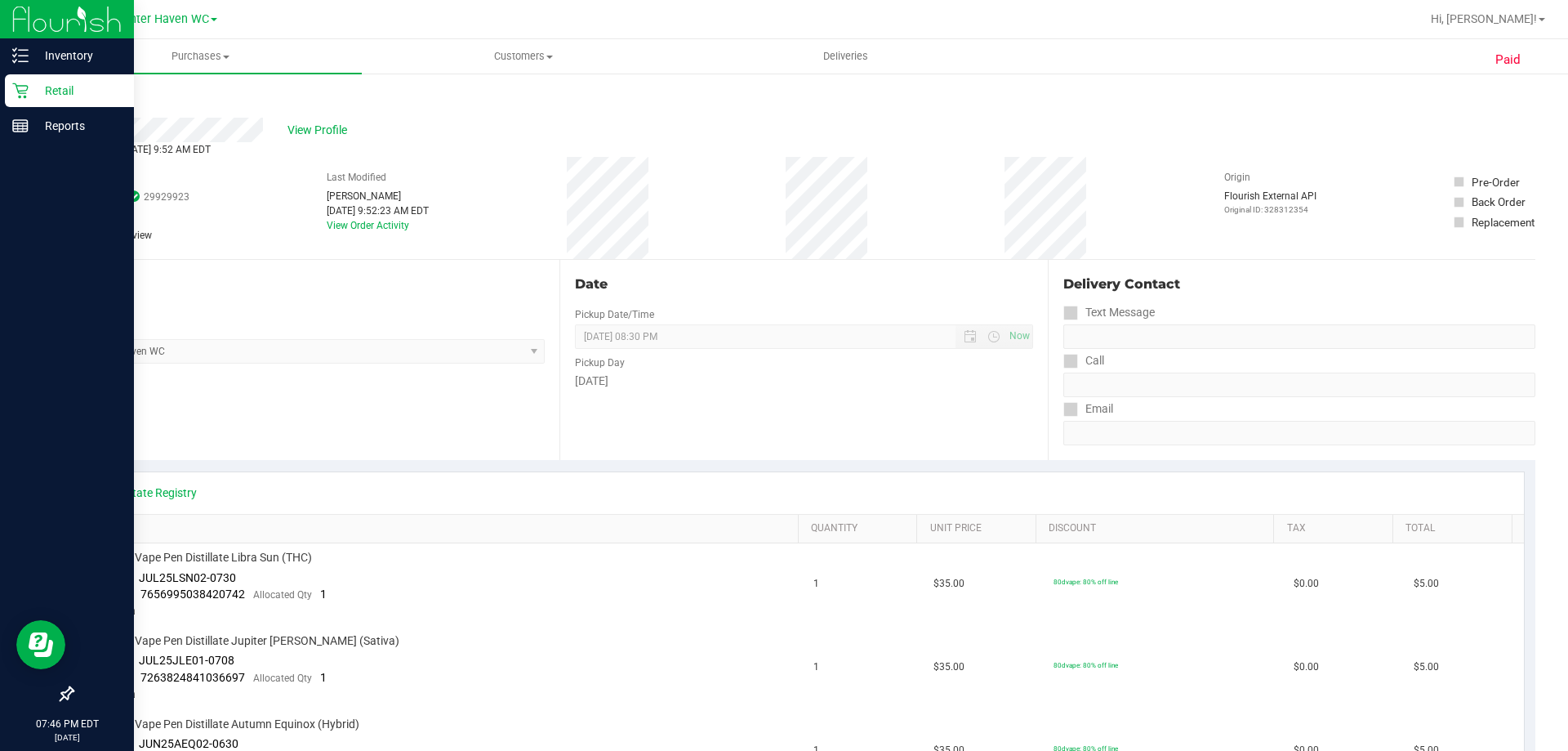
click at [58, 94] on p "Retail" at bounding box center [77, 90] width 98 height 19
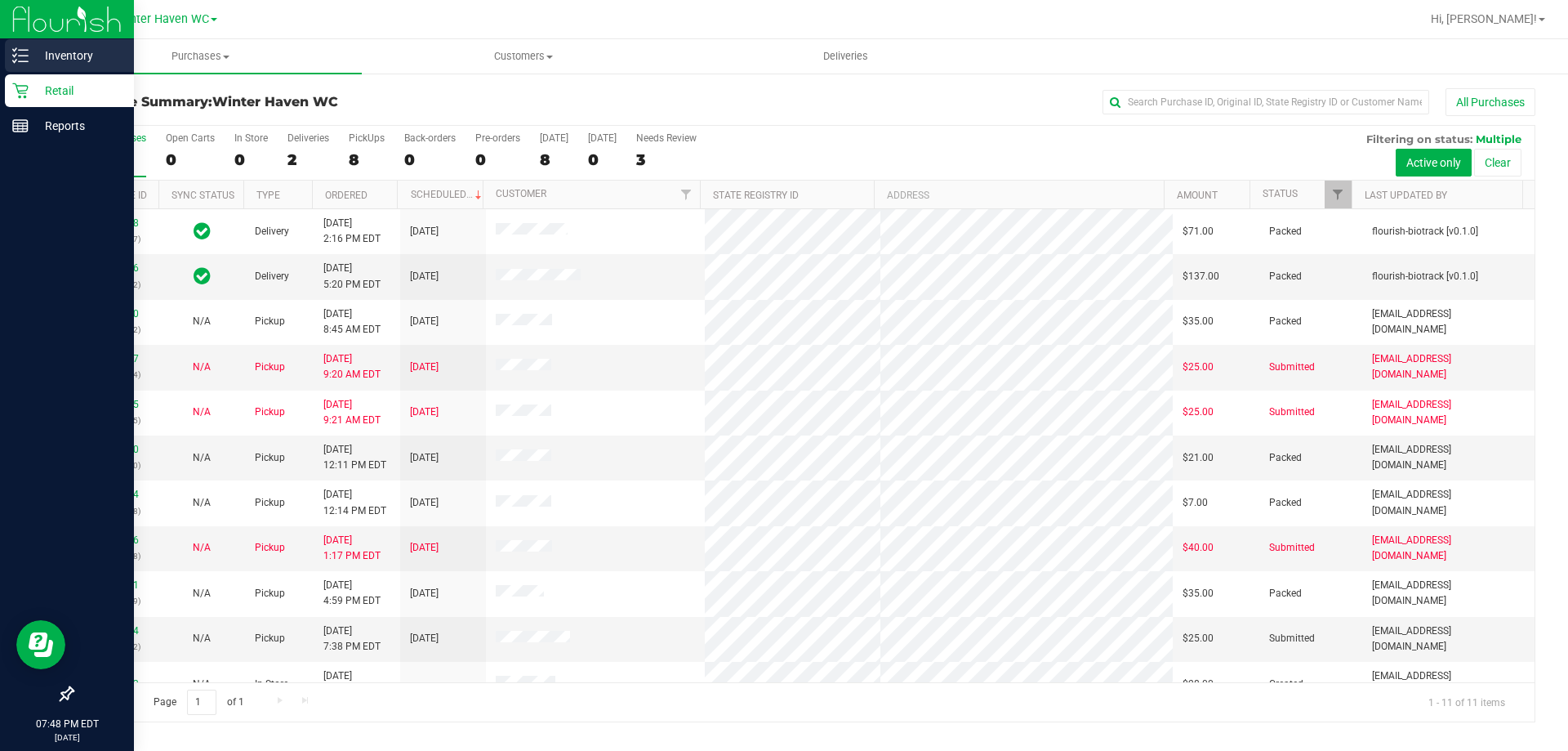
click at [79, 54] on p "Inventory" at bounding box center [77, 55] width 98 height 19
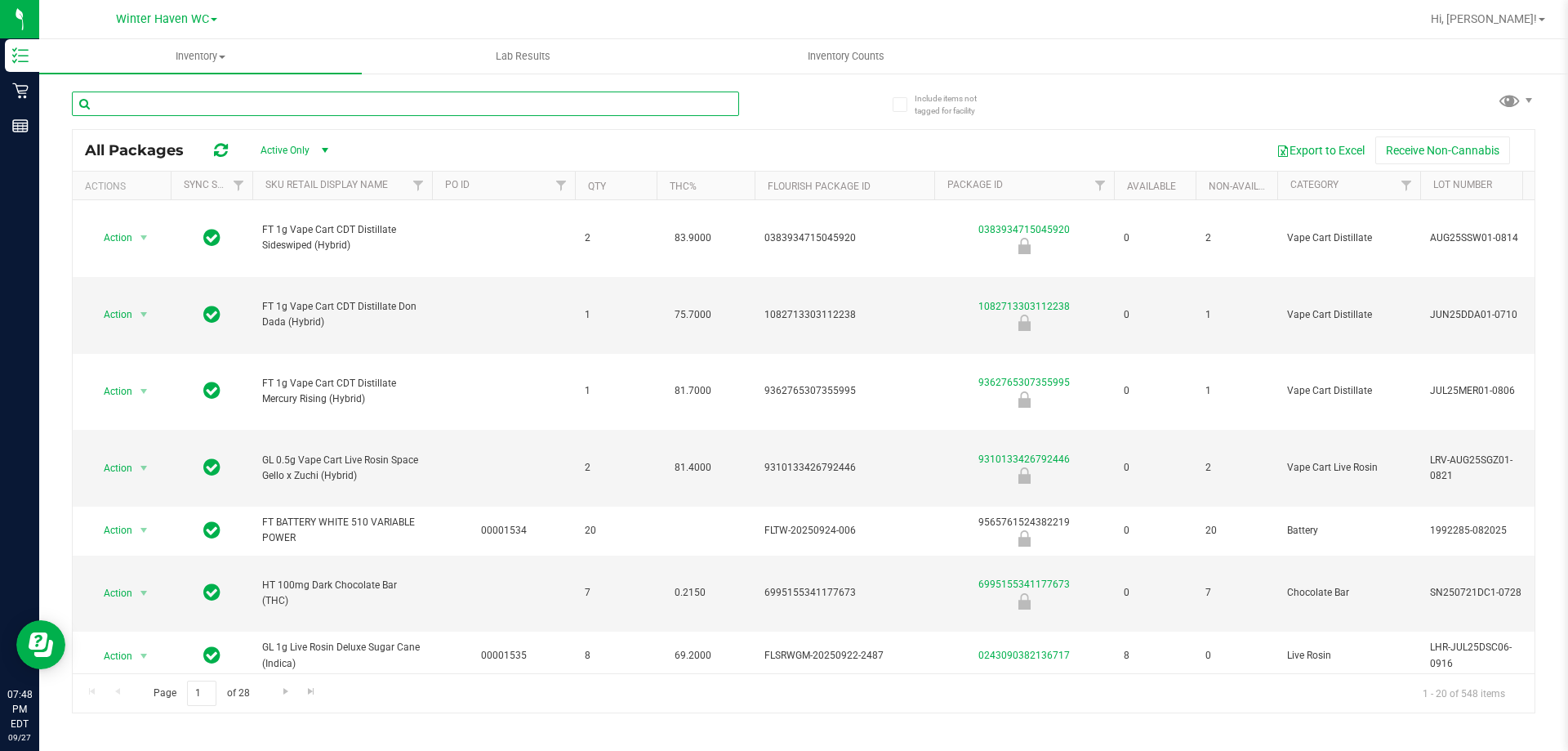
click at [155, 97] on input "text" at bounding box center [405, 103] width 667 height 24
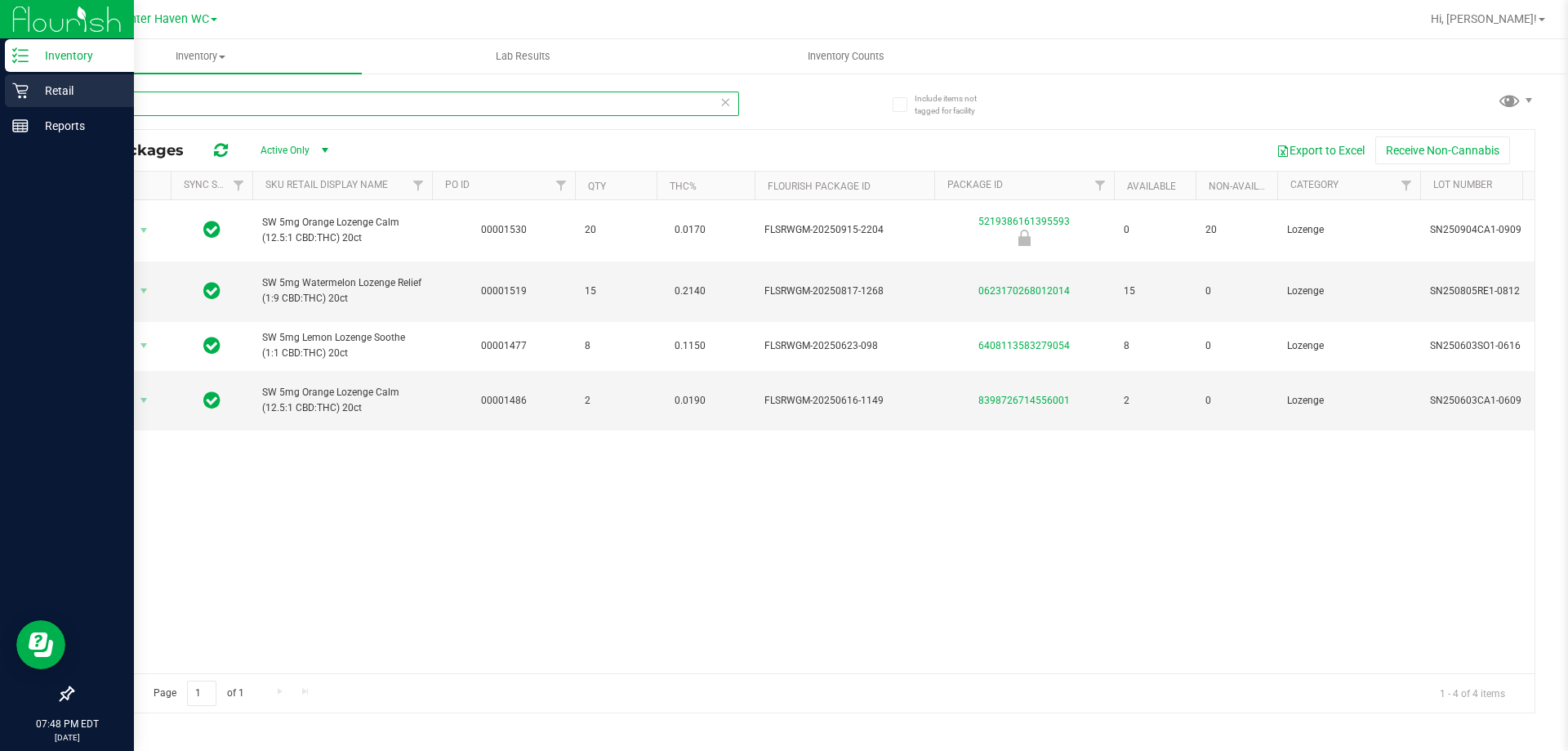
drag, startPoint x: 121, startPoint y: 101, endPoint x: 0, endPoint y: 104, distance: 121.0
click at [0, 104] on div "Inventory Retail Reports 07:48 PM EDT 09/27/2025 09/27 Winter Haven WC Hi, Heat…" at bounding box center [784, 376] width 1568 height 751
type input "original z"
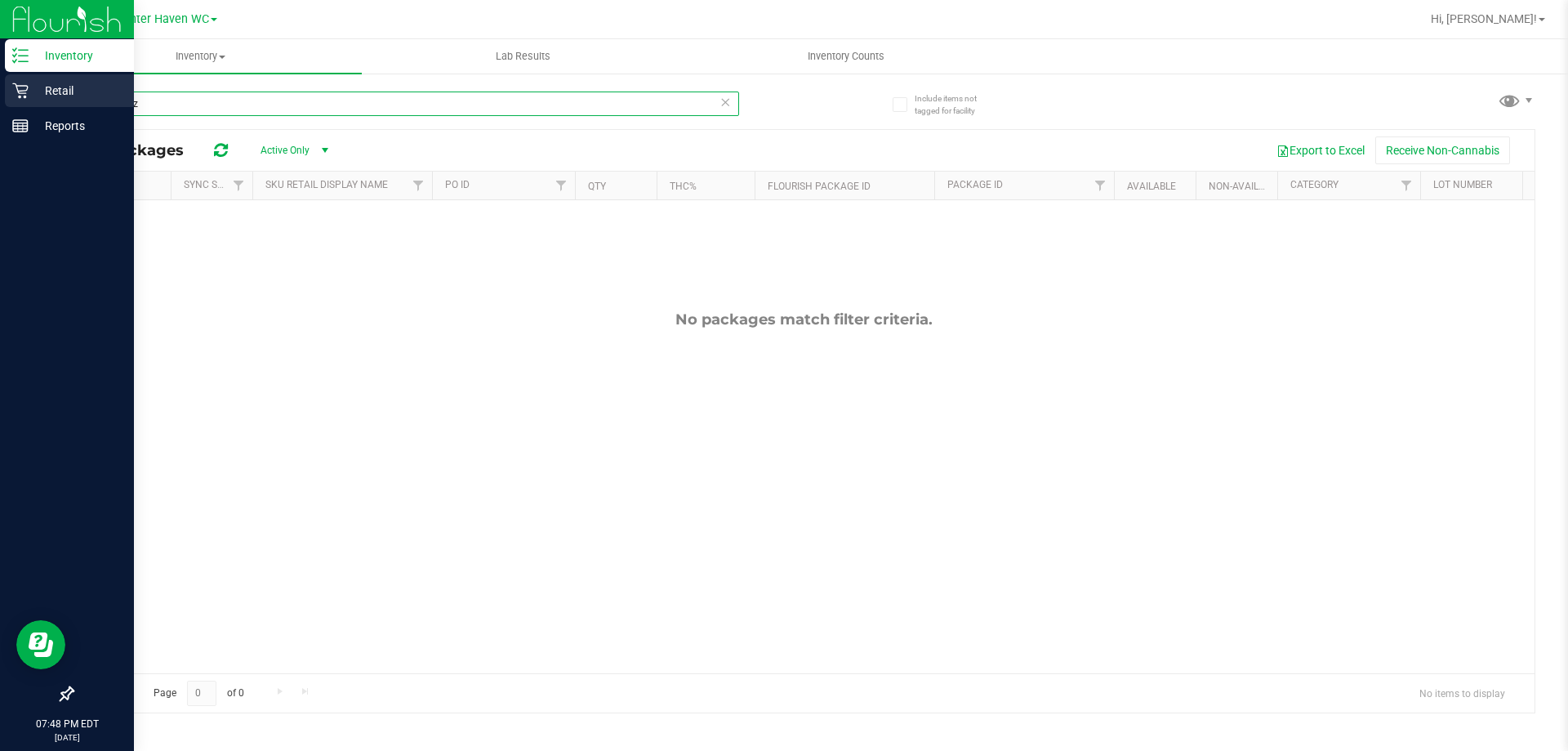
drag, startPoint x: 166, startPoint y: 105, endPoint x: 26, endPoint y: 105, distance: 140.0
click at [26, 105] on div "Inventory Retail Reports 07:48 PM EDT 09/27/2025 09/27 Winter Haven WC Hi, Heat…" at bounding box center [784, 376] width 1568 height 751
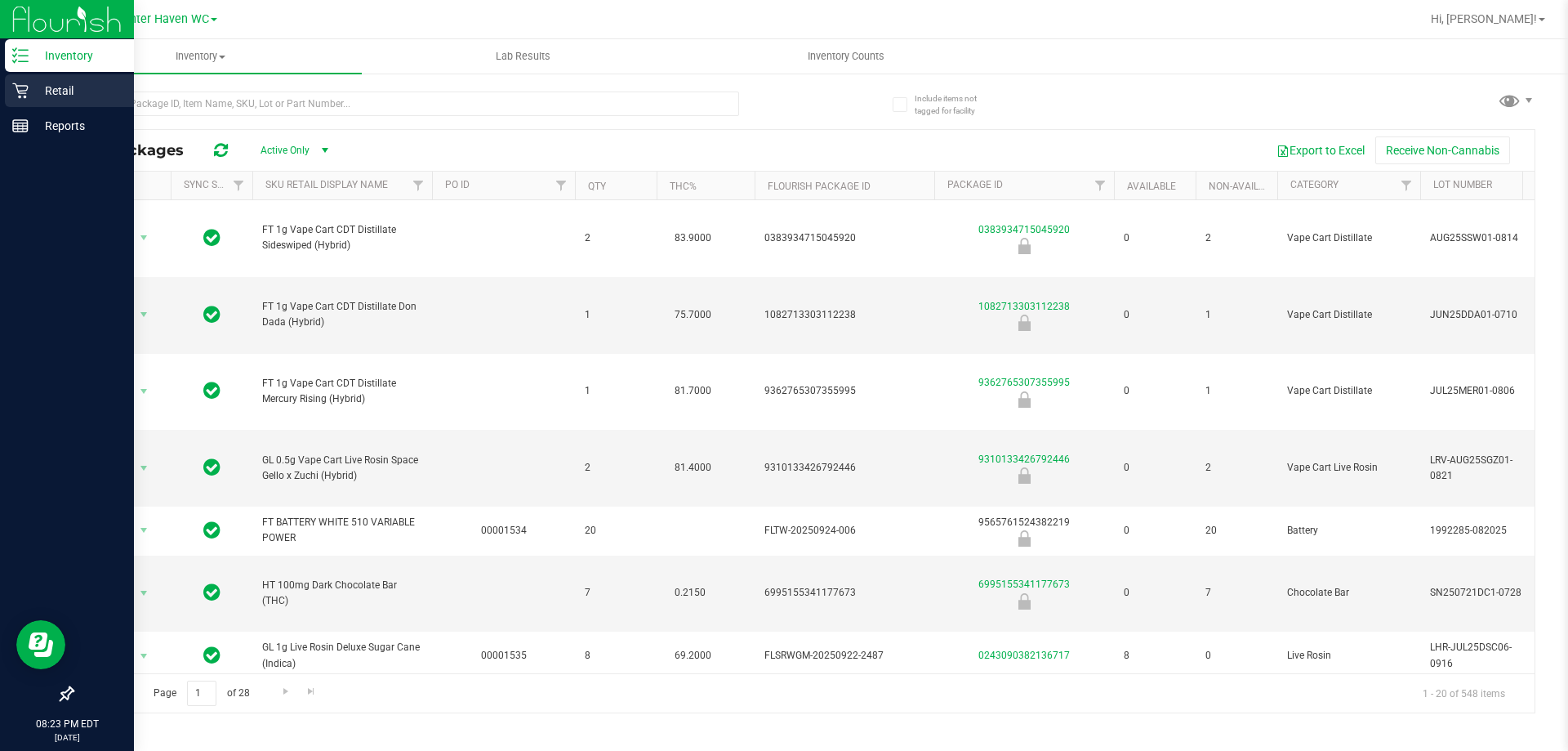
click at [52, 94] on p "Retail" at bounding box center [77, 90] width 98 height 19
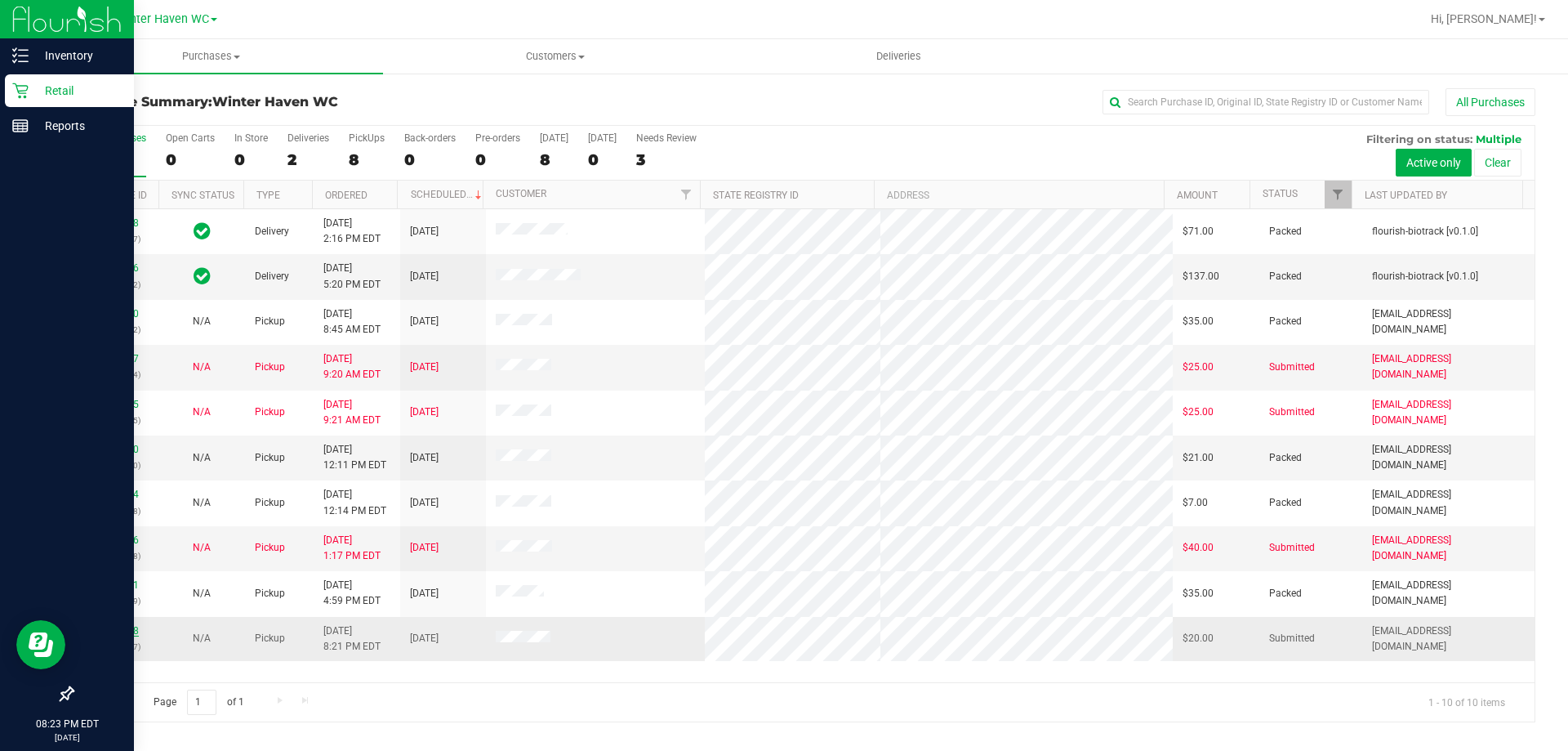
click at [111, 632] on link "12018428" at bounding box center [115, 631] width 46 height 12
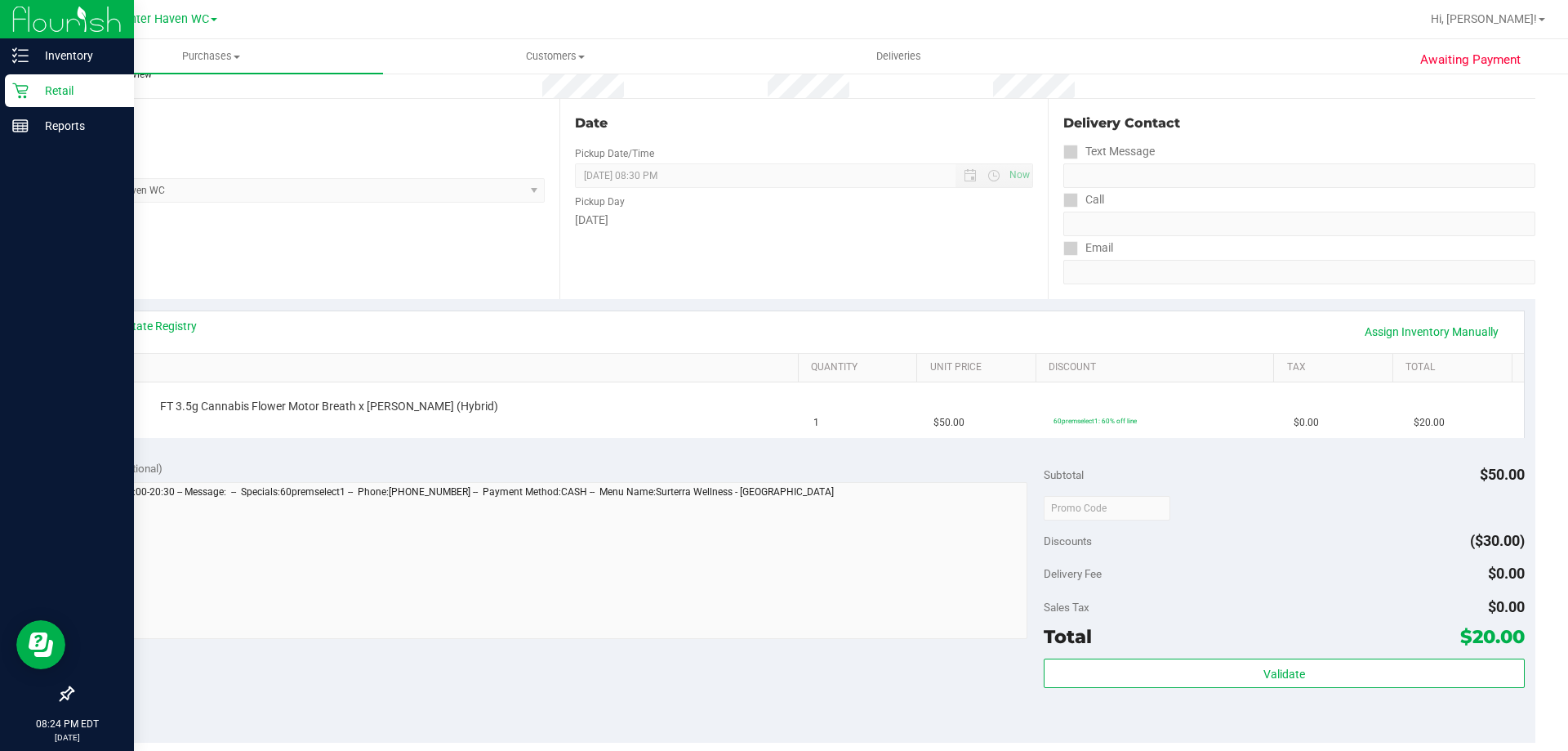
scroll to position [408, 0]
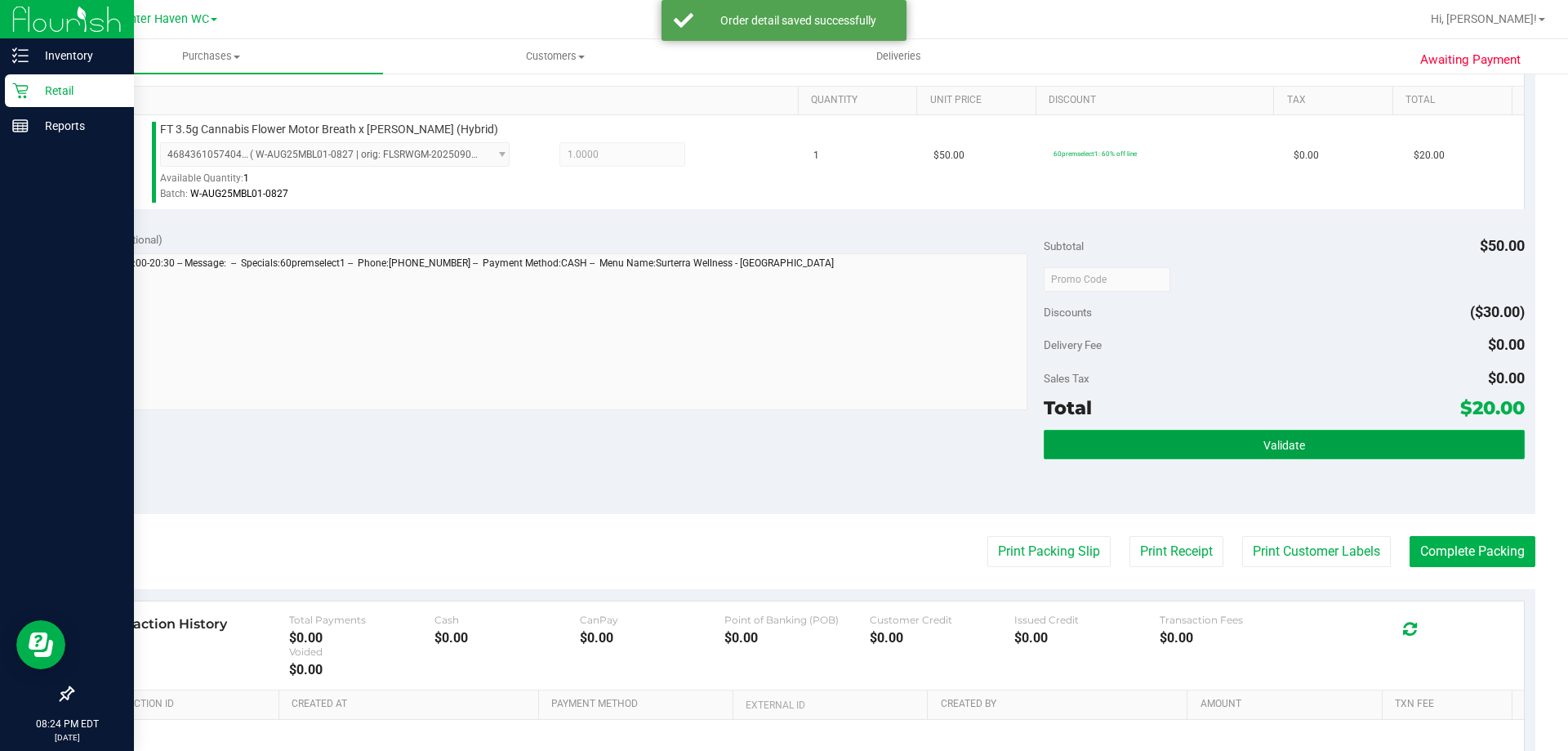
click at [1296, 457] on button "Validate" at bounding box center [1284, 444] width 480 height 29
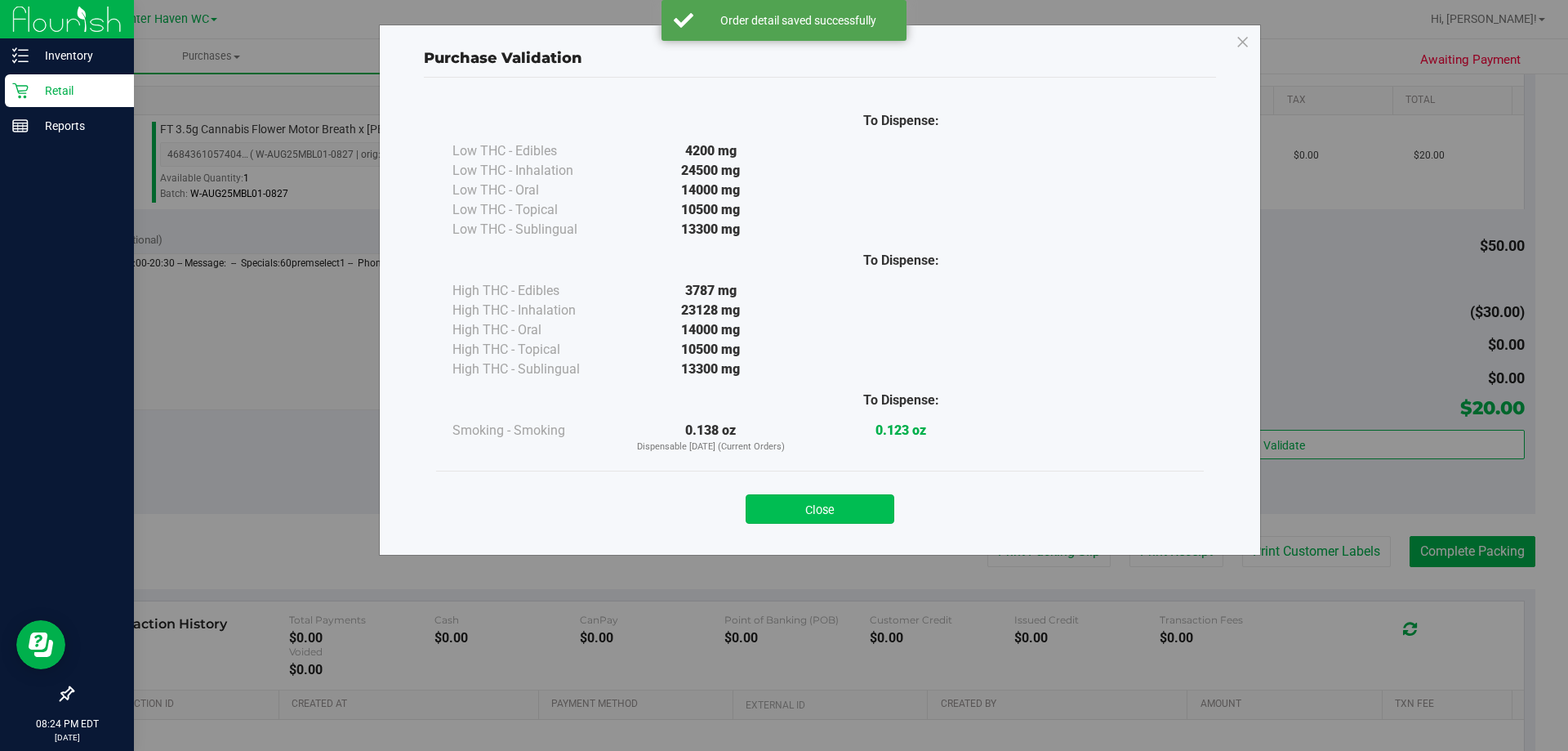
click at [788, 513] on button "Close" at bounding box center [820, 508] width 149 height 29
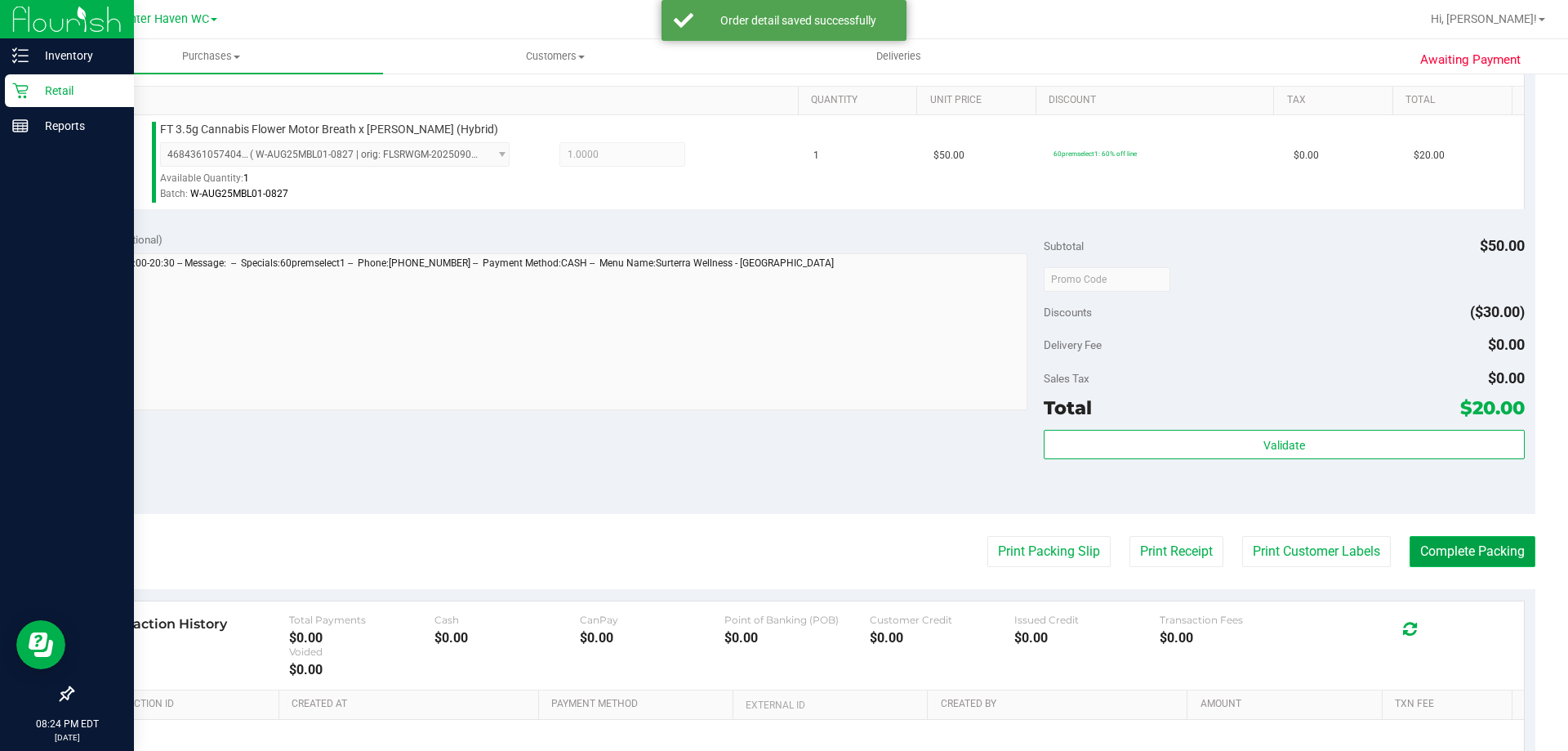
click at [1468, 551] on button "Complete Packing" at bounding box center [1472, 551] width 125 height 31
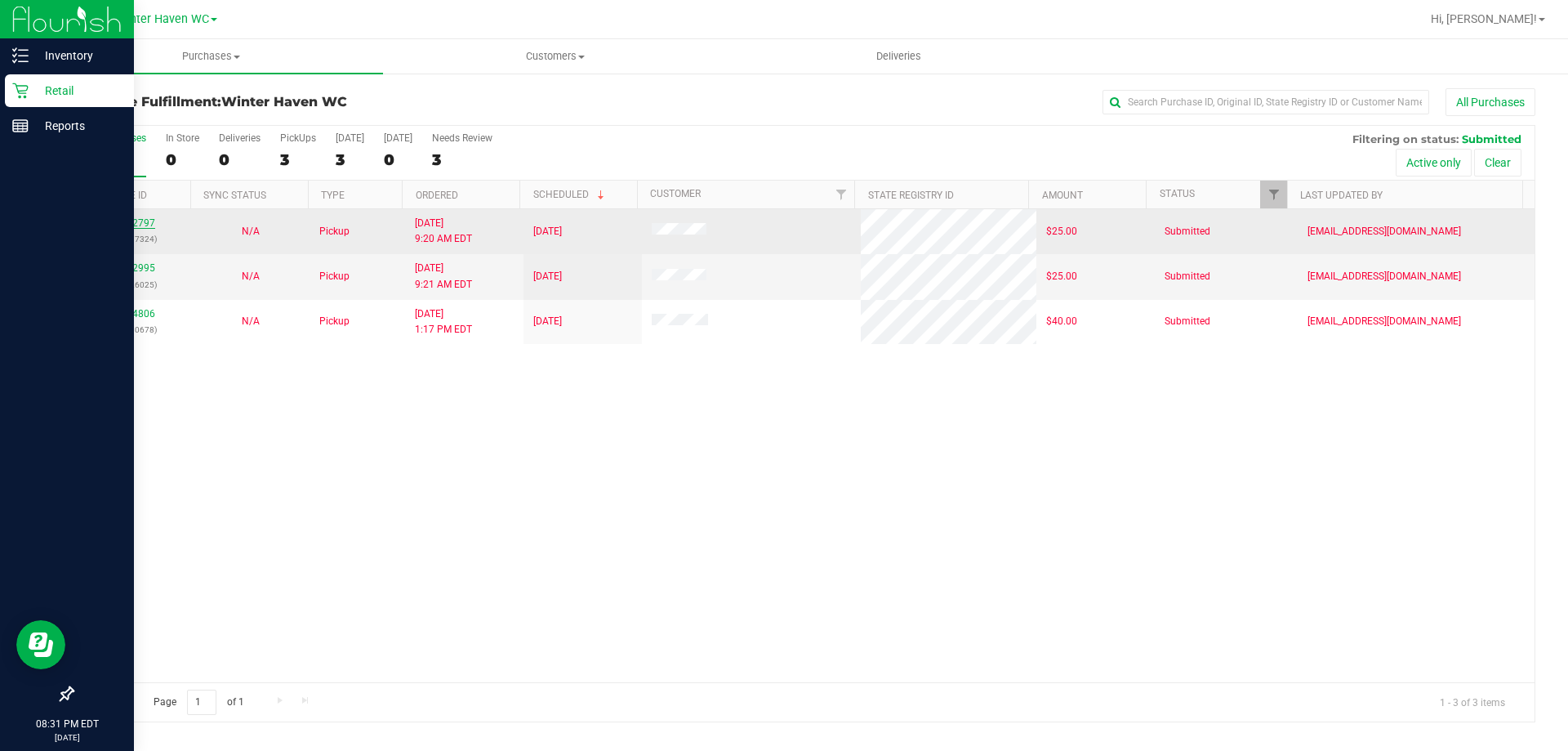
click at [145, 224] on link "12012797" at bounding box center [132, 223] width 46 height 12
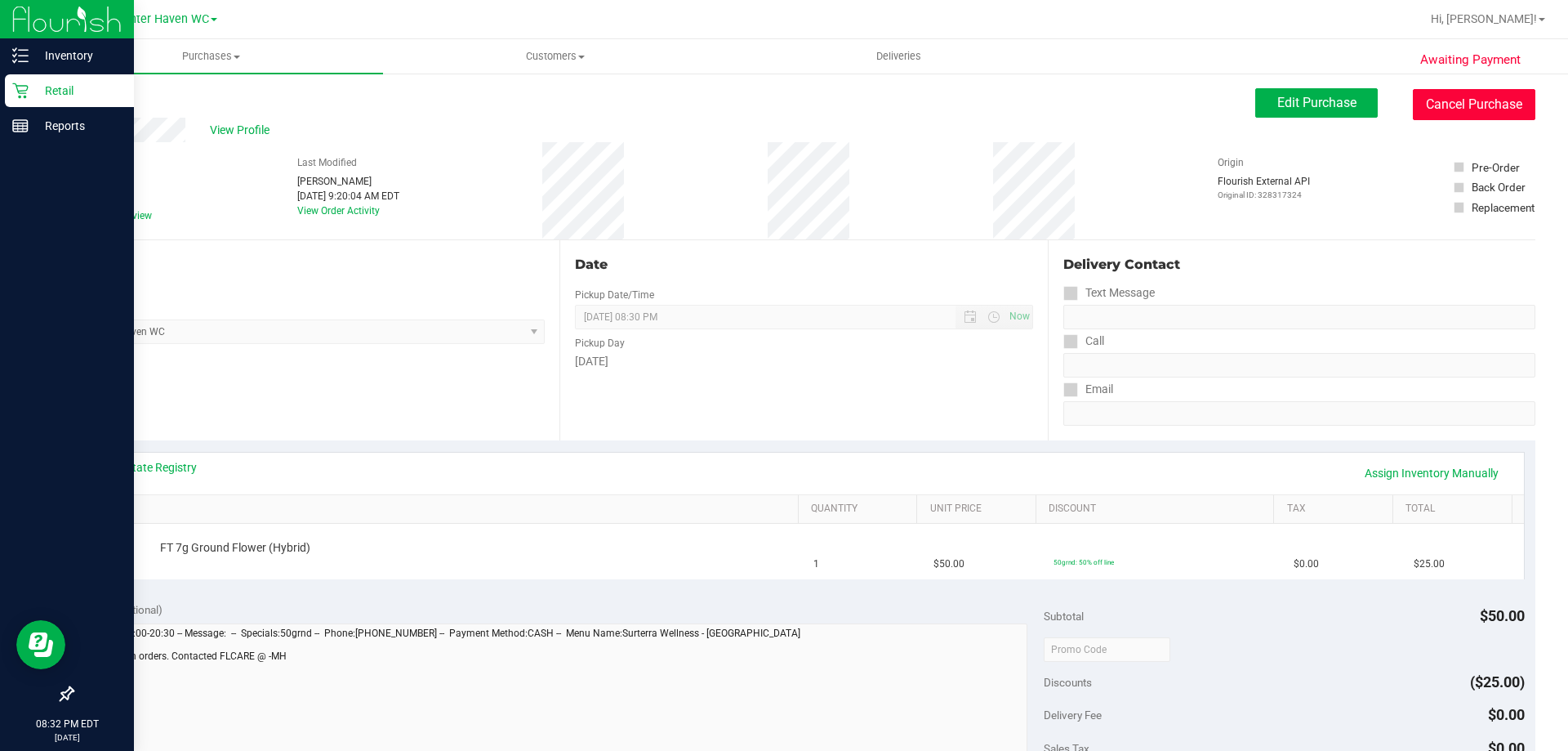
click at [1459, 104] on button "Cancel Purchase" at bounding box center [1474, 104] width 123 height 31
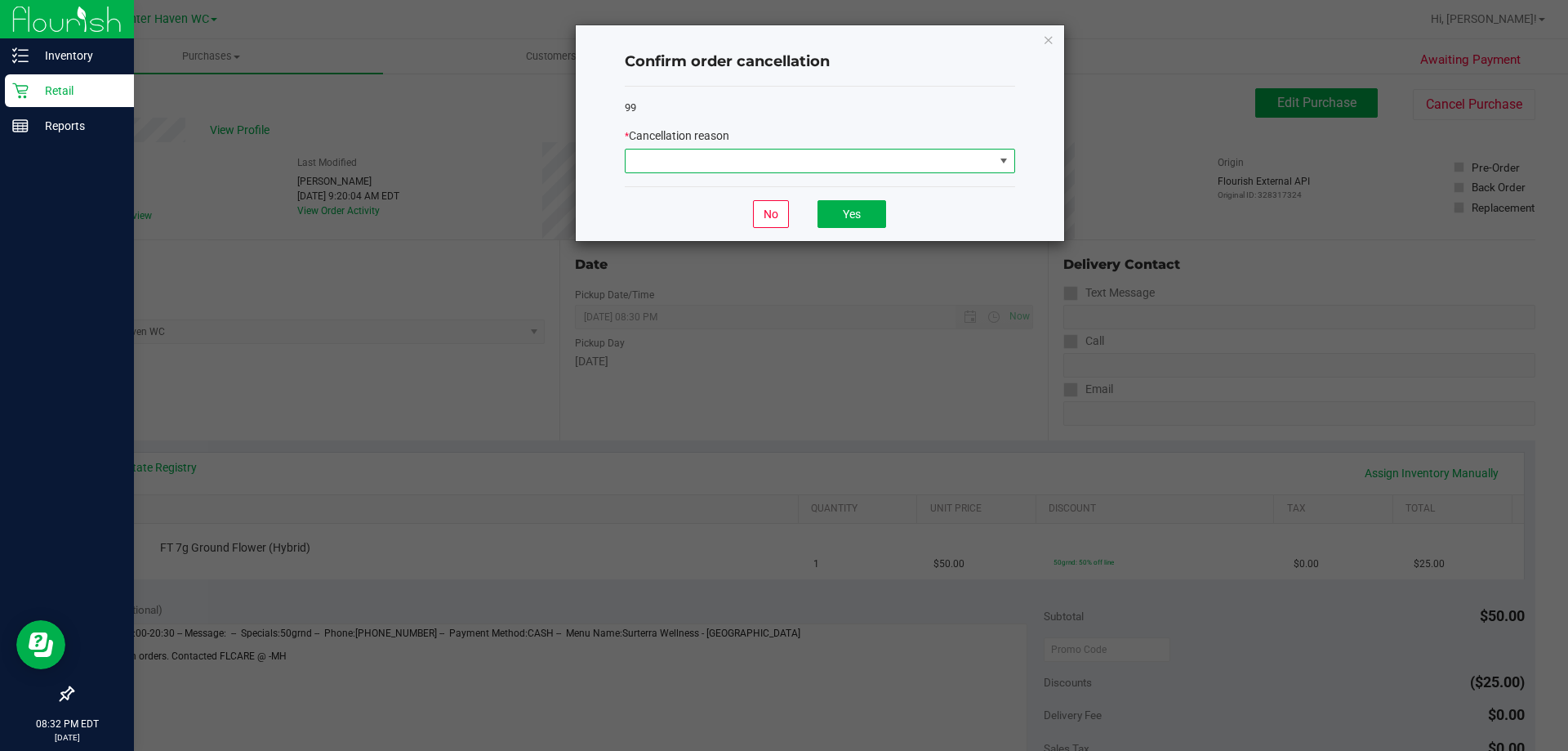
click at [883, 159] on span at bounding box center [809, 161] width 369 height 23
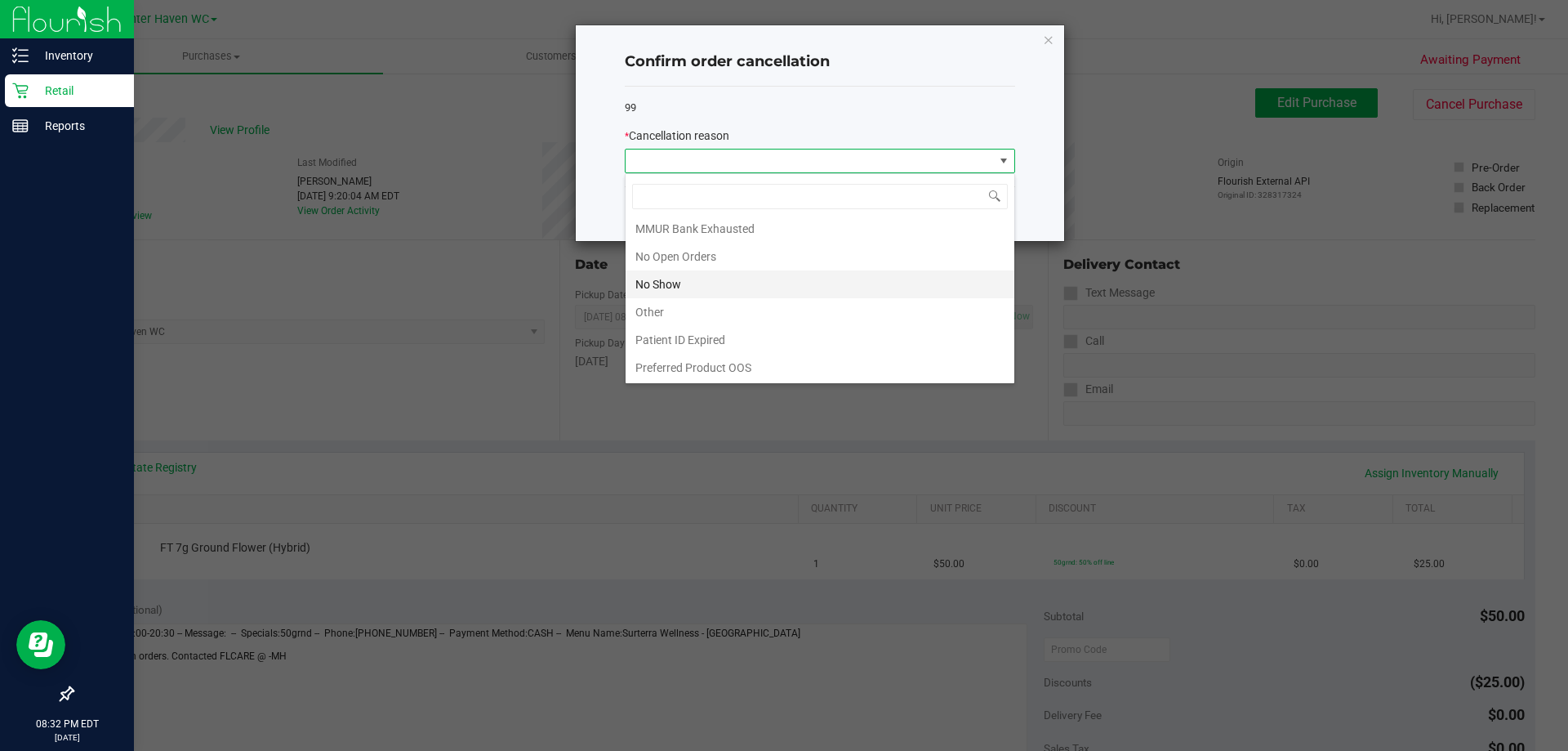
scroll to position [115, 0]
click at [659, 309] on li "Other" at bounding box center [819, 311] width 389 height 28
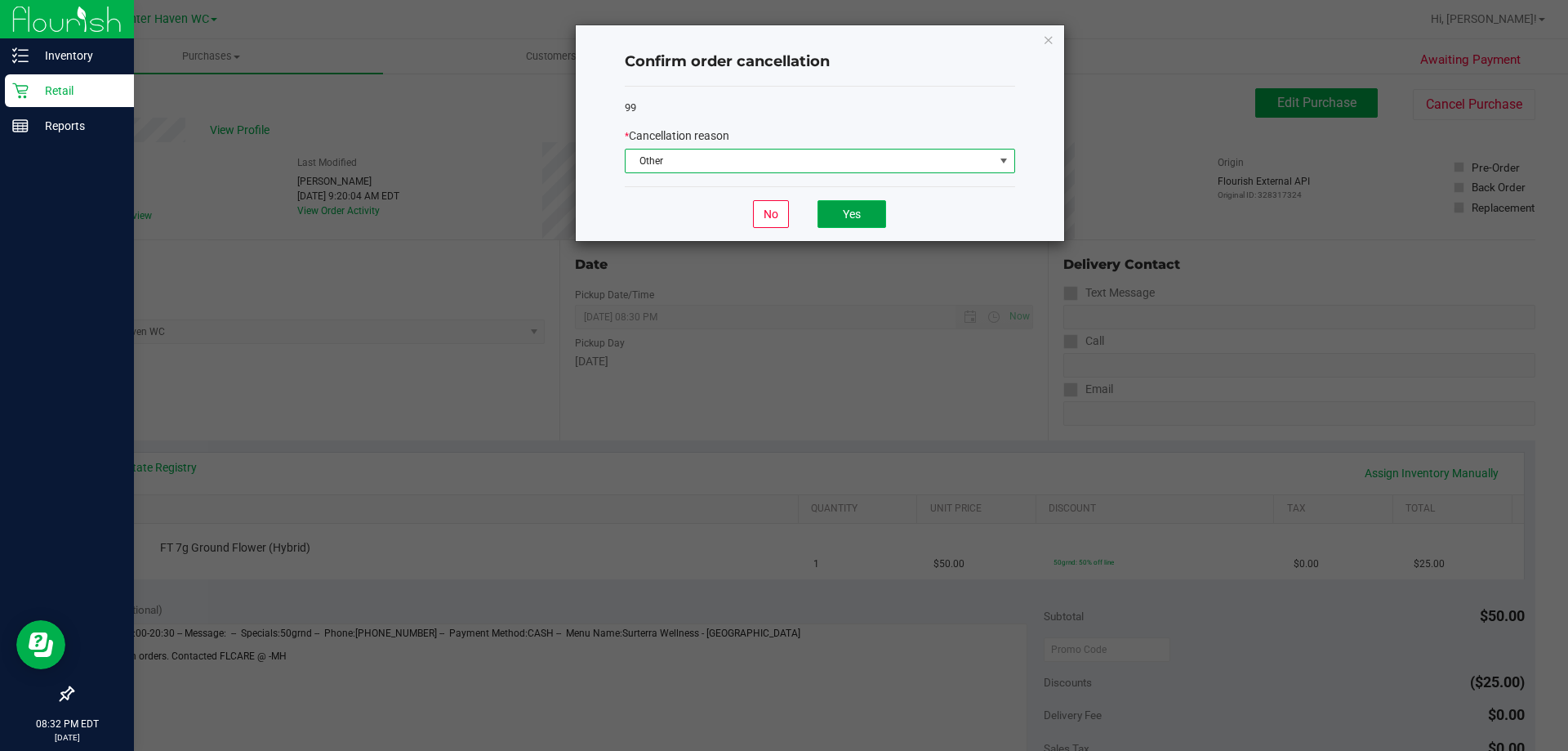
click at [843, 212] on button "Yes" at bounding box center [852, 213] width 69 height 28
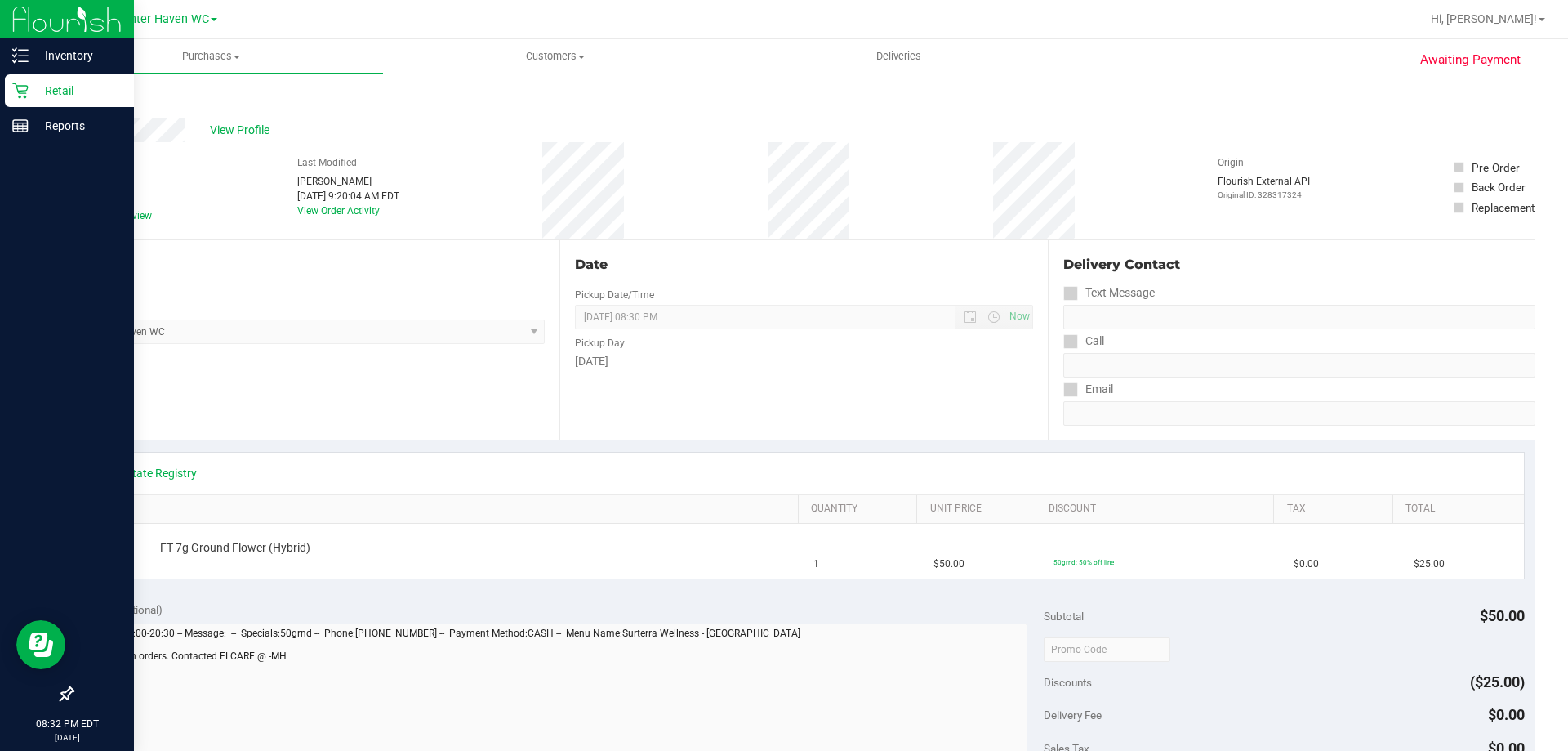
click at [91, 95] on link "Back" at bounding box center [84, 98] width 24 height 12
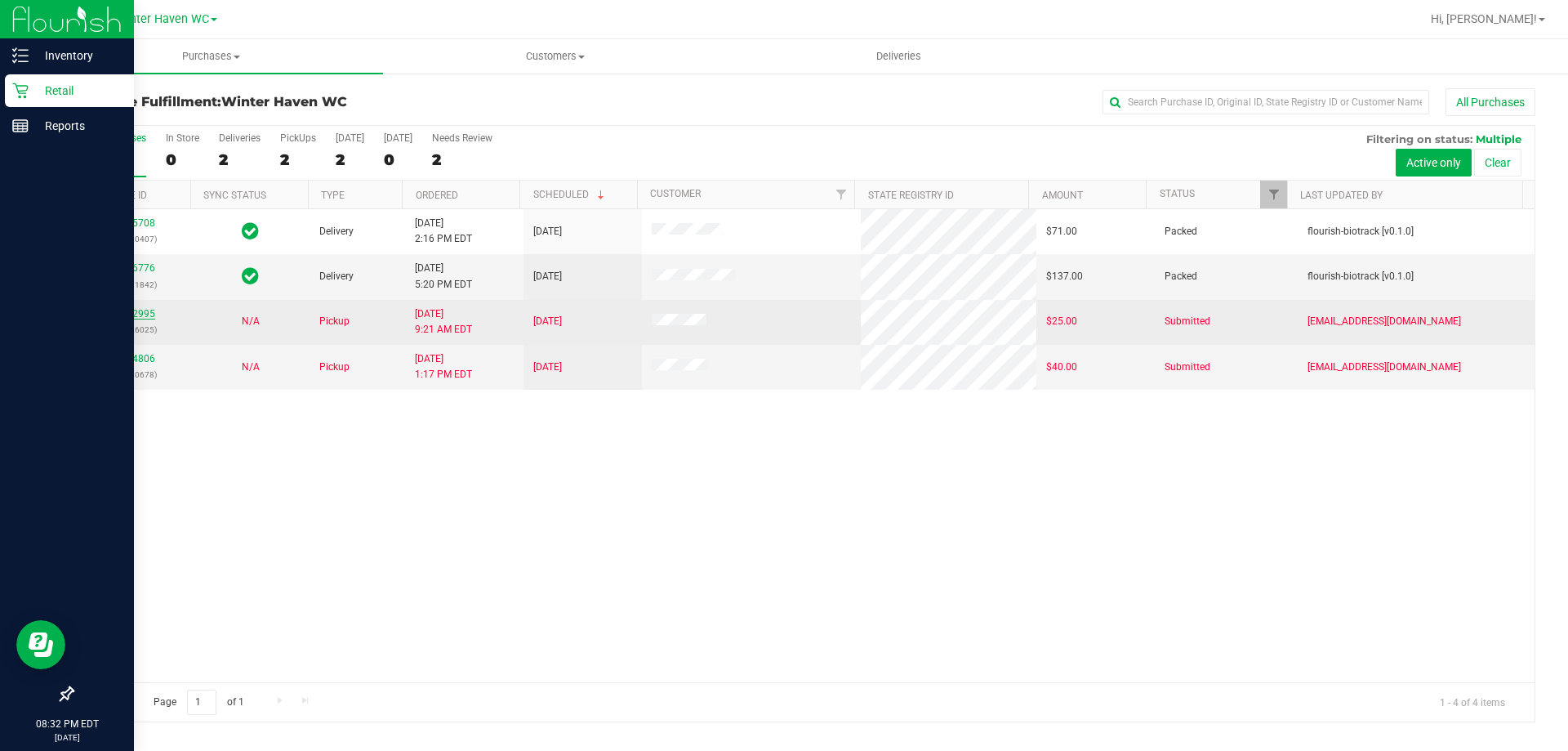
click at [128, 313] on link "12012995" at bounding box center [132, 314] width 46 height 12
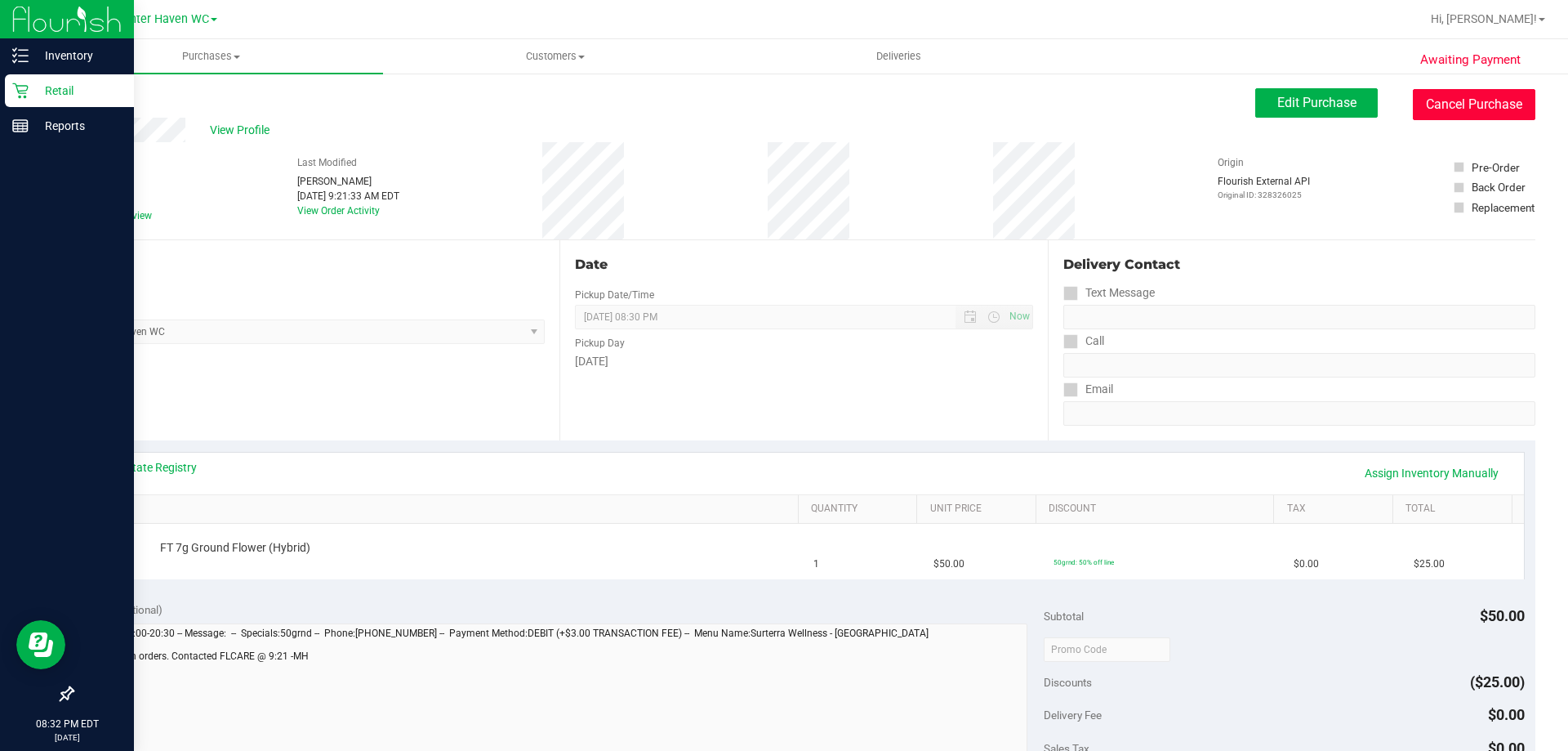
click at [1473, 106] on button "Cancel Purchase" at bounding box center [1474, 104] width 123 height 31
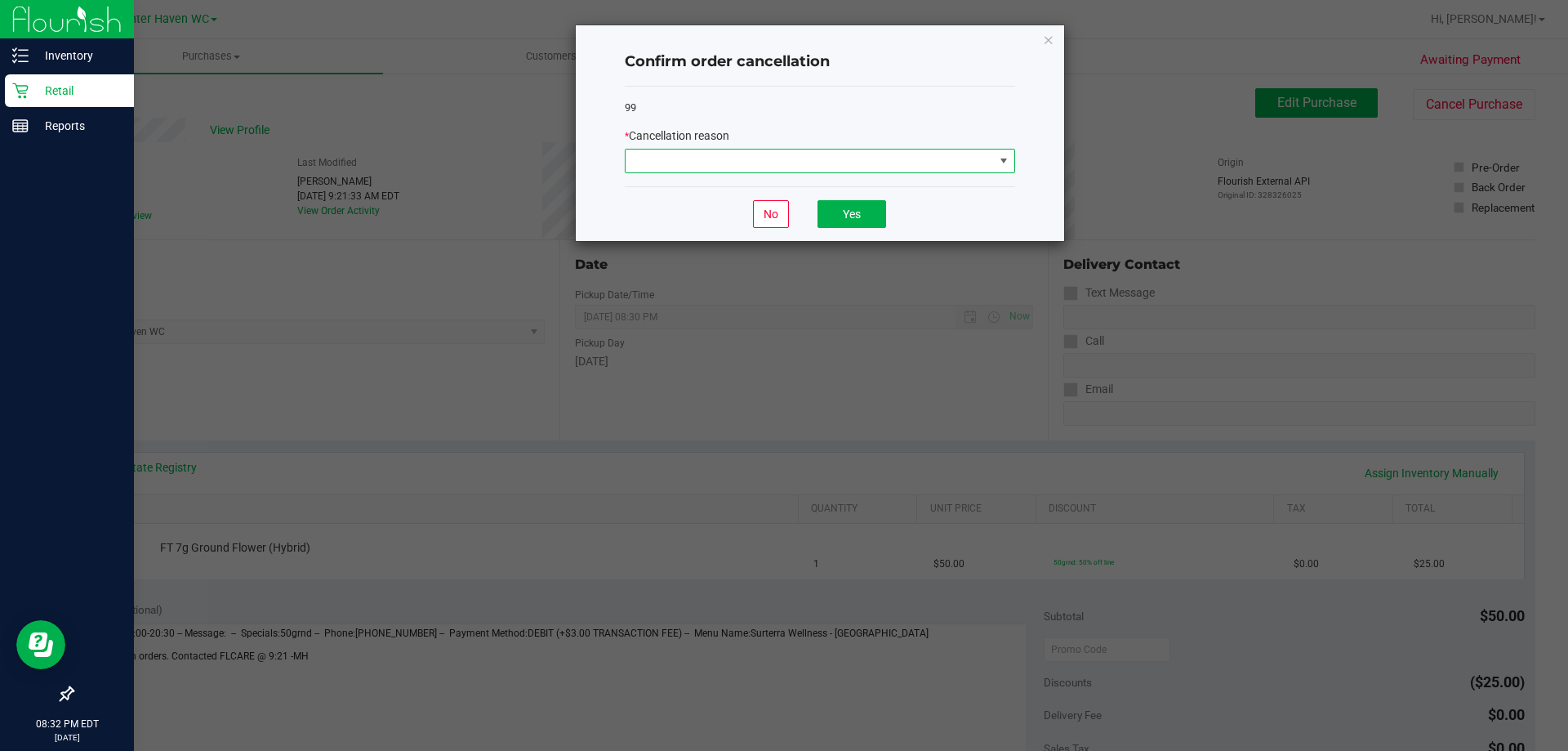
click at [838, 158] on span at bounding box center [809, 161] width 369 height 23
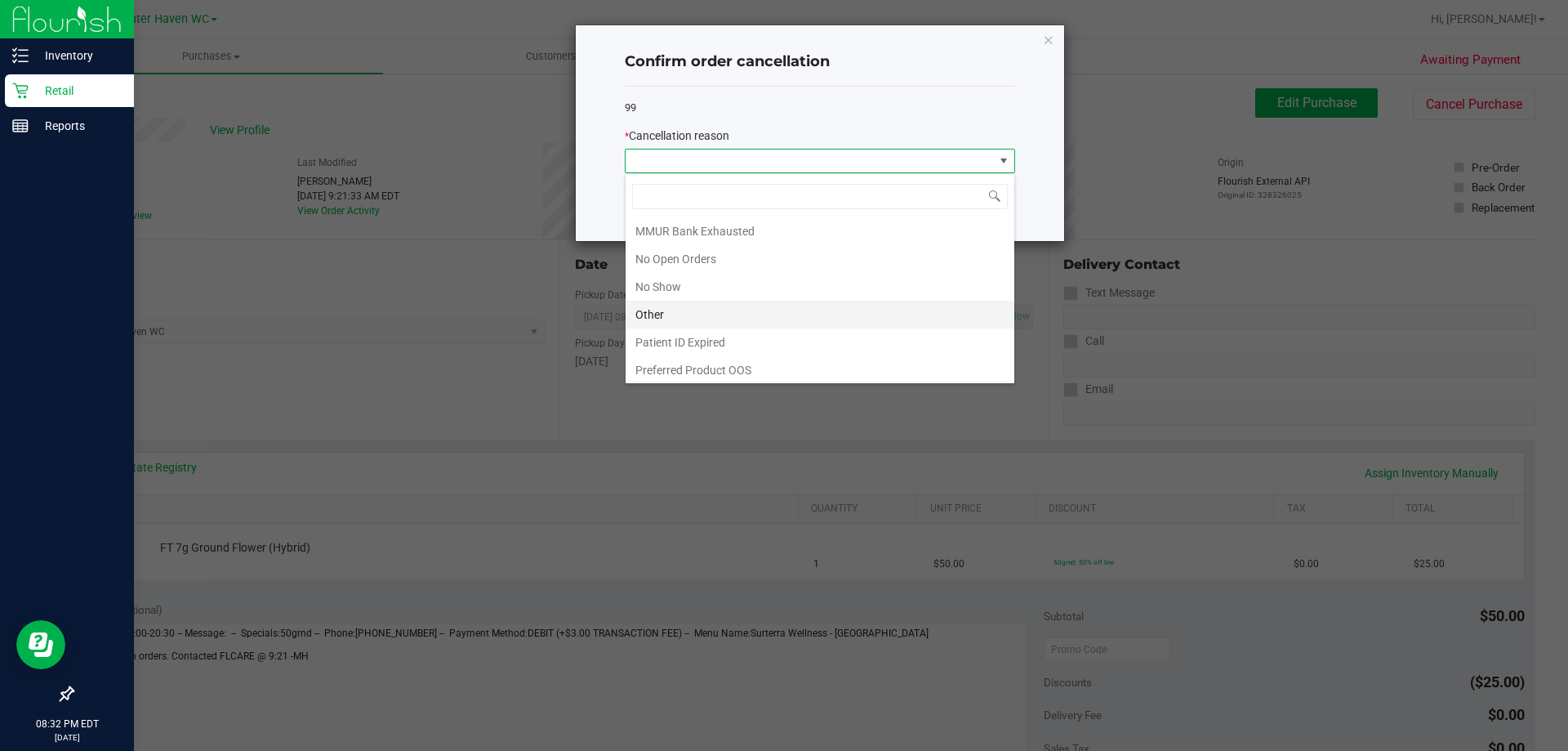
scroll to position [115, 0]
click at [654, 309] on li "Other" at bounding box center [819, 311] width 389 height 28
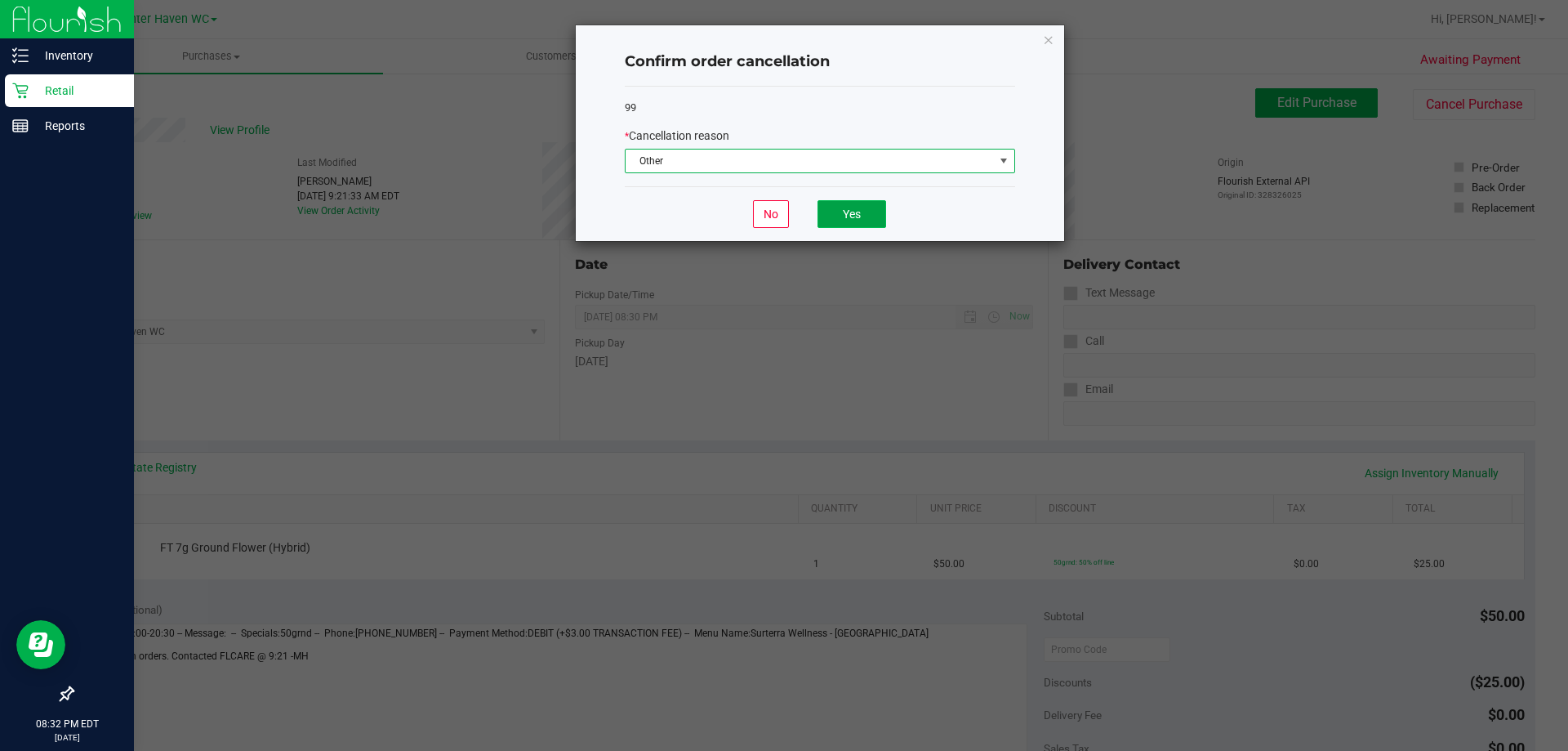
click at [853, 217] on button "Yes" at bounding box center [852, 213] width 69 height 28
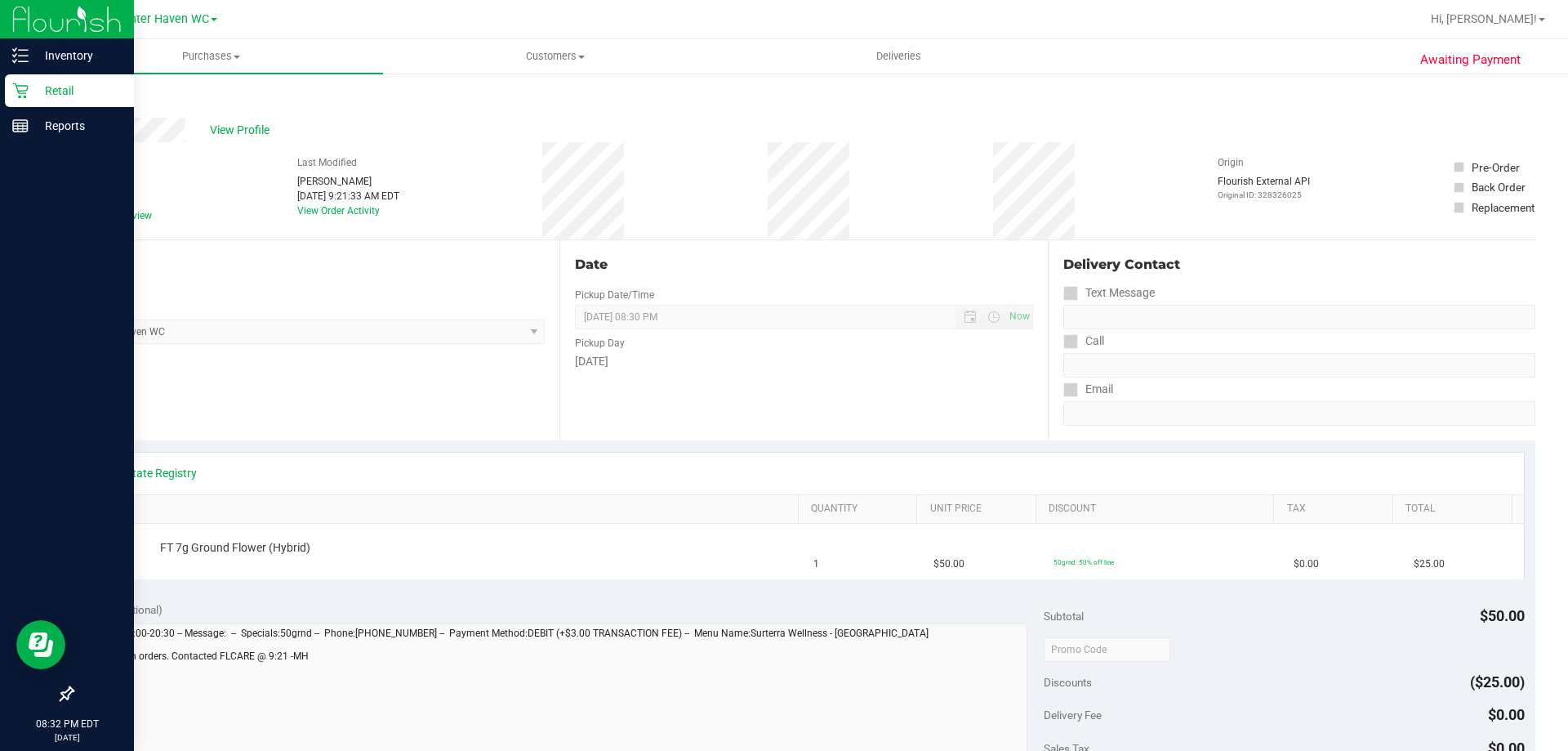
click at [87, 99] on link "Back" at bounding box center [84, 98] width 24 height 12
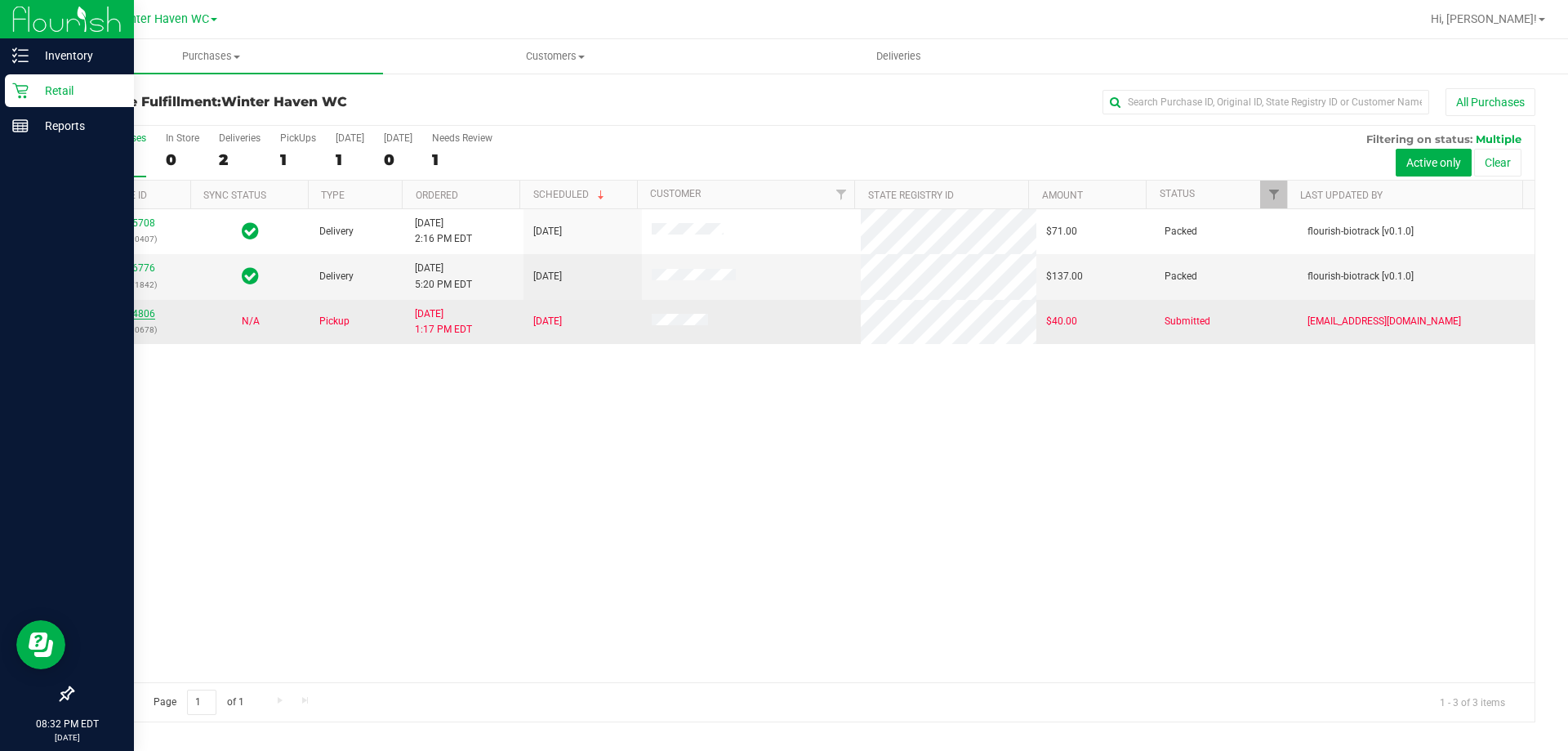
click at [130, 314] on link "12014806" at bounding box center [132, 314] width 46 height 12
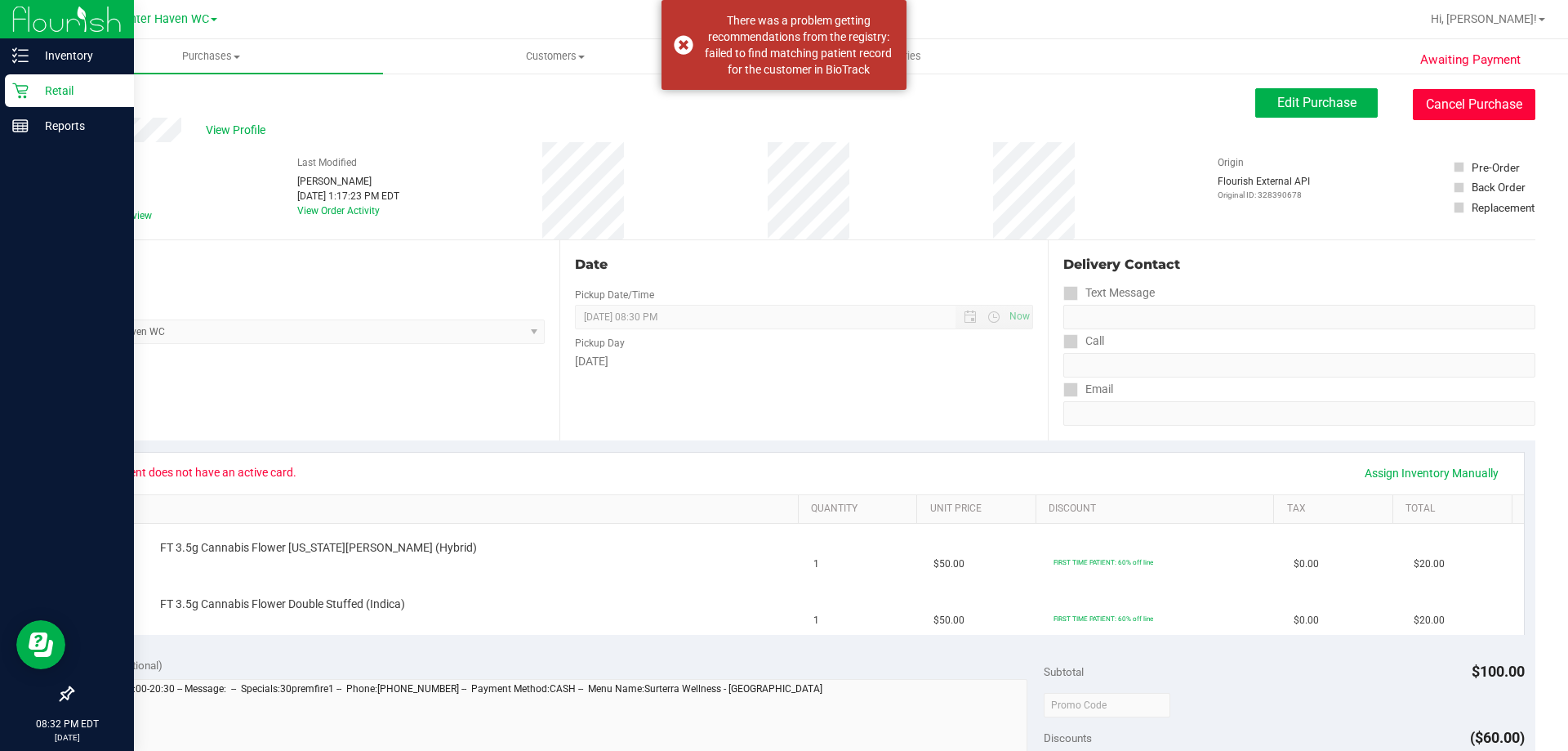
click at [1462, 98] on button "Cancel Purchase" at bounding box center [1474, 104] width 123 height 31
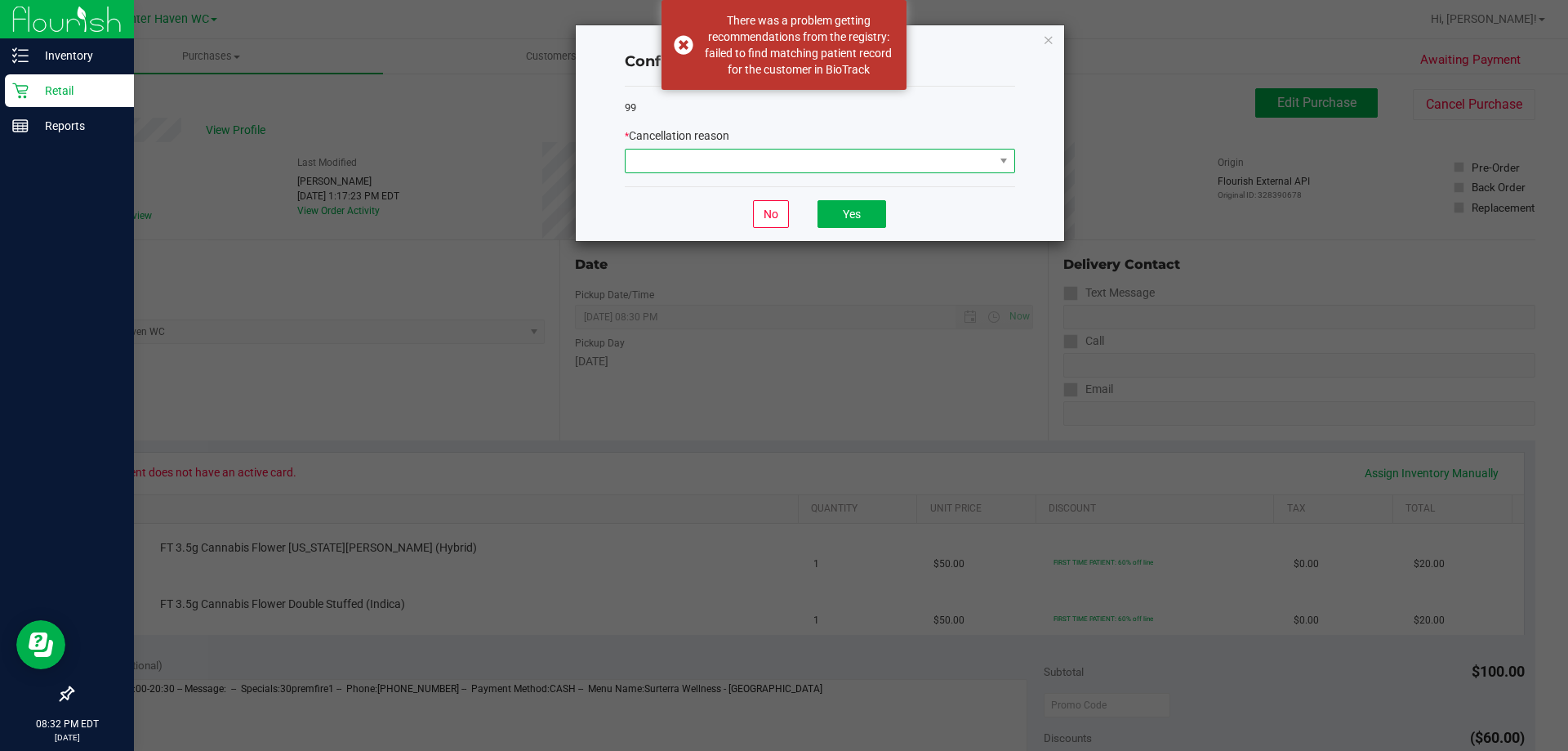
click at [932, 161] on span at bounding box center [809, 161] width 369 height 23
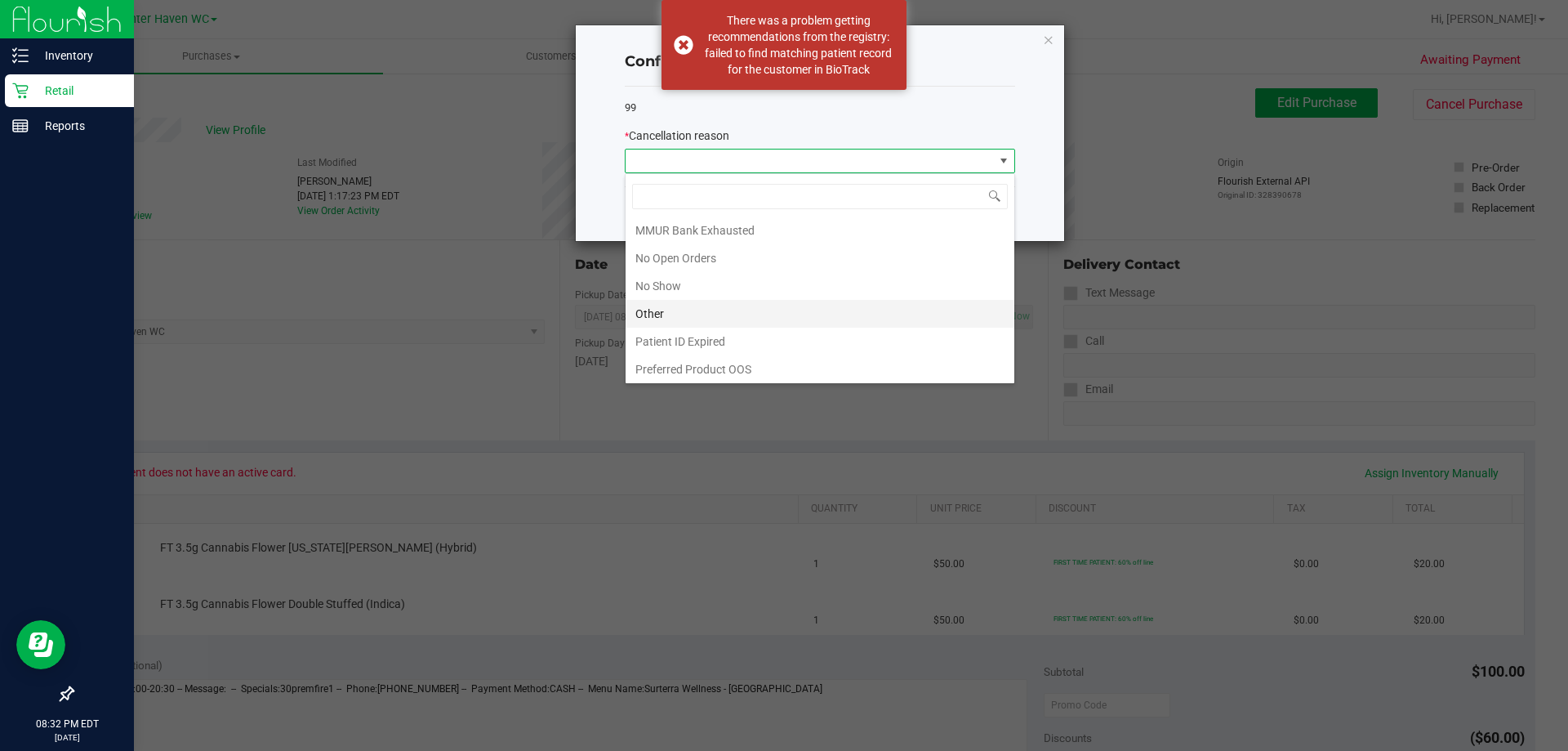
scroll to position [115, 0]
click at [669, 283] on li "No Show" at bounding box center [819, 283] width 389 height 28
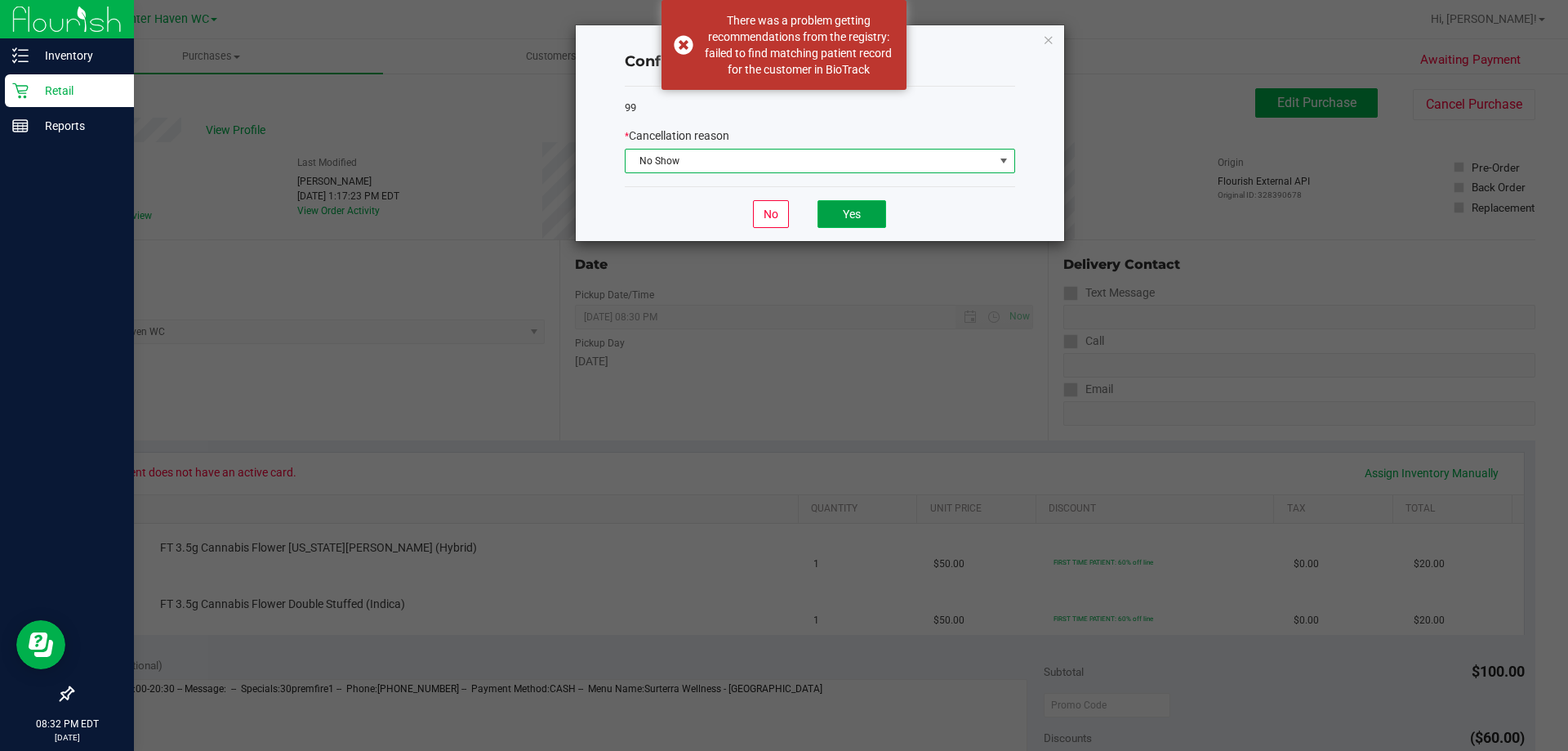
click at [862, 210] on button "Yes" at bounding box center [852, 213] width 69 height 28
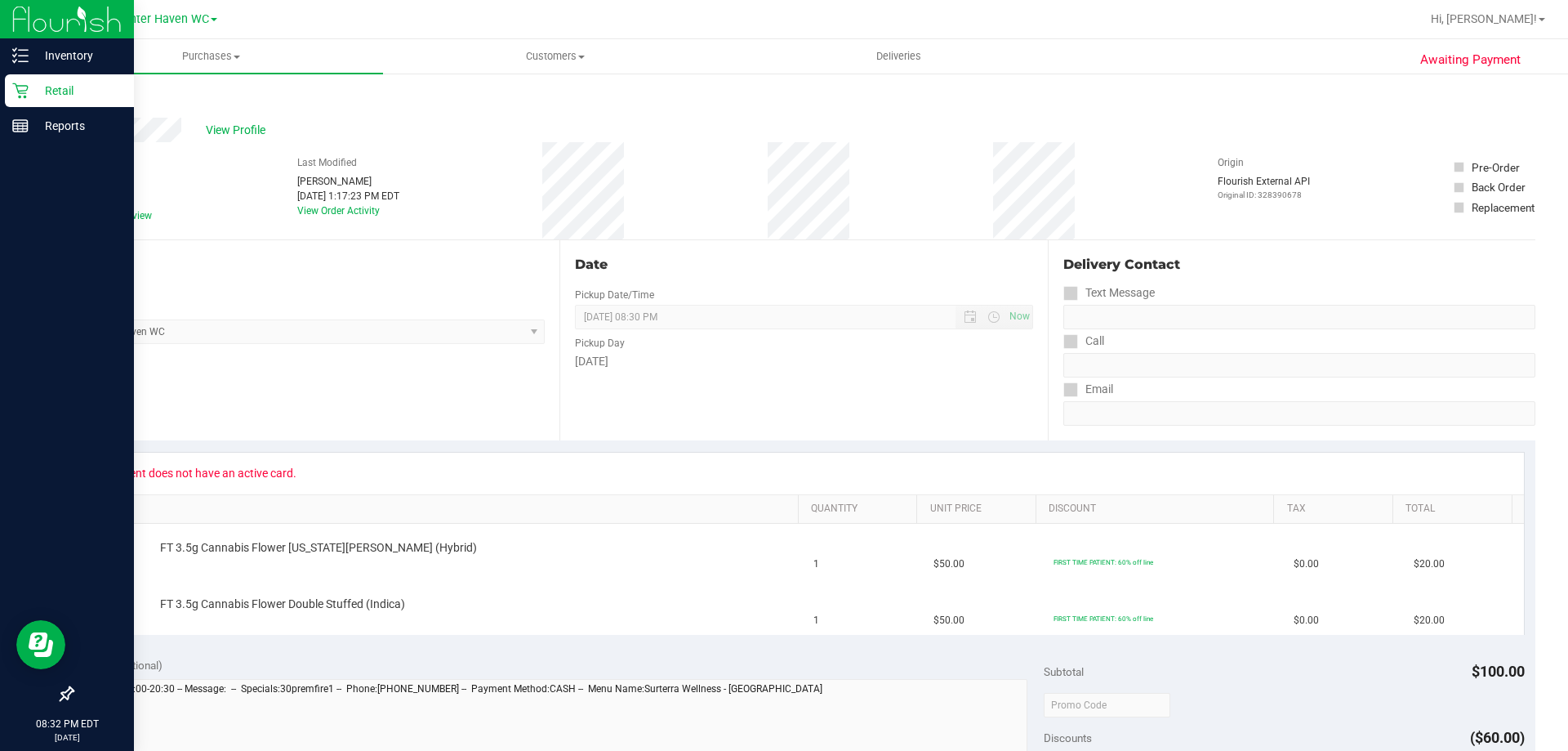
click at [89, 97] on link "Back" at bounding box center [84, 98] width 24 height 12
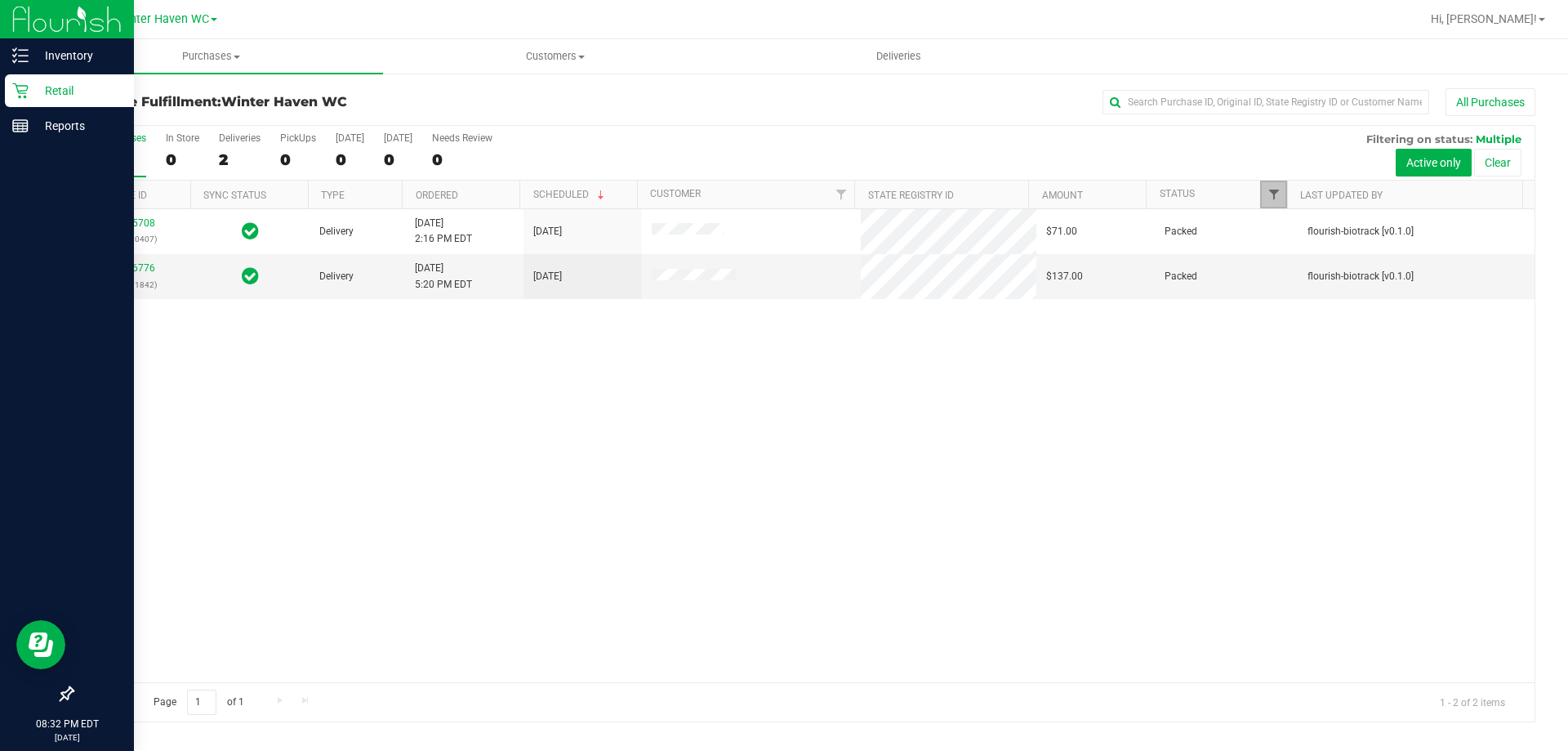
click at [1278, 190] on span "Filter" at bounding box center [1274, 195] width 13 height 13
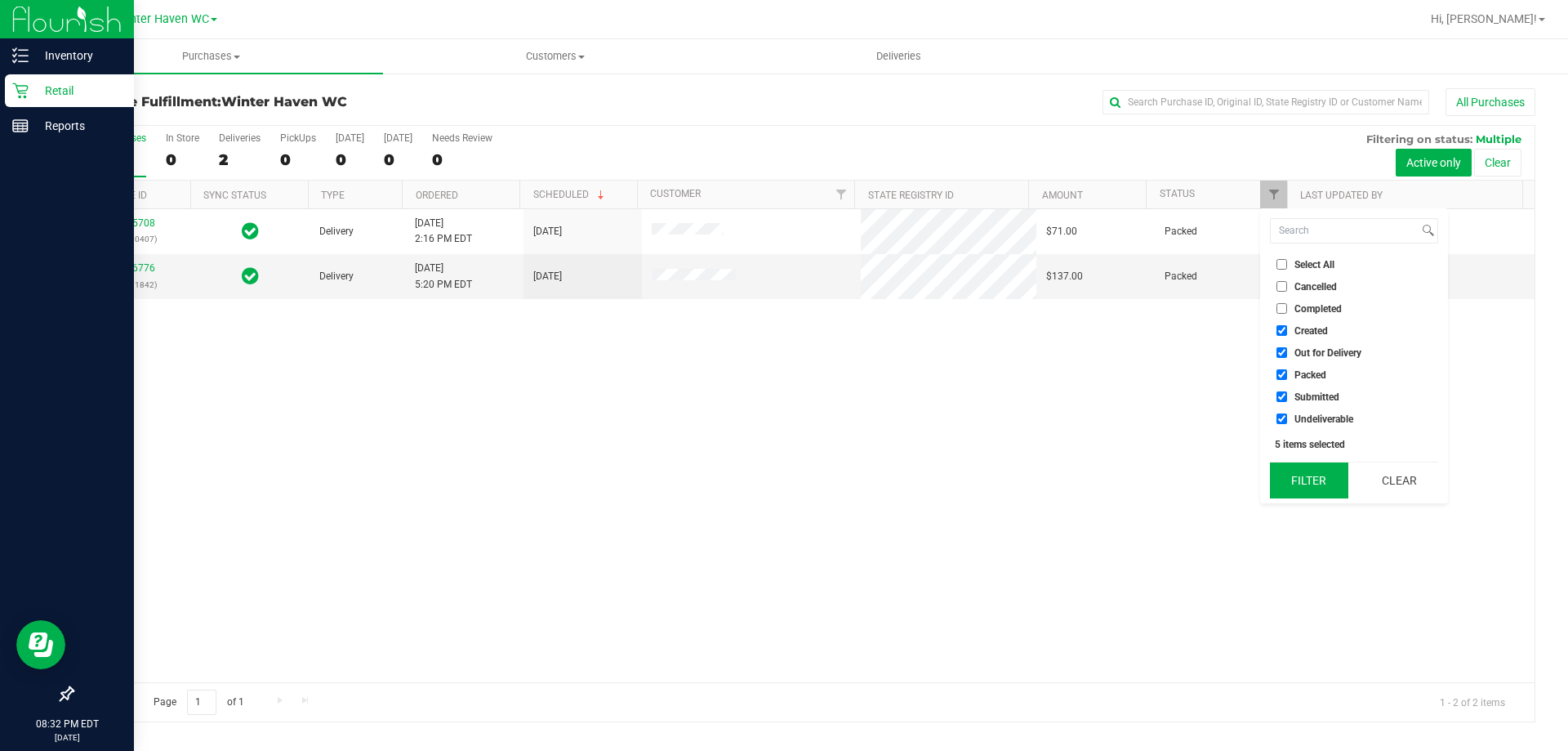
click at [1318, 479] on button "Filter" at bounding box center [1309, 480] width 79 height 36
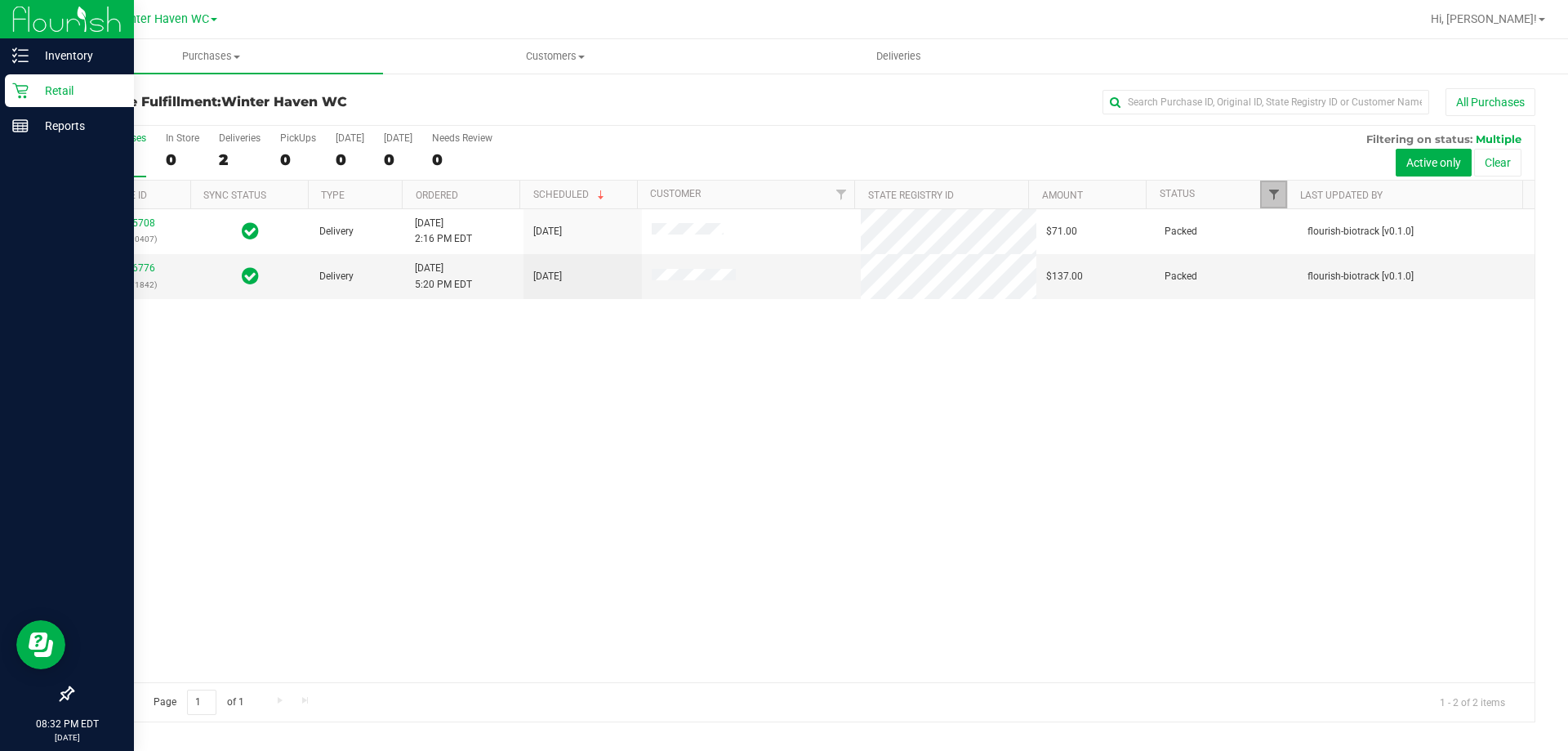
click at [1275, 194] on span "Filter" at bounding box center [1274, 195] width 13 height 13
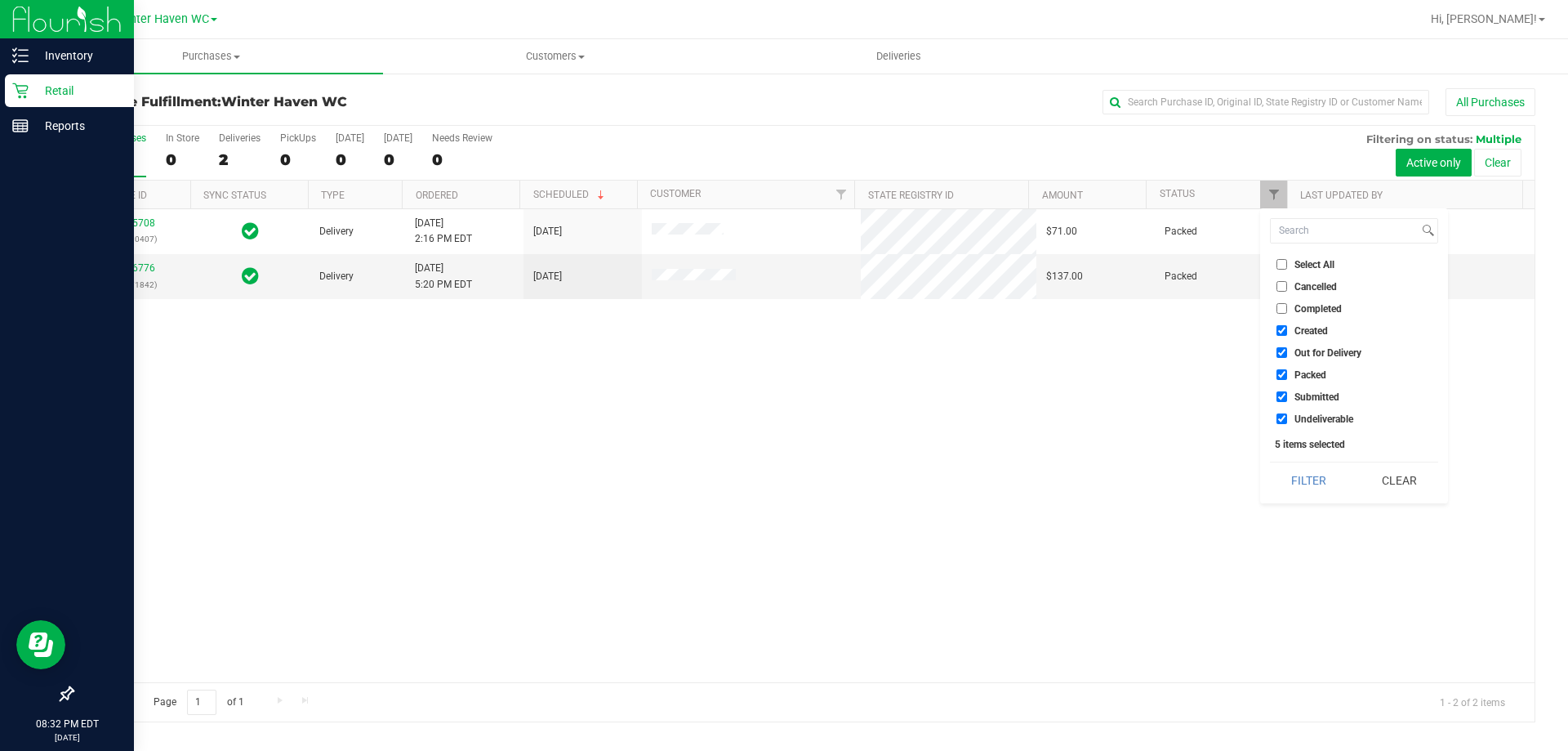
click at [1279, 305] on input "Completed" at bounding box center [1281, 308] width 11 height 11
checkbox input "true"
click at [1312, 482] on button "Filter" at bounding box center [1309, 480] width 79 height 36
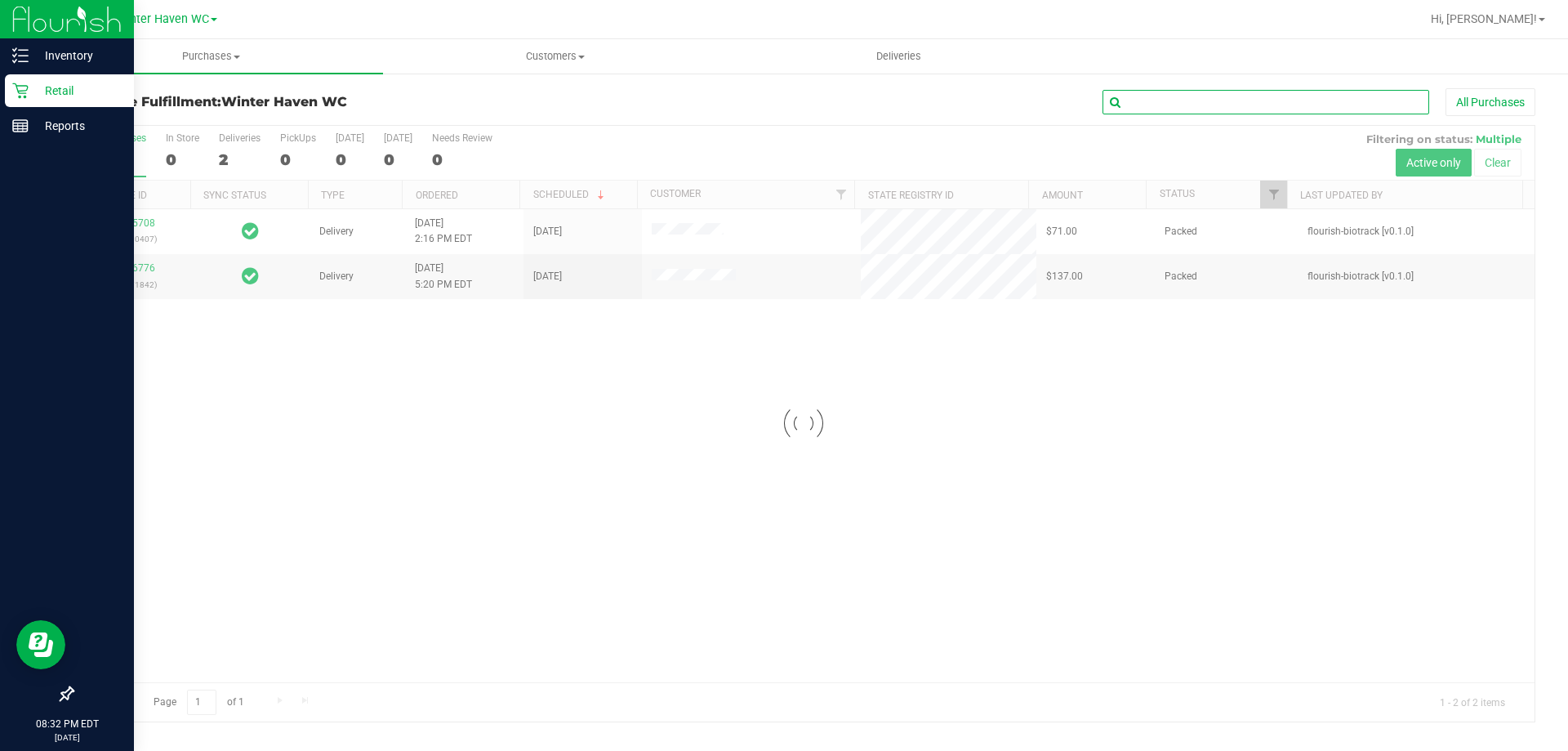
click at [1147, 99] on input "text" at bounding box center [1265, 101] width 327 height 24
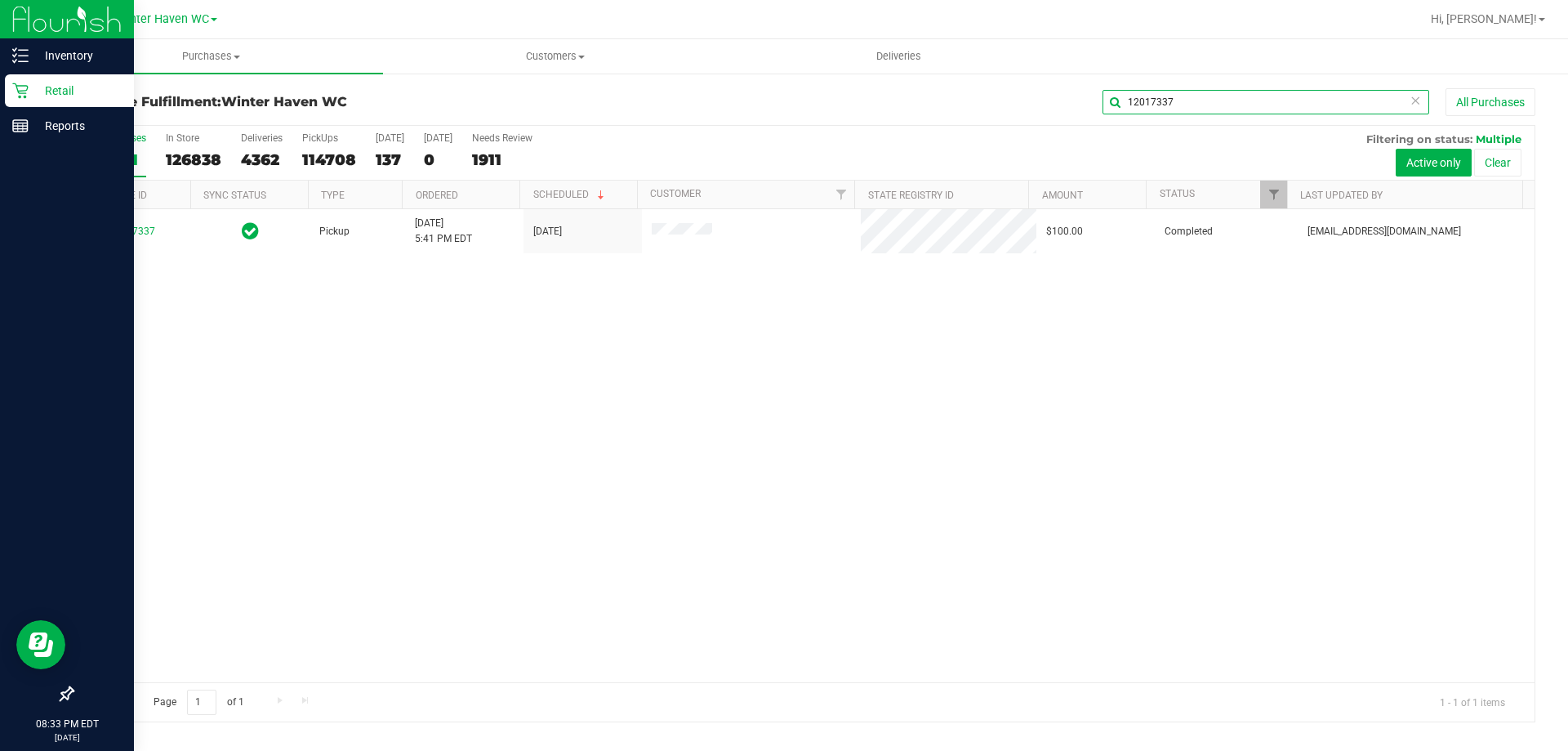
type input "12017337"
click at [59, 88] on p "Retail" at bounding box center [77, 90] width 98 height 19
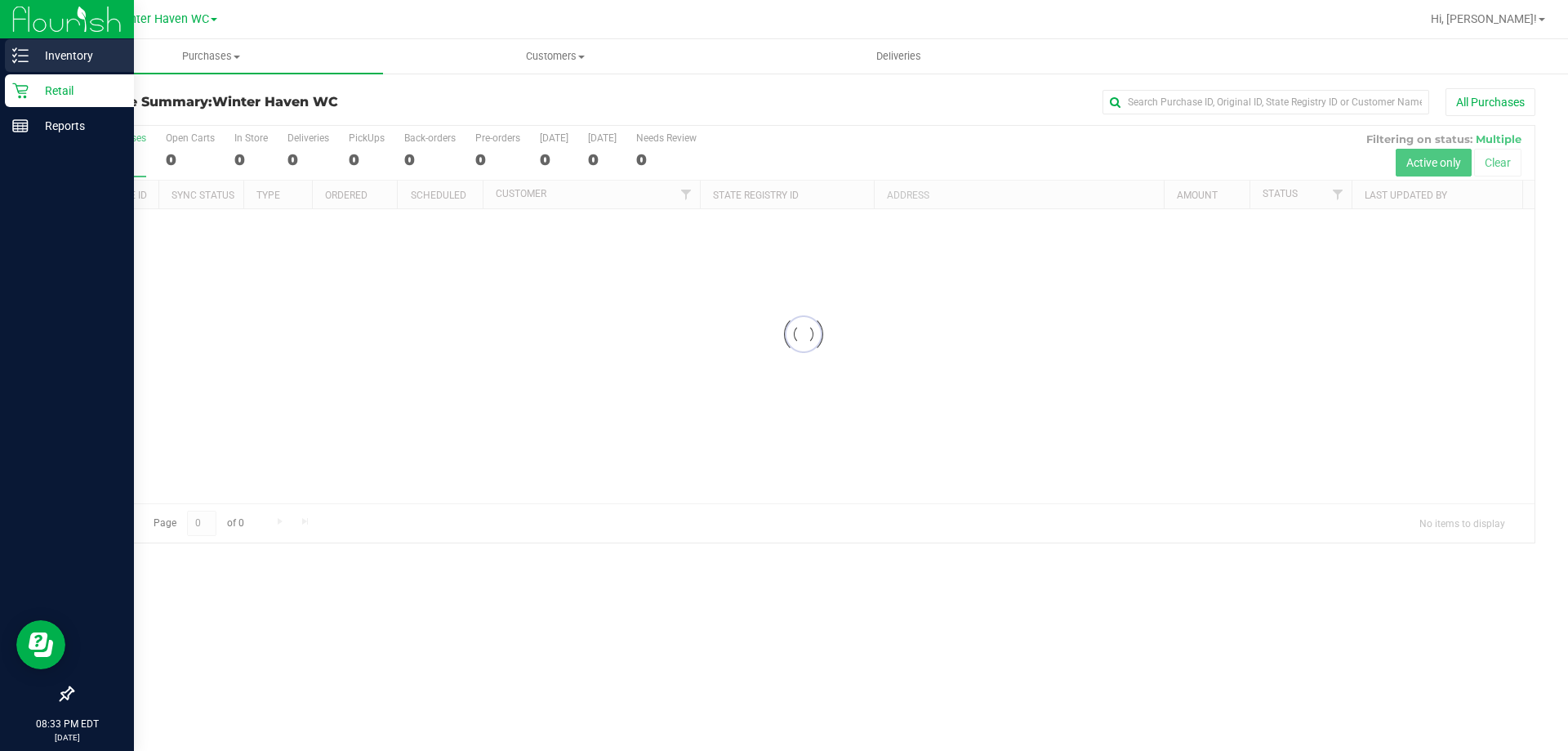
click at [65, 56] on p "Inventory" at bounding box center [77, 55] width 98 height 19
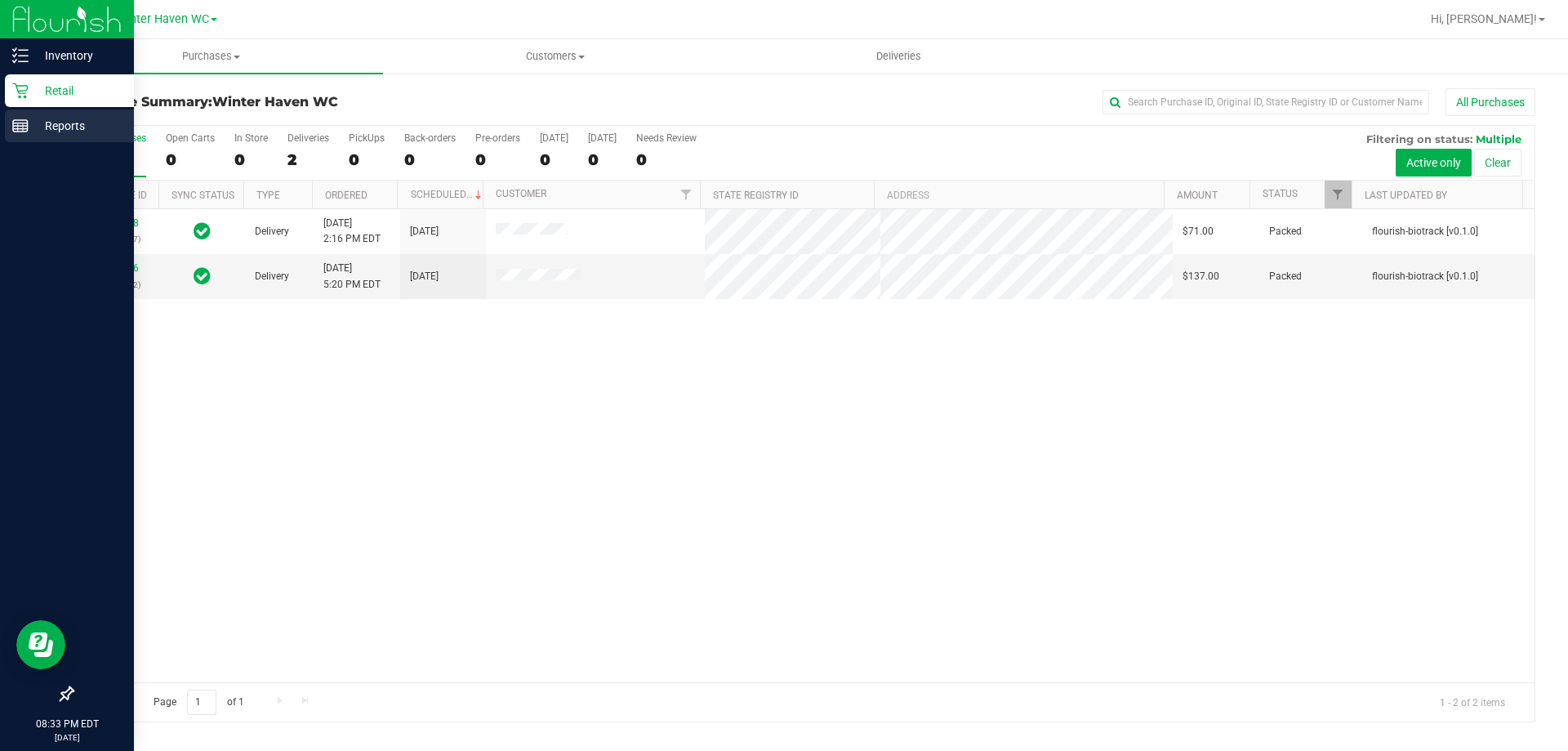
click at [53, 122] on p "Reports" at bounding box center [77, 125] width 98 height 19
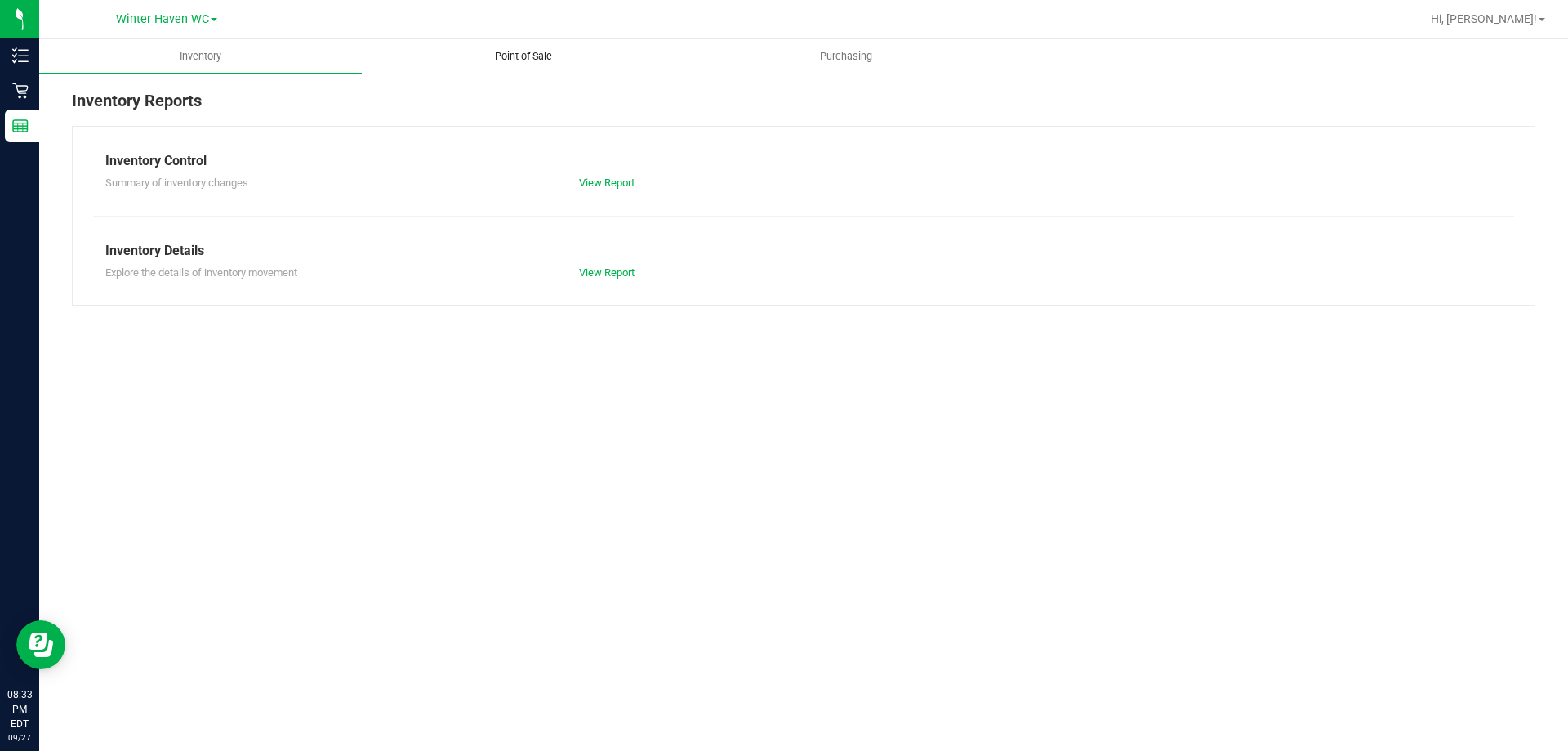
click at [527, 58] on span "Point of Sale" at bounding box center [523, 57] width 101 height 15
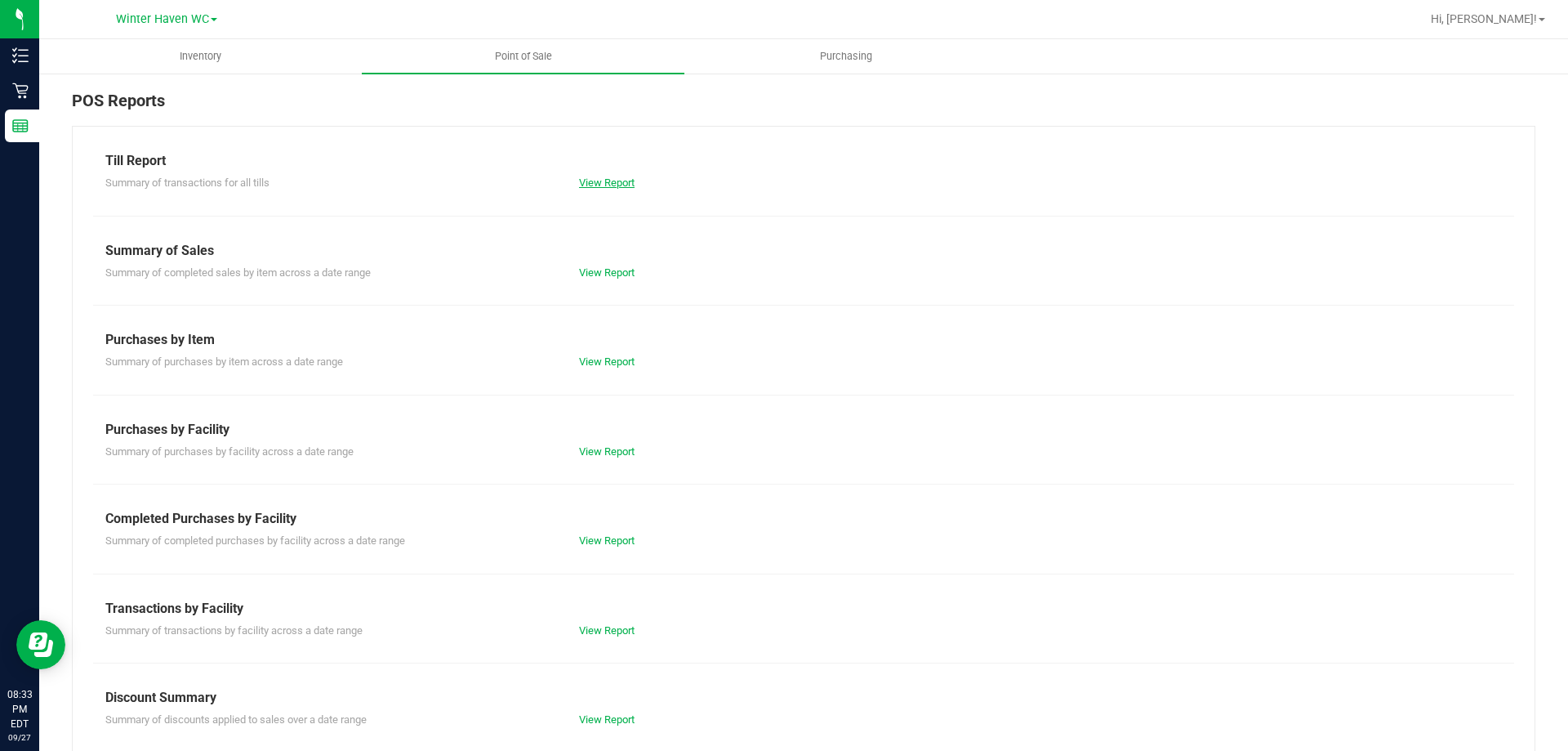
click at [602, 181] on link "View Report" at bounding box center [607, 182] width 55 height 13
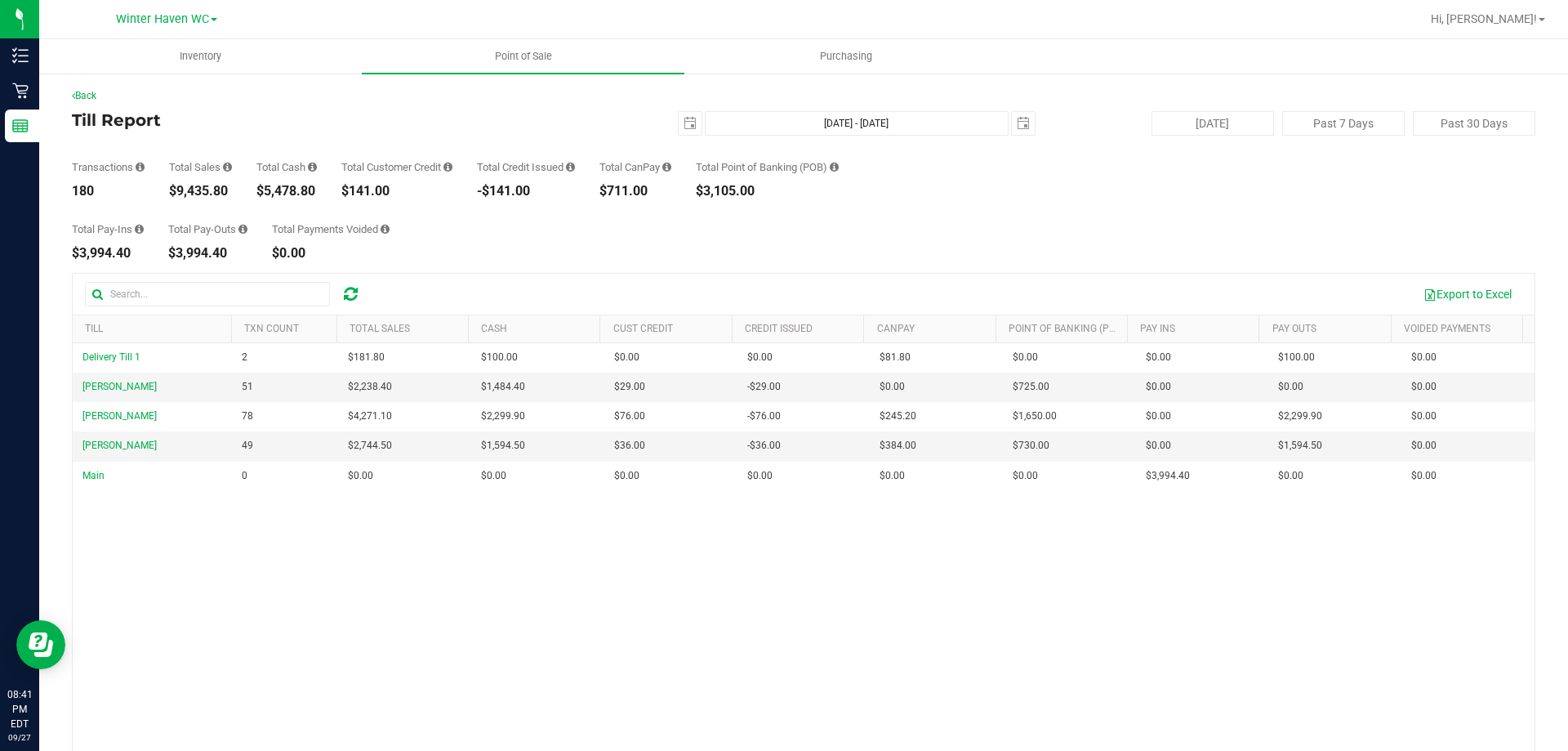
drag, startPoint x: 240, startPoint y: 191, endPoint x: 165, endPoint y: 190, distance: 75.0
click at [165, 190] on div "Transactions 180 Total Sales $9,435.80 Total Cash $5,478.80 Total Customer Cred…" at bounding box center [803, 166] width 1464 height 62
copy div "$9,435.80"
click at [1541, 18] on link "Hi, [PERSON_NAME]!" at bounding box center [1488, 19] width 127 height 18
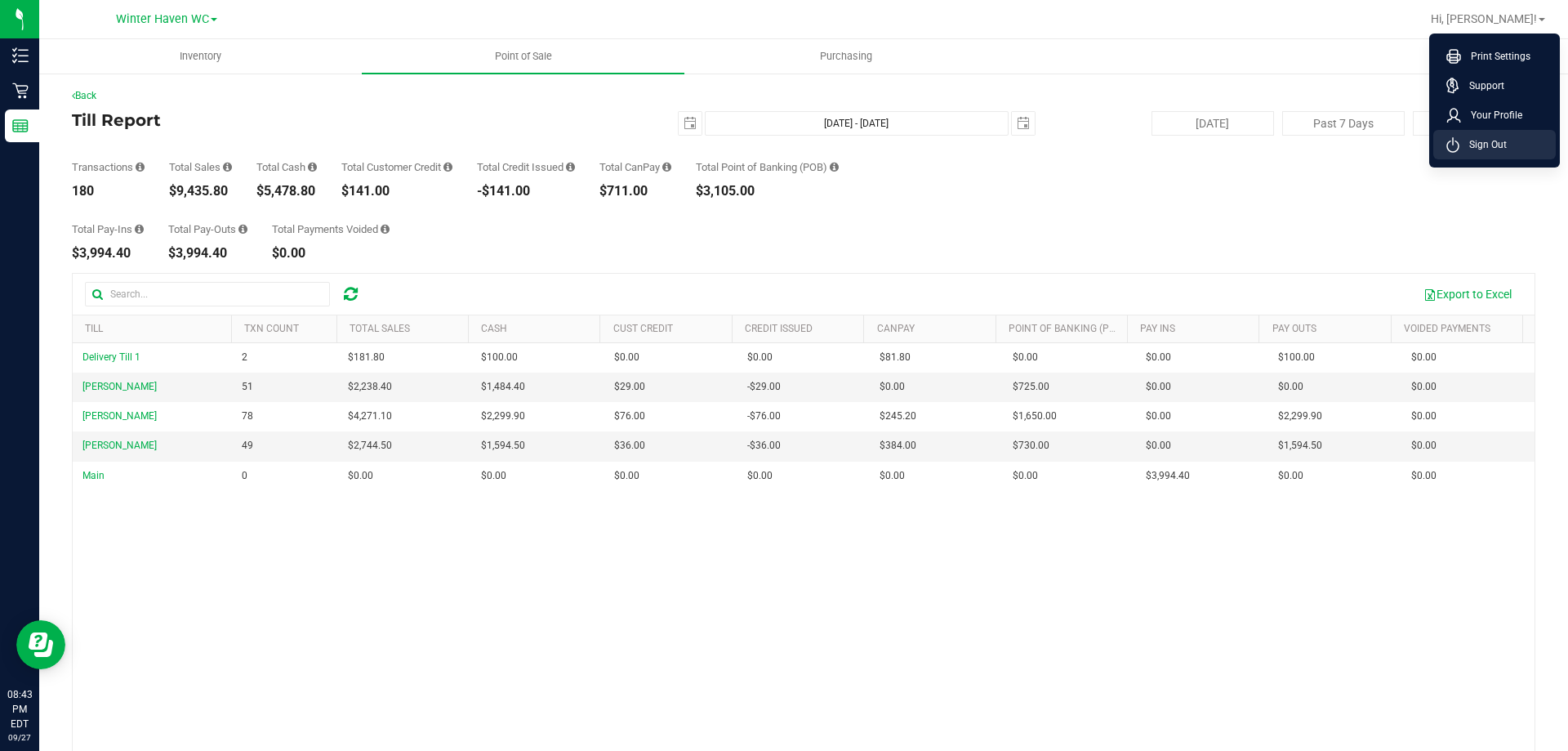
click at [1479, 148] on span "Sign Out" at bounding box center [1483, 145] width 48 height 17
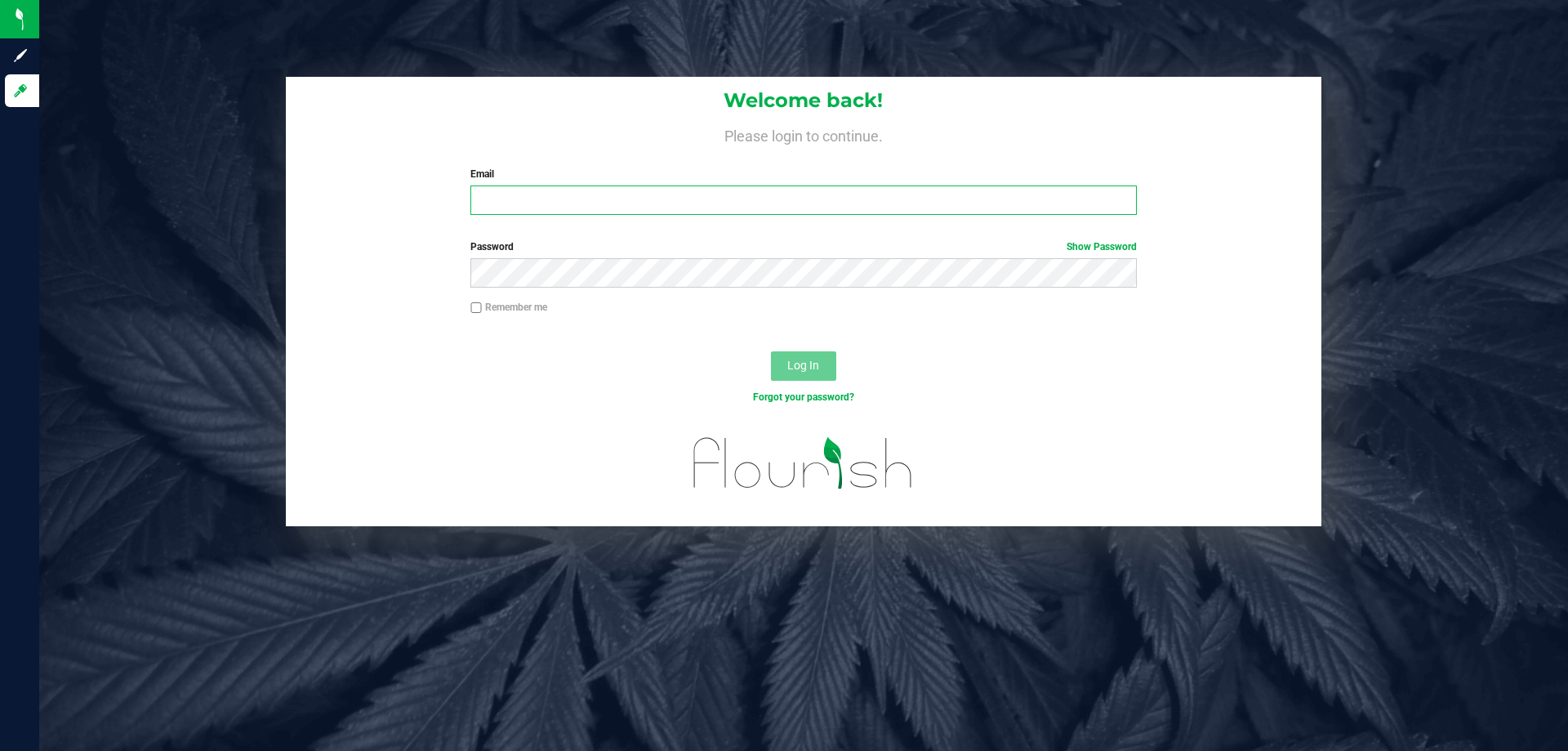
click at [664, 196] on input "Email" at bounding box center [803, 200] width 665 height 29
type input "[EMAIL_ADDRESS][DOMAIN_NAME]"
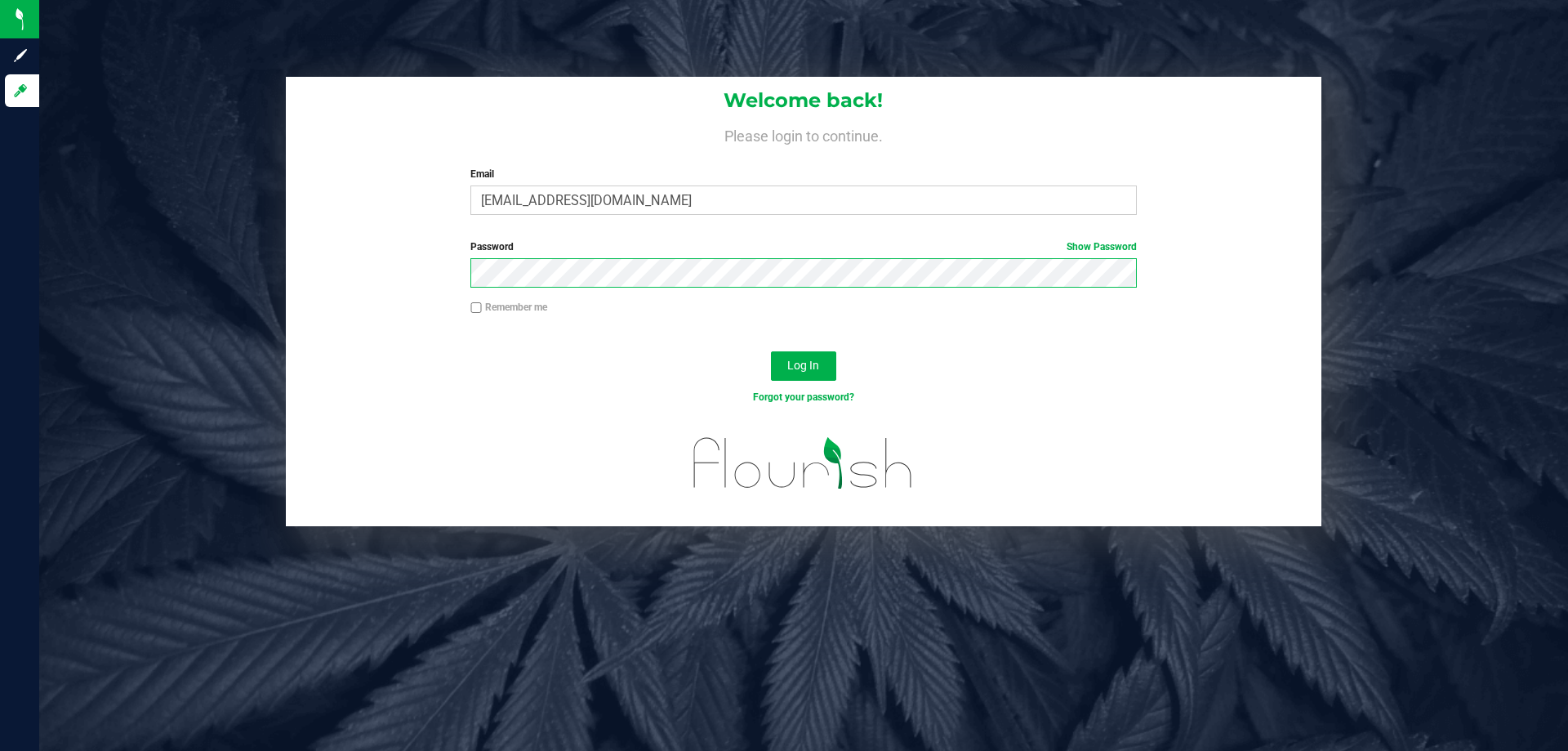
click at [771, 351] on button "Log In" at bounding box center [803, 365] width 65 height 29
